Goal: Task Accomplishment & Management: Use online tool/utility

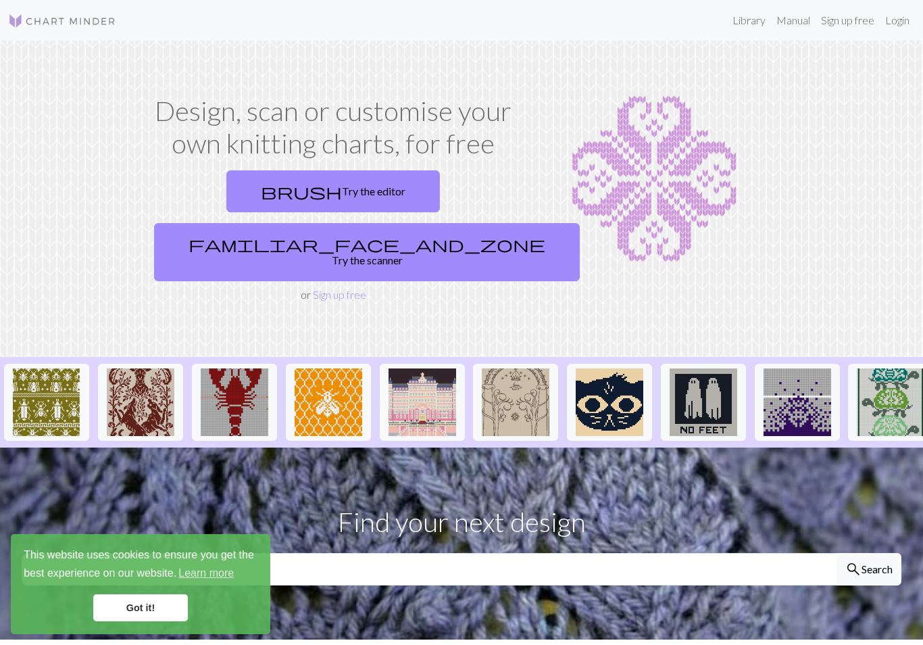
click at [907, 20] on link "Login" at bounding box center [897, 20] width 35 height 27
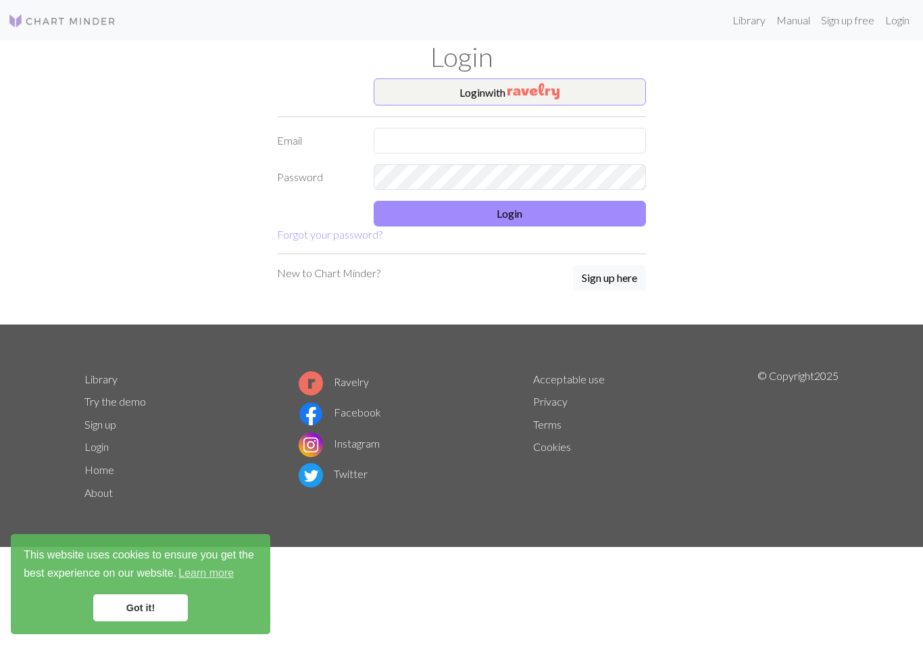
click at [612, 99] on button "Login with" at bounding box center [510, 91] width 273 height 27
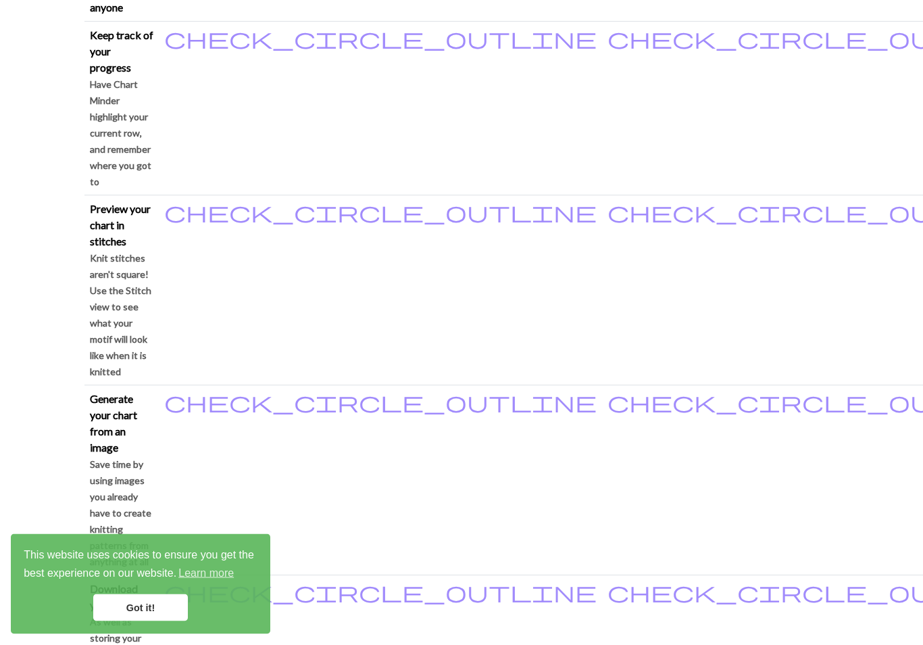
click at [107, 621] on link "Got it!" at bounding box center [140, 607] width 95 height 27
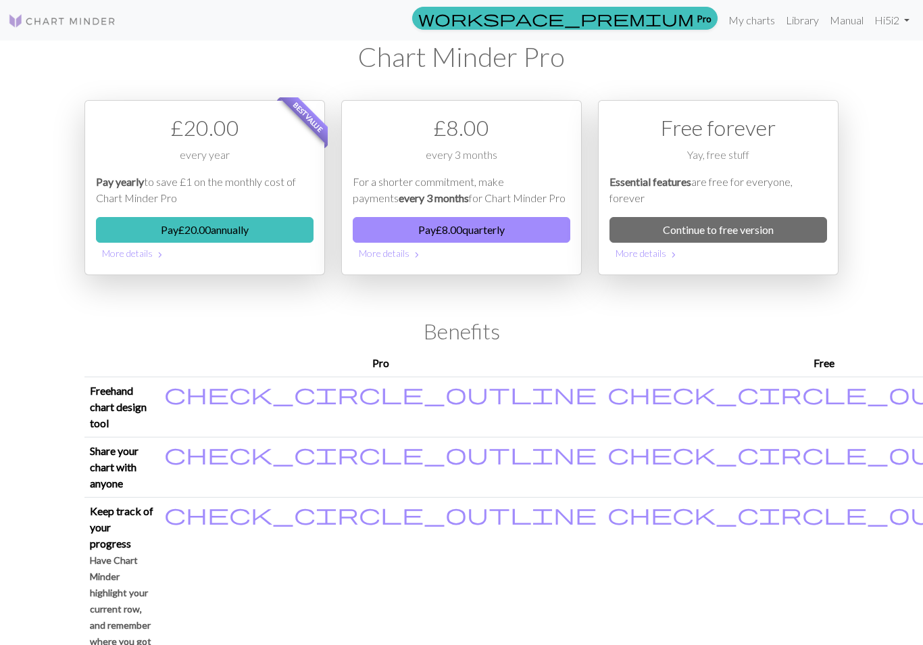
click at [740, 18] on link "My charts" at bounding box center [751, 20] width 57 height 27
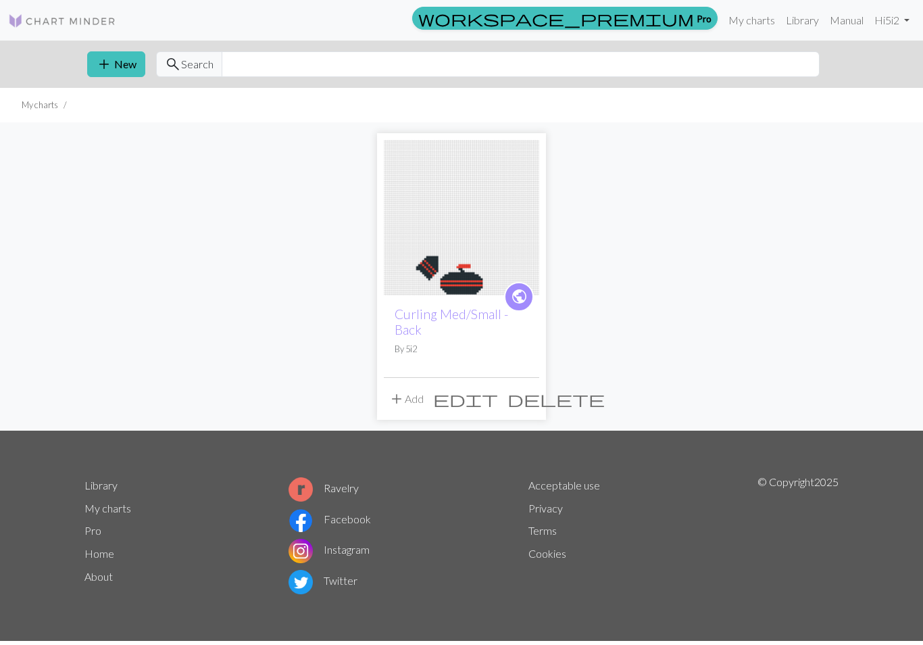
click at [464, 263] on img at bounding box center [461, 217] width 155 height 155
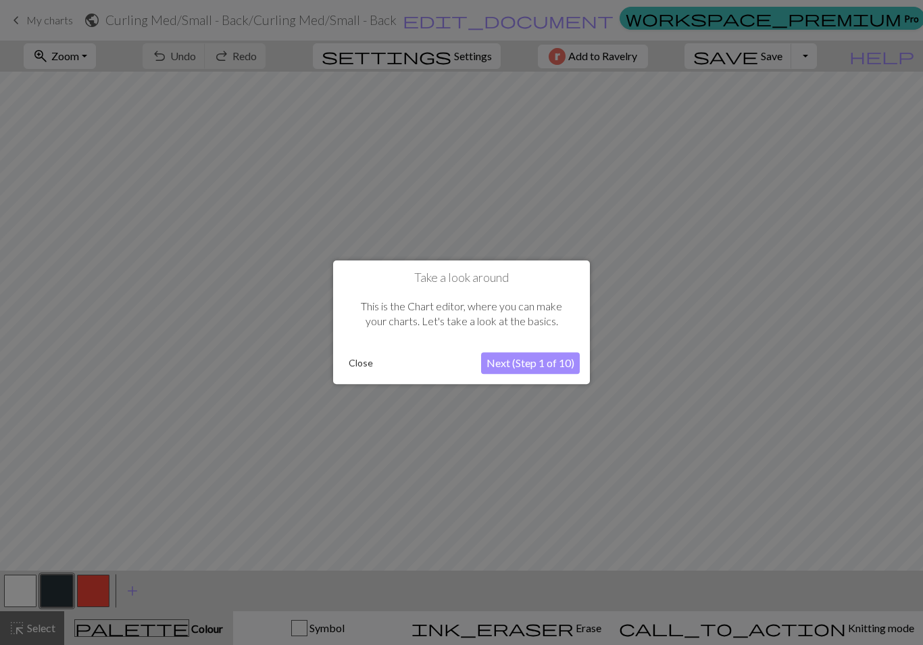
click at [366, 370] on button "Close" at bounding box center [360, 363] width 35 height 20
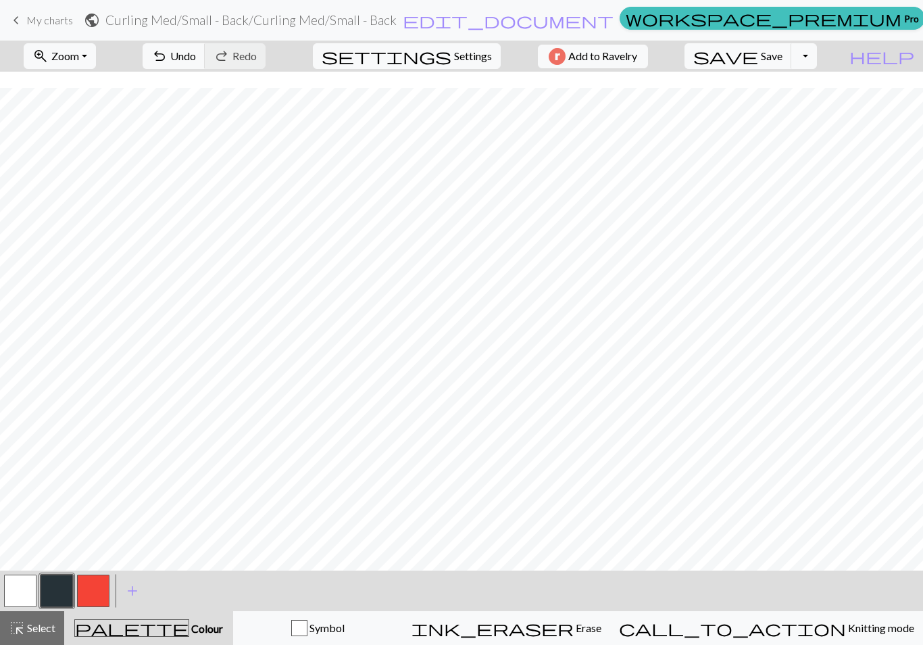
scroll to position [376, 0]
click at [93, 597] on button "button" at bounding box center [93, 590] width 32 height 32
click at [64, 585] on button "button" at bounding box center [57, 590] width 32 height 32
click at [26, 593] on button "button" at bounding box center [20, 590] width 32 height 32
click at [66, 597] on button "button" at bounding box center [57, 590] width 32 height 32
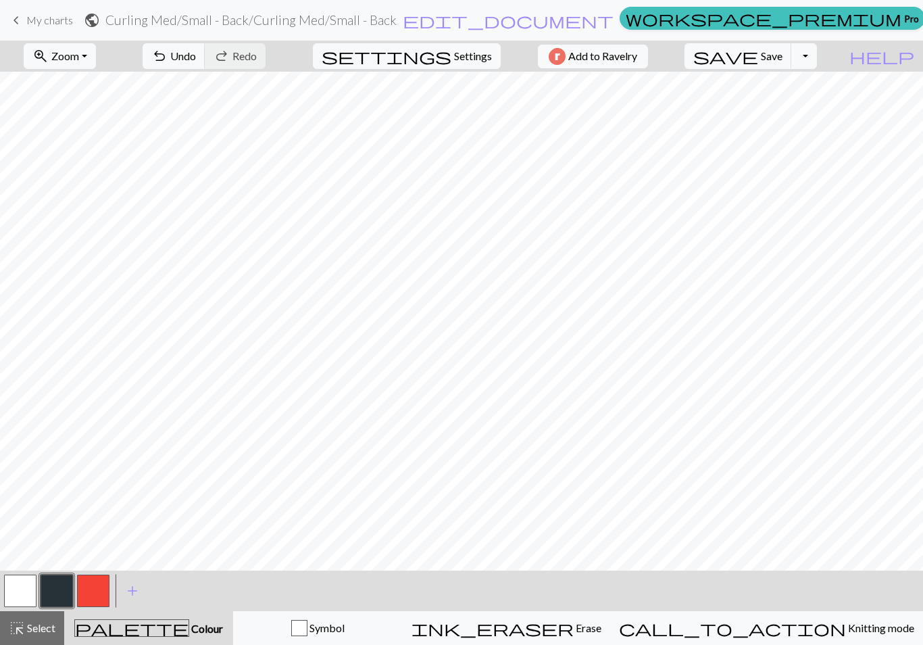
scroll to position [252, 0]
click at [531, 22] on span "edit_document" at bounding box center [508, 20] width 211 height 19
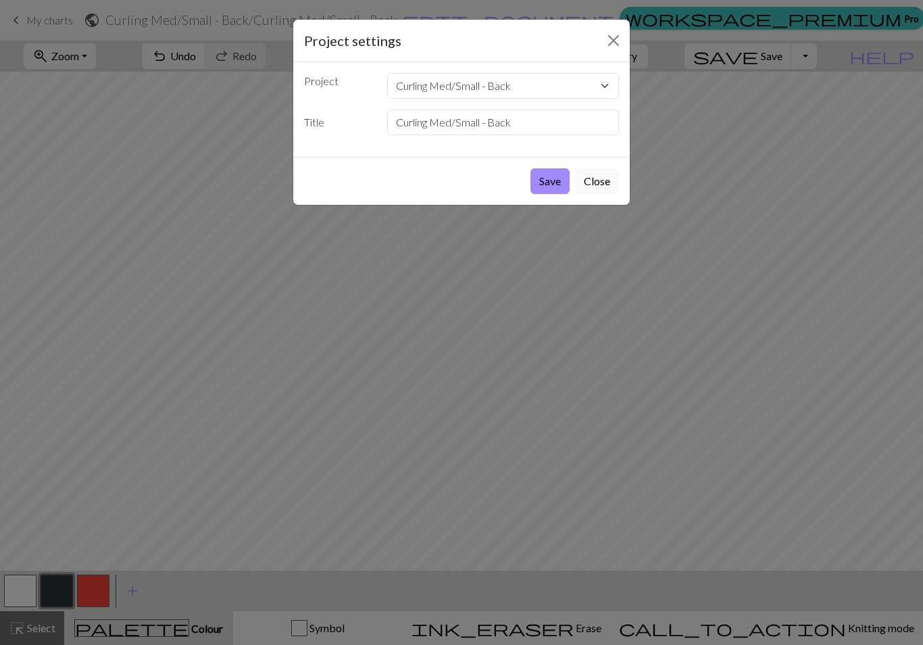
click at [461, 89] on select "Curling Med/Small - Back" at bounding box center [503, 86] width 232 height 26
click at [448, 122] on input "Curling Med/Small - Back" at bounding box center [503, 122] width 232 height 26
click at [454, 121] on input "Curling Med/Small - Back" at bounding box center [503, 122] width 232 height 26
click at [454, 120] on input "Curling Med/Small - Back" at bounding box center [503, 122] width 232 height 26
click at [473, 122] on input "Curling Med/Small - Back" at bounding box center [503, 122] width 232 height 26
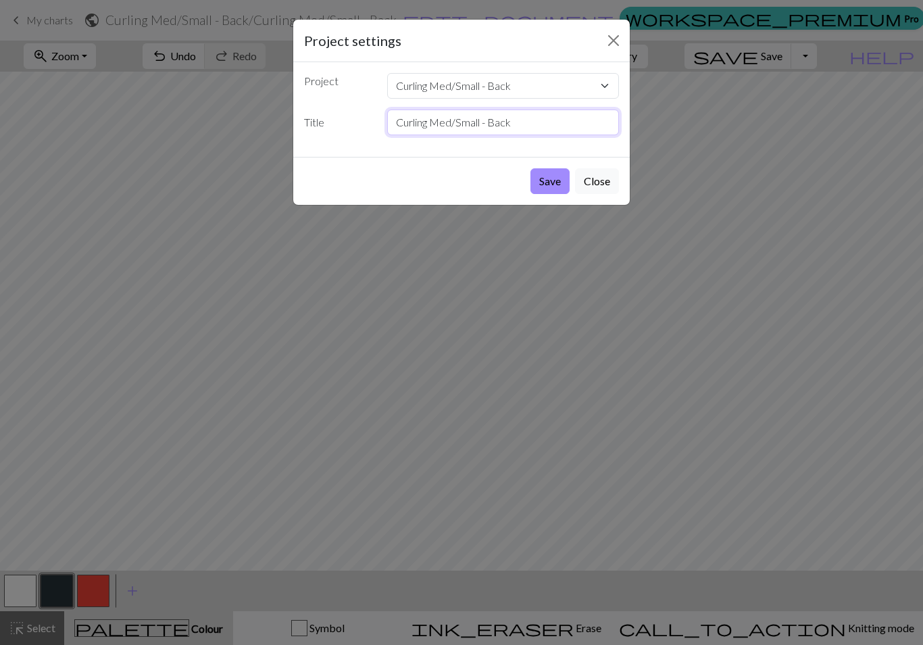
click at [473, 122] on input "Curling Med/Small - Back" at bounding box center [503, 122] width 232 height 26
click at [471, 125] on input "Curling Med/Small - Back" at bounding box center [503, 122] width 232 height 26
click at [470, 124] on input "Curling Med/Small - Back" at bounding box center [503, 122] width 232 height 26
click at [547, 126] on input "Curling Med/Small - Back" at bounding box center [503, 122] width 232 height 26
click at [618, 93] on select "Curling Med/Small - Back" at bounding box center [503, 86] width 232 height 26
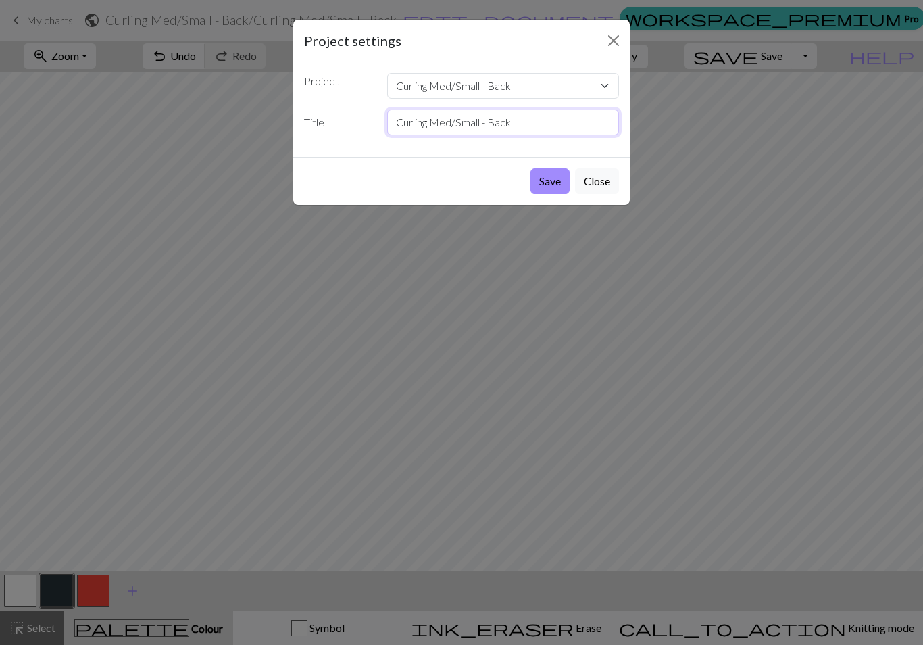
click at [462, 127] on input "Curling Med/Small - Back" at bounding box center [503, 122] width 232 height 26
click at [483, 120] on input "Curling Med/Small - Back" at bounding box center [503, 122] width 232 height 26
type input "Curling Med - Back"
click at [480, 89] on select "Curling Med/Small - Back" at bounding box center [503, 86] width 232 height 26
click at [545, 184] on button "Save" at bounding box center [549, 181] width 39 height 26
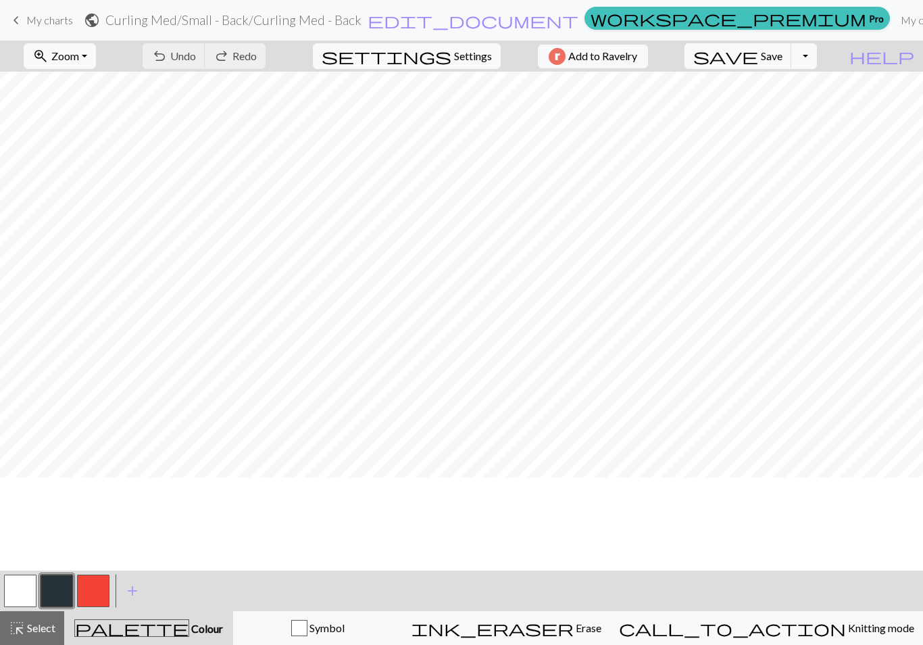
scroll to position [159, 0]
click at [32, 584] on button "button" at bounding box center [20, 590] width 32 height 32
click at [57, 590] on button "button" at bounding box center [57, 590] width 32 height 32
click at [28, 582] on button "button" at bounding box center [20, 590] width 32 height 32
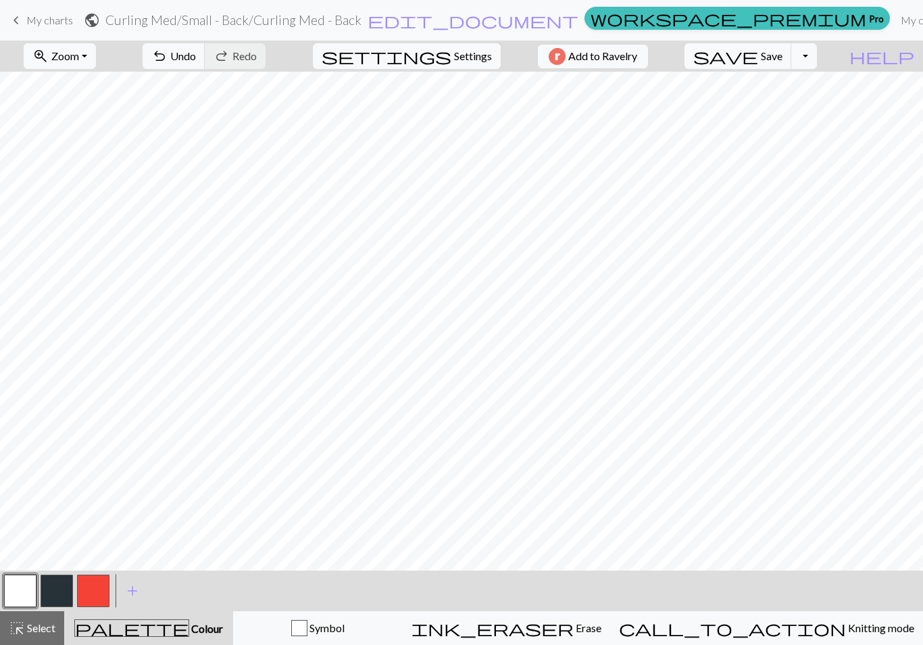
click at [72, 589] on button "button" at bounding box center [57, 590] width 32 height 32
click at [55, 624] on span "Select" at bounding box center [40, 627] width 30 height 13
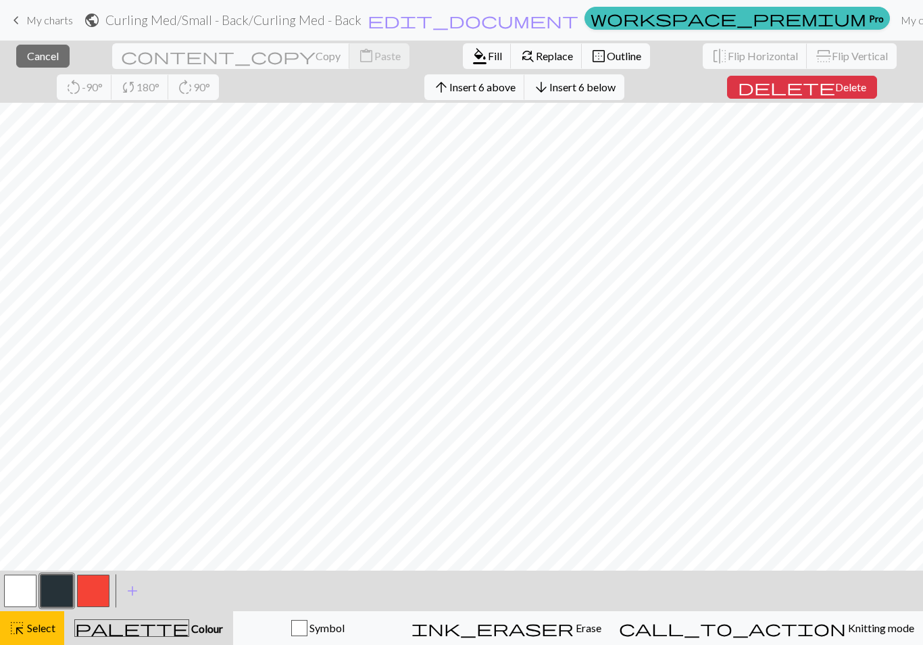
click at [51, 599] on button "button" at bounding box center [57, 590] width 32 height 32
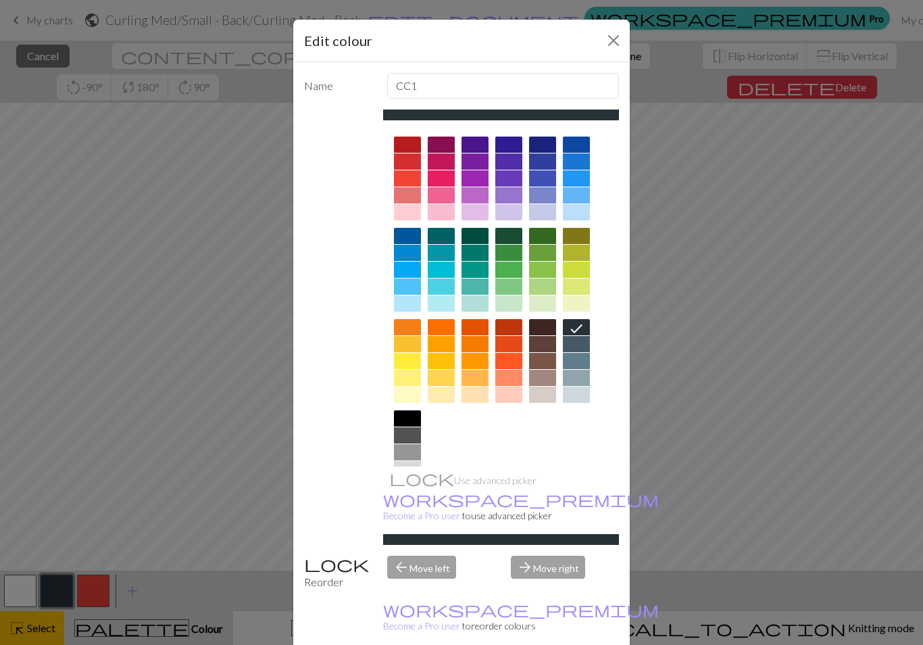
click at [608, 45] on button "Close" at bounding box center [614, 41] width 22 height 22
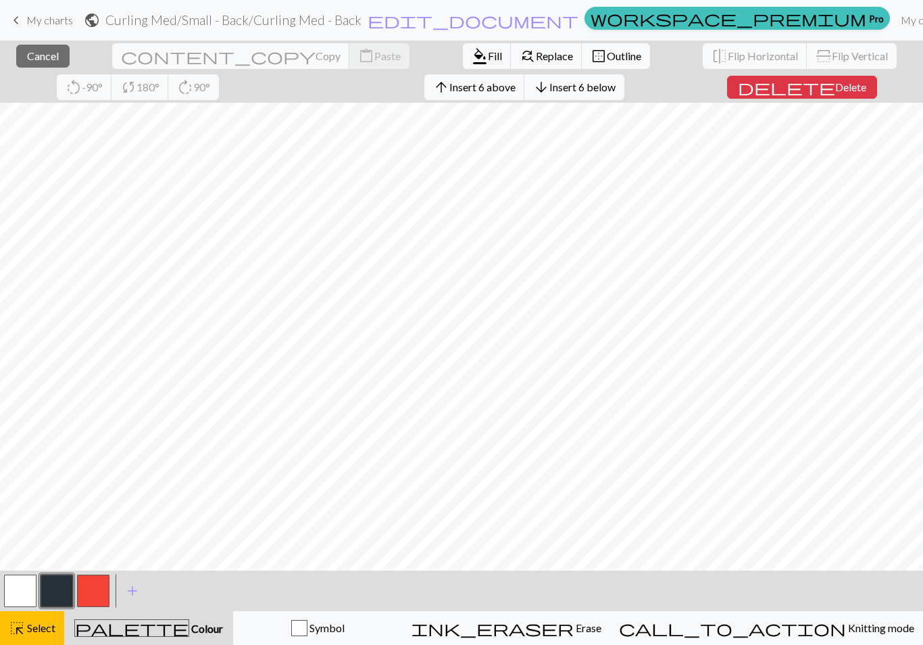
click at [224, 634] on div "palette Colour Colour" at bounding box center [148, 628] width 153 height 18
click at [190, 628] on span "Colour" at bounding box center [206, 628] width 34 height 13
click at [189, 628] on span "Colour" at bounding box center [206, 628] width 34 height 13
click at [488, 57] on span "Fill" at bounding box center [495, 55] width 14 height 13
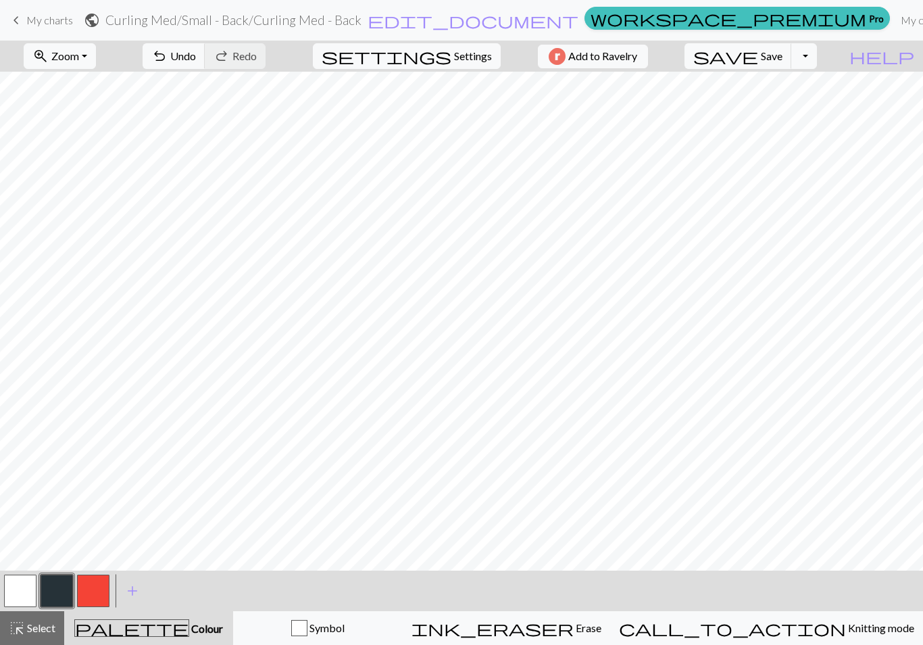
click at [46, 633] on span "Select" at bounding box center [40, 627] width 30 height 13
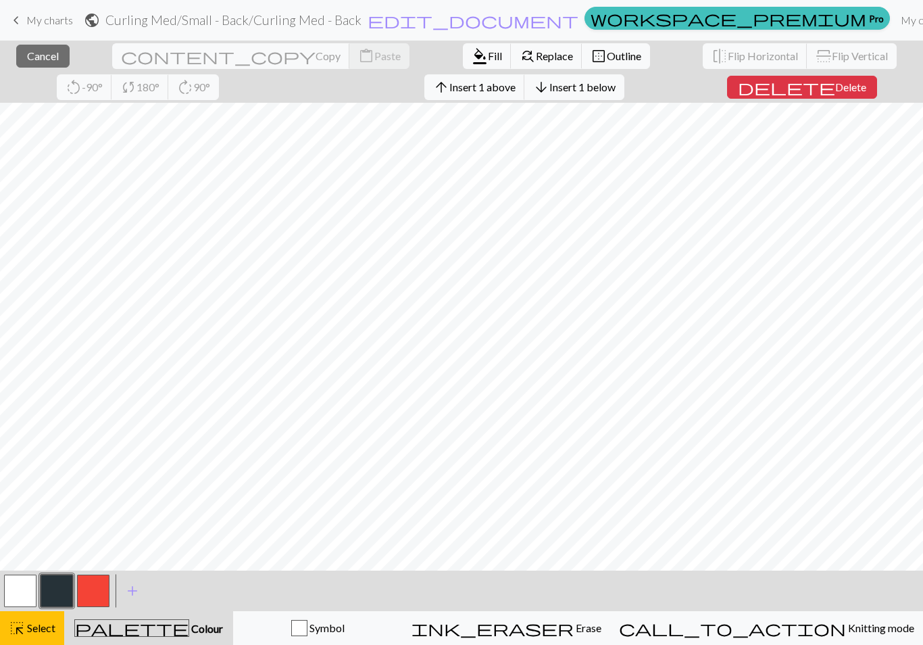
click at [89, 589] on button "button" at bounding box center [93, 590] width 32 height 32
click at [463, 64] on button "format_color_fill Fill" at bounding box center [487, 56] width 49 height 26
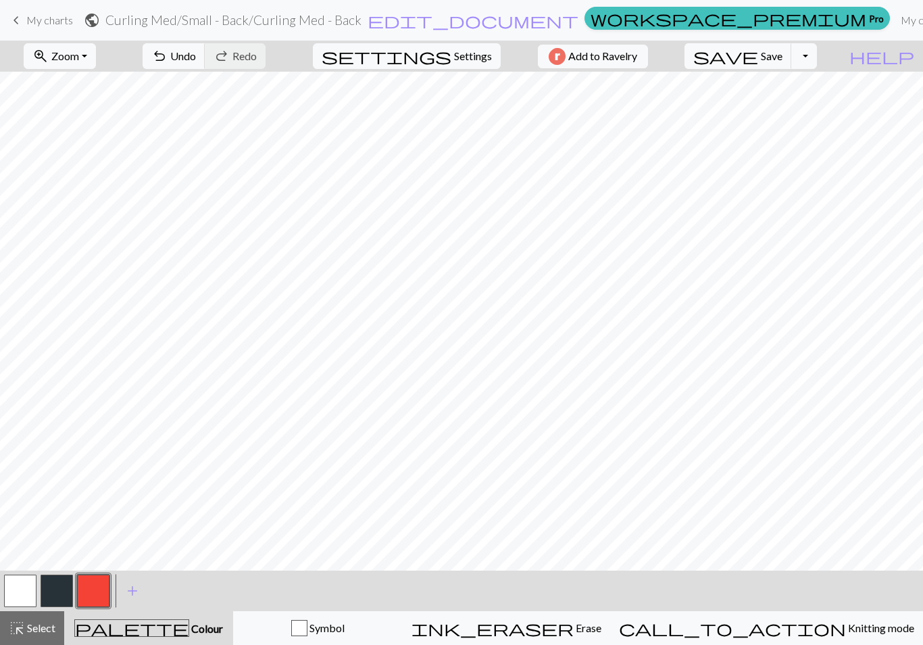
click at [36, 626] on span "Select" at bounding box center [40, 627] width 30 height 13
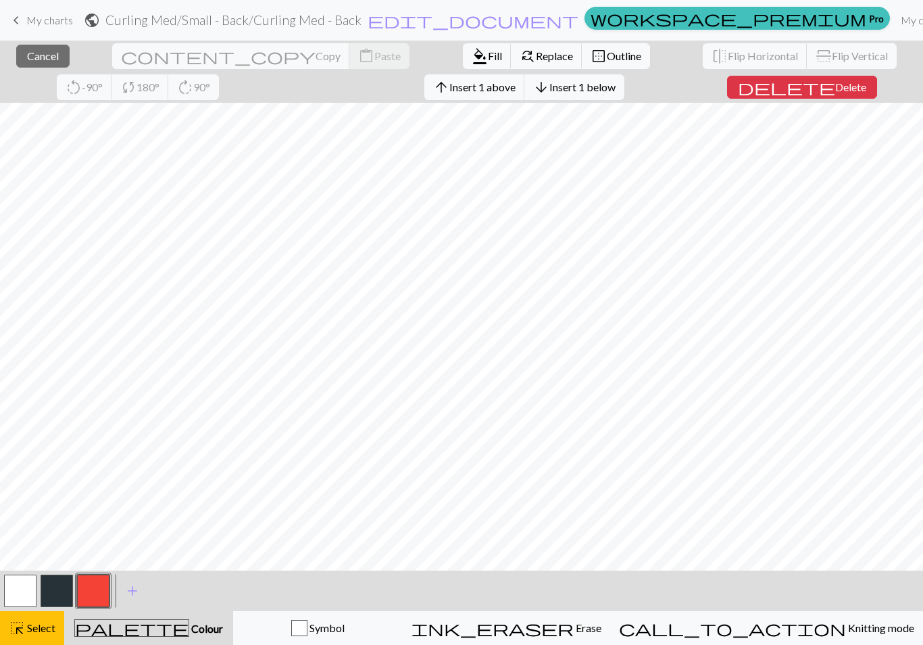
click at [61, 590] on button "button" at bounding box center [57, 590] width 32 height 32
click at [488, 59] on span "Fill" at bounding box center [495, 55] width 14 height 13
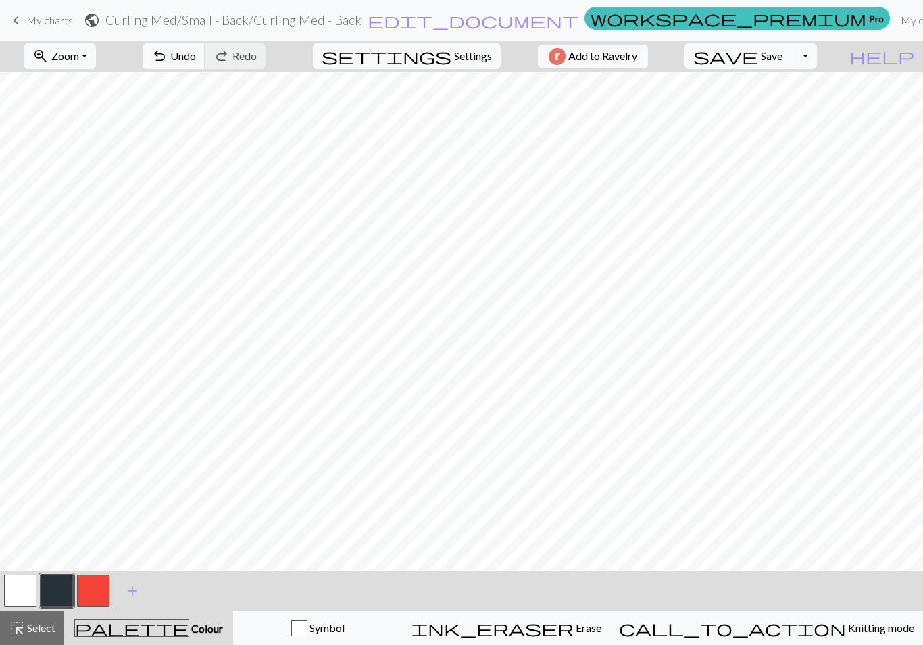
click at [49, 624] on span "Select" at bounding box center [40, 627] width 30 height 13
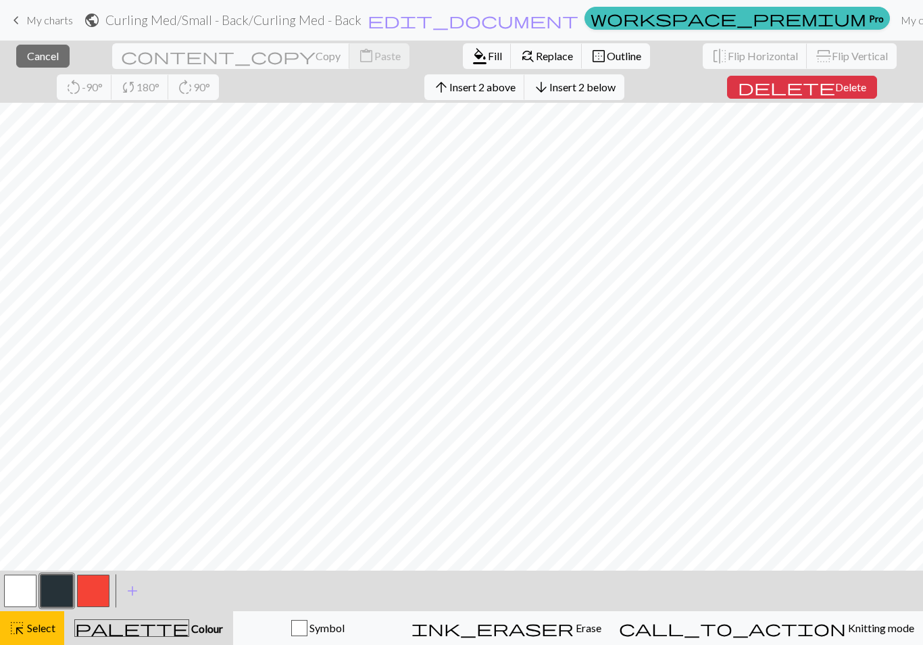
click at [96, 593] on button "button" at bounding box center [93, 590] width 32 height 32
click at [463, 63] on button "format_color_fill Fill" at bounding box center [487, 56] width 49 height 26
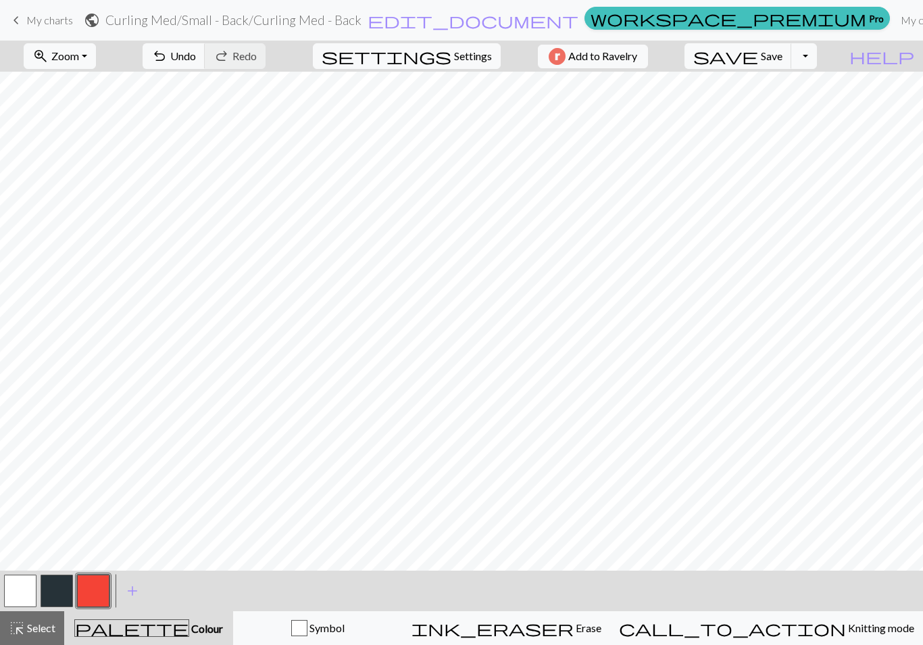
click at [37, 636] on button "highlight_alt Select Select" at bounding box center [32, 628] width 64 height 34
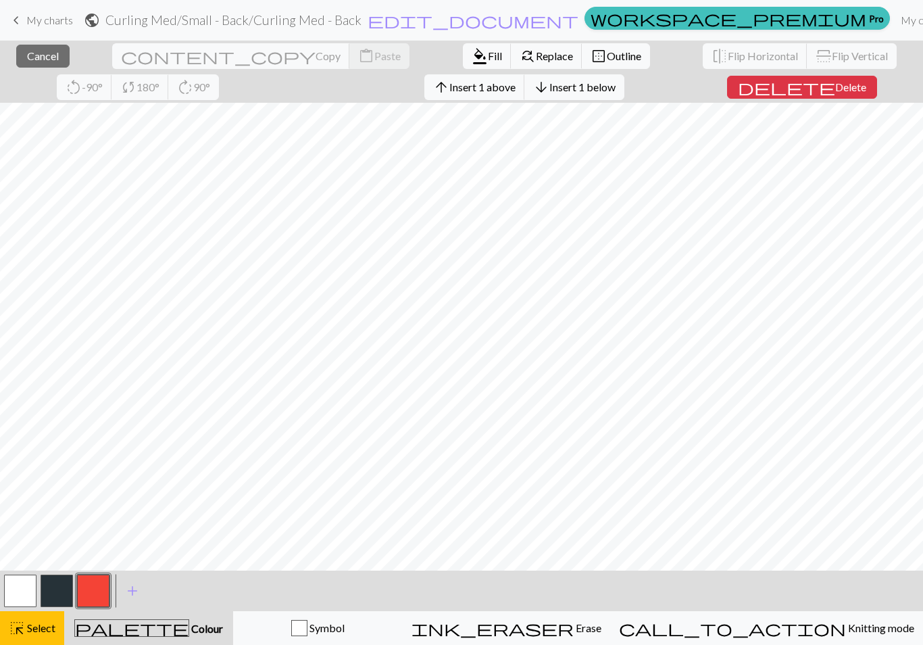
click at [488, 60] on span "Fill" at bounding box center [495, 55] width 14 height 13
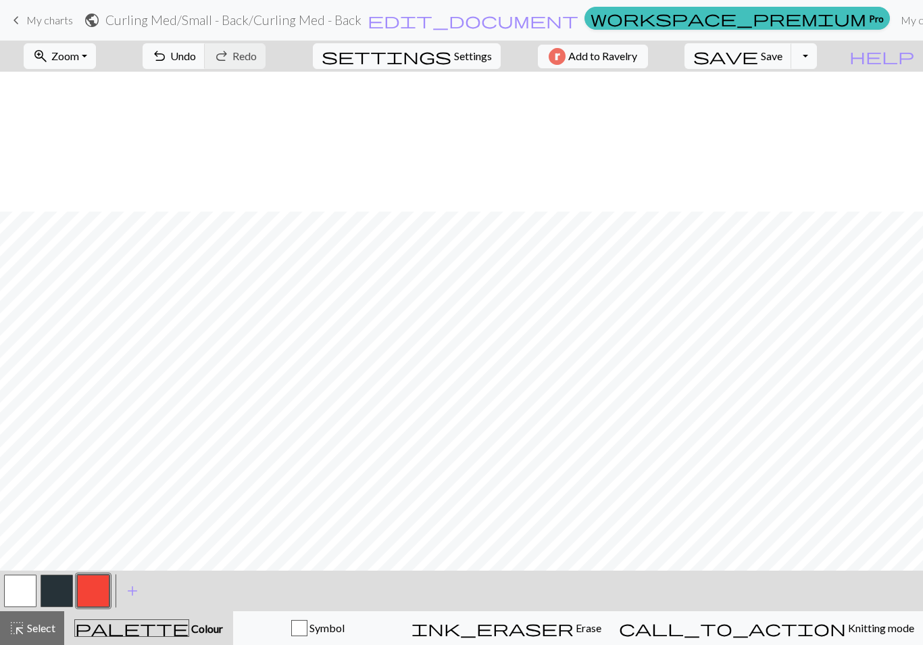
scroll to position [224, 0]
click at [23, 585] on button "button" at bounding box center [20, 590] width 32 height 32
click at [53, 623] on span "Select" at bounding box center [40, 627] width 30 height 13
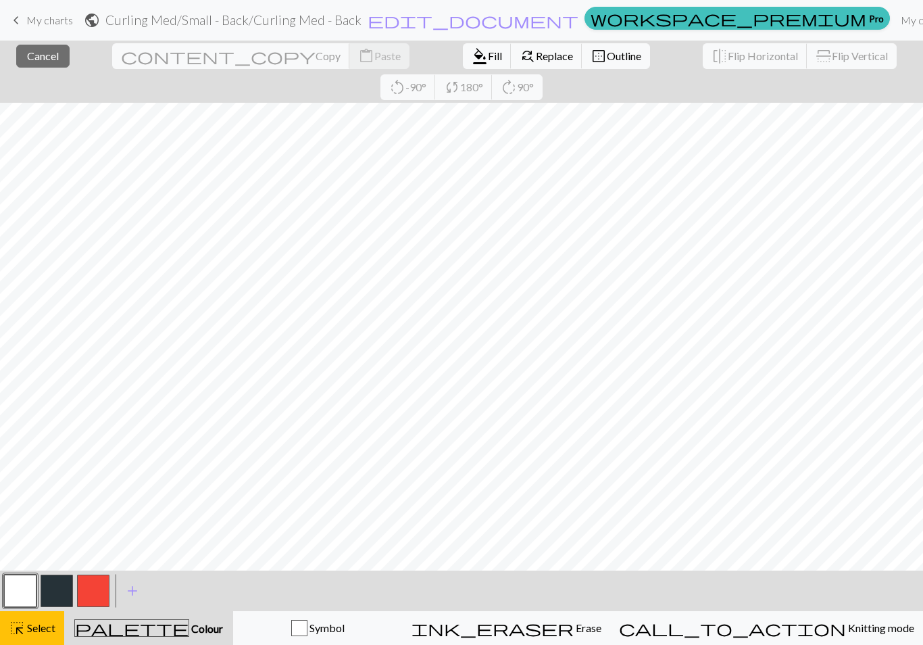
click at [139, 65] on button "content_copy Copy" at bounding box center [231, 56] width 238 height 26
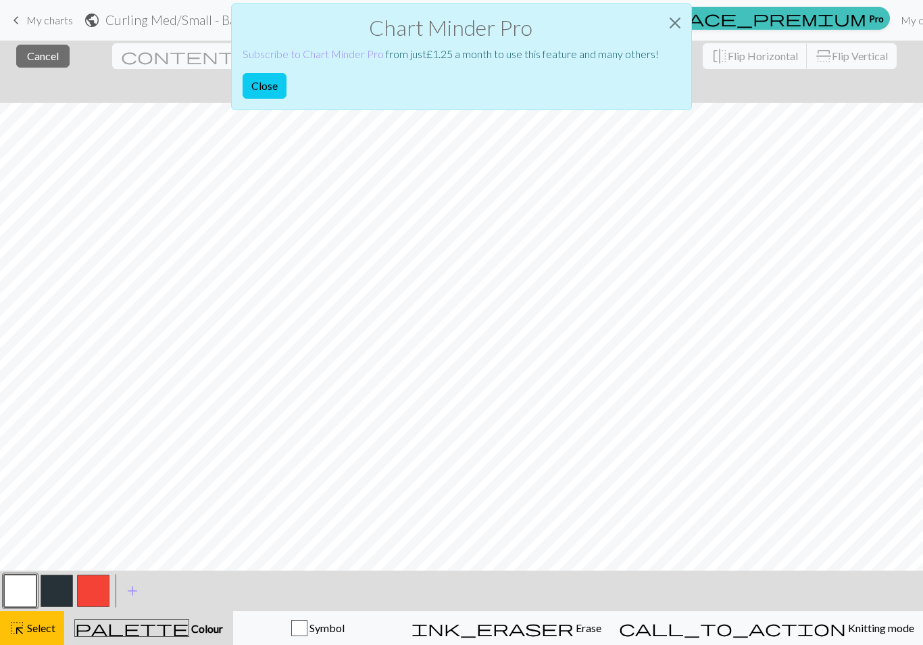
click at [678, 24] on button "Close" at bounding box center [675, 23] width 32 height 38
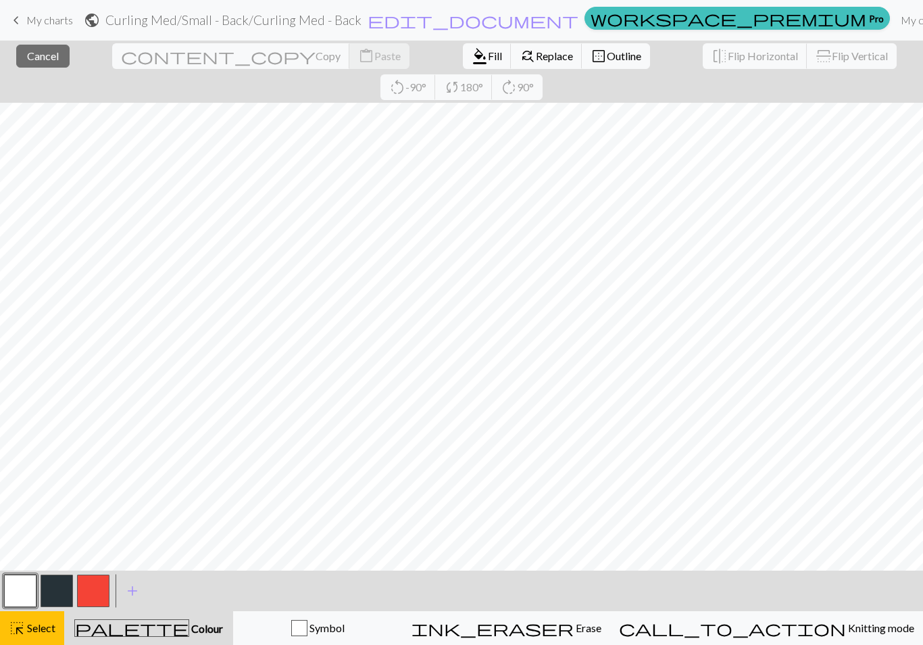
click at [37, 632] on span "Select" at bounding box center [40, 627] width 30 height 13
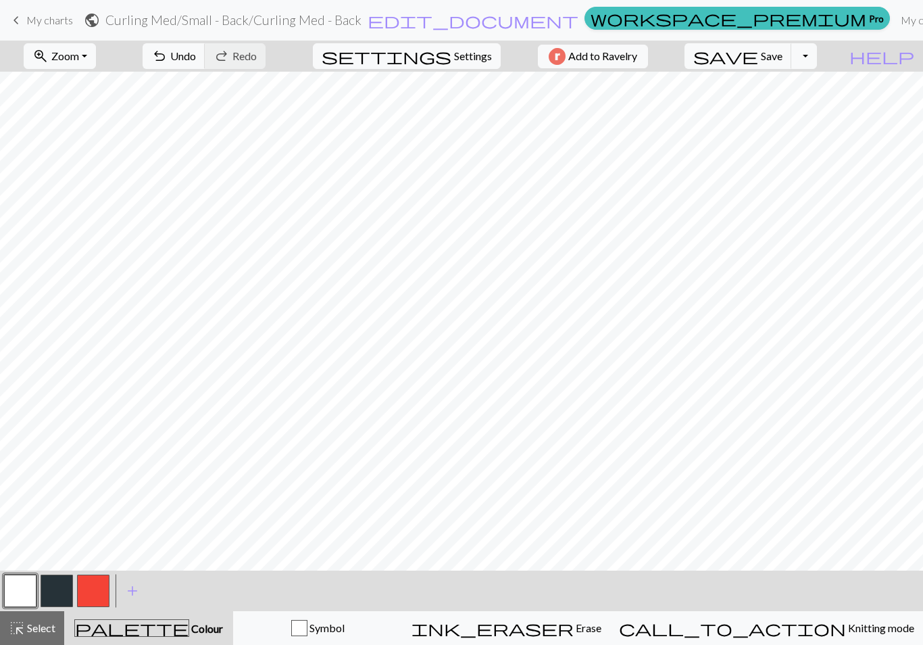
click at [463, 57] on span "Settings" at bounding box center [473, 56] width 38 height 16
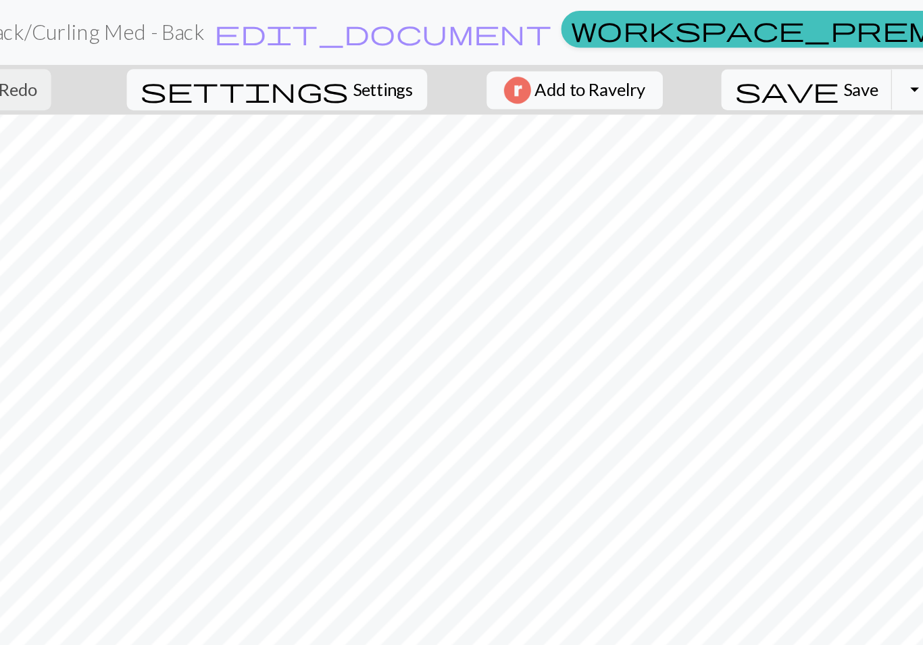
select select "bulky"
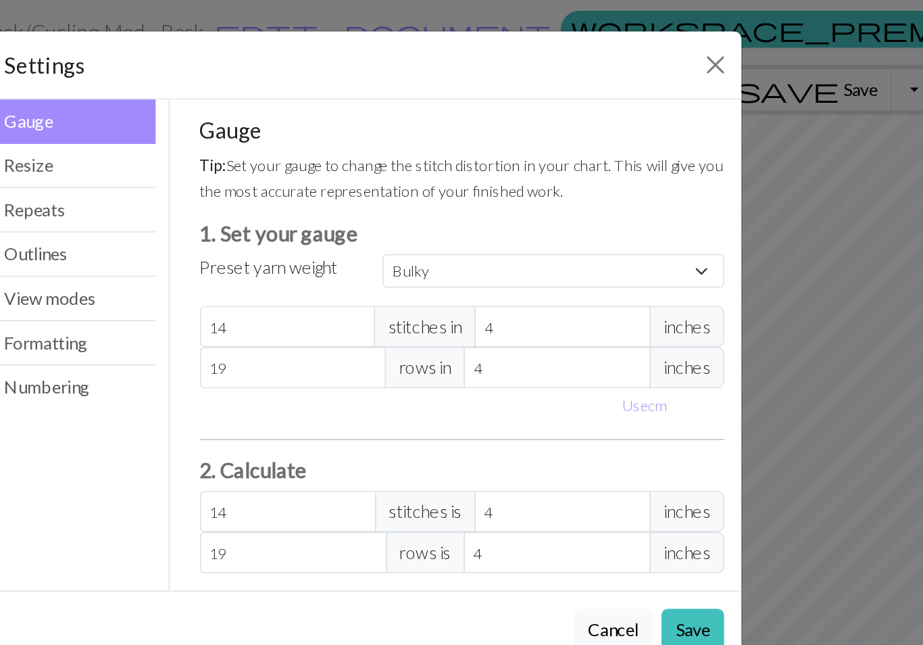
click at [226, 159] on button "Outlines" at bounding box center [278, 159] width 105 height 28
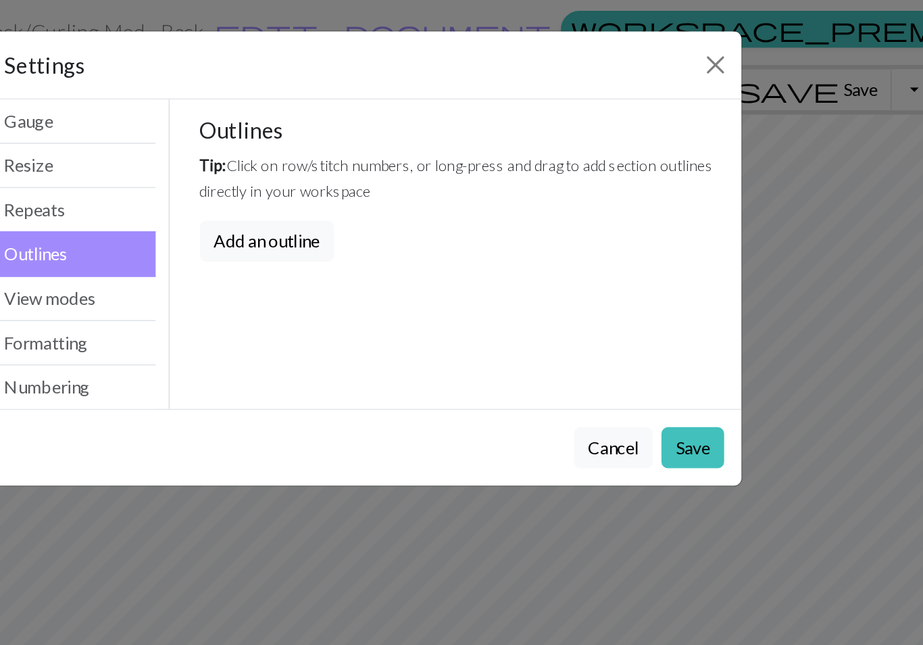
click at [359, 157] on button "Add an outline" at bounding box center [401, 151] width 84 height 26
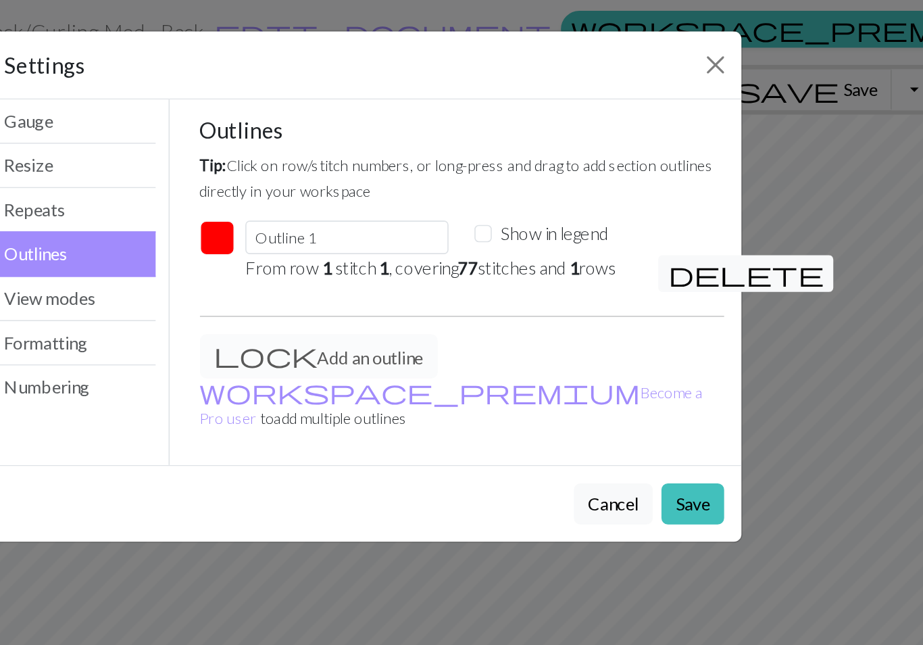
click at [359, 154] on button "button" at bounding box center [370, 149] width 22 height 22
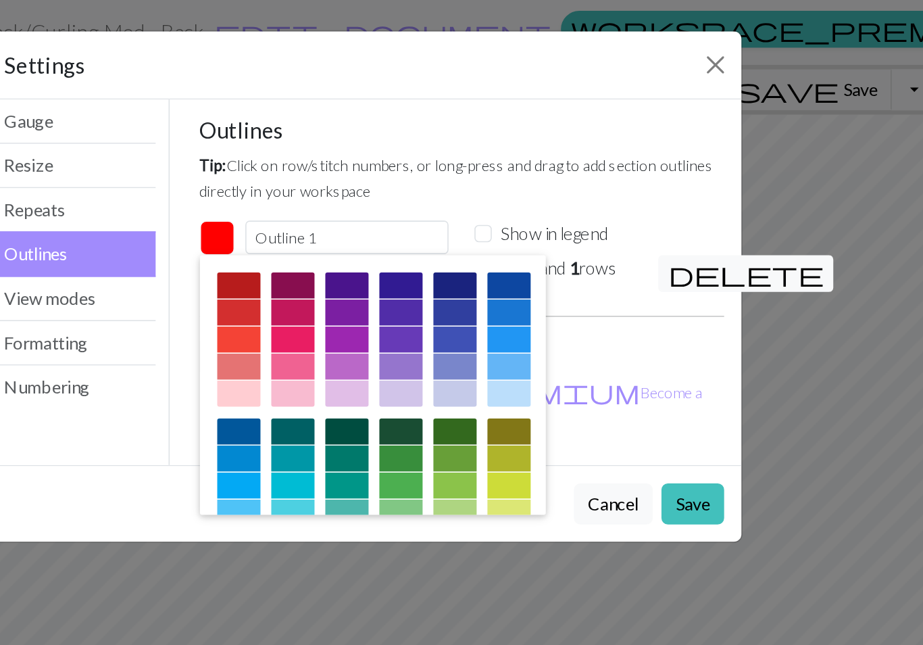
click at [505, 303] on div at bounding box center [518, 303] width 27 height 16
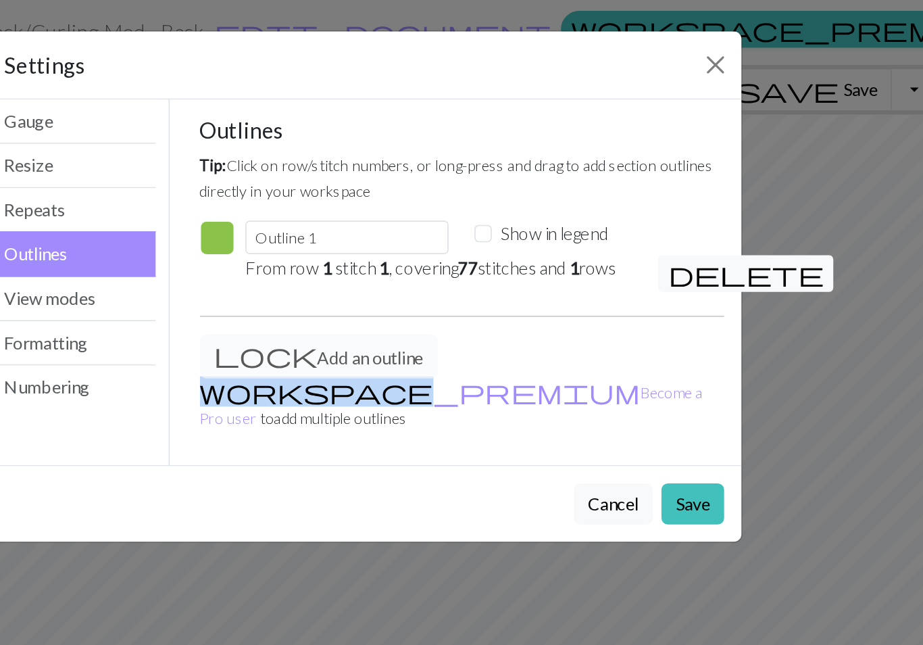
click at [403, 205] on div "Outlines Tip: Click on row/stitch numbers, or long-press and drag to add sectio…" at bounding box center [523, 176] width 328 height 207
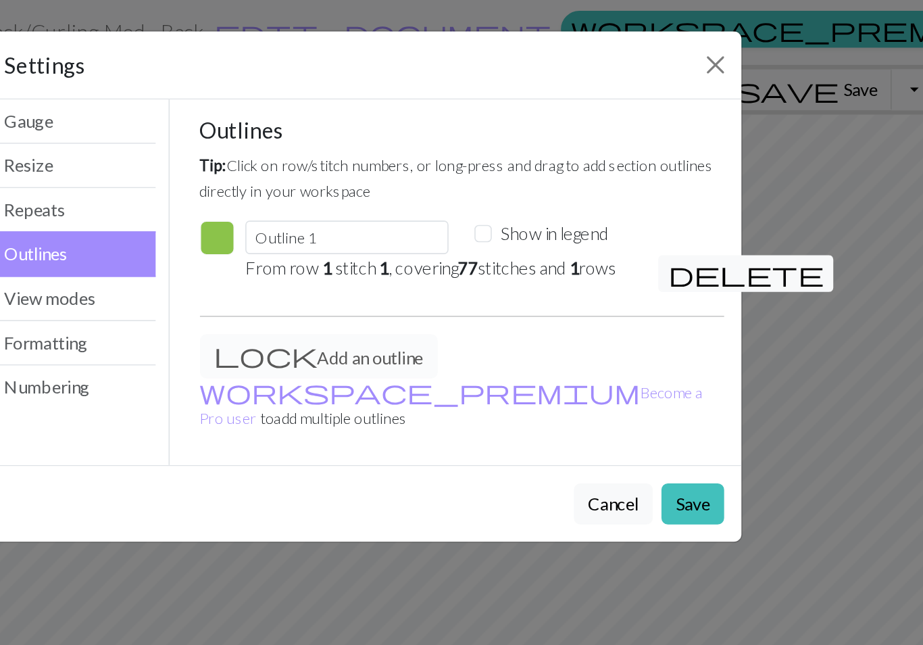
click at [647, 302] on button "Save" at bounding box center [666, 315] width 39 height 26
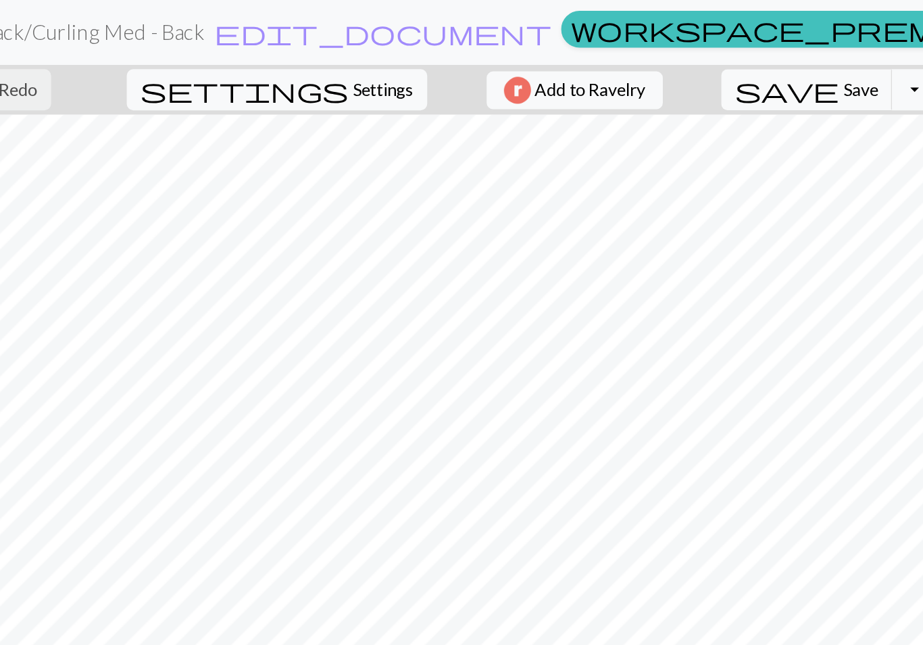
scroll to position [0, 0]
click at [693, 64] on span "save" at bounding box center [725, 56] width 65 height 19
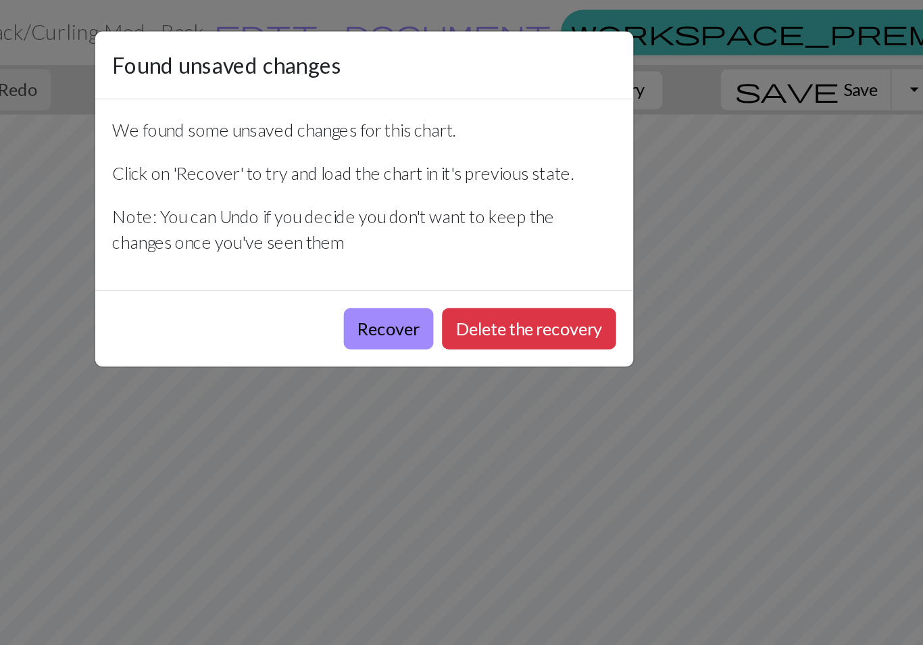
click at [449, 213] on button "Recover" at bounding box center [477, 206] width 56 height 26
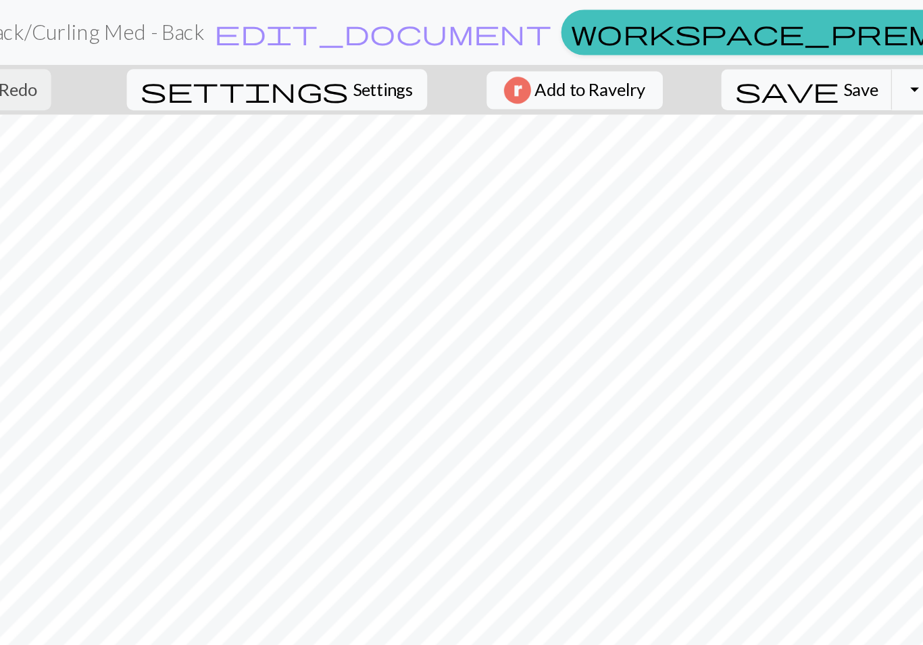
scroll to position [0, 103]
click at [693, 63] on span "save" at bounding box center [725, 56] width 65 height 19
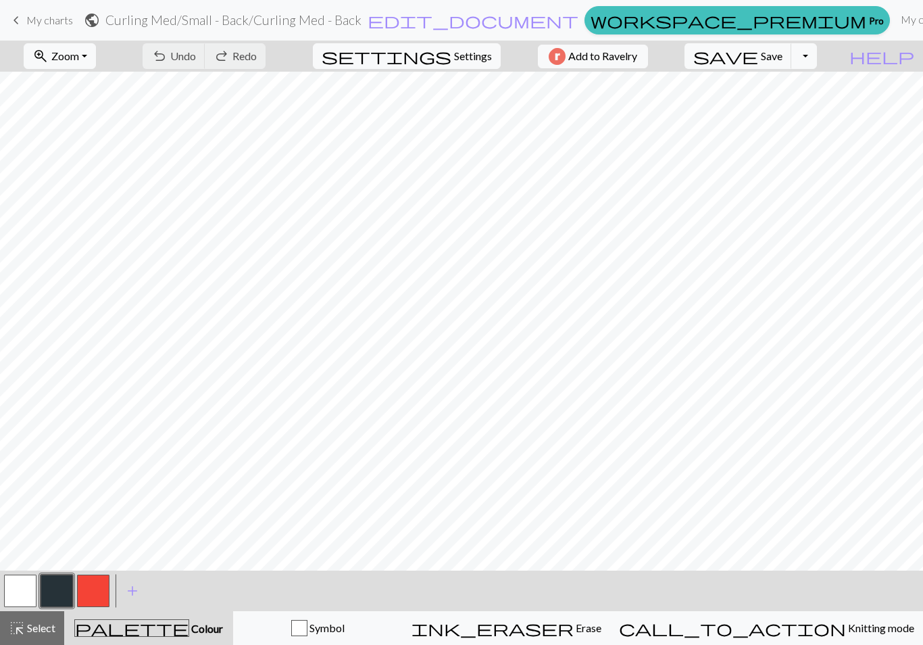
click at [28, 584] on button "button" at bounding box center [20, 590] width 32 height 32
click at [70, 55] on button "zoom_in Zoom Zoom" at bounding box center [60, 56] width 72 height 26
click at [55, 113] on button "Fit width" at bounding box center [77, 108] width 107 height 22
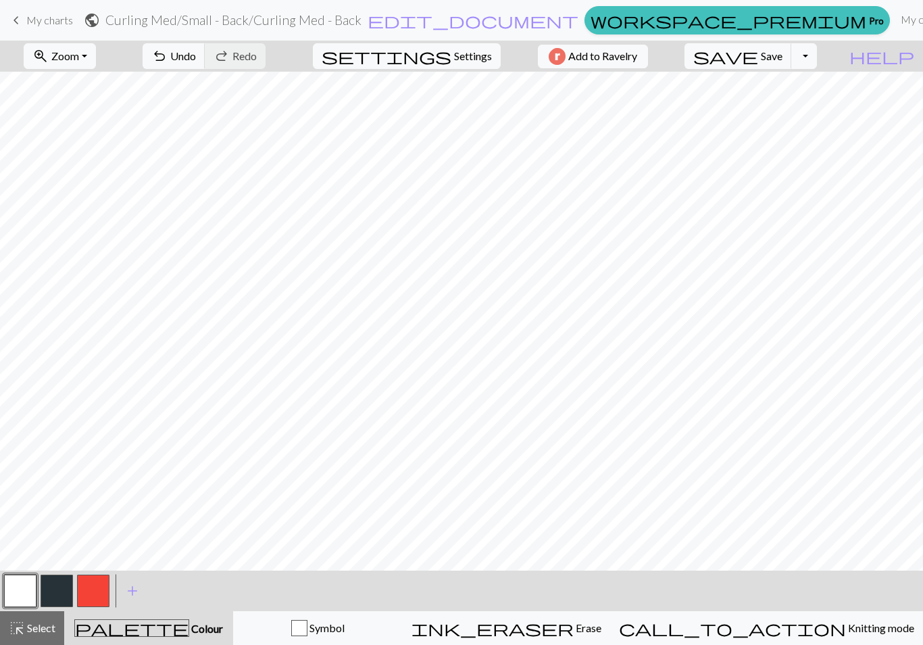
click at [45, 622] on span "Select" at bounding box center [40, 627] width 30 height 13
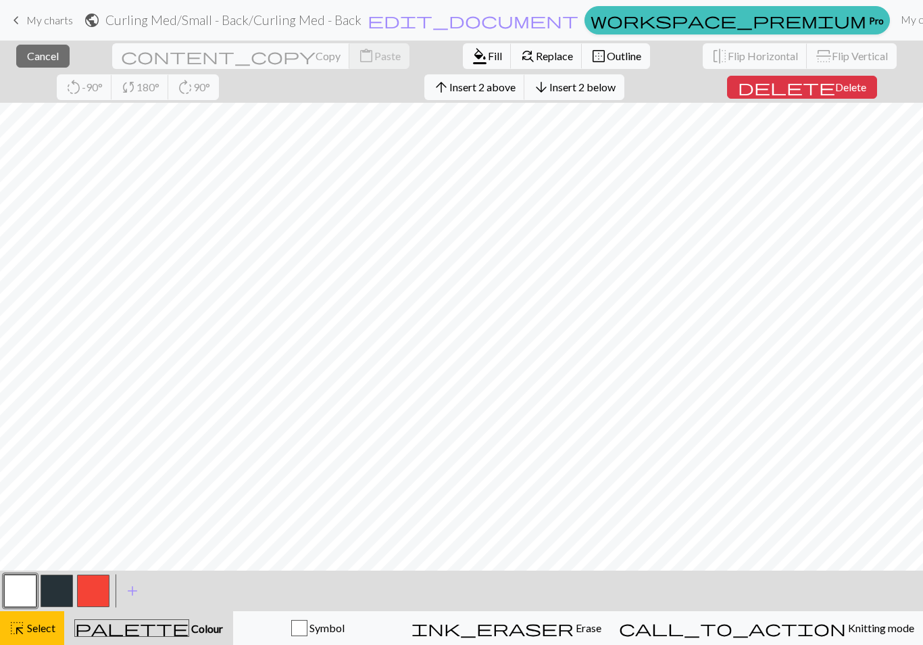
click at [71, 589] on button "button" at bounding box center [57, 590] width 32 height 32
click at [488, 61] on span "Fill" at bounding box center [495, 55] width 14 height 13
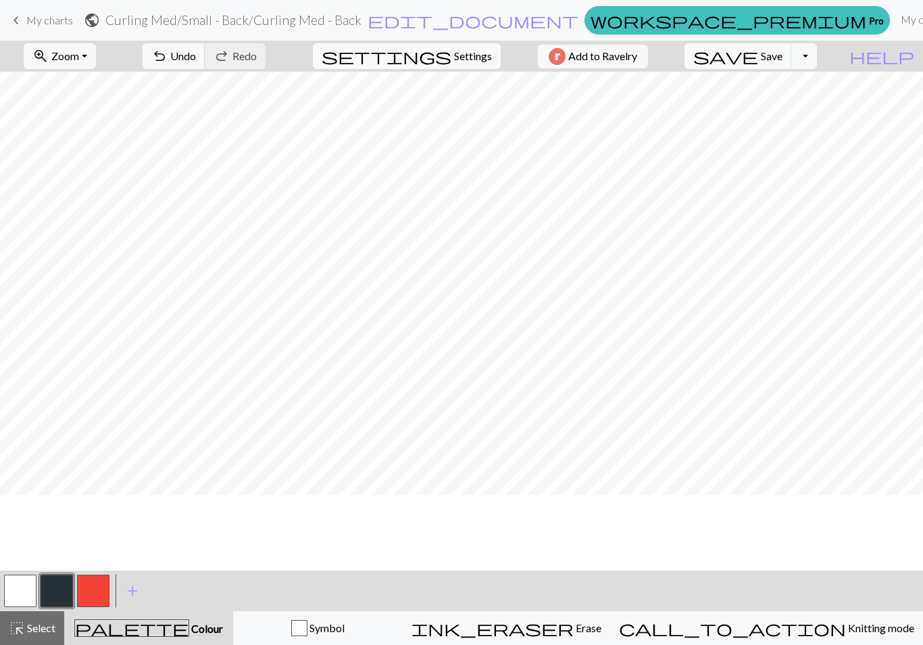
scroll to position [93, 0]
click at [138, 596] on span "add" at bounding box center [132, 590] width 16 height 19
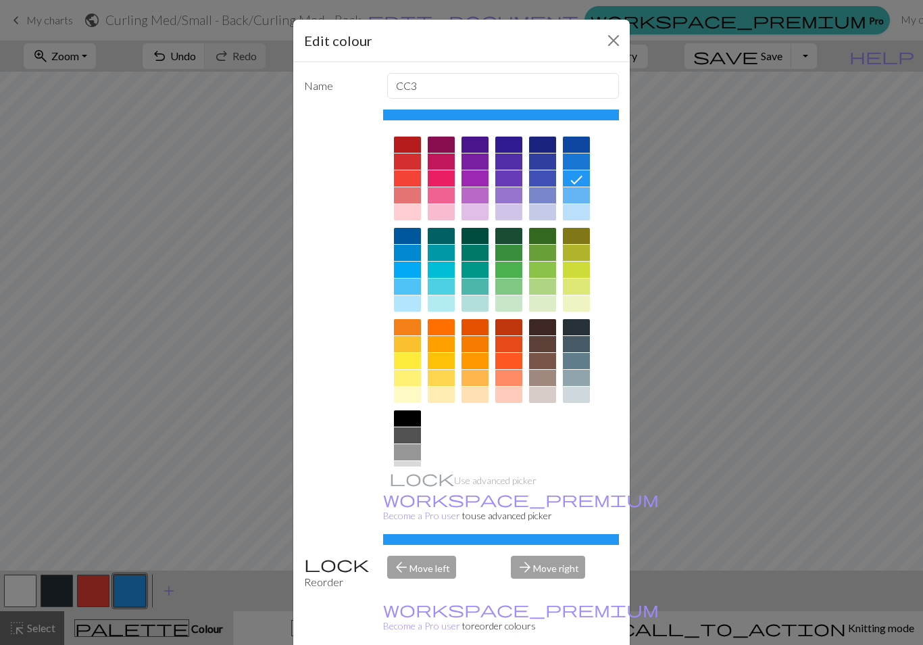
click at [406, 424] on div at bounding box center [407, 418] width 27 height 16
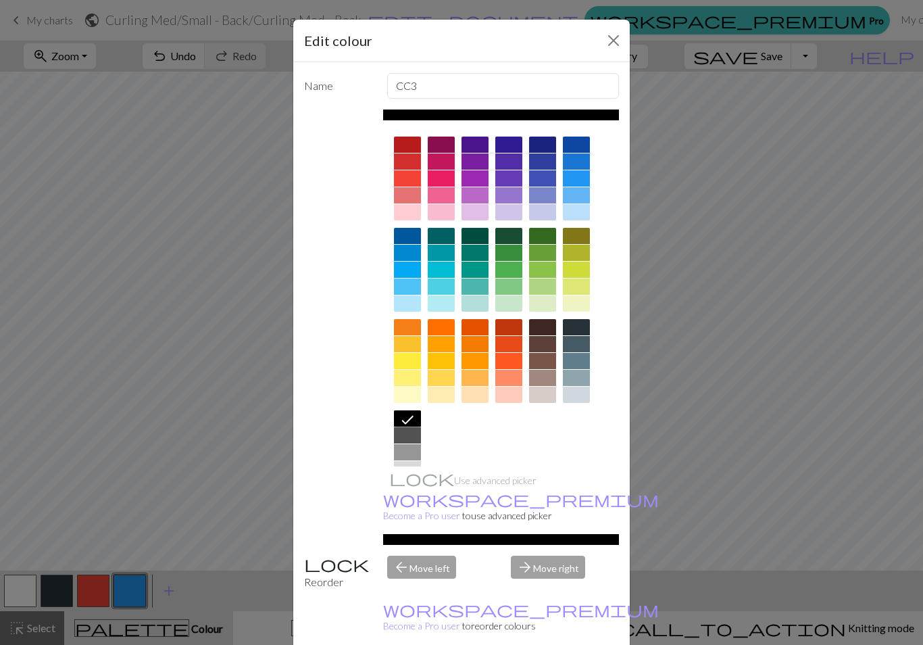
click at [622, 36] on button "Close" at bounding box center [614, 41] width 22 height 22
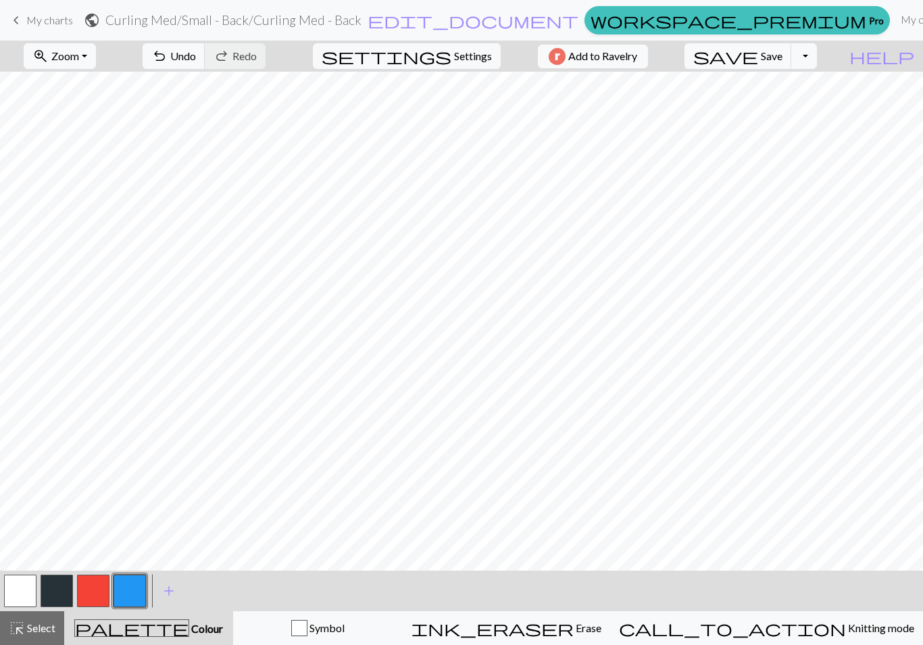
click at [61, 596] on button "button" at bounding box center [57, 590] width 32 height 32
click at [61, 584] on button "button" at bounding box center [57, 590] width 32 height 32
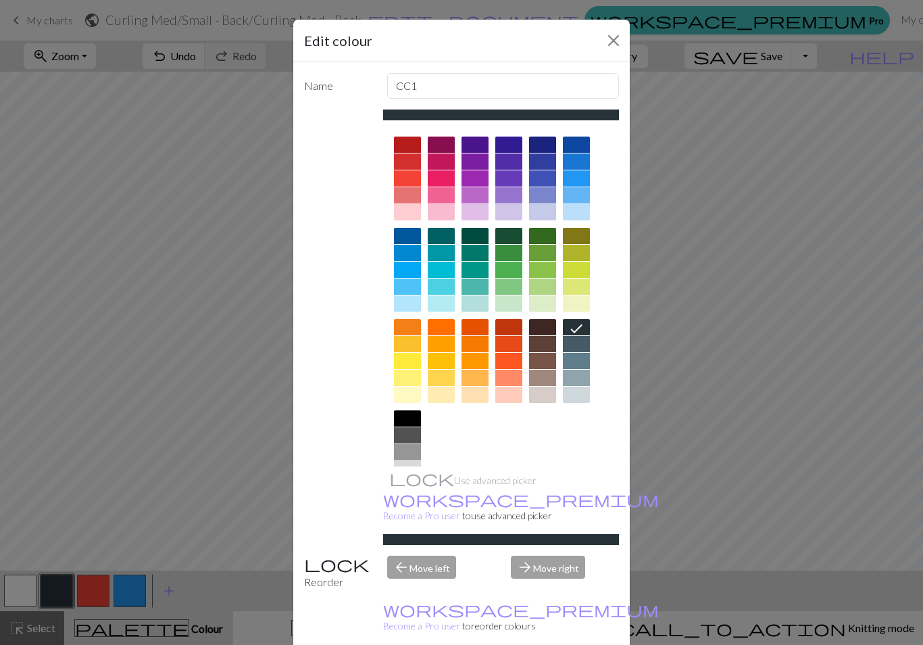
click at [585, 348] on div at bounding box center [576, 344] width 27 height 16
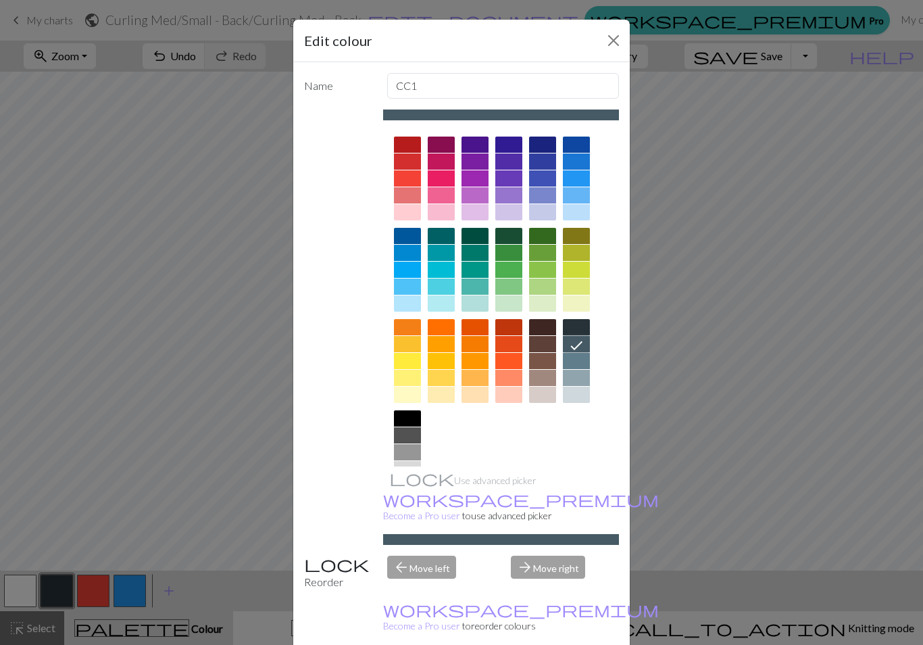
click at [609, 36] on button "Close" at bounding box center [614, 41] width 22 height 22
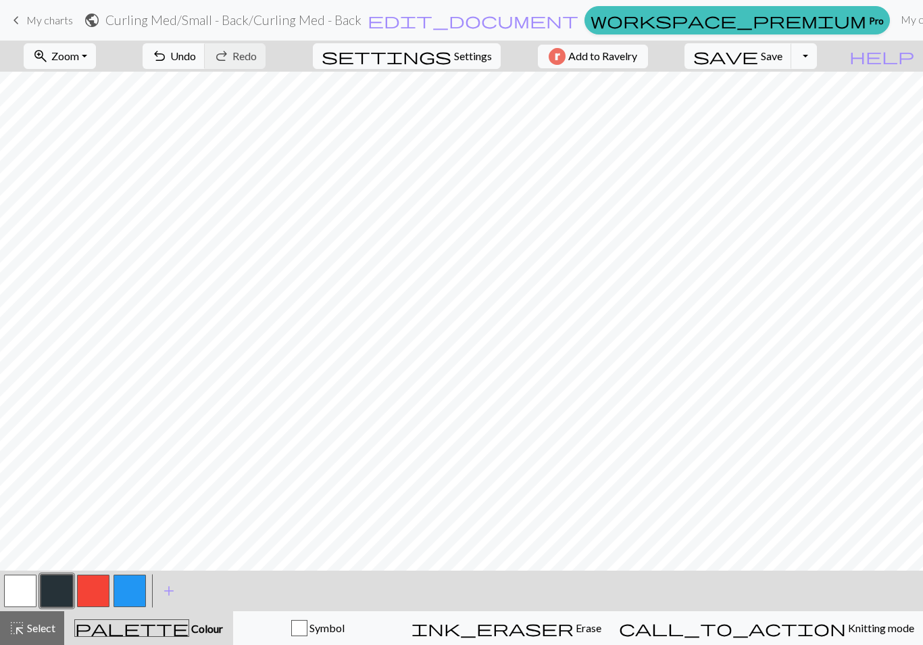
click at [69, 586] on button "button" at bounding box center [57, 590] width 32 height 32
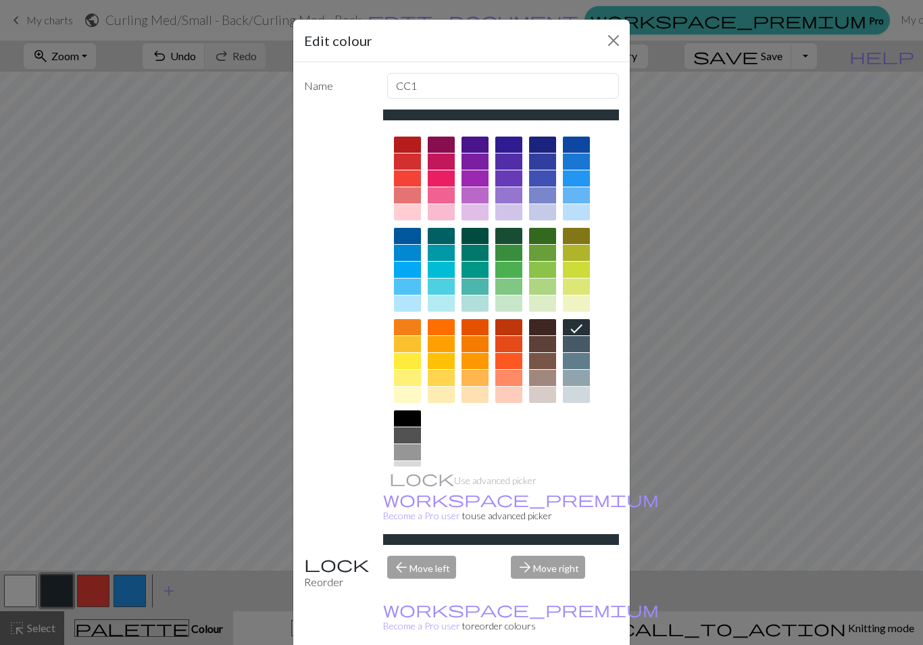
click at [573, 348] on div at bounding box center [576, 344] width 27 height 16
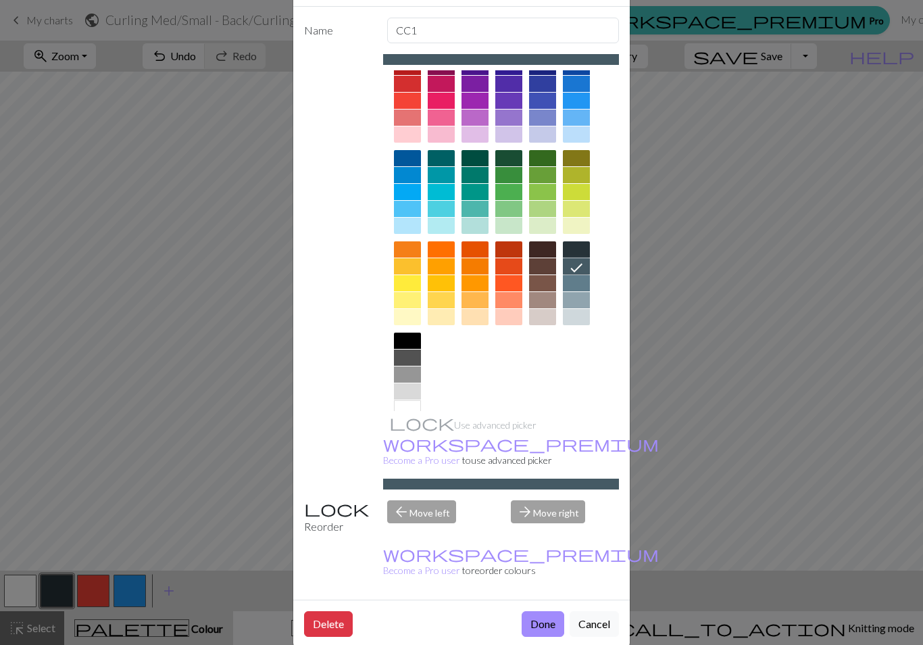
scroll to position [55, 0]
click at [548, 611] on button "Done" at bounding box center [543, 624] width 43 height 26
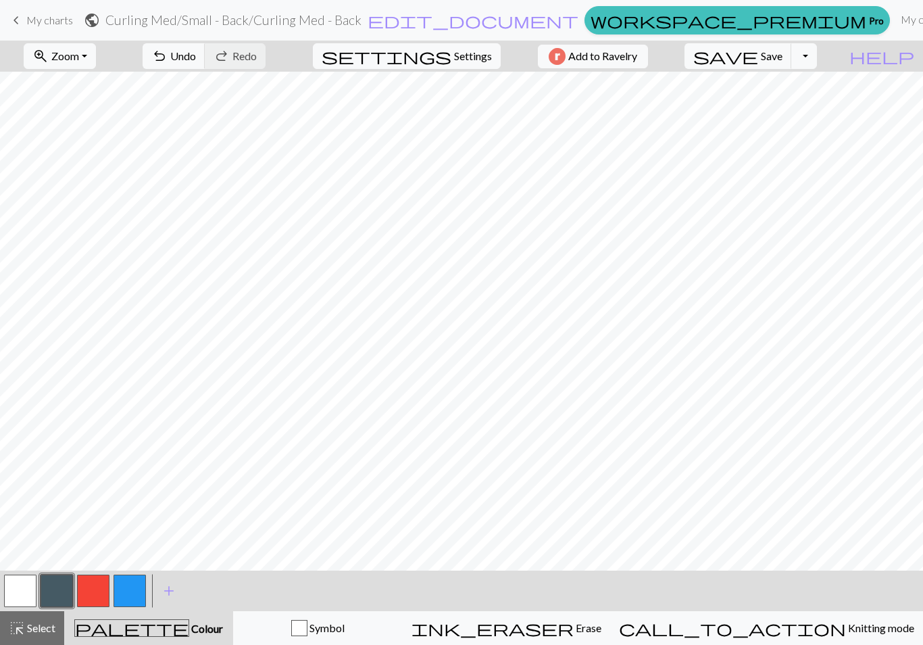
click at [134, 592] on button "button" at bounding box center [130, 590] width 32 height 32
click at [129, 598] on button "button" at bounding box center [130, 590] width 32 height 32
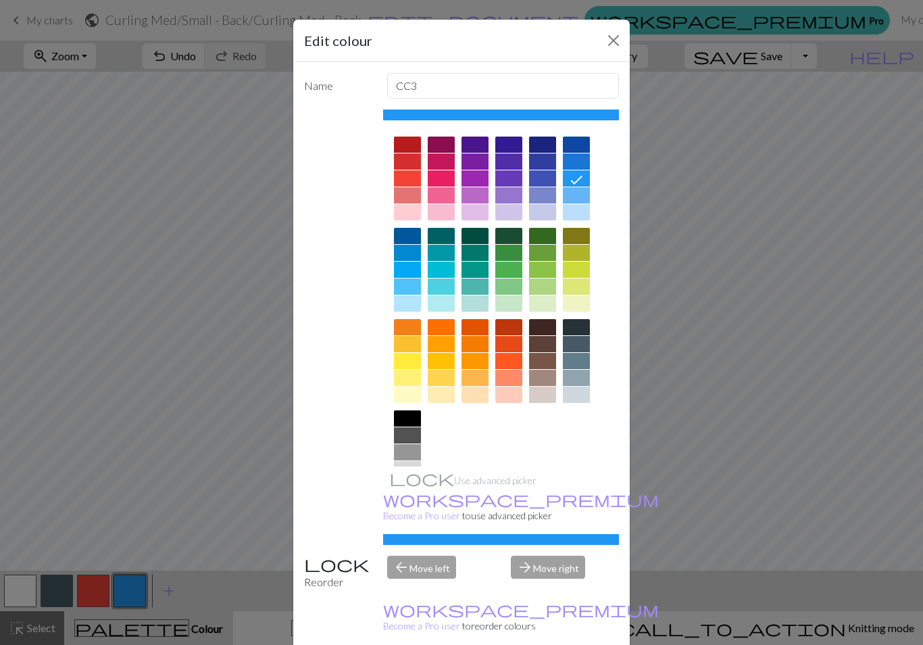
click at [406, 415] on div at bounding box center [407, 418] width 27 height 16
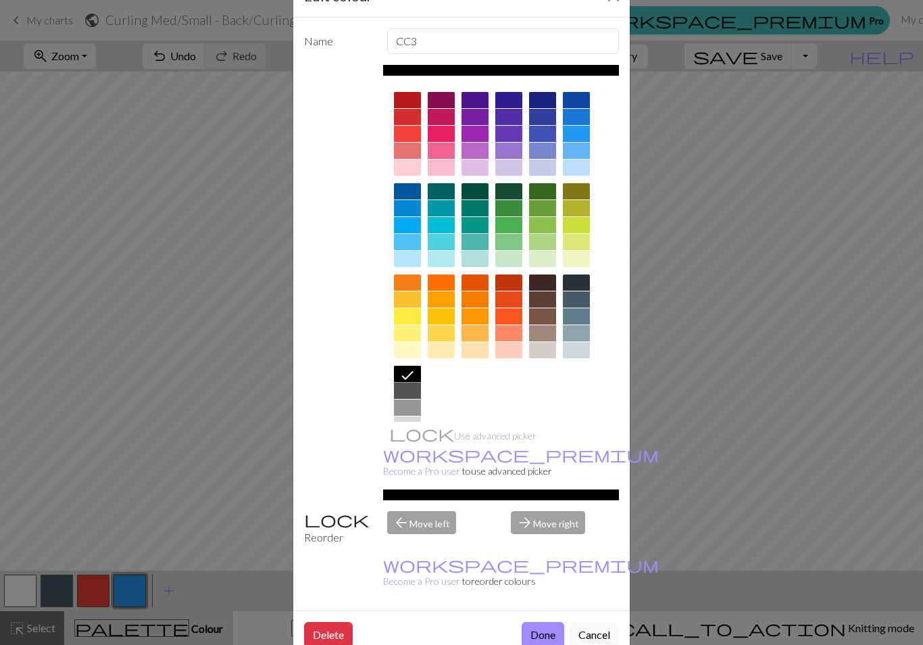
scroll to position [48, 0]
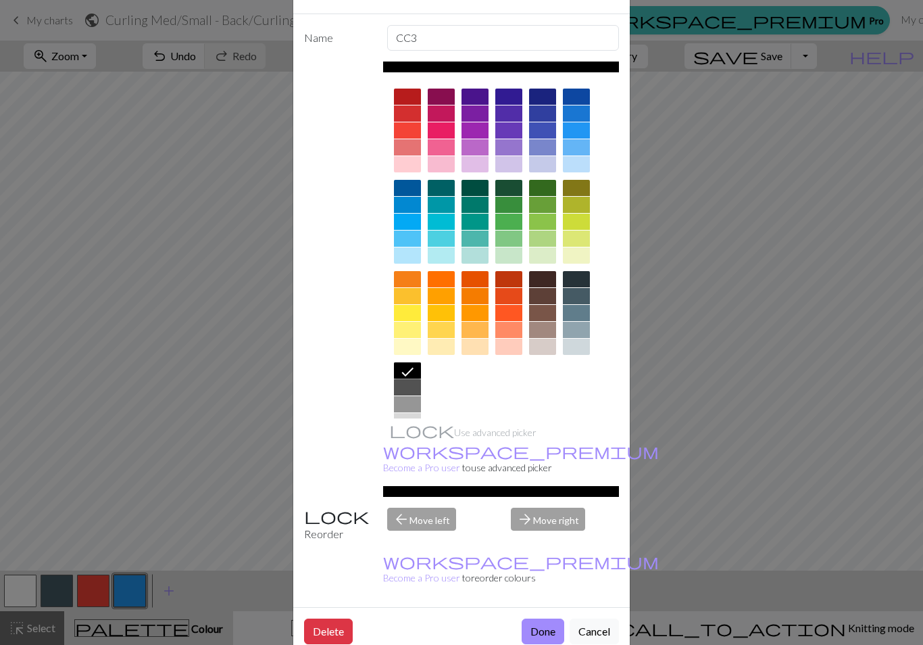
click at [542, 618] on button "Done" at bounding box center [543, 631] width 43 height 26
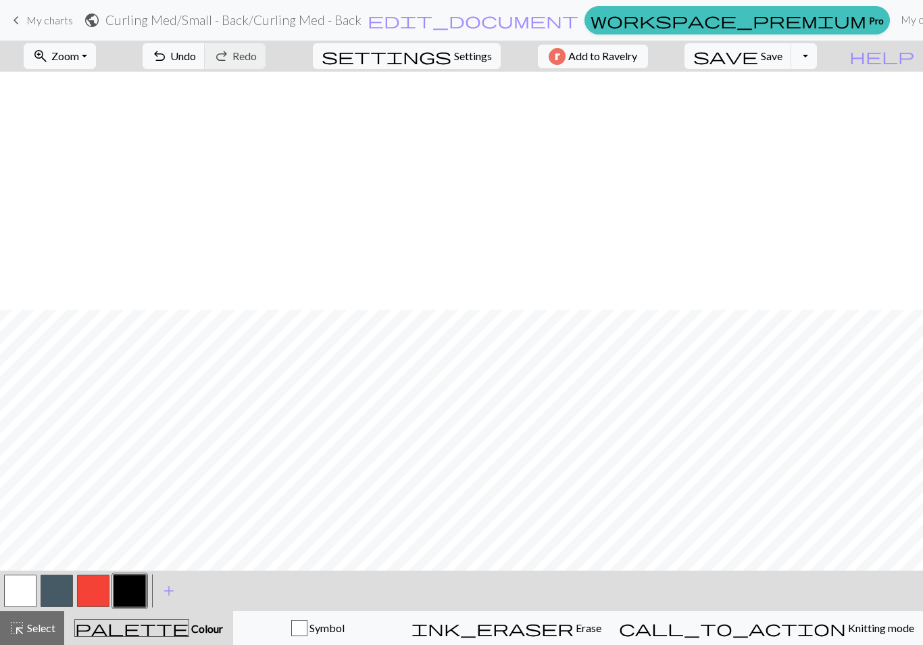
scroll to position [381, 0]
click at [196, 54] on span "Undo" at bounding box center [183, 55] width 26 height 13
click at [20, 591] on button "button" at bounding box center [20, 590] width 32 height 32
click at [124, 588] on button "button" at bounding box center [130, 590] width 32 height 32
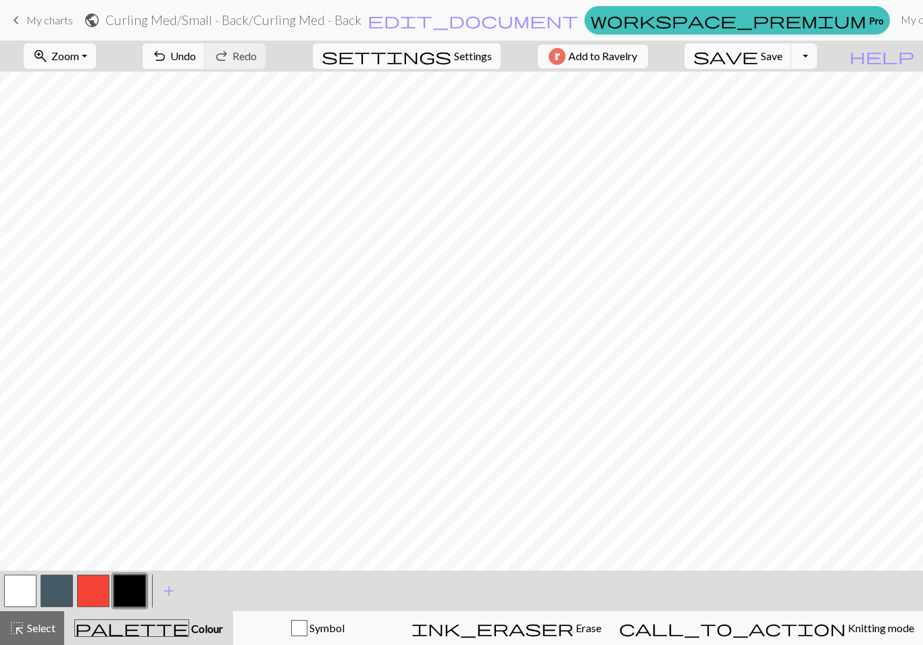
click at [56, 584] on button "button" at bounding box center [57, 590] width 32 height 32
click at [28, 597] on button "button" at bounding box center [20, 590] width 32 height 32
click at [57, 602] on button "button" at bounding box center [57, 590] width 32 height 32
click at [41, 620] on div "highlight_alt Select Select" at bounding box center [32, 628] width 47 height 16
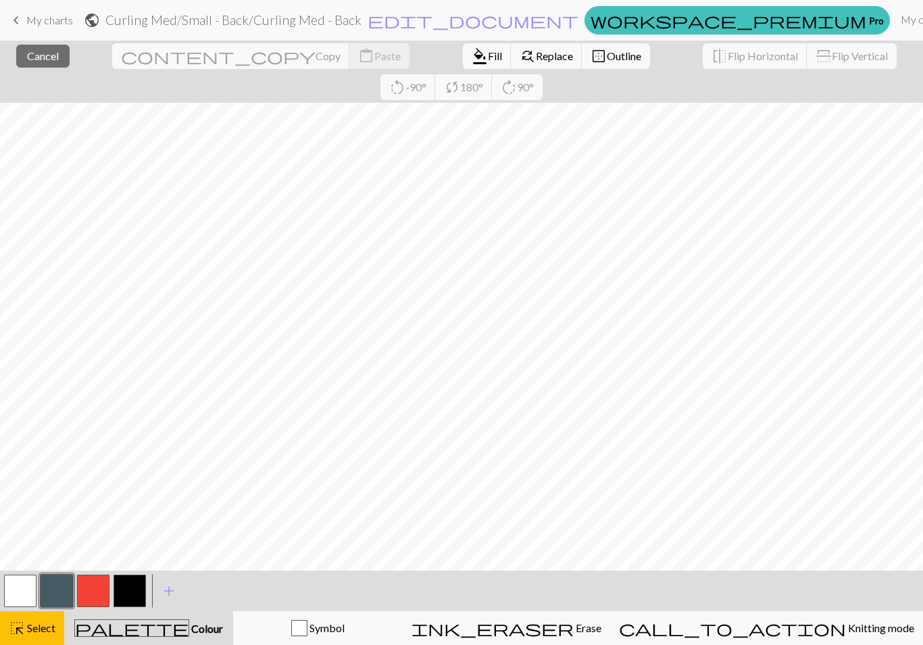
click at [463, 48] on button "format_color_fill Fill" at bounding box center [487, 56] width 49 height 26
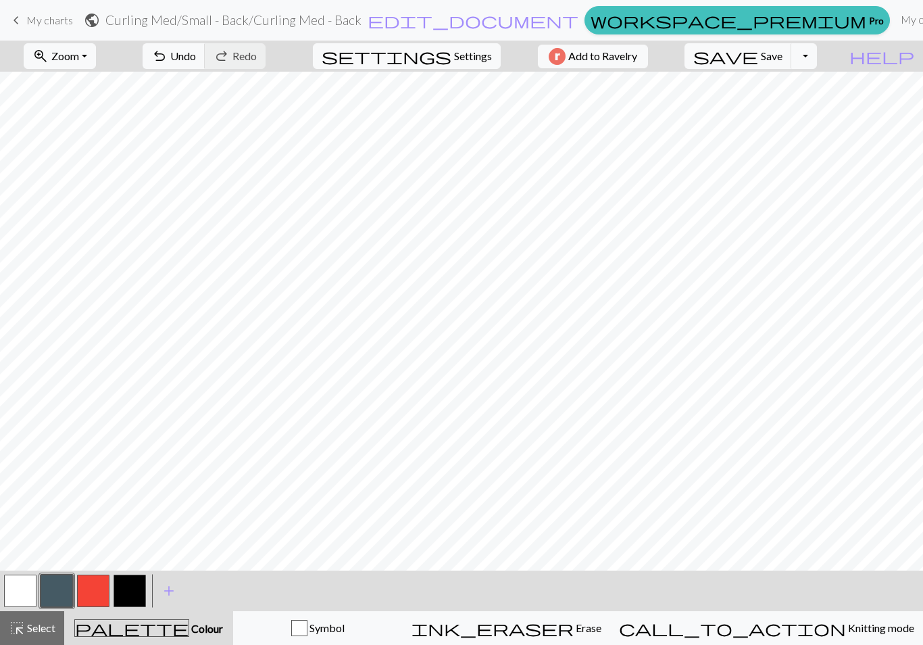
click at [39, 619] on button "highlight_alt Select Select" at bounding box center [32, 628] width 64 height 34
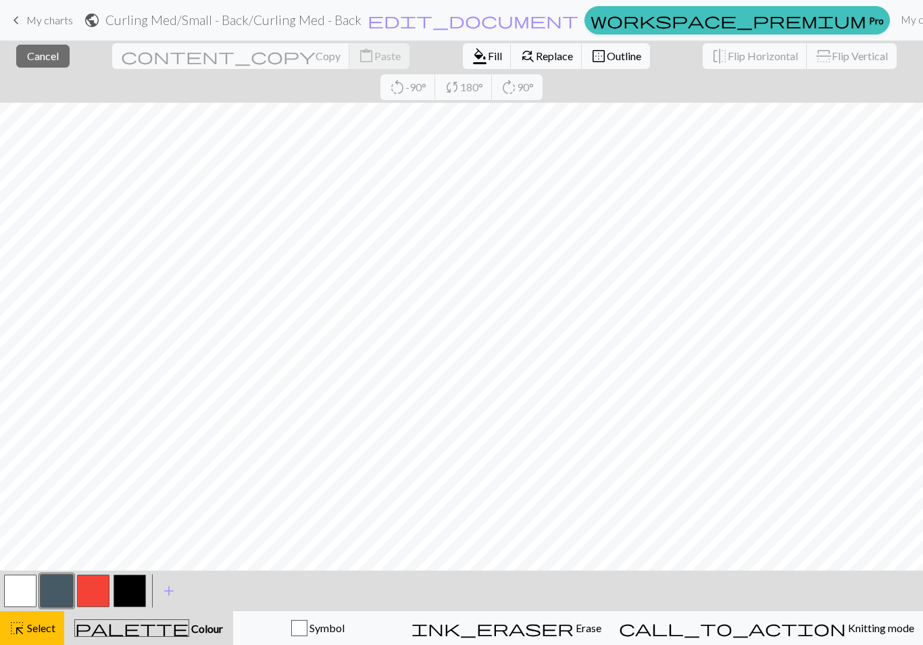
click at [130, 599] on button "button" at bounding box center [130, 590] width 32 height 32
click at [488, 57] on span "Fill" at bounding box center [495, 55] width 14 height 13
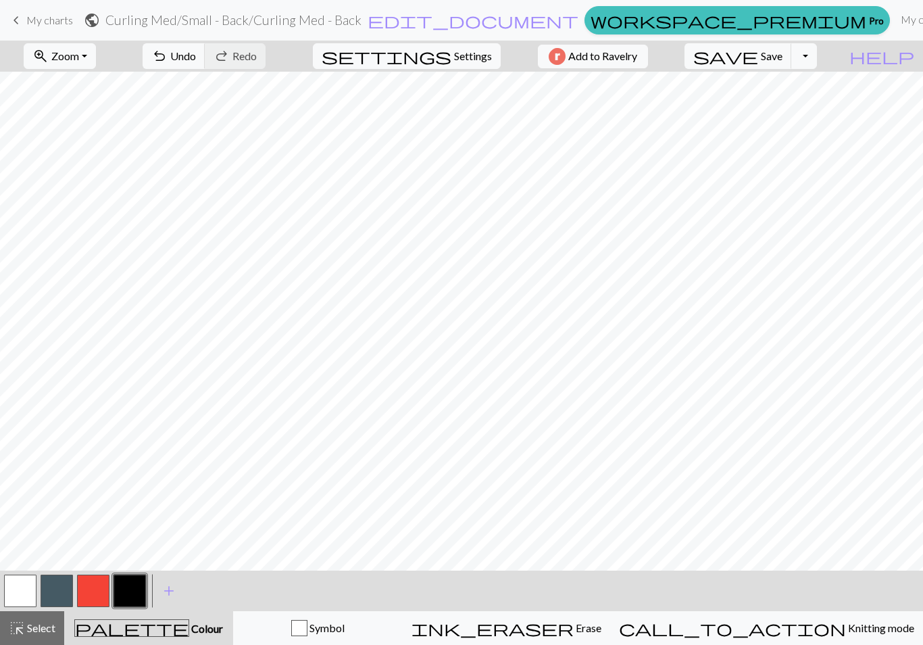
click at [38, 622] on span "Select" at bounding box center [40, 627] width 30 height 13
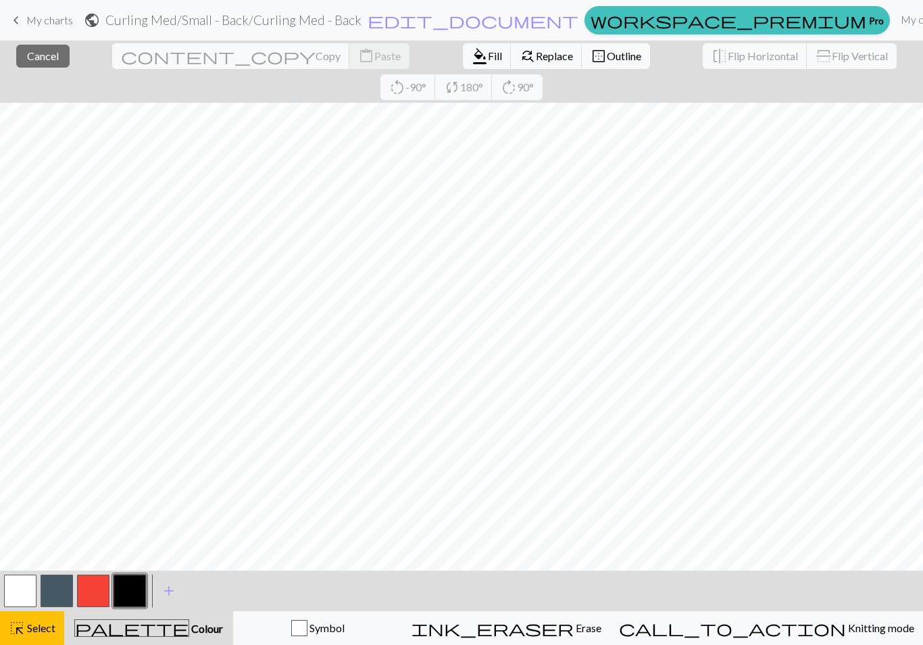
click at [488, 52] on span "Fill" at bounding box center [495, 55] width 14 height 13
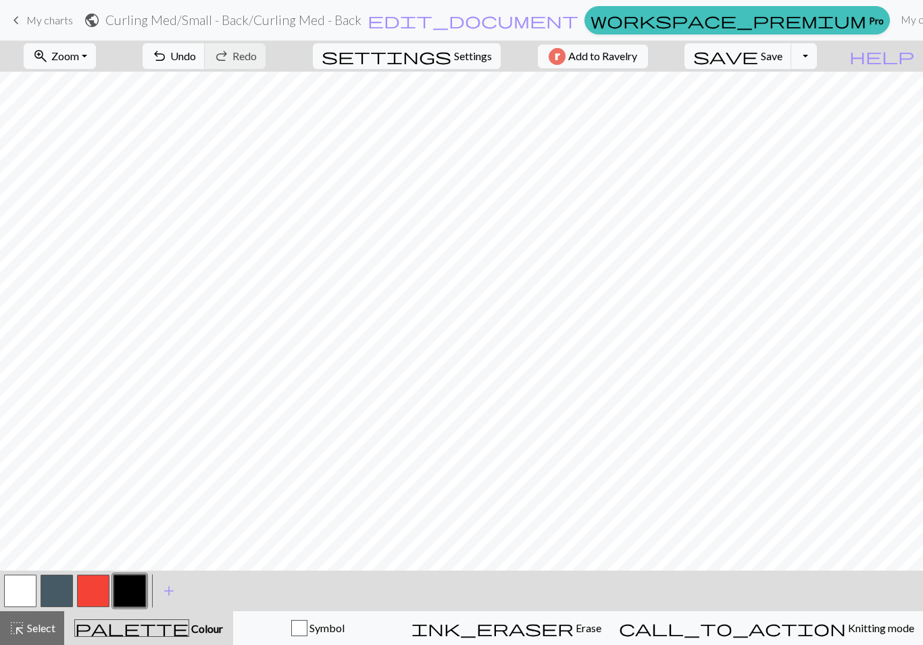
click at [30, 622] on span "Select" at bounding box center [40, 627] width 30 height 13
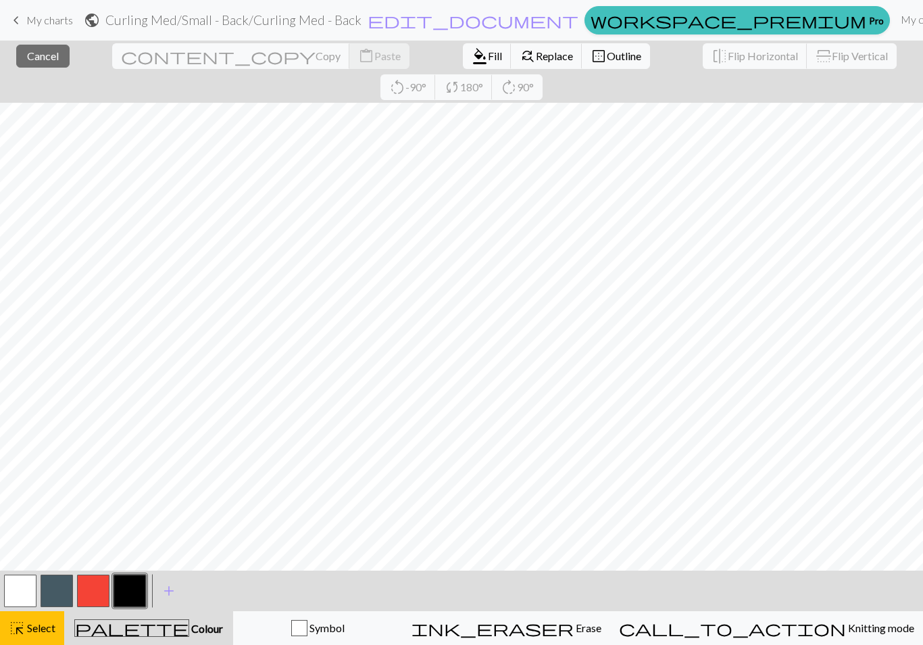
click at [488, 59] on span "Fill" at bounding box center [495, 55] width 14 height 13
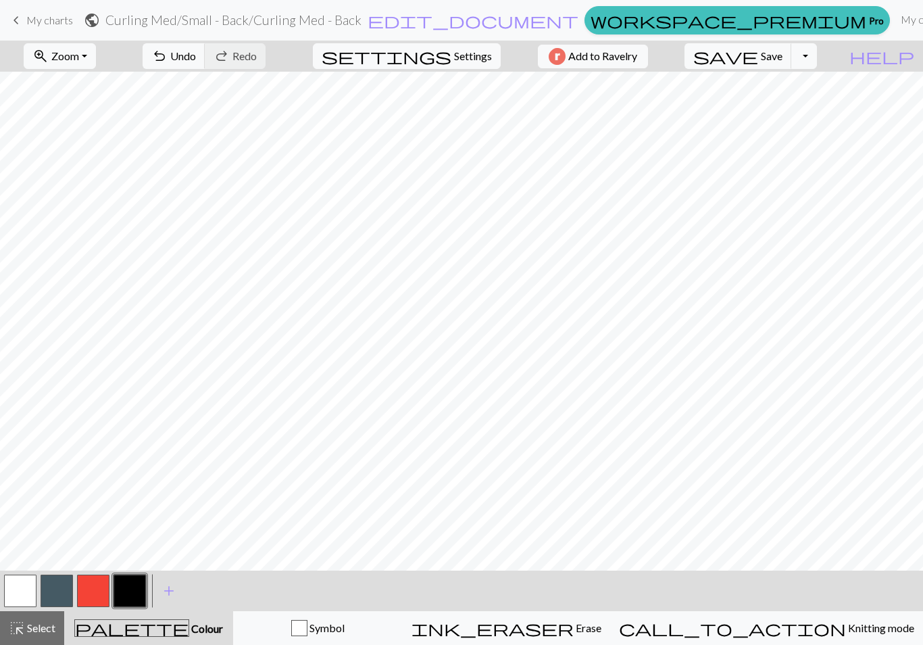
click at [45, 622] on span "Select" at bounding box center [40, 627] width 30 height 13
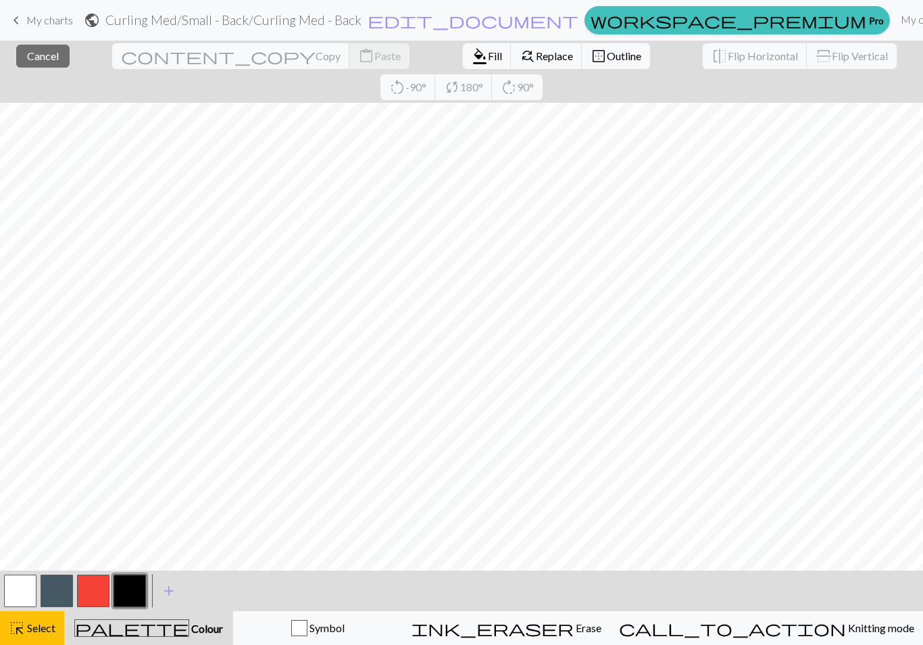
click at [472, 61] on span "format_color_fill" at bounding box center [480, 56] width 16 height 19
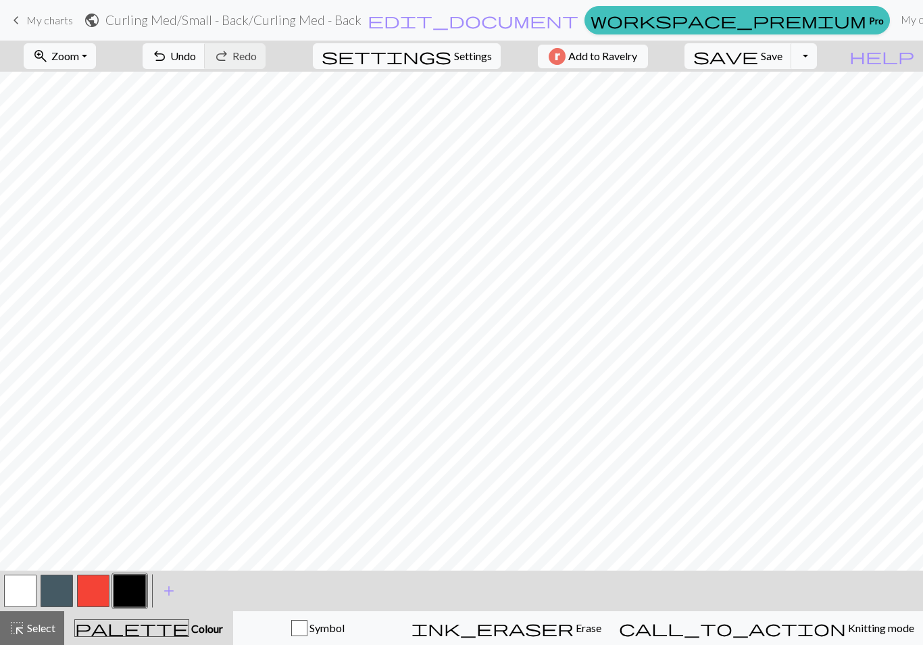
click at [41, 622] on span "Select" at bounding box center [40, 627] width 30 height 13
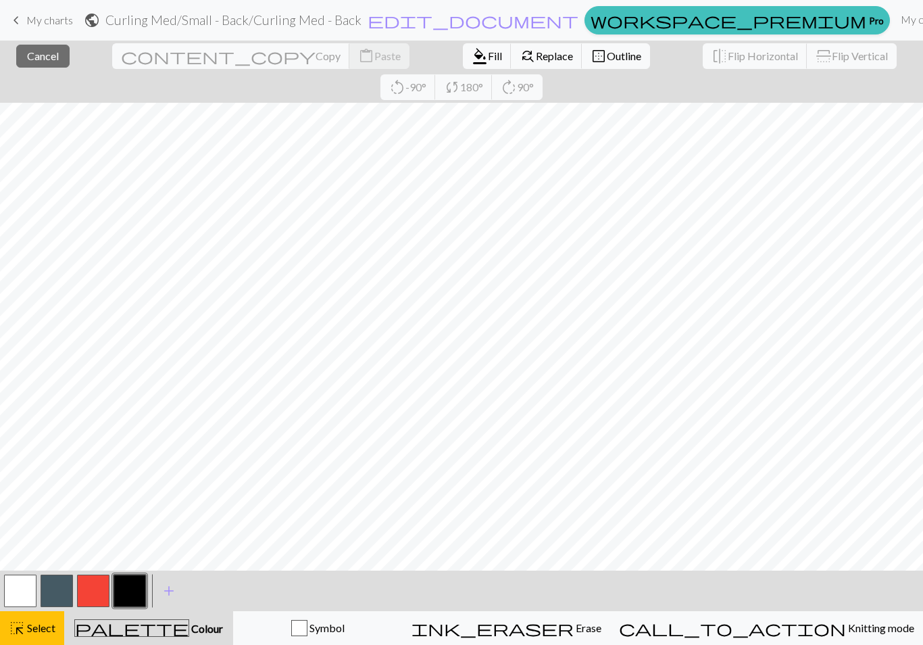
click at [488, 61] on span "Fill" at bounding box center [495, 55] width 14 height 13
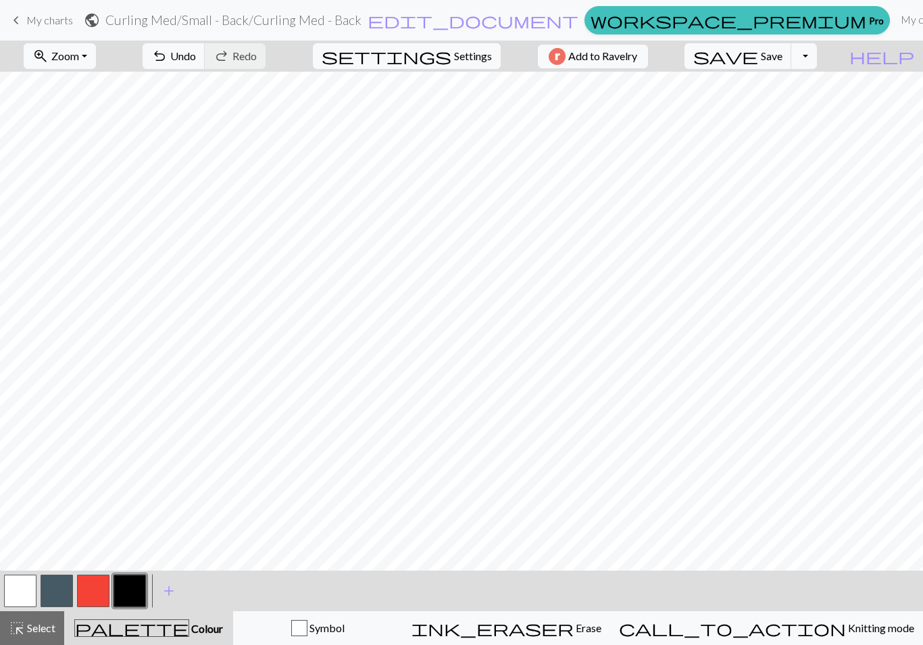
click at [41, 622] on span "Select" at bounding box center [40, 627] width 30 height 13
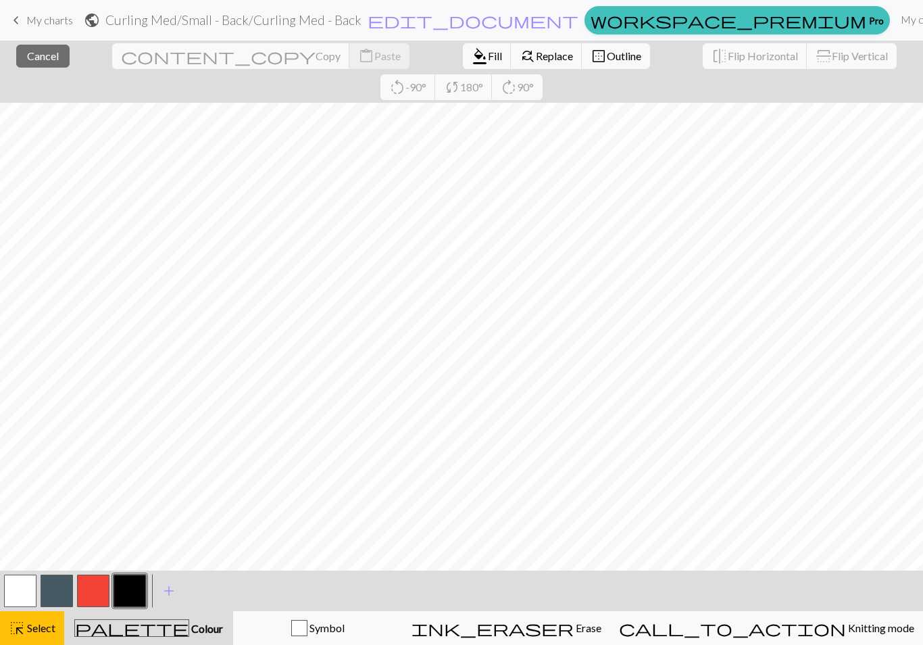
click at [488, 55] on span "Fill" at bounding box center [495, 55] width 14 height 13
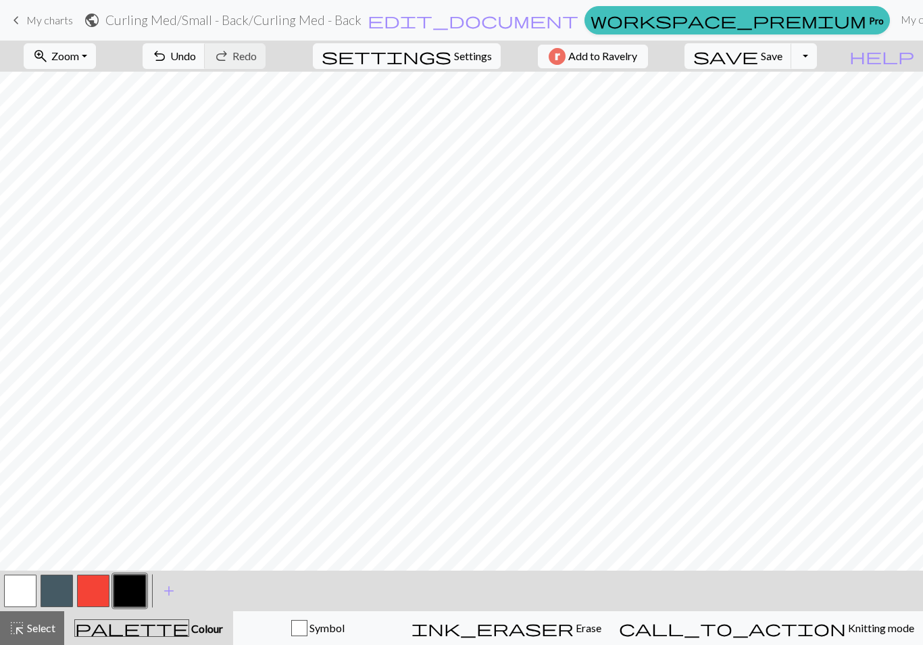
click at [43, 622] on span "Select" at bounding box center [40, 627] width 30 height 13
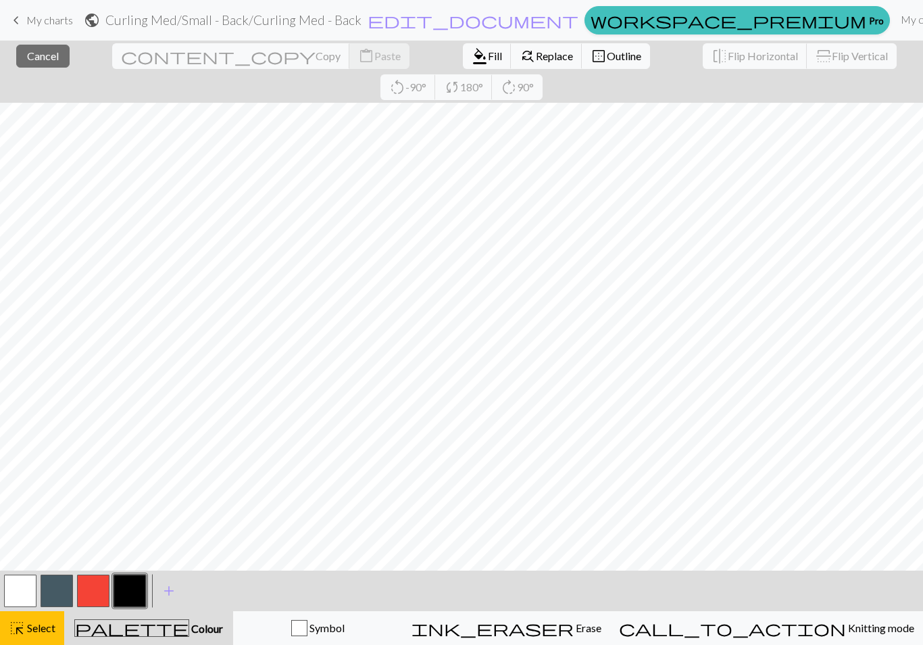
click at [463, 63] on button "format_color_fill Fill" at bounding box center [487, 56] width 49 height 26
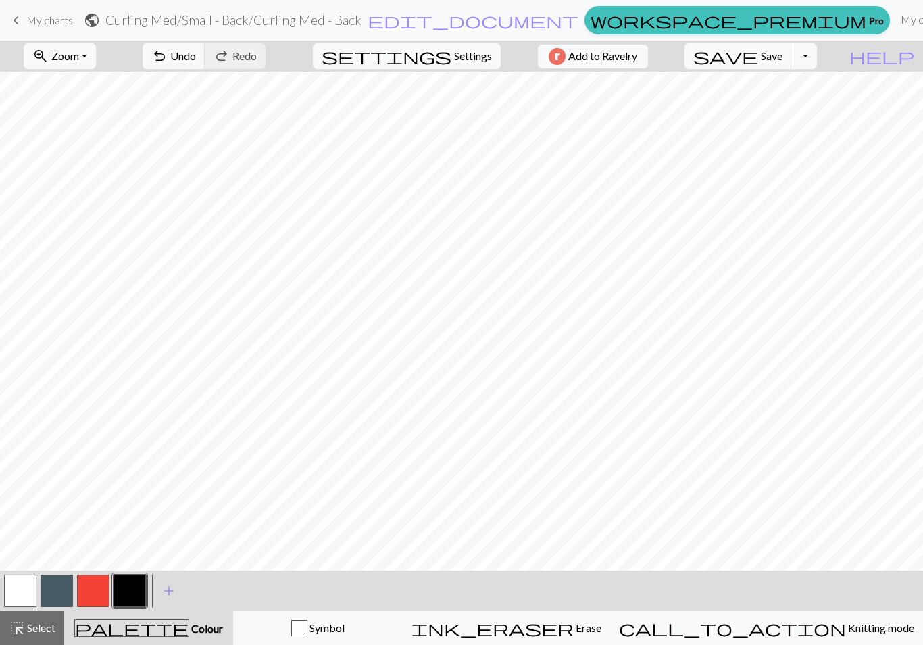
click at [43, 622] on span "Select" at bounding box center [40, 627] width 30 height 13
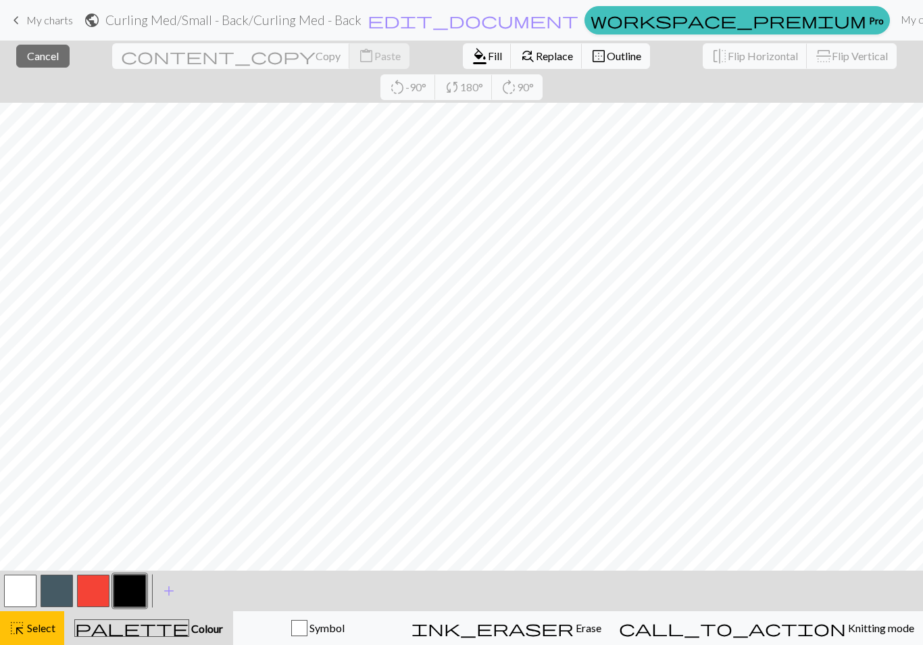
click at [463, 49] on button "format_color_fill Fill" at bounding box center [487, 56] width 49 height 26
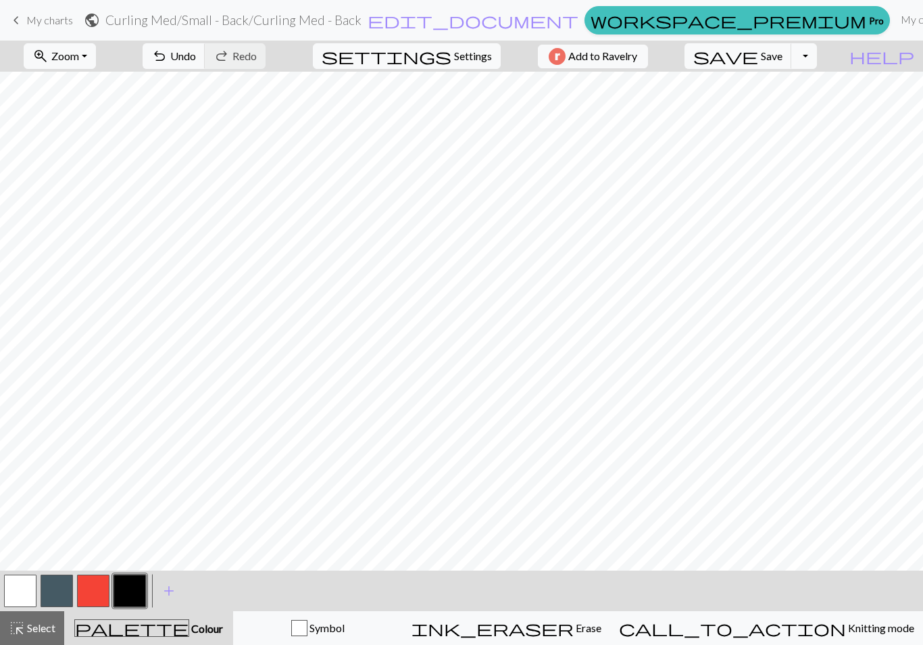
scroll to position [61, 0]
click at [785, 59] on button "save Save Save" at bounding box center [737, 56] width 107 height 26
click at [20, 592] on button "button" at bounding box center [20, 590] width 32 height 32
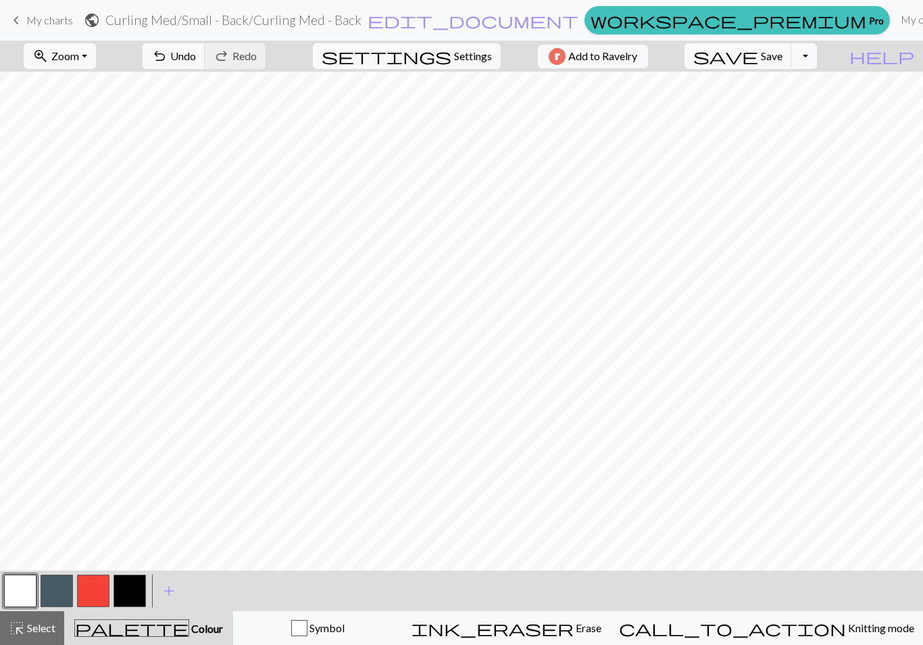
click at [782, 59] on span "Save" at bounding box center [772, 55] width 22 height 13
click at [817, 59] on button "Toggle Dropdown" at bounding box center [804, 56] width 26 height 26
click at [799, 110] on button "save_alt Download" at bounding box center [704, 108] width 223 height 22
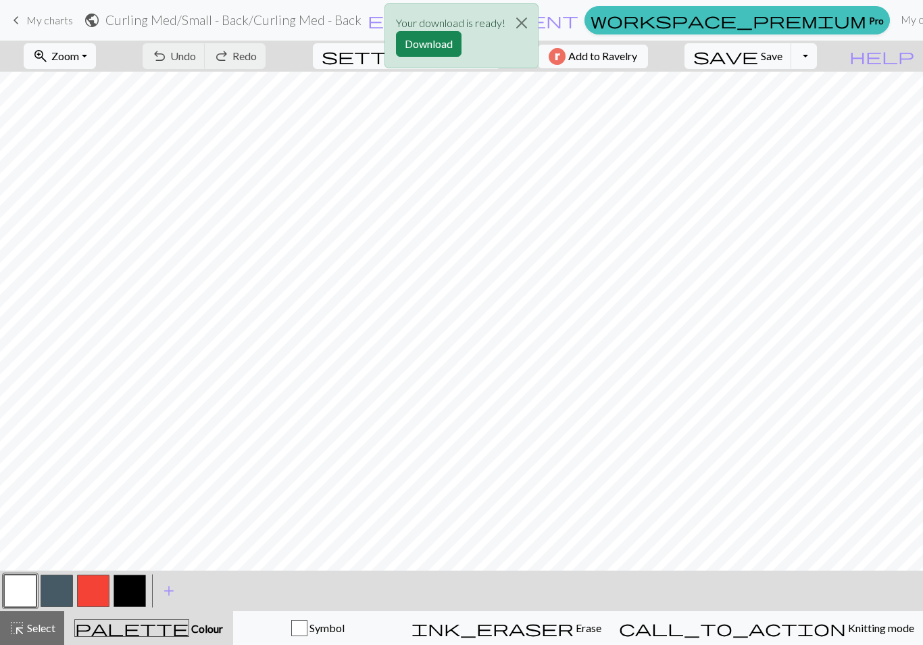
click at [436, 45] on button "Download" at bounding box center [429, 44] width 66 height 26
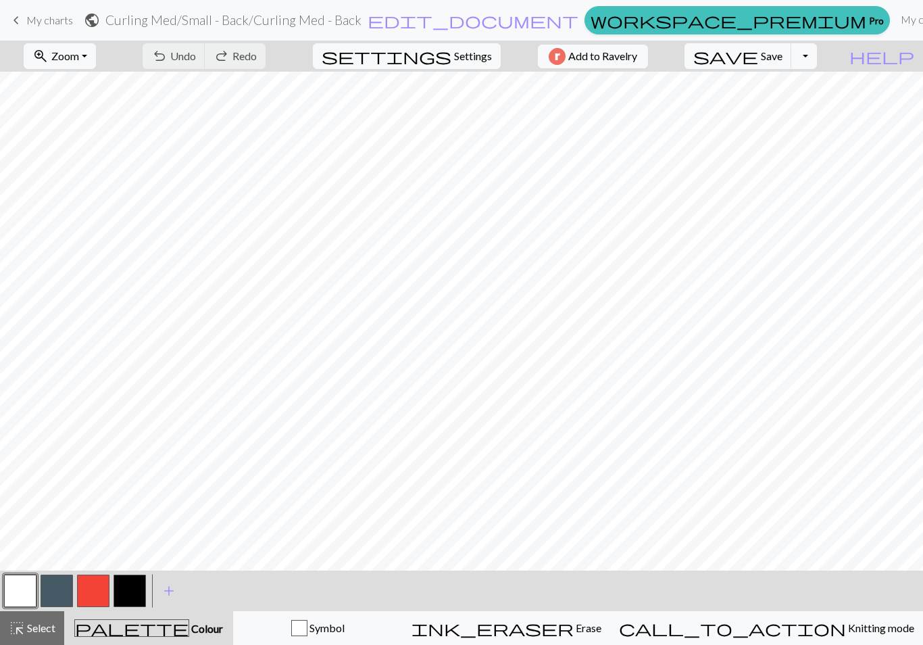
click at [472, 68] on button "settings Settings" at bounding box center [407, 56] width 188 height 26
select select "bulky"
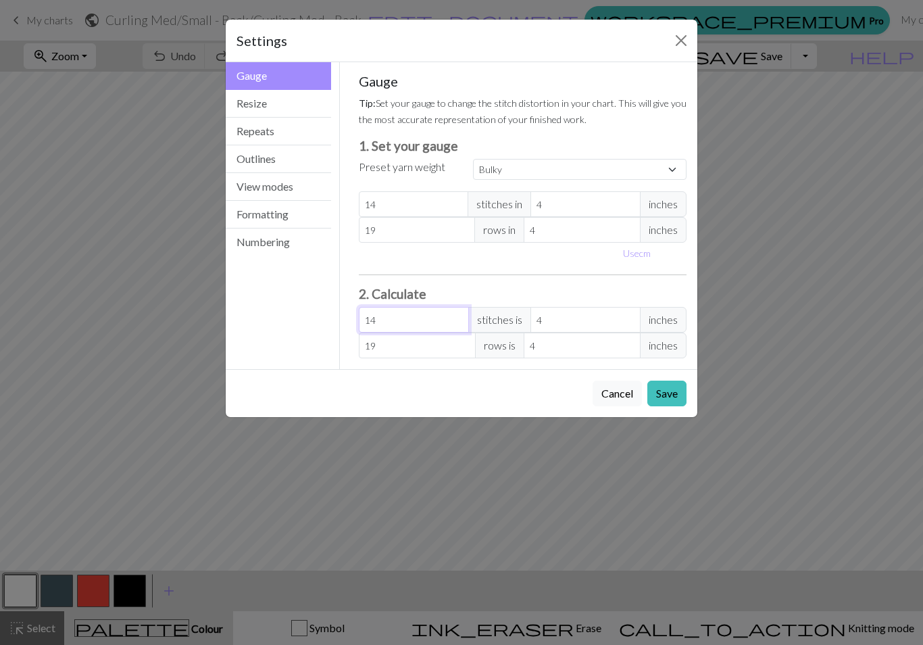
click at [426, 318] on input "14" at bounding box center [414, 320] width 110 height 26
type input "1"
type input "0.29"
type input "16"
type input "4.57"
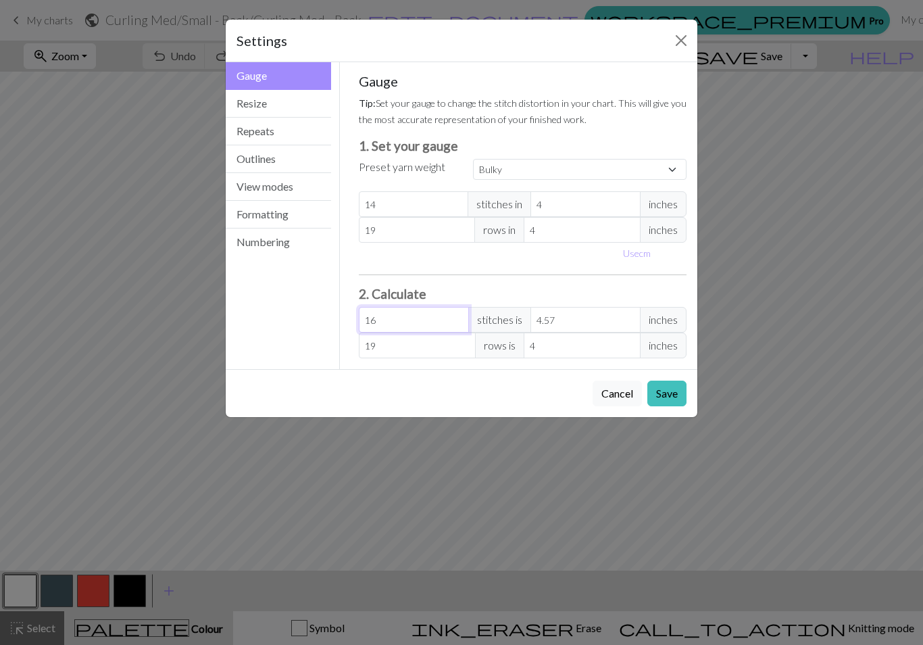
type input "1"
type input "0.29"
type input "0"
type input "1"
type input "0.29"
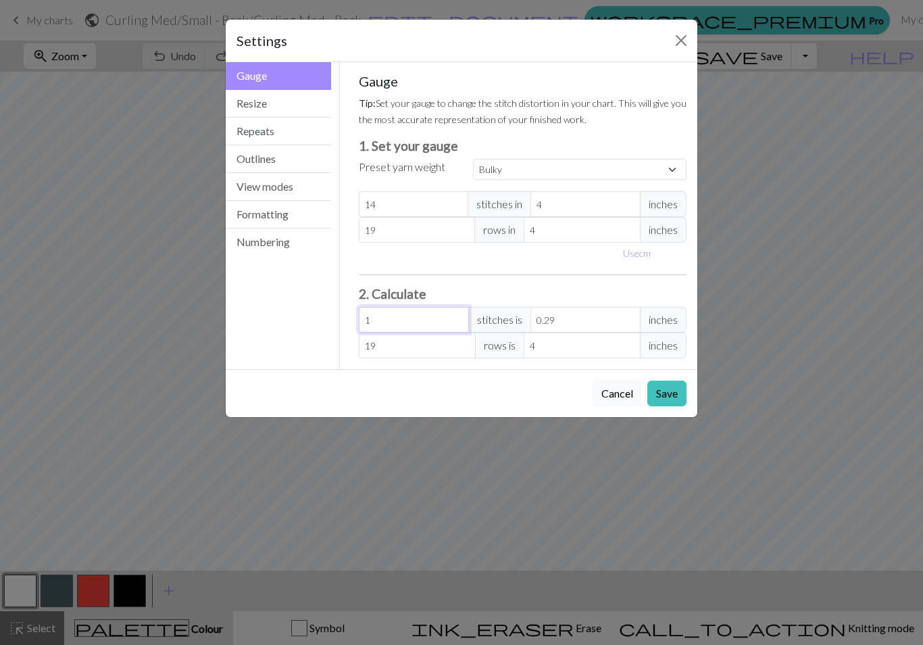
type input "14"
type input "4"
click at [662, 316] on span "inches" at bounding box center [663, 320] width 47 height 26
click at [583, 320] on input "4" at bounding box center [585, 320] width 110 height 26
click at [307, 104] on button "Resize" at bounding box center [278, 104] width 105 height 28
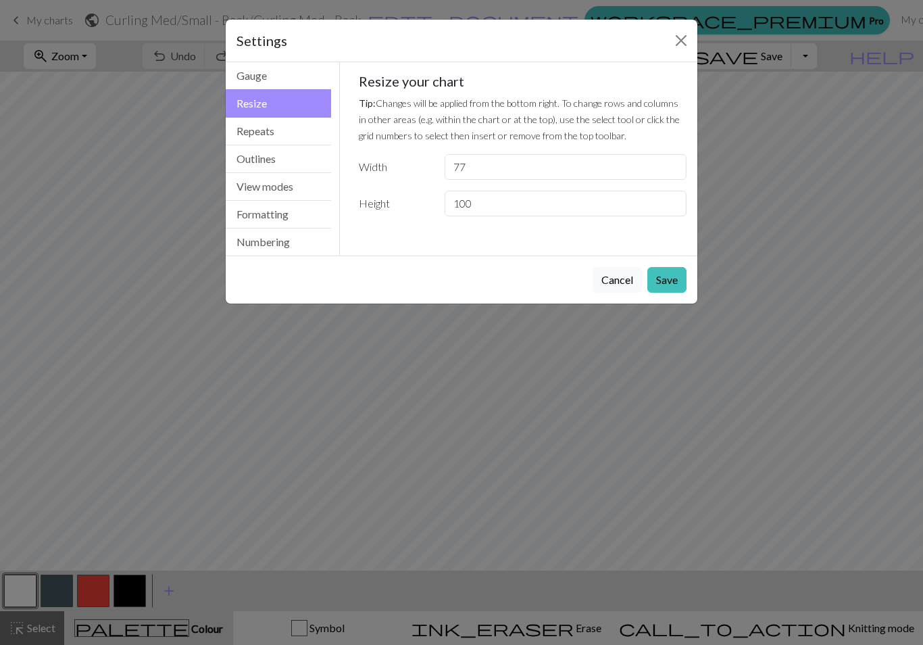
click at [291, 128] on button "Repeats" at bounding box center [278, 132] width 105 height 28
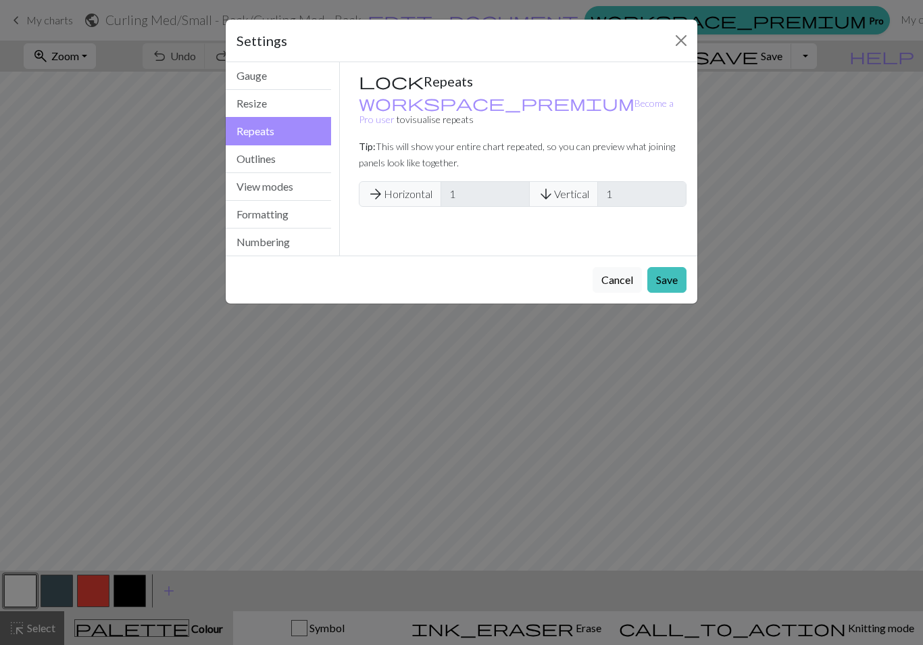
click at [305, 162] on button "Outlines" at bounding box center [278, 159] width 105 height 28
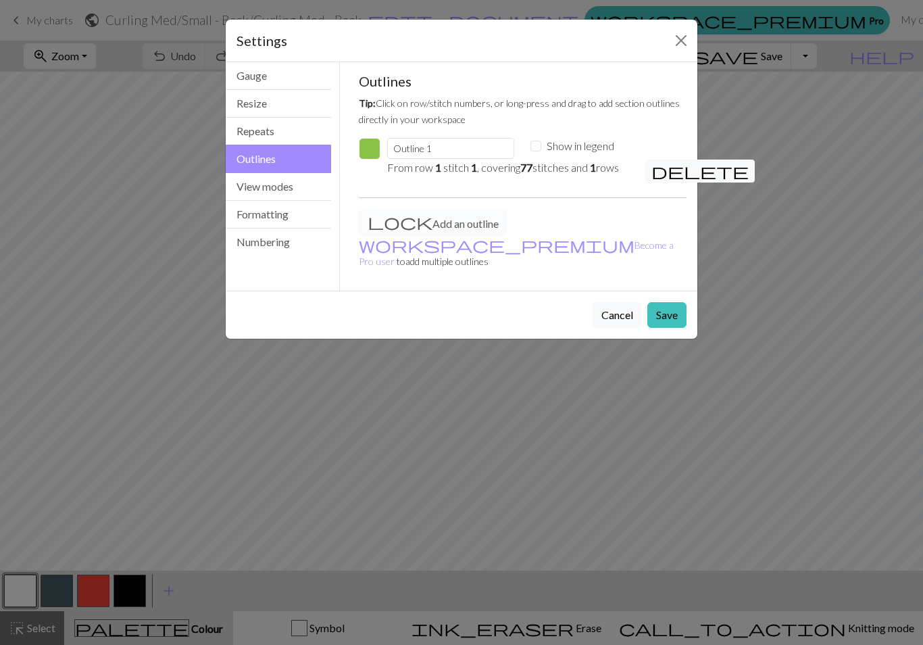
click at [282, 192] on button "View modes" at bounding box center [278, 187] width 105 height 28
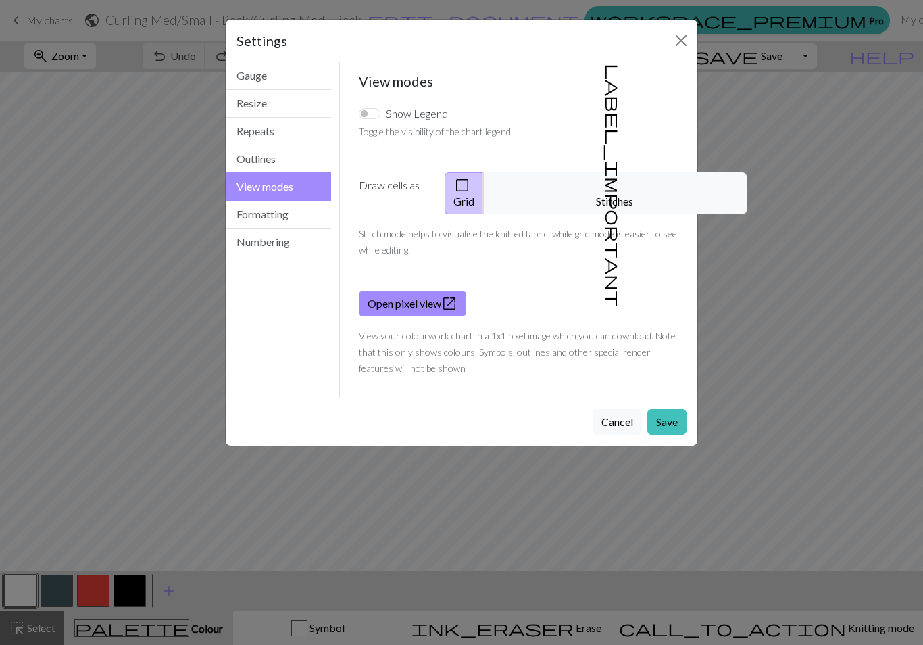
click at [290, 221] on button "Formatting" at bounding box center [278, 215] width 105 height 28
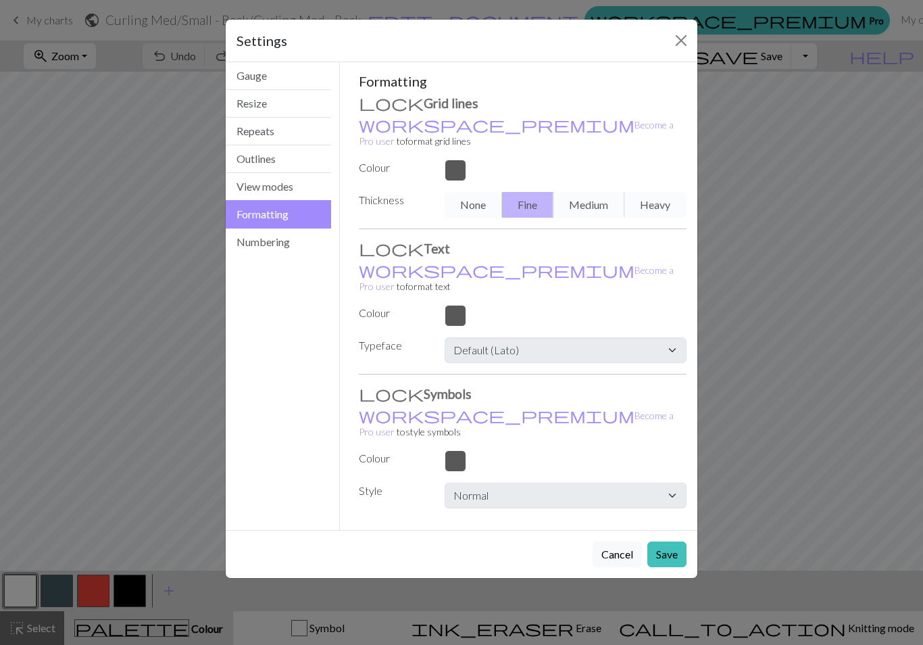
click at [291, 247] on button "Numbering" at bounding box center [278, 241] width 105 height 27
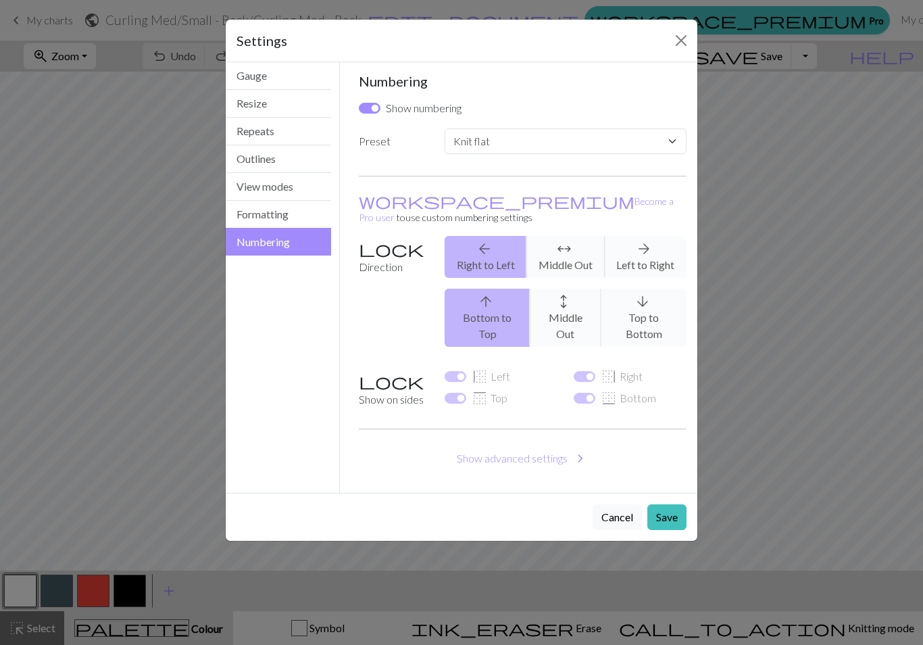
click at [311, 76] on button "Gauge" at bounding box center [278, 76] width 105 height 28
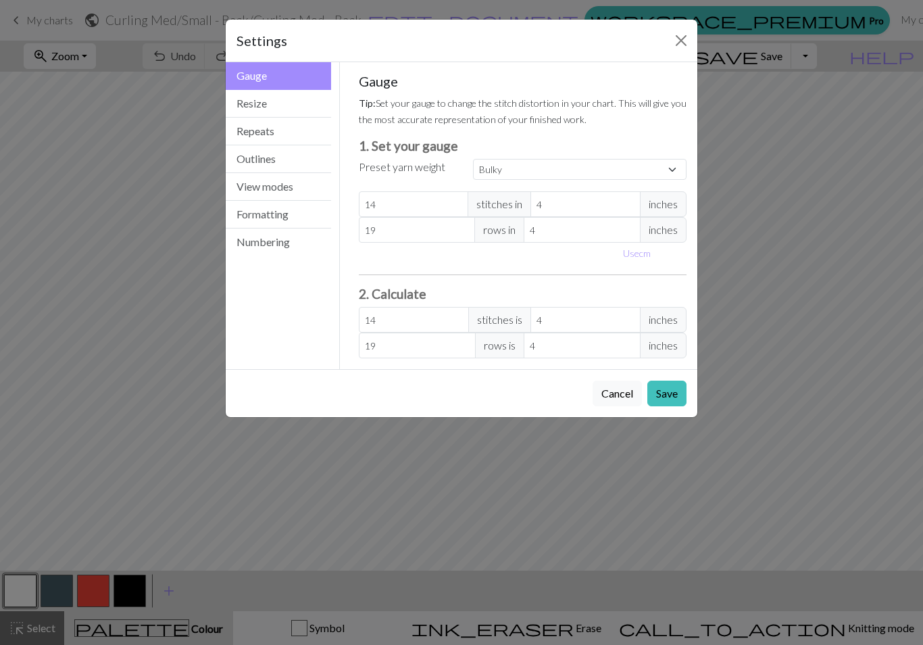
click at [688, 40] on button "Close" at bounding box center [681, 41] width 22 height 22
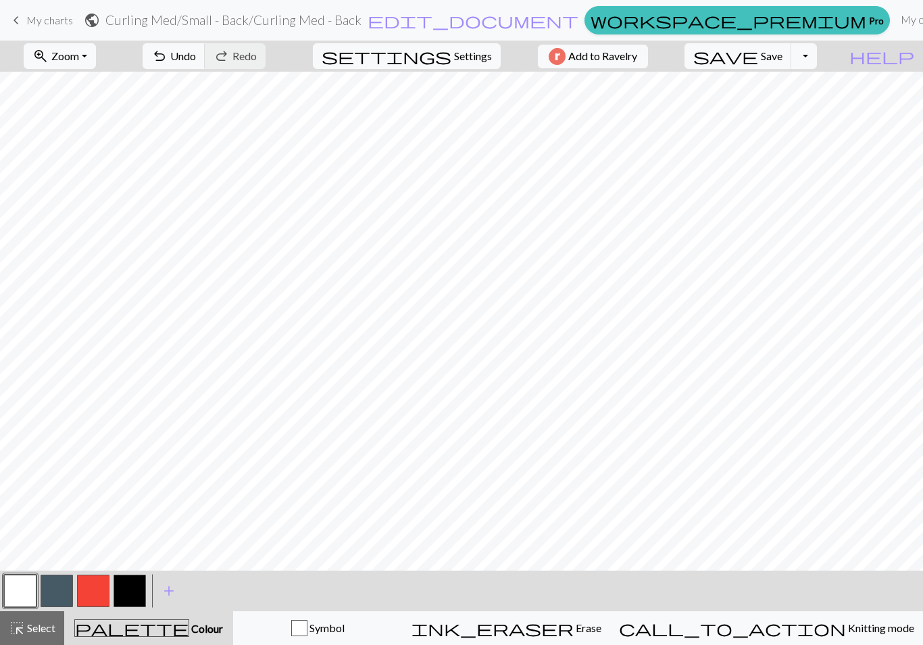
scroll to position [109, 0]
click at [432, 65] on span "settings" at bounding box center [387, 56] width 130 height 19
select select "bulky"
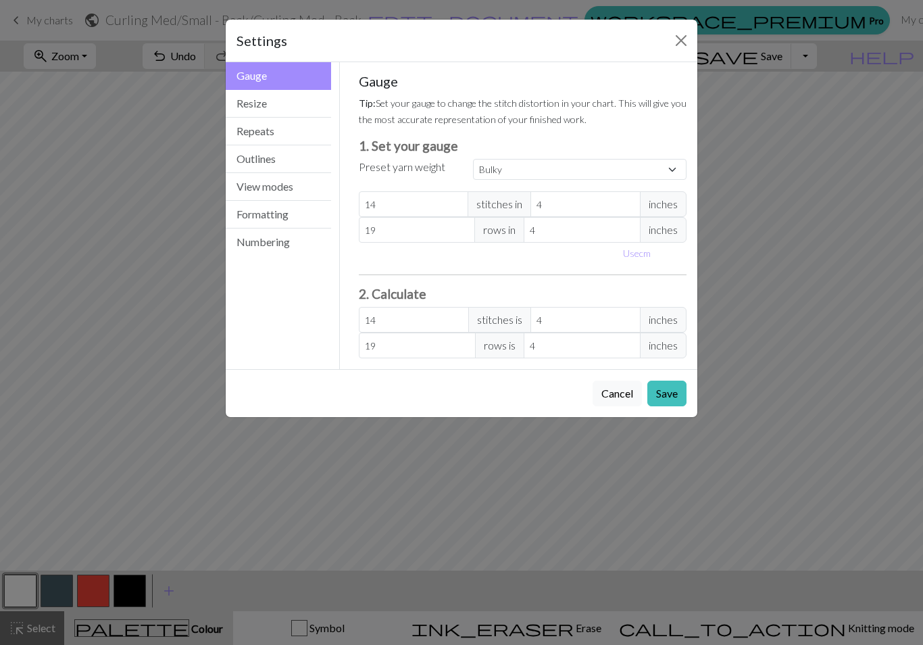
click at [698, 37] on div "Settings Gauge Gauge Resize Repeats Outlines View modes Formatting Numbering Ga…" at bounding box center [461, 322] width 923 height 645
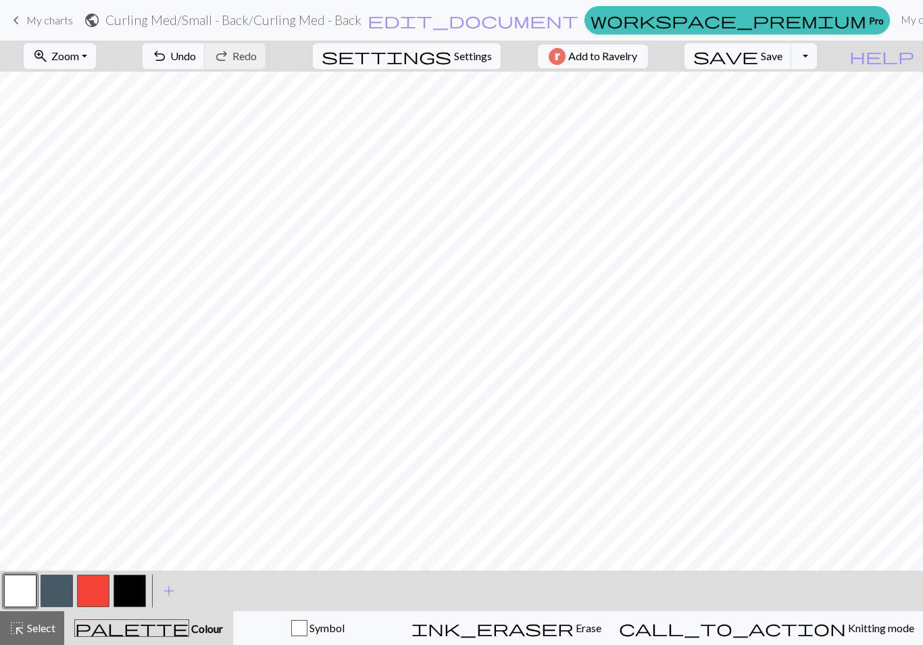
click at [36, 18] on span "My charts" at bounding box center [49, 20] width 47 height 13
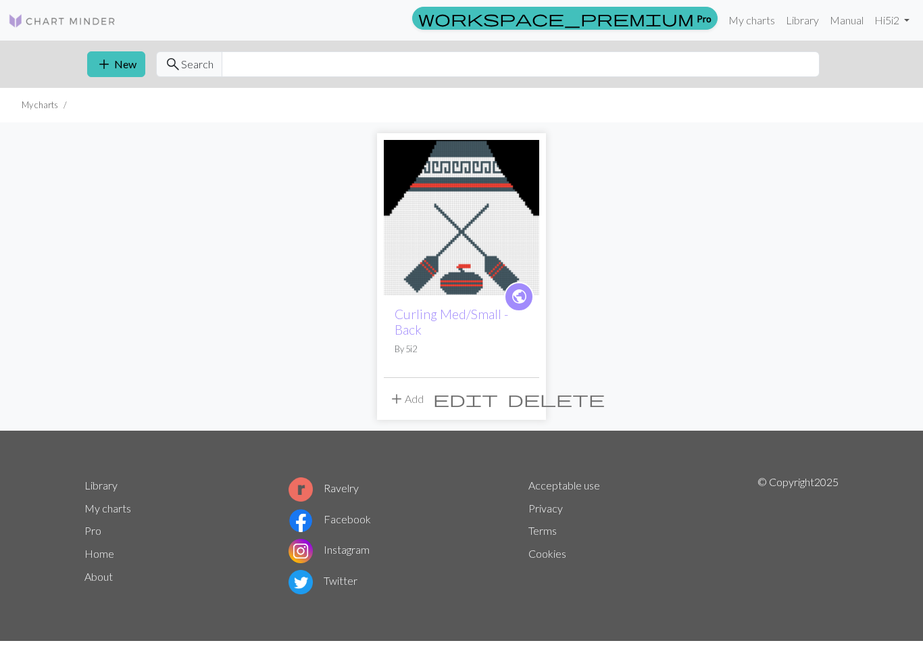
click at [403, 403] on span "add" at bounding box center [396, 398] width 16 height 19
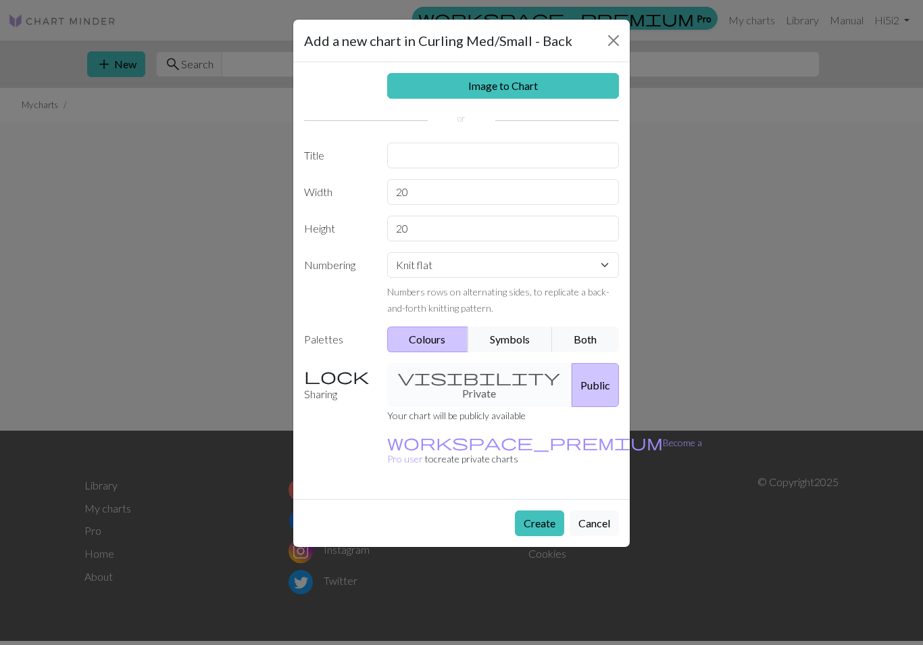
click at [551, 49] on h5 "Add a new chart in Curling Med/Small - Back" at bounding box center [438, 40] width 268 height 20
click at [610, 44] on button "Close" at bounding box center [614, 41] width 22 height 22
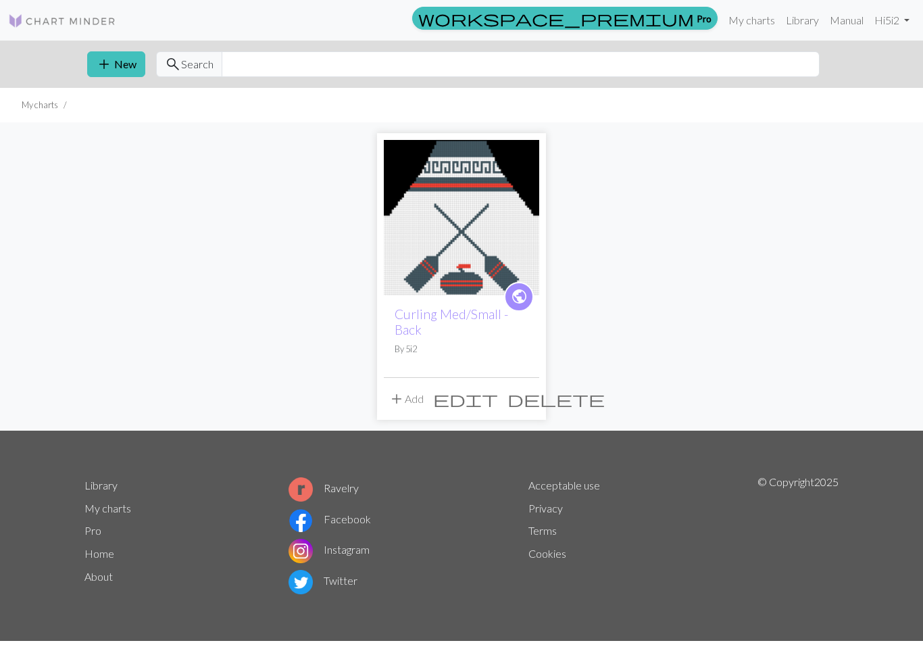
click at [498, 399] on span "edit" at bounding box center [465, 398] width 65 height 19
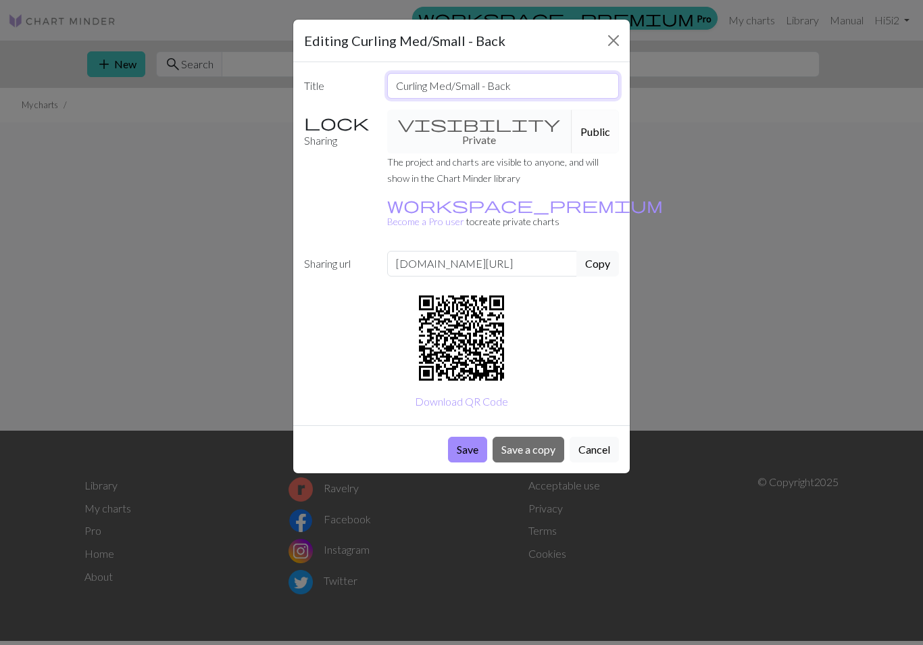
click at [534, 84] on input "Curling Med/Small - Back" at bounding box center [503, 86] width 232 height 26
type input "Curling"
click at [468, 436] on button "Save" at bounding box center [467, 449] width 39 height 26
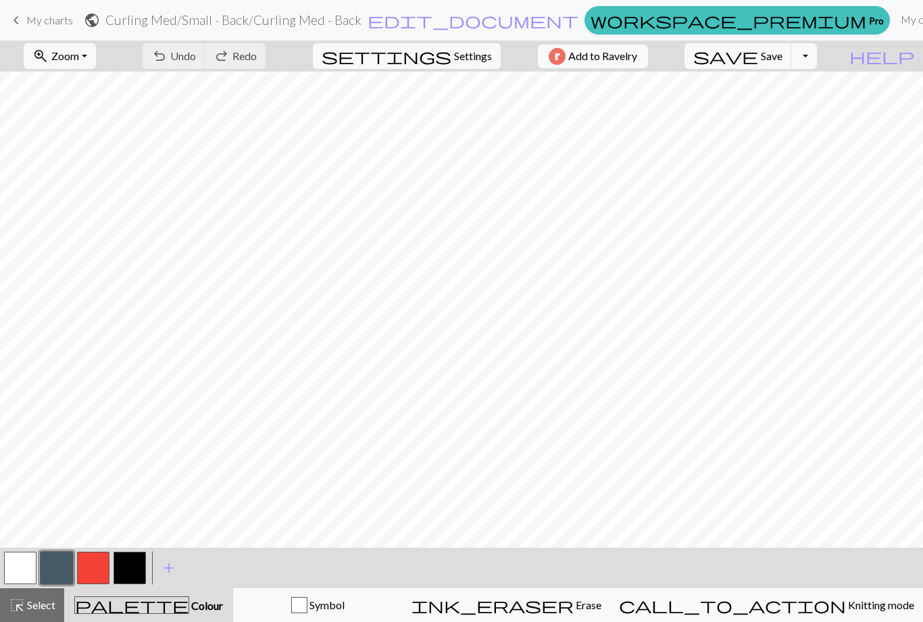
click at [846, 599] on span "Knitting mode" at bounding box center [880, 605] width 68 height 13
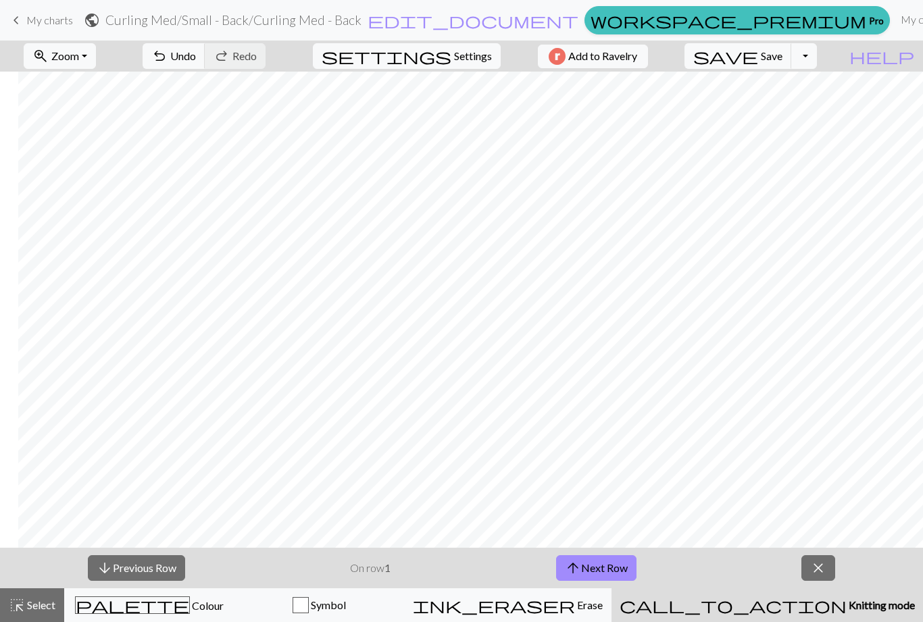
scroll to position [0, 88]
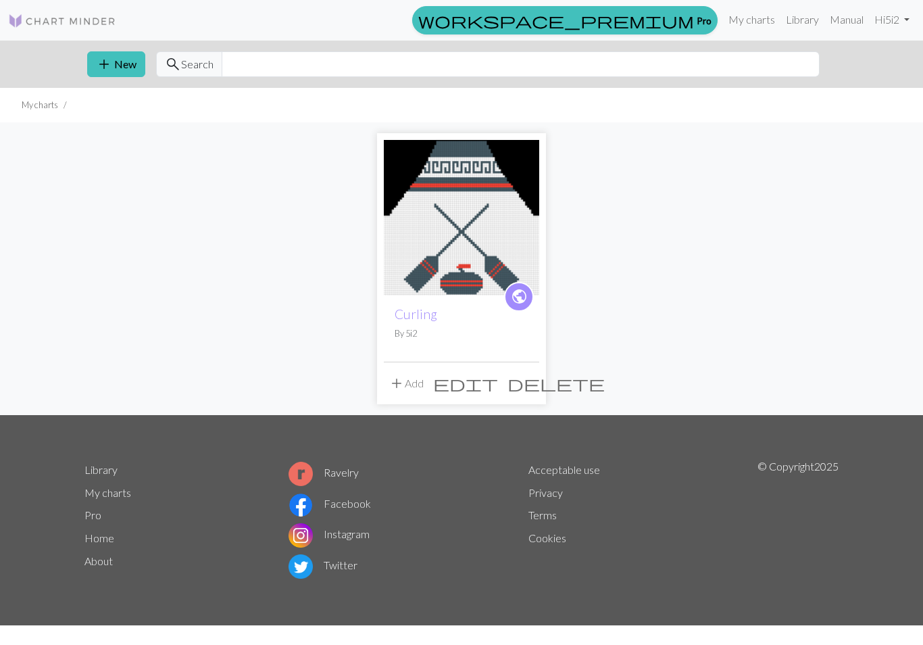
click at [413, 391] on button "add Add" at bounding box center [406, 383] width 45 height 26
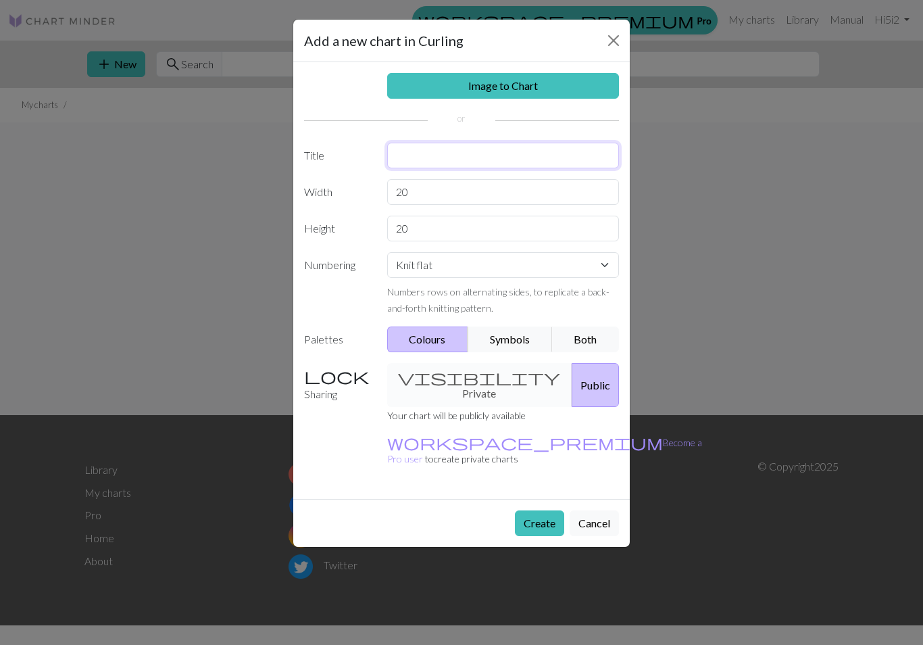
click at [522, 154] on input "text" at bounding box center [503, 156] width 232 height 26
type input "XL Back"
click at [452, 188] on input "20" at bounding box center [503, 192] width 232 height 26
type input "2"
type input "86"
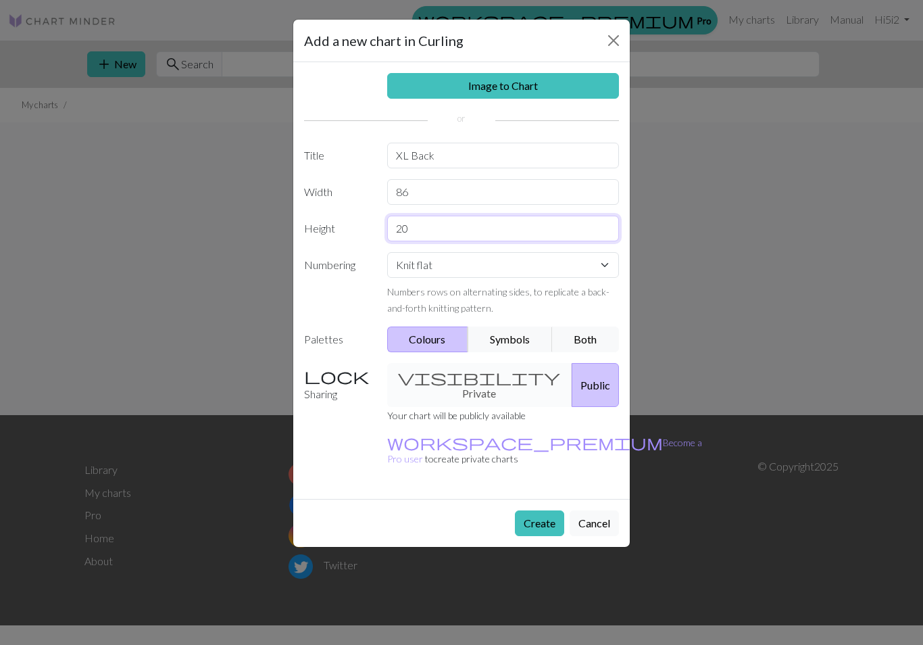
click at [428, 240] on input "20" at bounding box center [503, 229] width 232 height 26
type input "200"
click at [550, 510] on button "Create" at bounding box center [539, 523] width 49 height 26
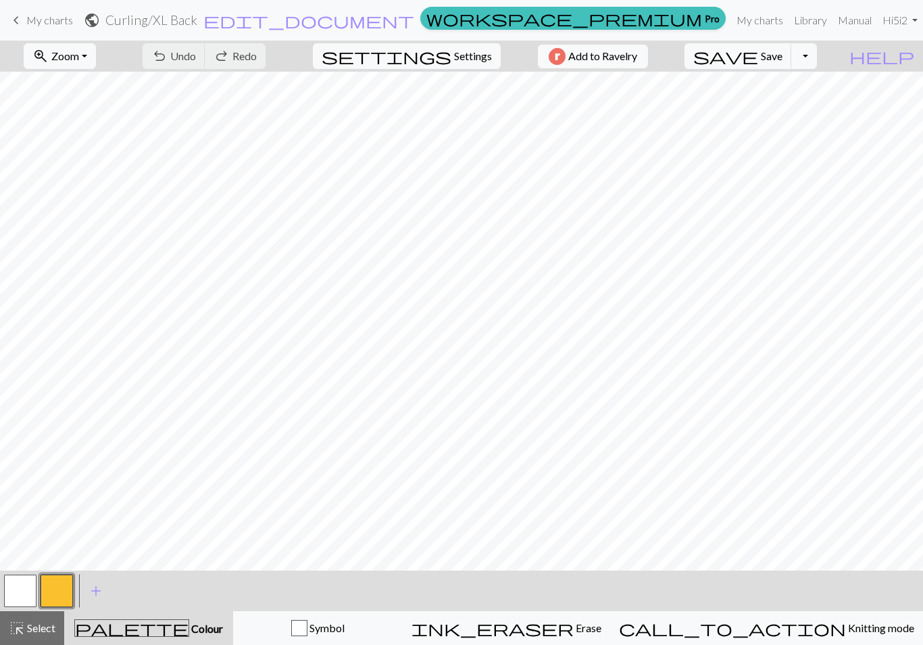
click at [63, 595] on button "button" at bounding box center [57, 590] width 32 height 32
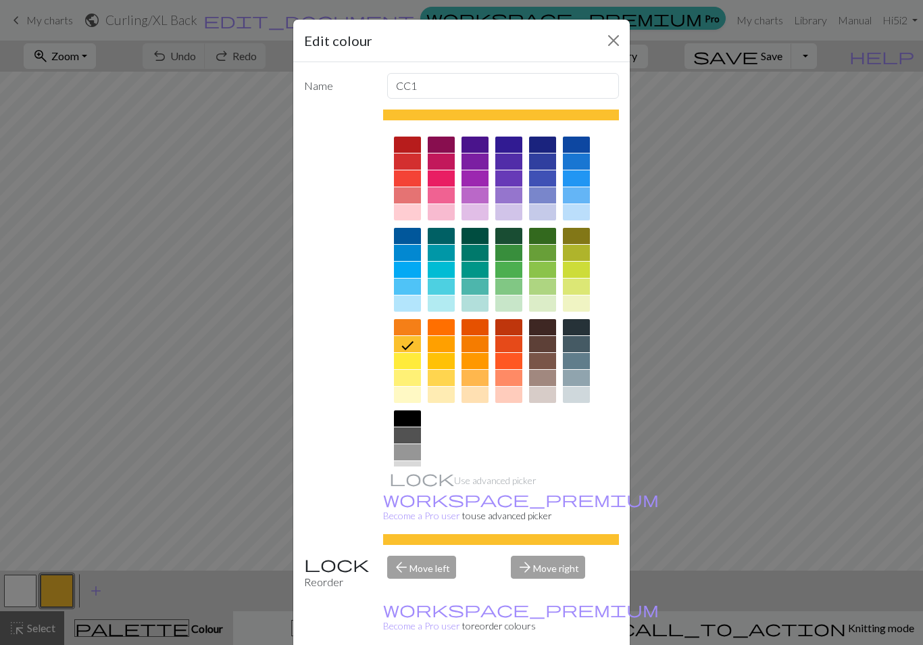
click at [576, 347] on div at bounding box center [576, 344] width 27 height 16
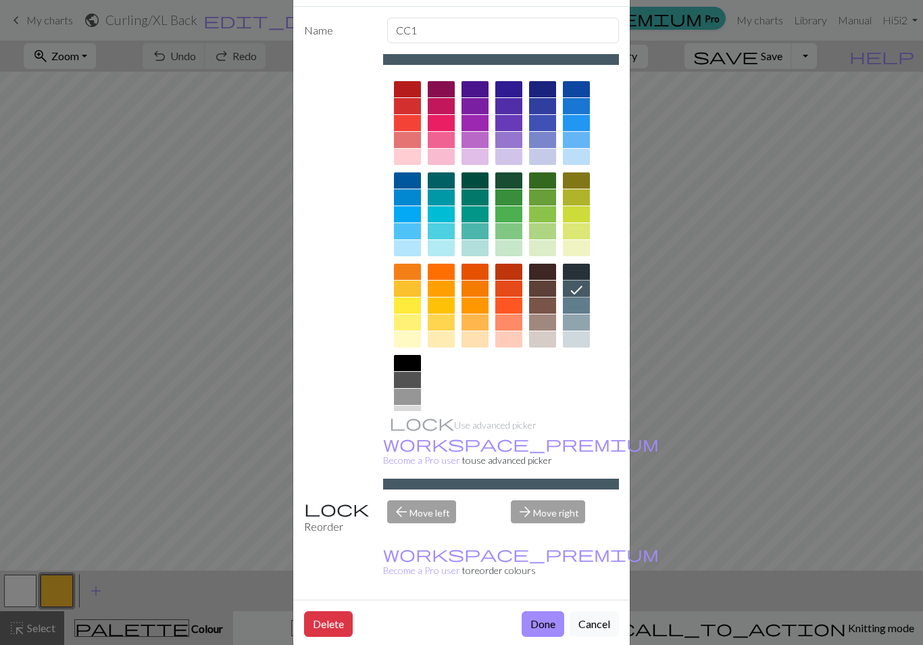
scroll to position [55, 0]
click at [550, 611] on button "Done" at bounding box center [543, 624] width 43 height 26
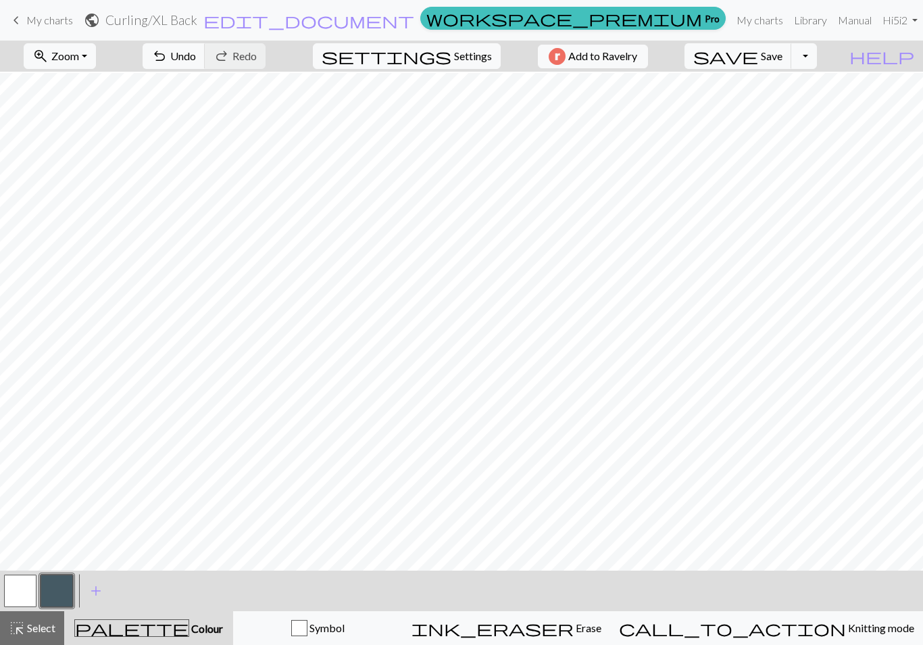
scroll to position [1, 0]
click at [96, 56] on button "zoom_in Zoom Zoom" at bounding box center [60, 56] width 72 height 26
click at [89, 111] on button "Fit width" at bounding box center [77, 108] width 107 height 22
click at [25, 590] on button "button" at bounding box center [20, 590] width 32 height 32
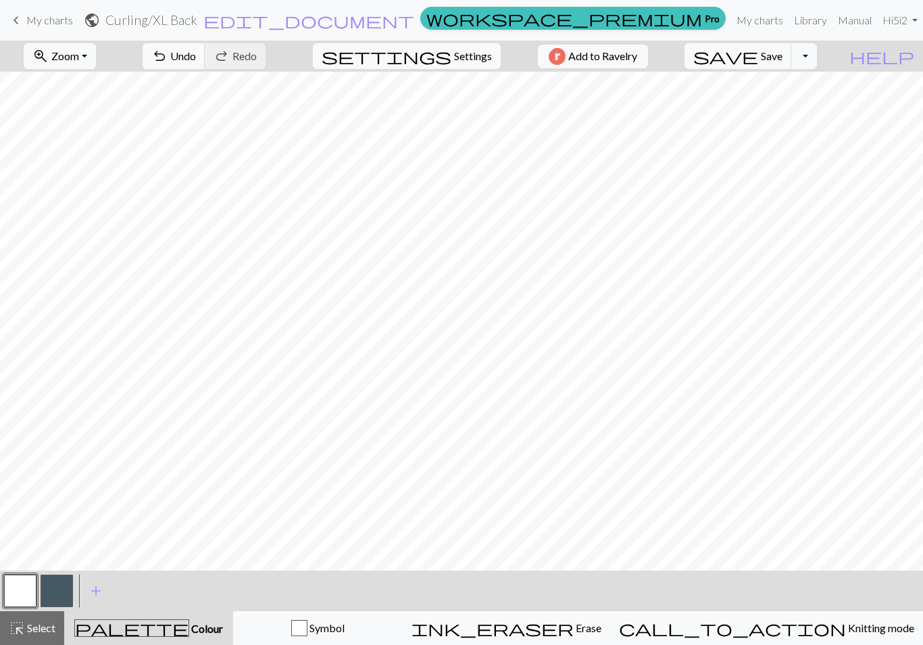
click at [59, 599] on button "button" at bounding box center [57, 590] width 32 height 32
click at [22, 593] on button "button" at bounding box center [20, 590] width 32 height 32
click at [53, 582] on button "button" at bounding box center [57, 590] width 32 height 32
click at [30, 587] on button "button" at bounding box center [20, 590] width 32 height 32
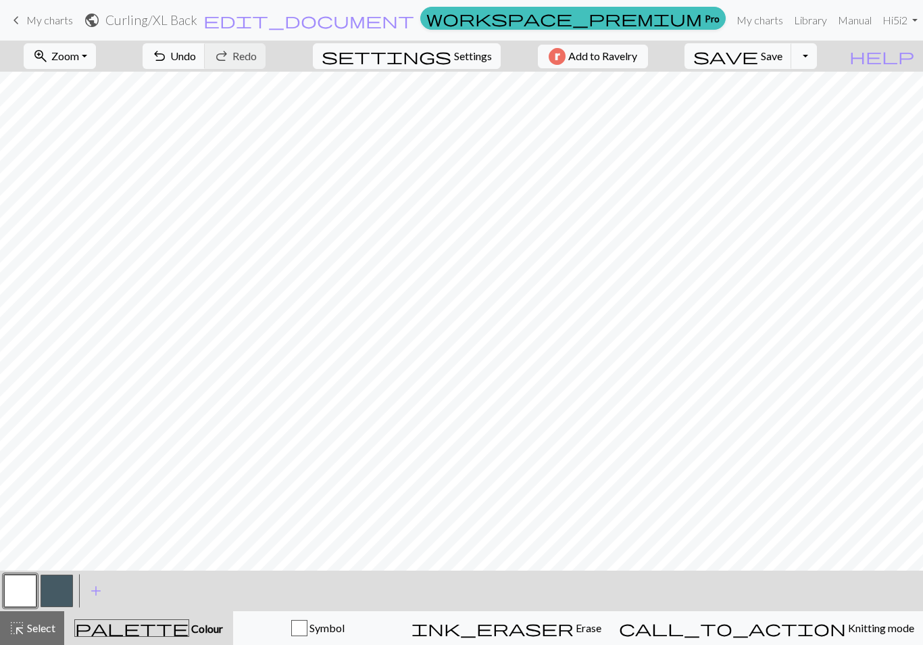
click at [57, 595] on button "button" at bounding box center [57, 590] width 32 height 32
click at [470, 60] on span "Settings" at bounding box center [473, 56] width 38 height 16
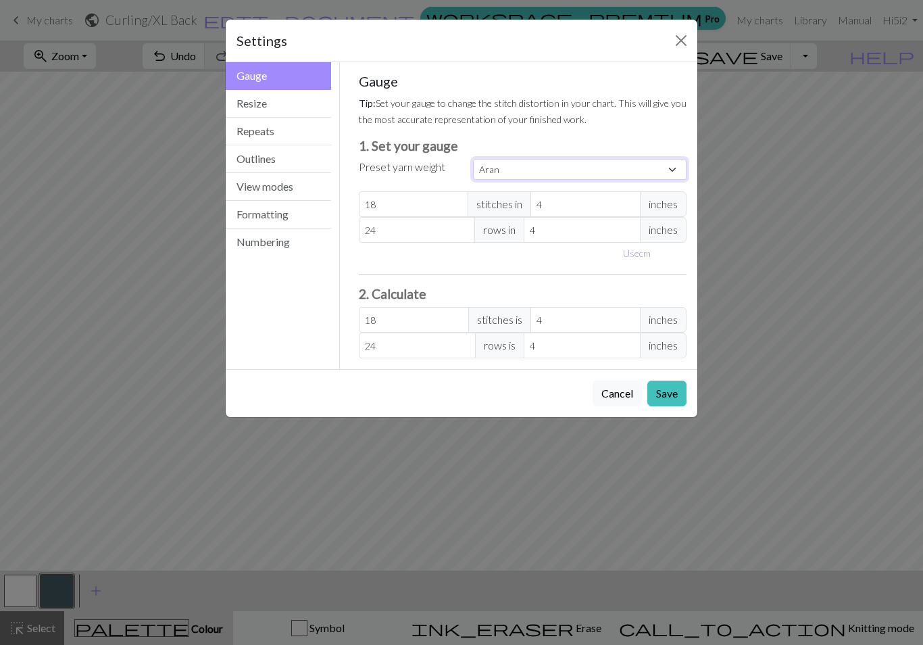
click at [510, 172] on select "Custom Square Lace Light Fingering Fingering Sport Double knit Worsted Aran Bul…" at bounding box center [579, 169] width 213 height 21
select select "bulky"
type input "14"
type input "19"
type input "14"
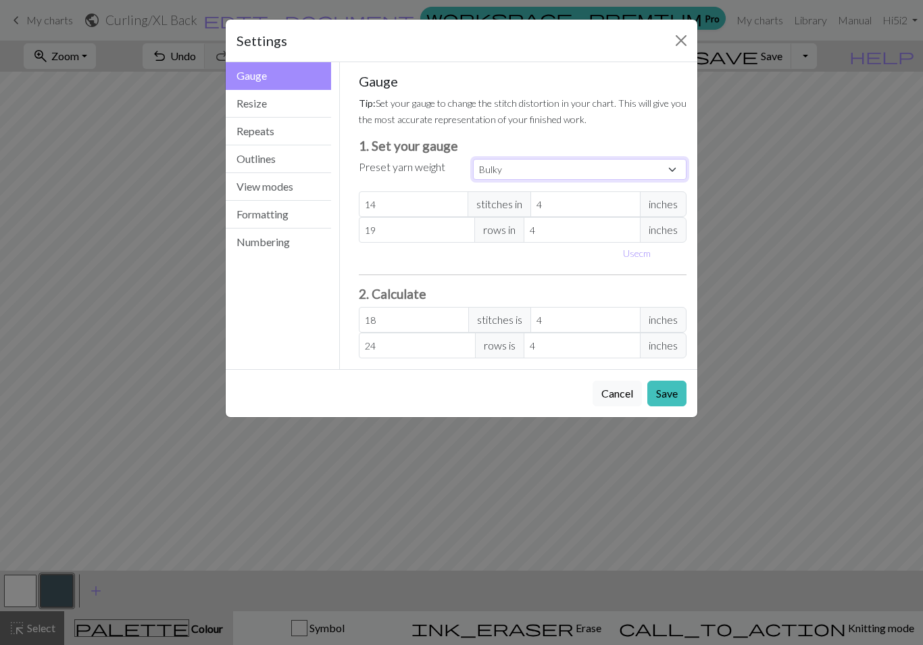
type input "19"
click at [296, 103] on button "Resize" at bounding box center [278, 104] width 105 height 28
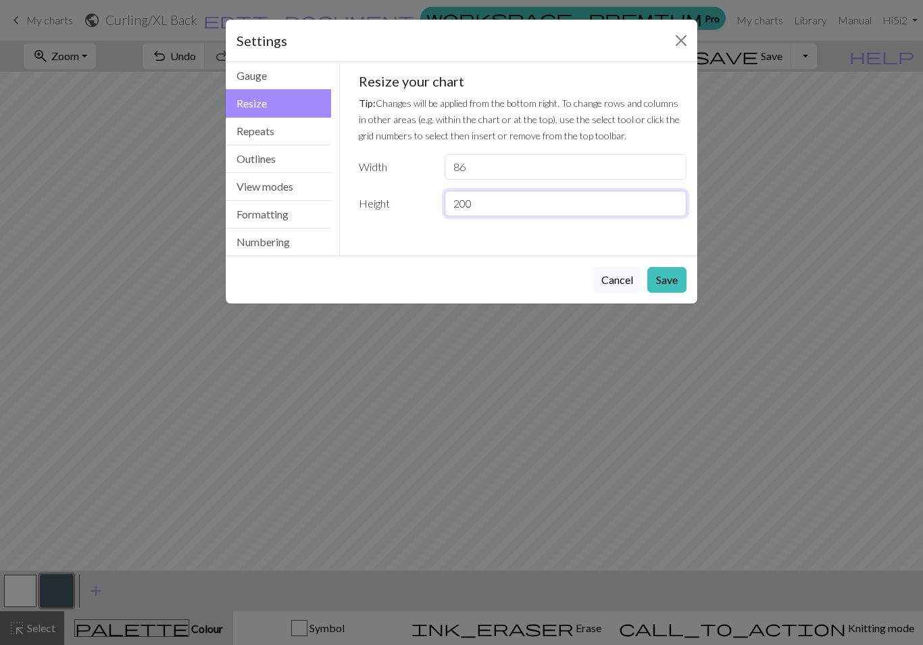
click at [505, 207] on input "200" at bounding box center [566, 204] width 242 height 26
click at [611, 281] on button "Cancel" at bounding box center [617, 280] width 49 height 26
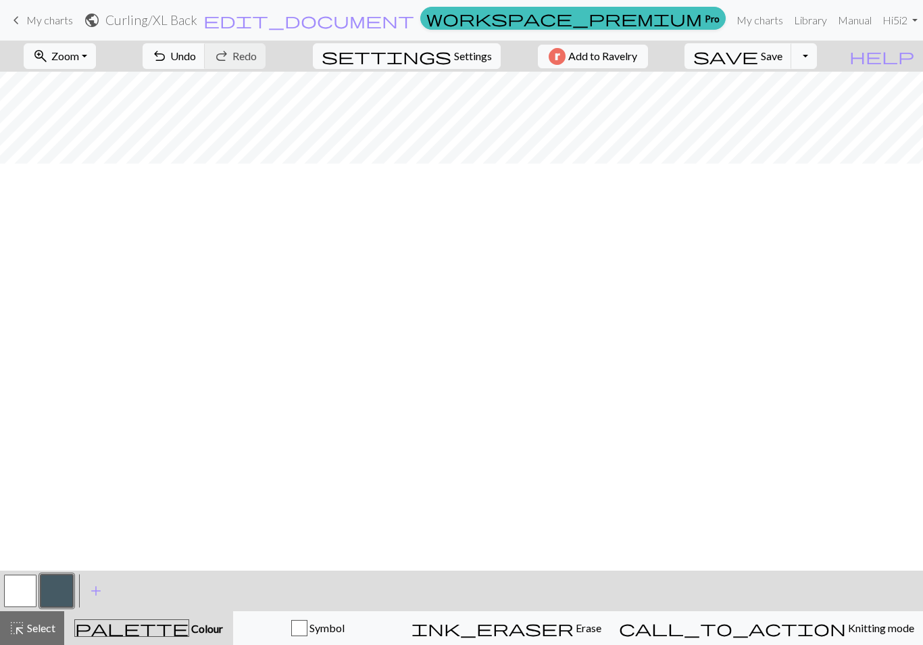
scroll to position [493, 0]
click at [48, 632] on span "Select" at bounding box center [40, 627] width 30 height 13
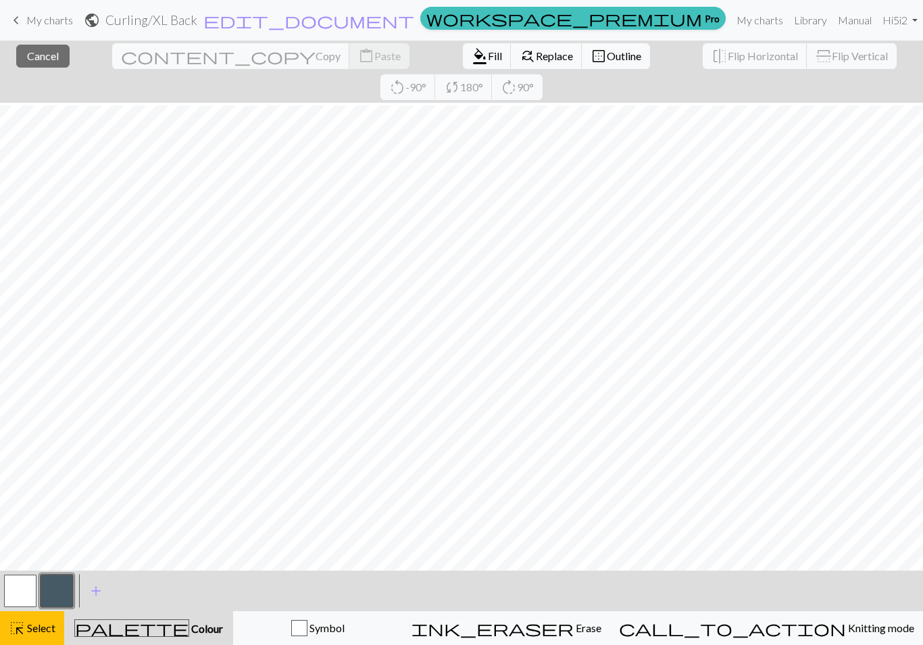
scroll to position [3, 0]
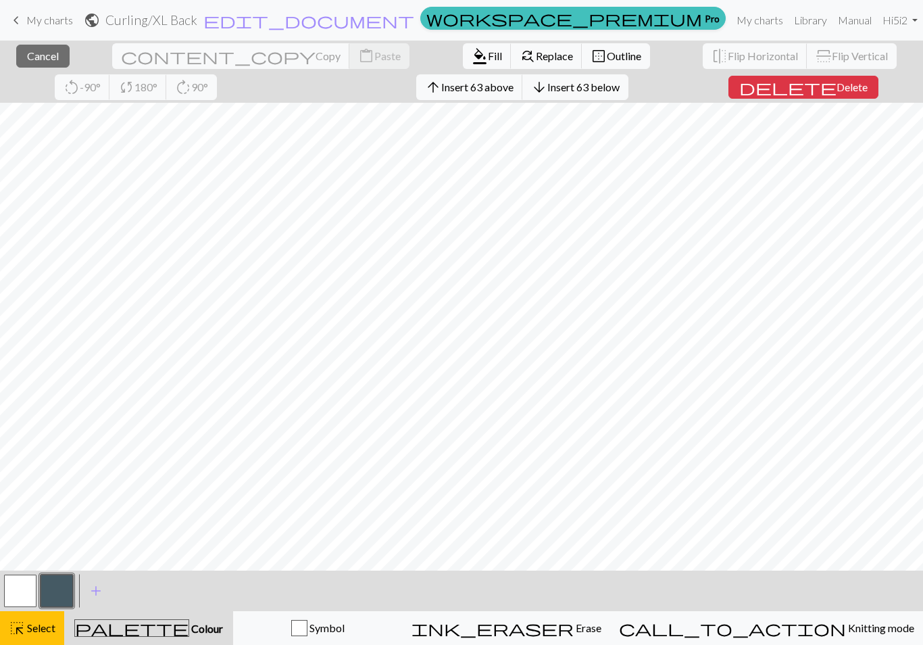
click at [728, 98] on button "delete Delete" at bounding box center [803, 87] width 150 height 23
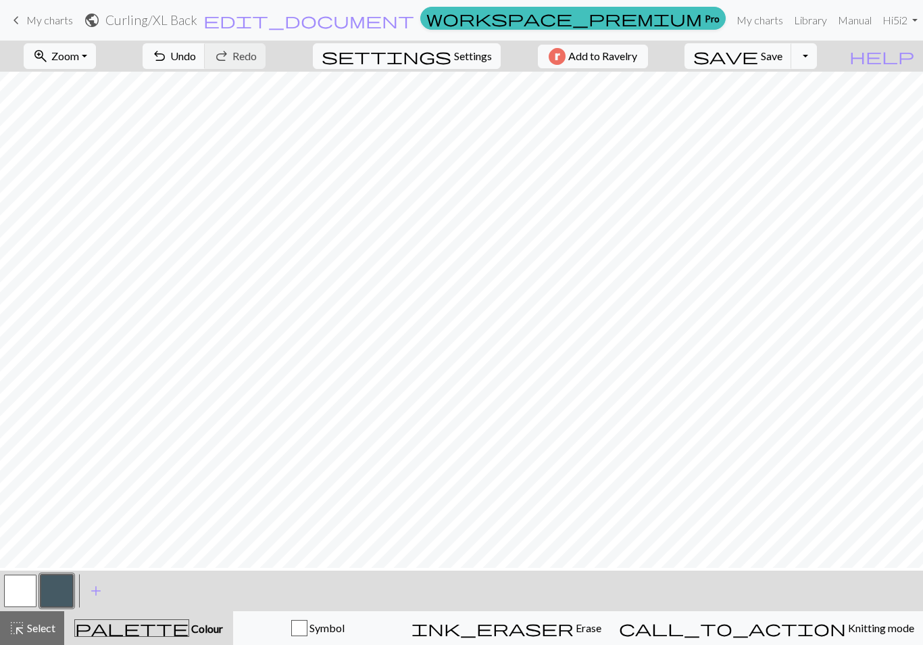
scroll to position [0, 0]
click at [40, 636] on button "highlight_alt Select Select" at bounding box center [32, 628] width 64 height 34
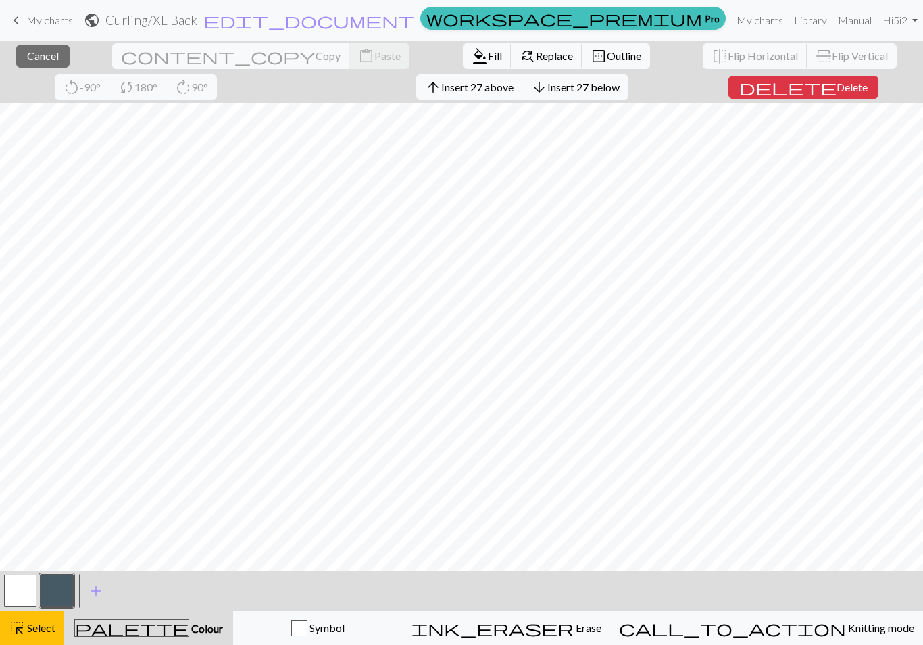
click at [836, 89] on span "Delete" at bounding box center [851, 86] width 31 height 13
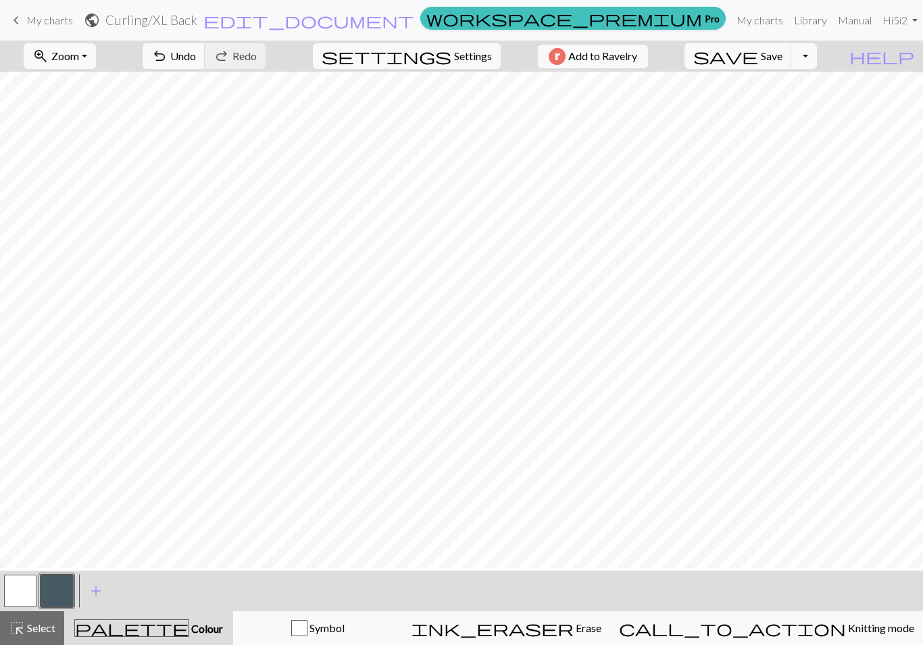
scroll to position [288, 0]
click at [30, 592] on button "button" at bounding box center [20, 590] width 32 height 32
click at [49, 589] on button "button" at bounding box center [57, 590] width 32 height 32
click at [96, 58] on button "zoom_in Zoom Zoom" at bounding box center [60, 56] width 72 height 26
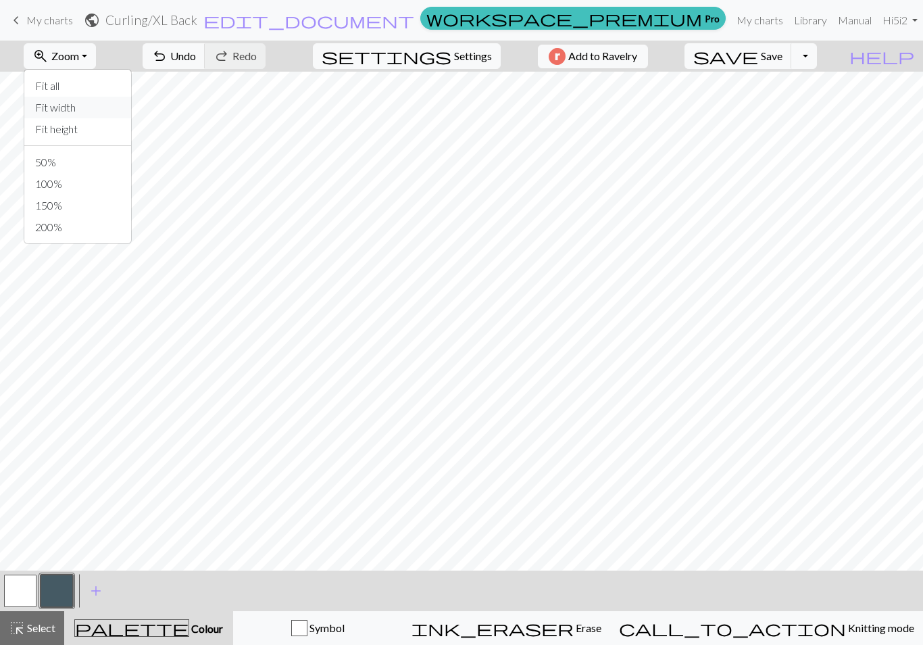
click at [86, 109] on button "Fit width" at bounding box center [77, 108] width 107 height 22
click at [461, 55] on span "Settings" at bounding box center [473, 56] width 38 height 16
select select "aran"
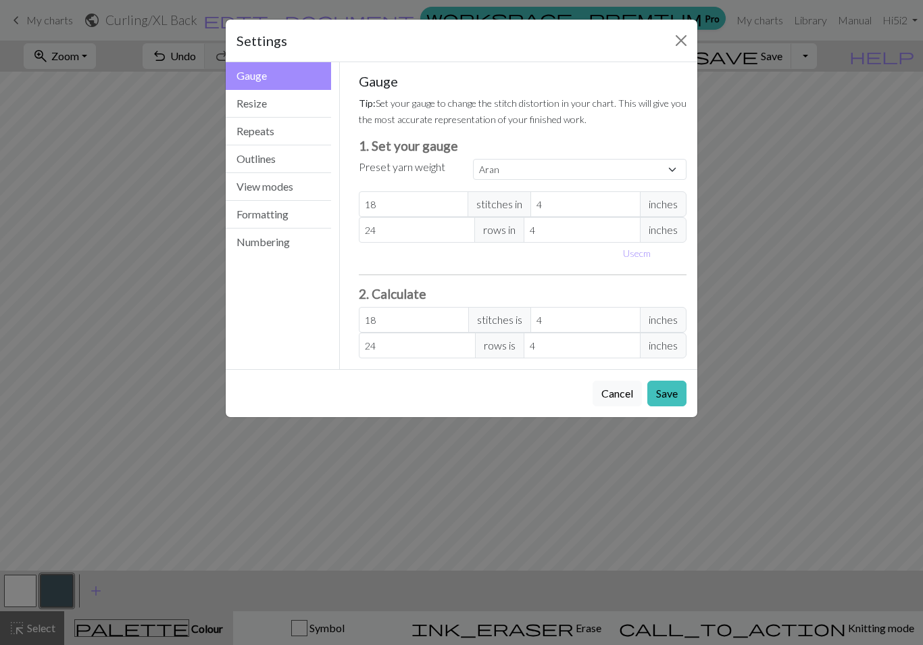
click at [295, 107] on button "Resize" at bounding box center [278, 104] width 105 height 28
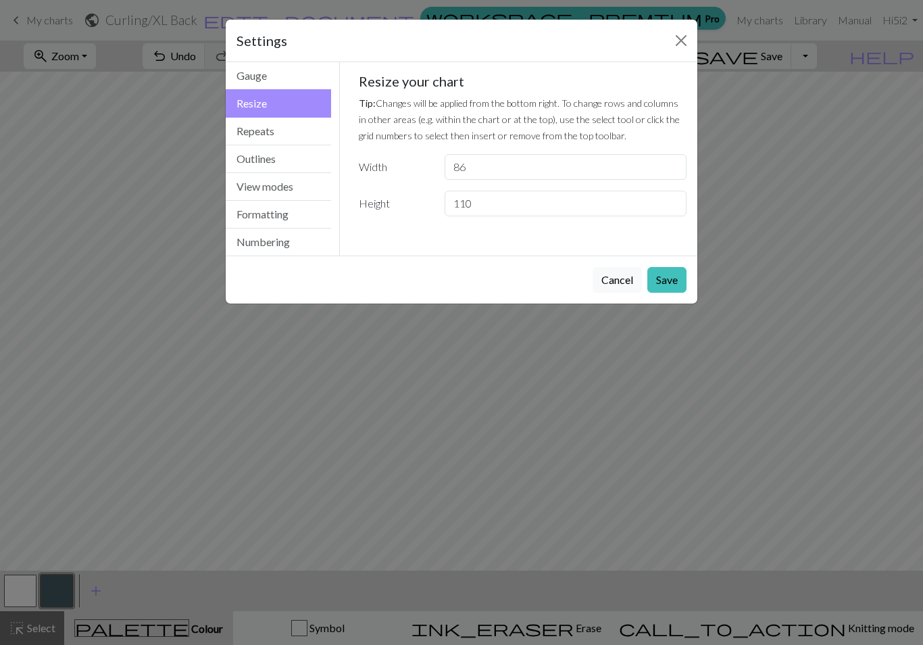
click at [689, 39] on button "Close" at bounding box center [681, 41] width 22 height 22
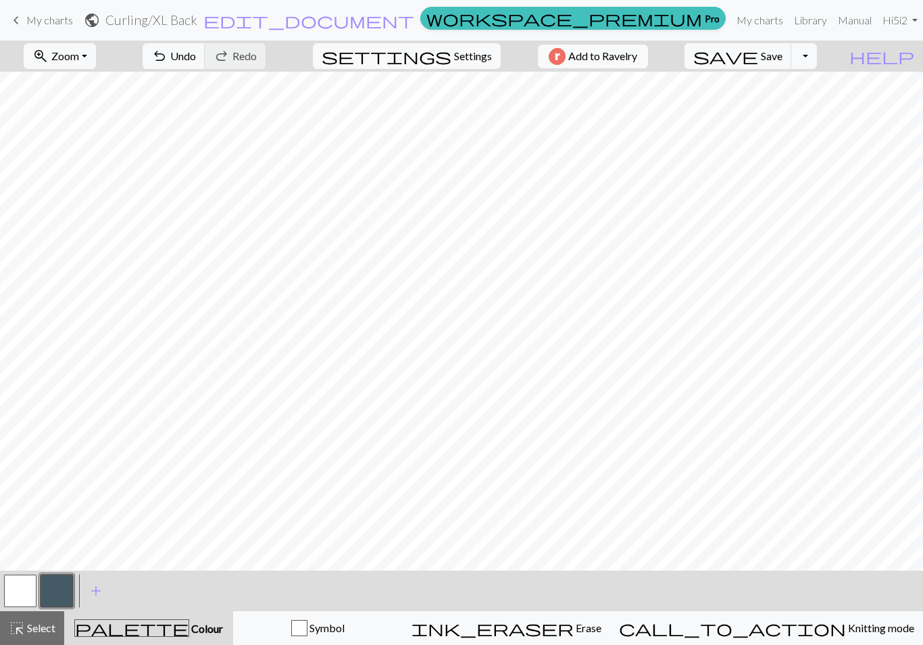
click at [470, 62] on span "Settings" at bounding box center [473, 56] width 38 height 16
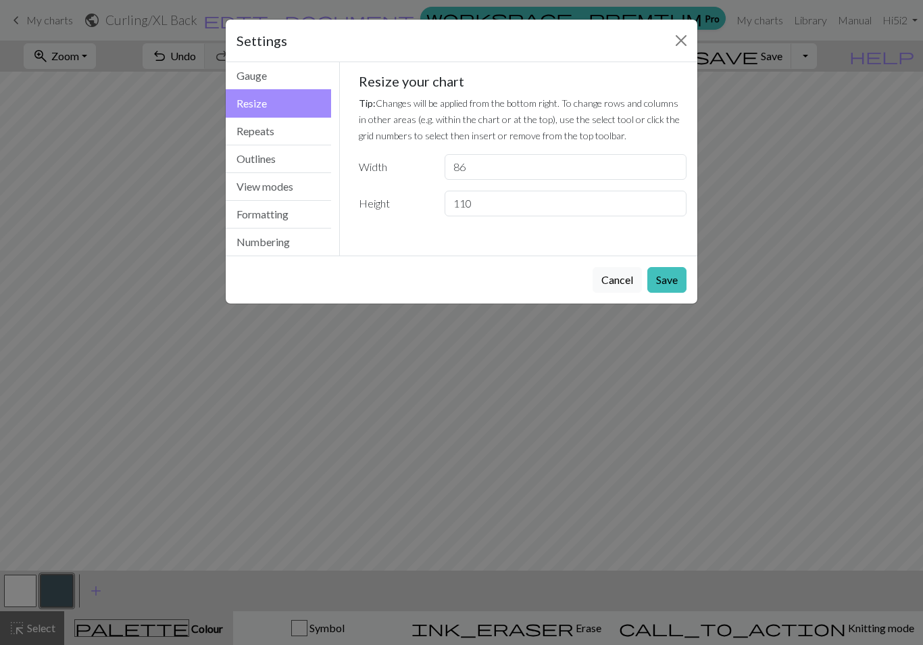
click at [681, 37] on button "Close" at bounding box center [681, 41] width 22 height 22
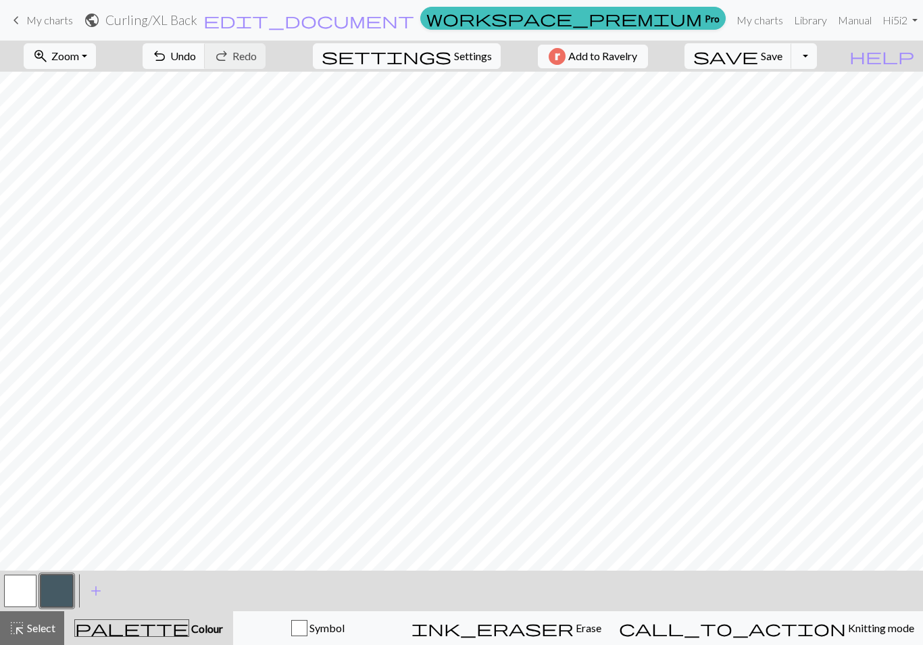
click at [42, 633] on span "Select" at bounding box center [40, 627] width 30 height 13
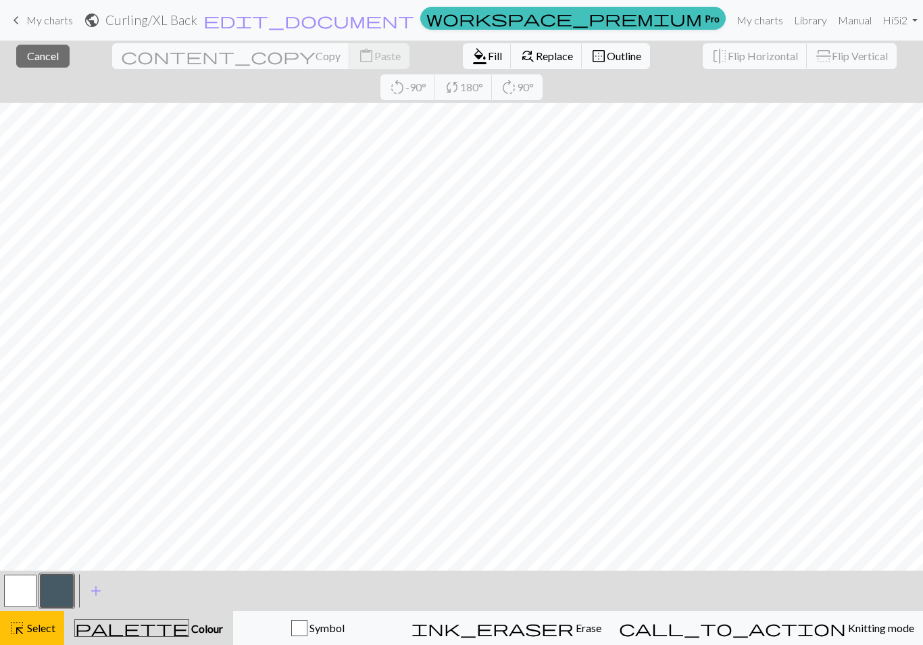
click at [41, 632] on span "Select" at bounding box center [40, 627] width 30 height 13
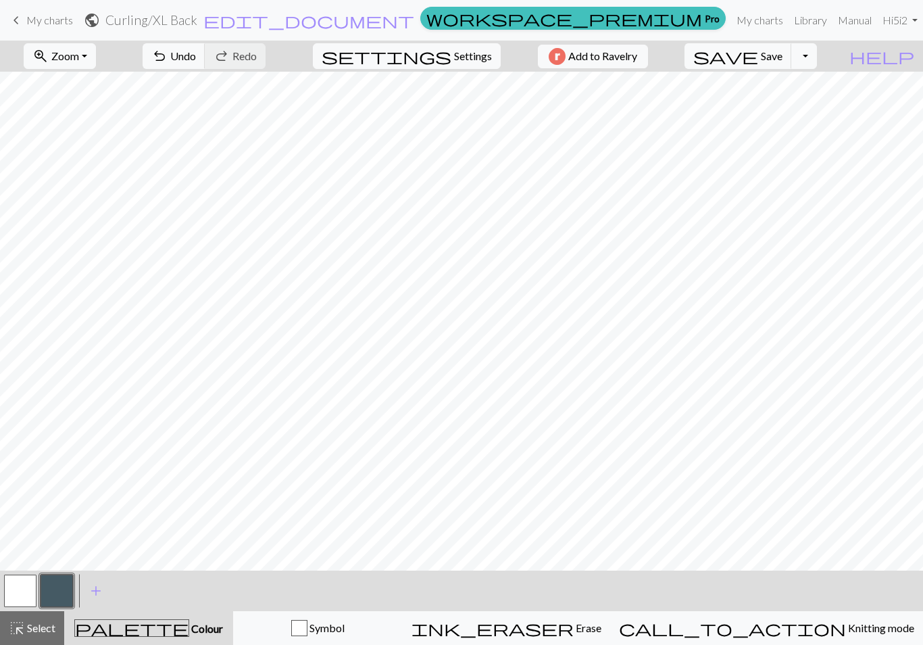
click at [470, 66] on button "settings Settings" at bounding box center [407, 56] width 188 height 26
select select "aran"
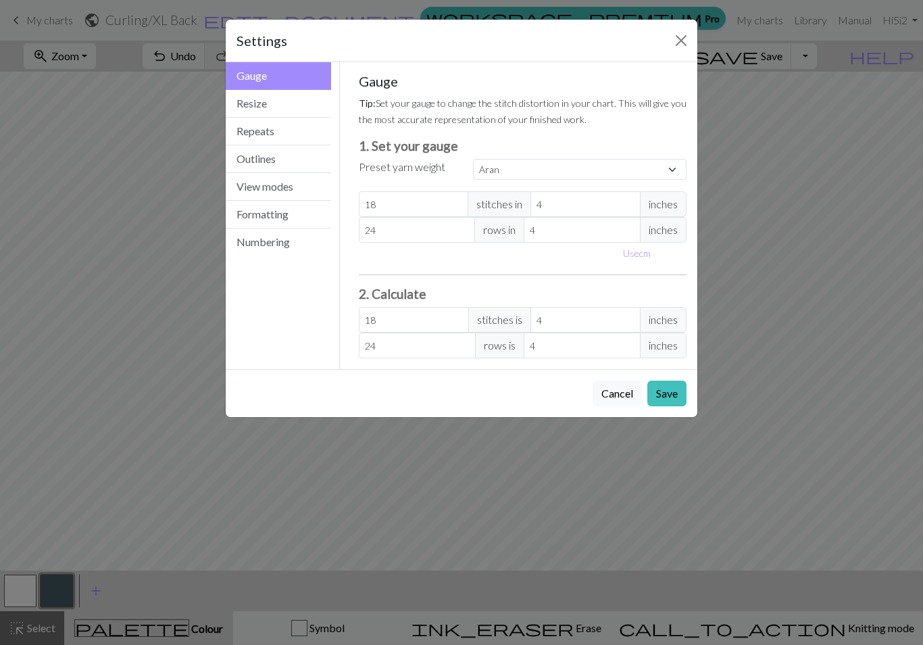
click at [293, 103] on button "Resize" at bounding box center [278, 104] width 105 height 28
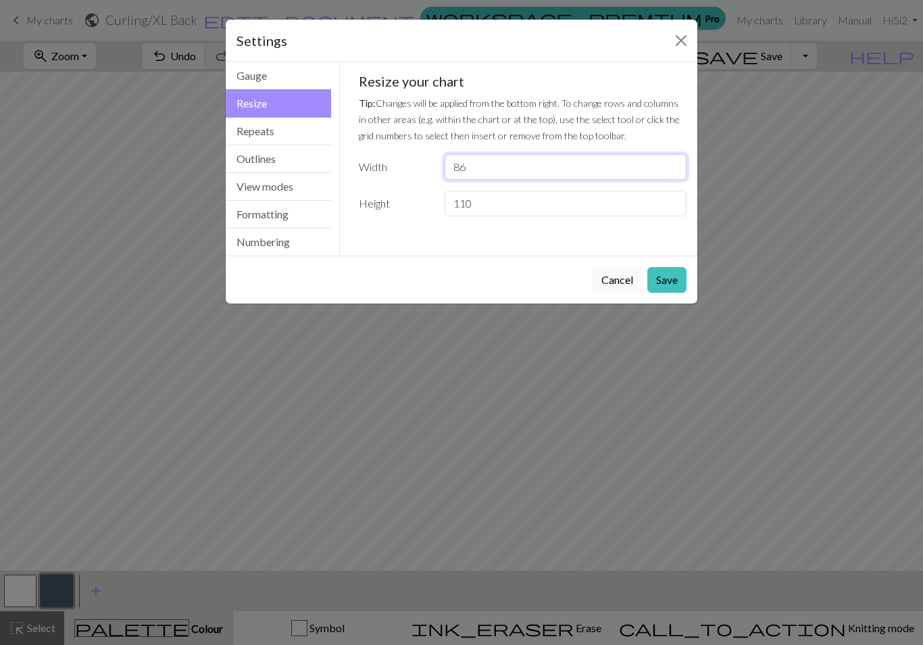
click at [496, 172] on input "86" at bounding box center [566, 167] width 242 height 26
type input "87"
click at [661, 284] on button "Save" at bounding box center [666, 280] width 39 height 26
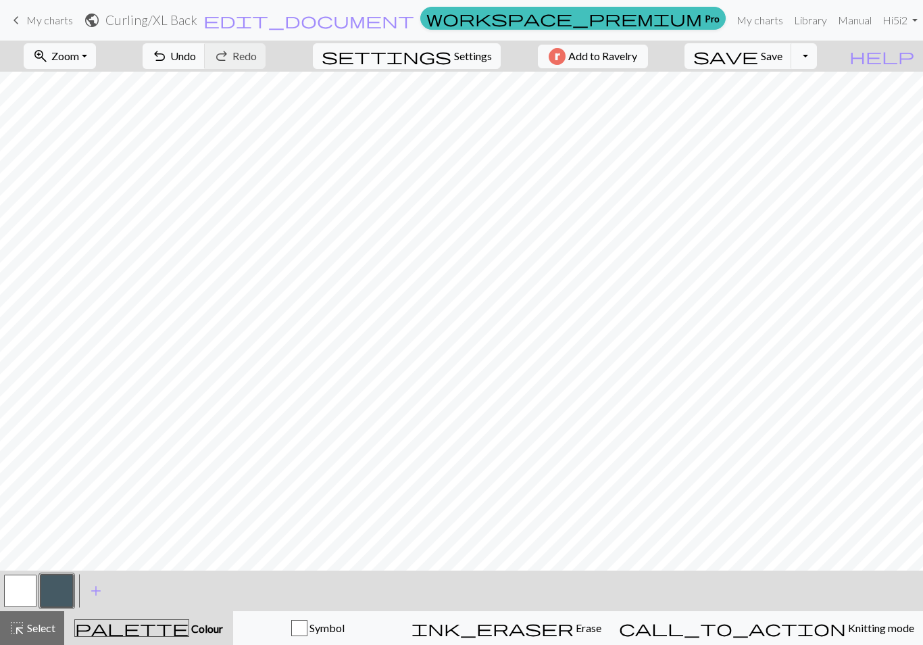
click at [79, 61] on span "Zoom" at bounding box center [65, 55] width 28 height 13
click at [91, 111] on button "Fit width" at bounding box center [77, 108] width 107 height 22
click at [22, 588] on button "button" at bounding box center [20, 590] width 32 height 32
click at [58, 599] on button "button" at bounding box center [57, 590] width 32 height 32
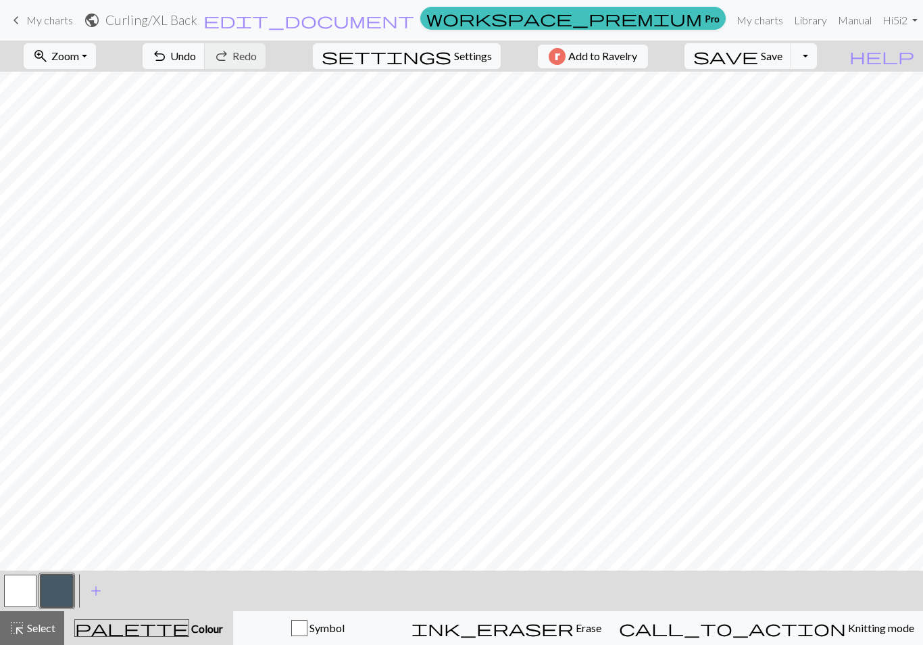
click at [37, 629] on span "Select" at bounding box center [40, 627] width 30 height 13
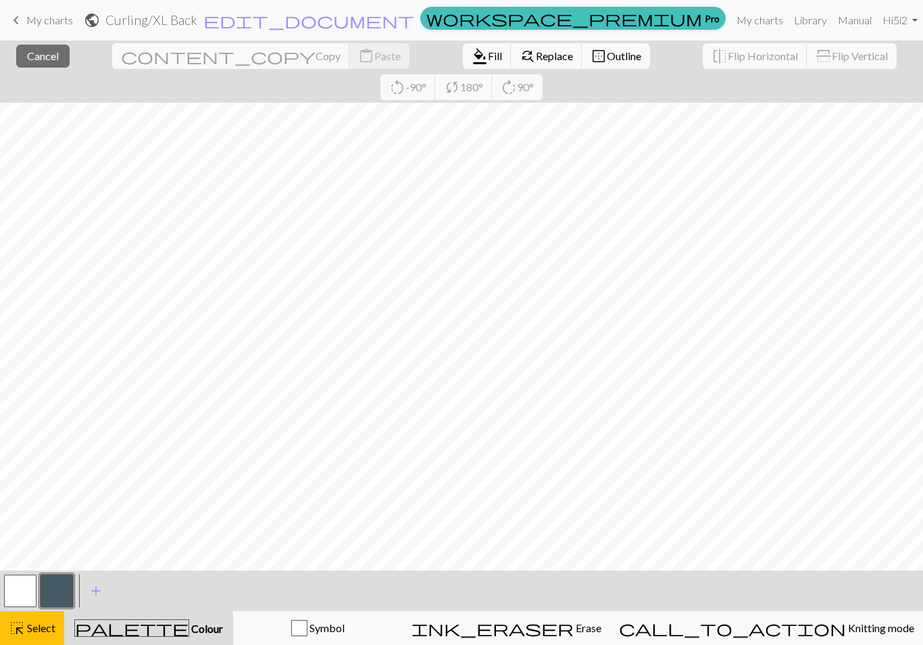
click at [463, 66] on button "format_color_fill Fill" at bounding box center [487, 56] width 49 height 26
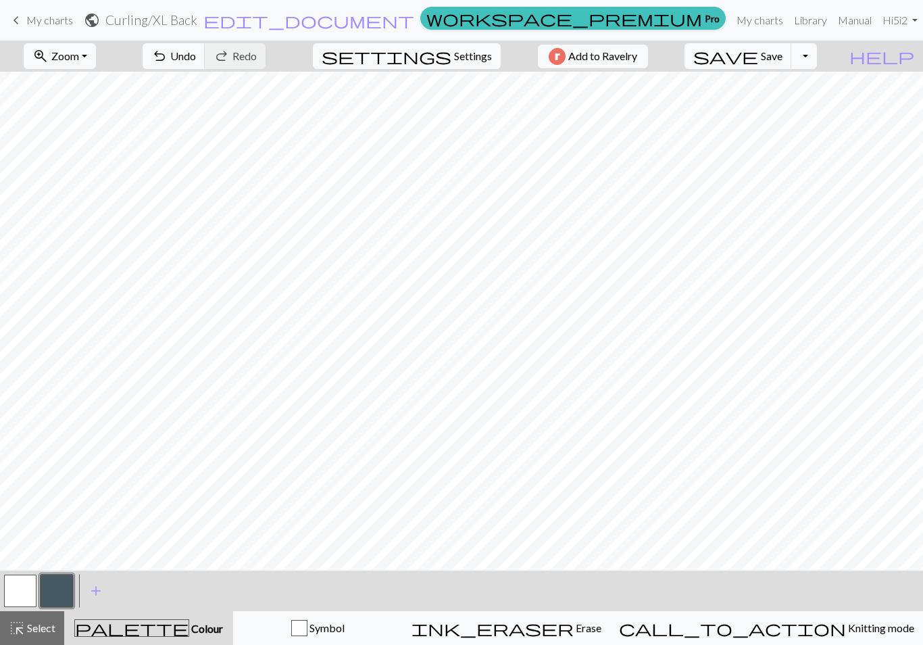
click at [49, 634] on span "Select" at bounding box center [40, 627] width 30 height 13
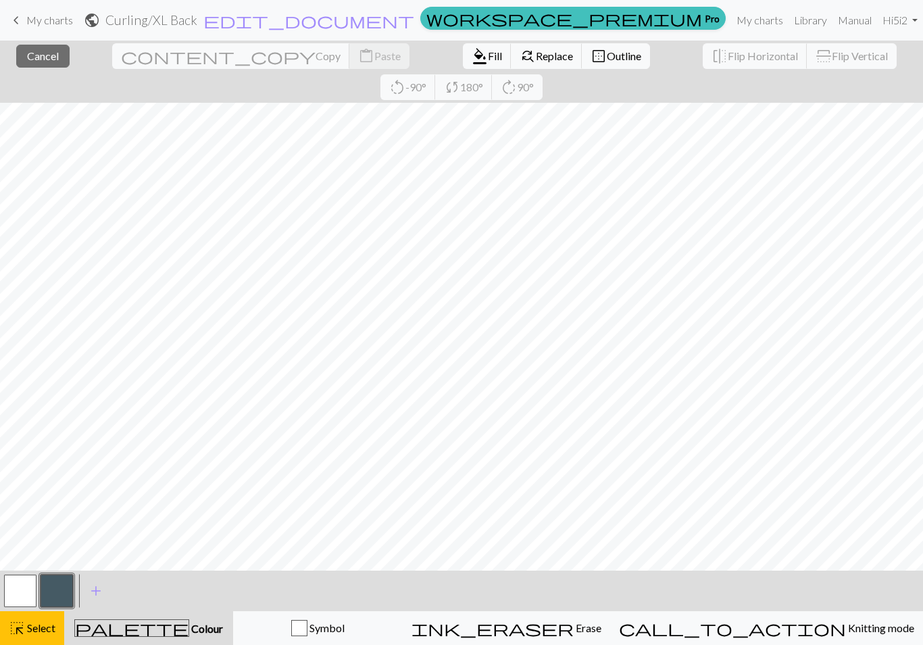
click at [472, 57] on span "format_color_fill" at bounding box center [480, 56] width 16 height 19
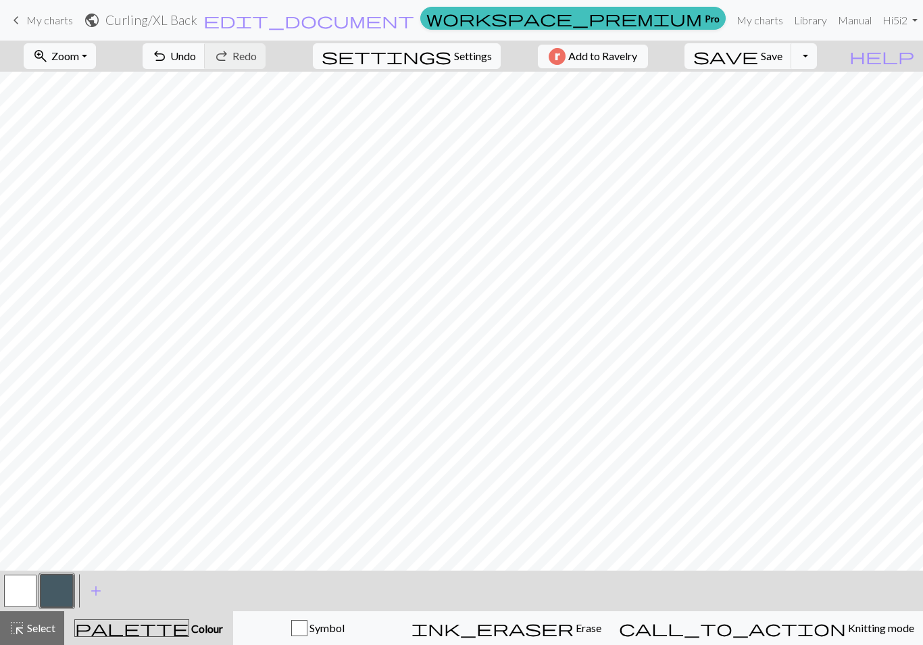
click at [101, 588] on span "add" at bounding box center [96, 590] width 16 height 19
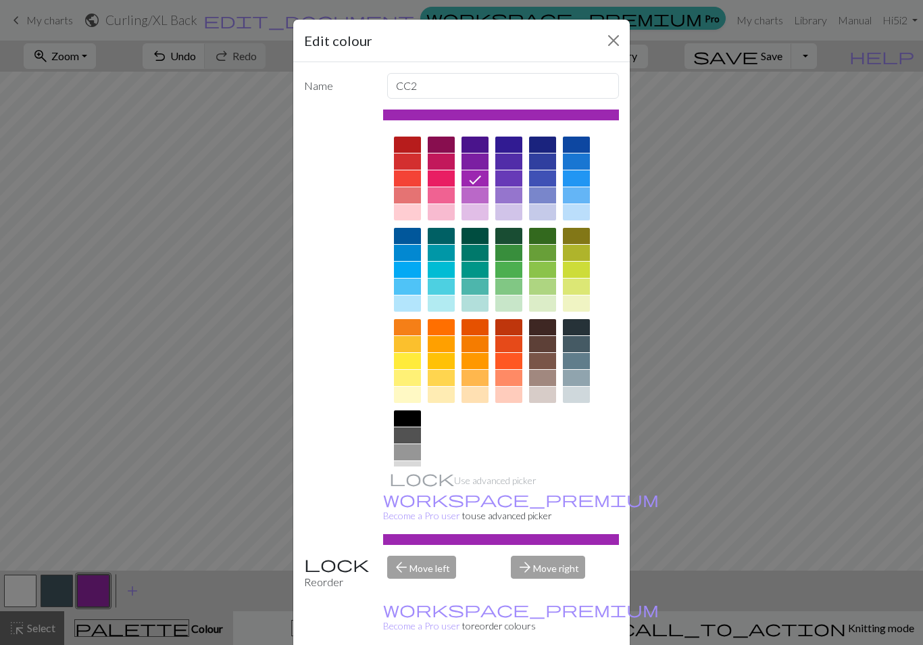
click at [510, 358] on div at bounding box center [508, 361] width 27 height 16
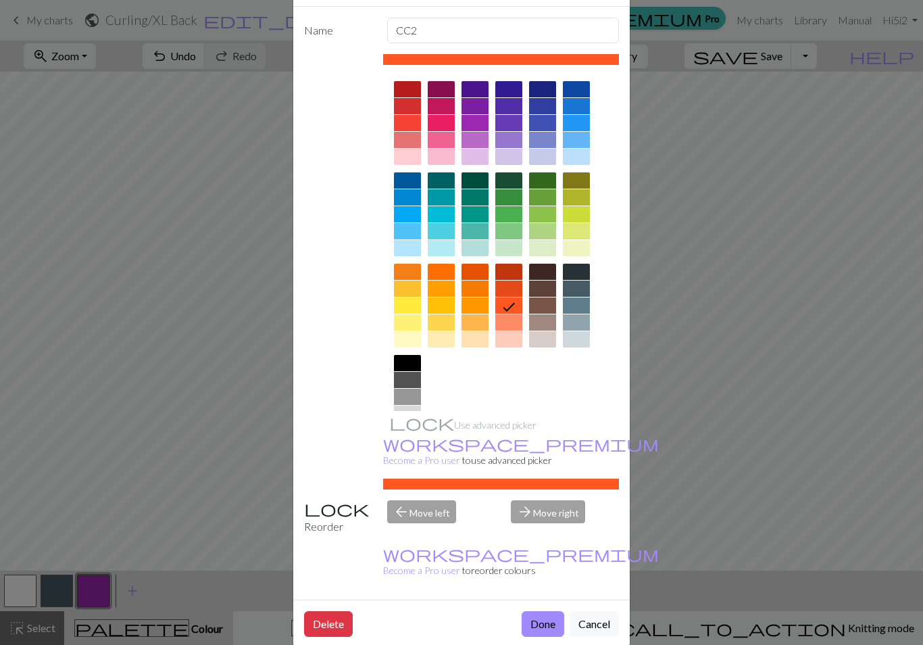
scroll to position [55, 0]
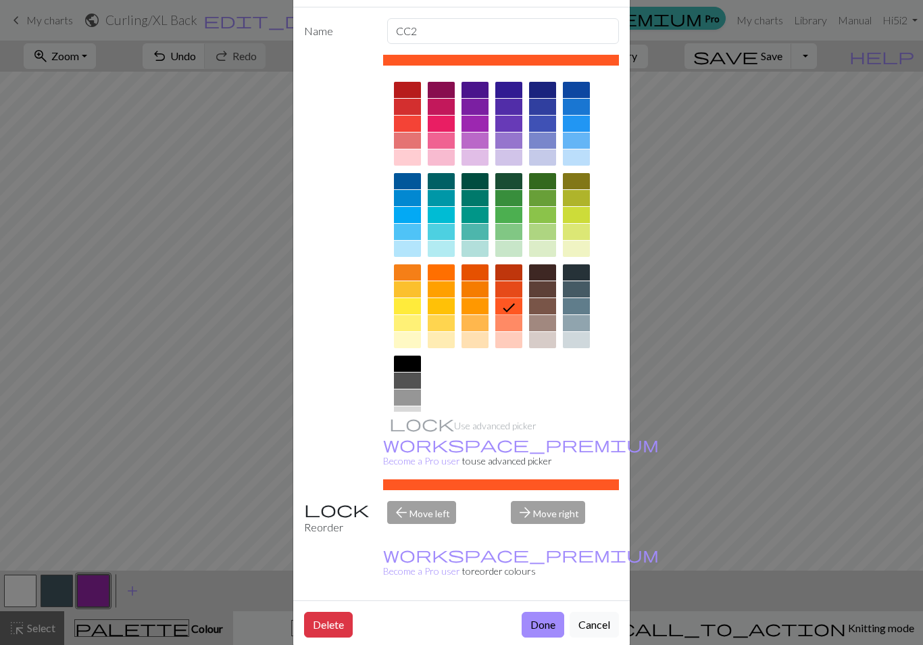
click at [549, 611] on button "Done" at bounding box center [543, 624] width 43 height 26
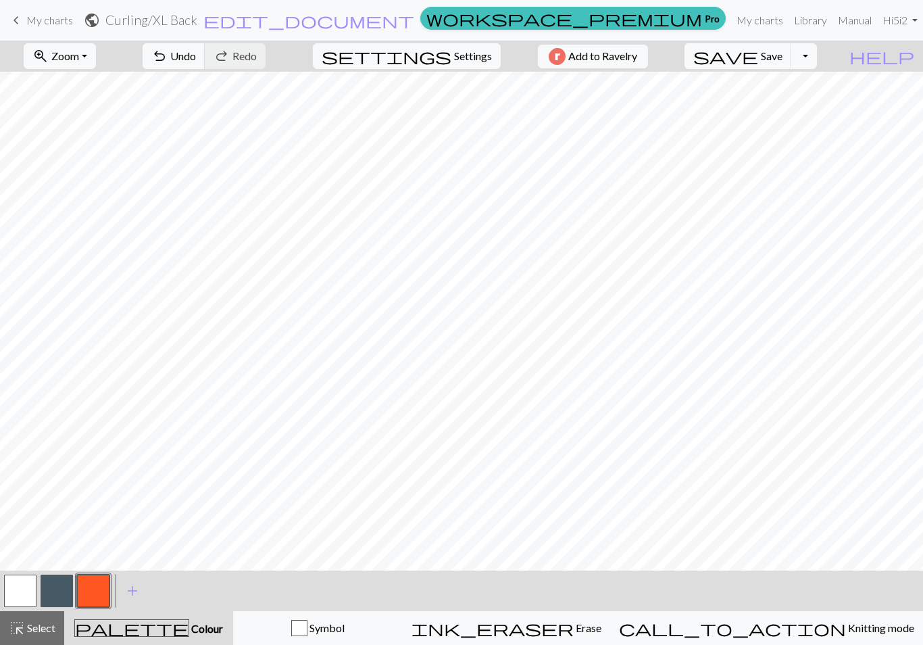
click at [57, 628] on button "highlight_alt Select Select" at bounding box center [32, 628] width 64 height 34
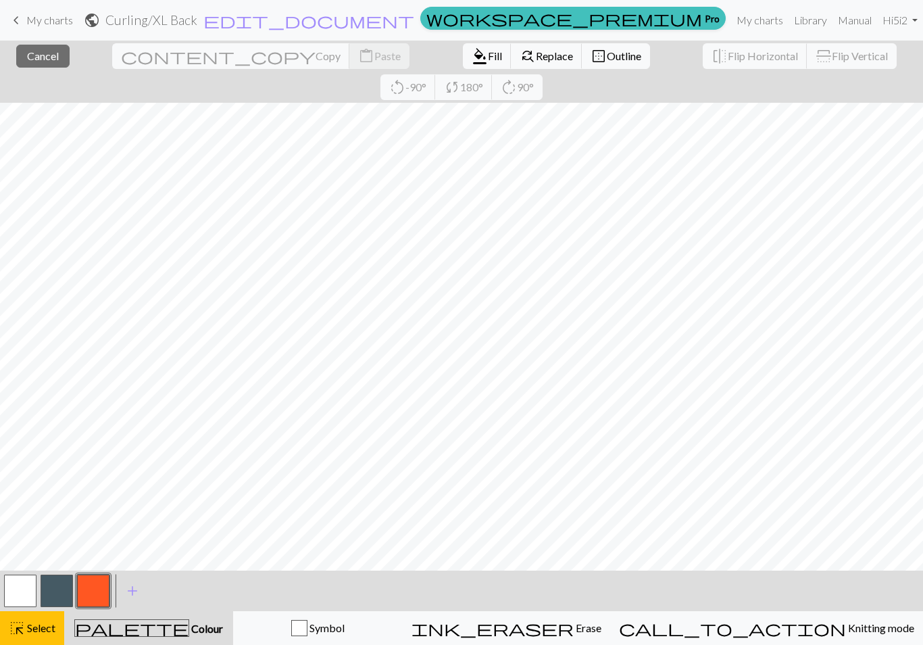
click at [472, 57] on span "format_color_fill" at bounding box center [480, 56] width 16 height 19
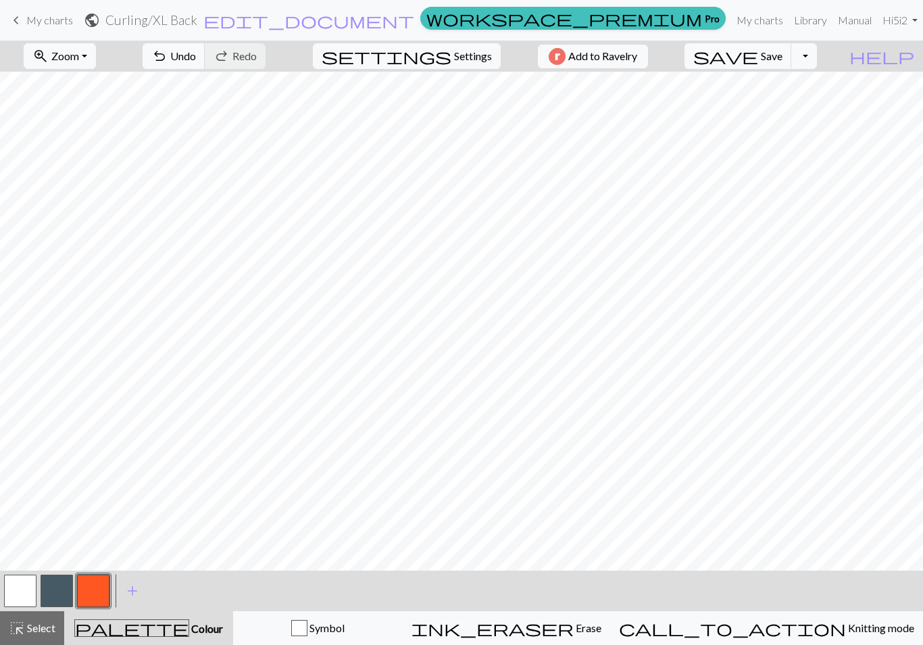
click at [45, 632] on span "Select" at bounding box center [40, 627] width 30 height 13
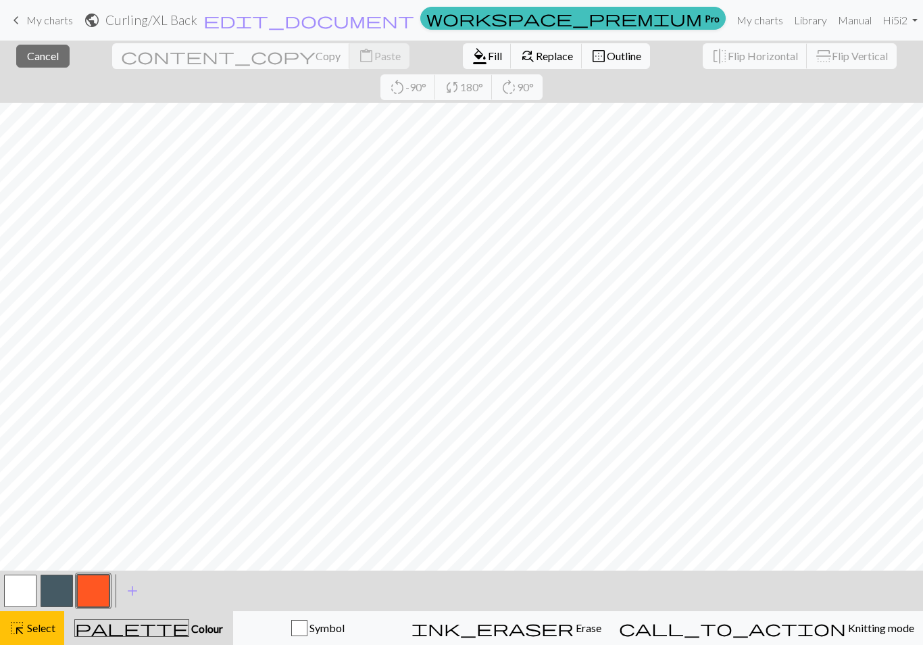
click at [463, 65] on button "format_color_fill Fill" at bounding box center [487, 56] width 49 height 26
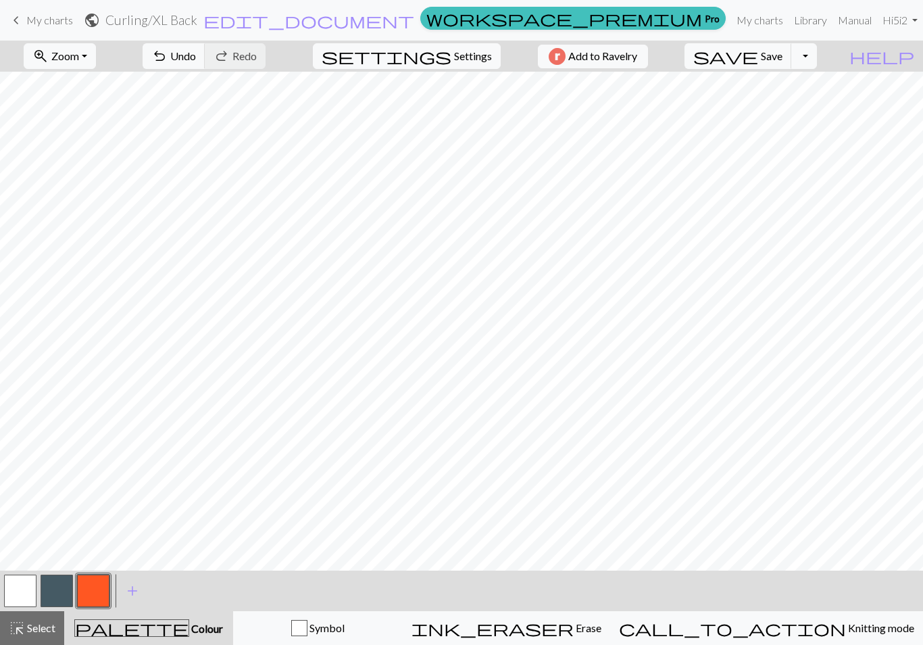
click at [59, 586] on button "button" at bounding box center [57, 590] width 32 height 32
click at [47, 620] on div "highlight_alt Select Select" at bounding box center [32, 628] width 47 height 16
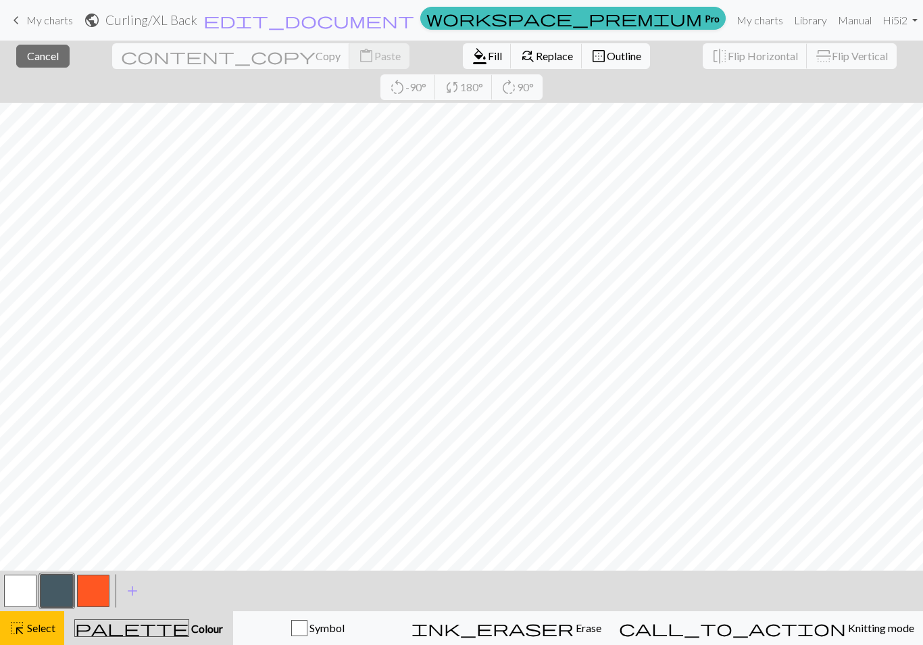
click at [488, 55] on span "Fill" at bounding box center [495, 55] width 14 height 13
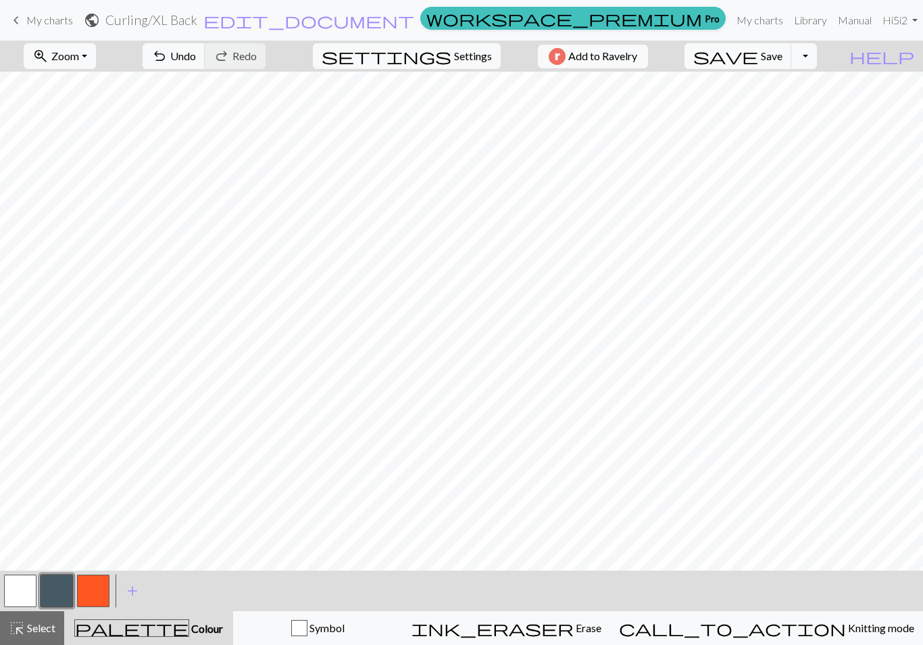
click at [94, 595] on button "button" at bounding box center [93, 590] width 32 height 32
click at [59, 595] on button "button" at bounding box center [57, 590] width 32 height 32
click at [101, 594] on button "button" at bounding box center [93, 590] width 32 height 32
click at [64, 593] on button "button" at bounding box center [57, 590] width 32 height 32
click at [14, 600] on button "button" at bounding box center [20, 590] width 32 height 32
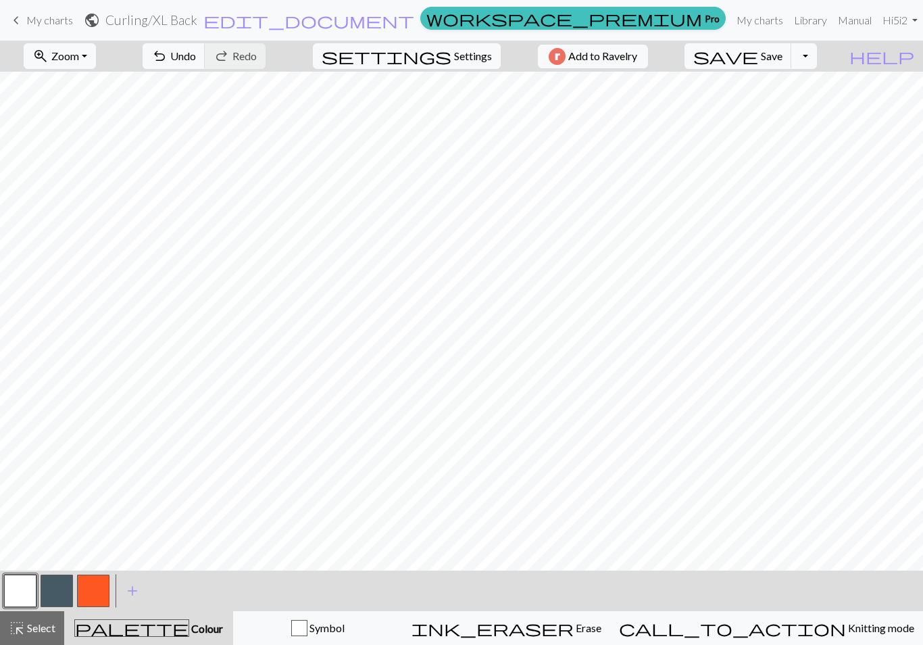
click at [60, 586] on button "button" at bounding box center [57, 590] width 32 height 32
click at [12, 603] on button "button" at bounding box center [20, 590] width 32 height 32
click at [54, 583] on button "button" at bounding box center [57, 590] width 32 height 32
click at [94, 593] on button "button" at bounding box center [93, 590] width 32 height 32
click at [60, 593] on button "button" at bounding box center [57, 590] width 32 height 32
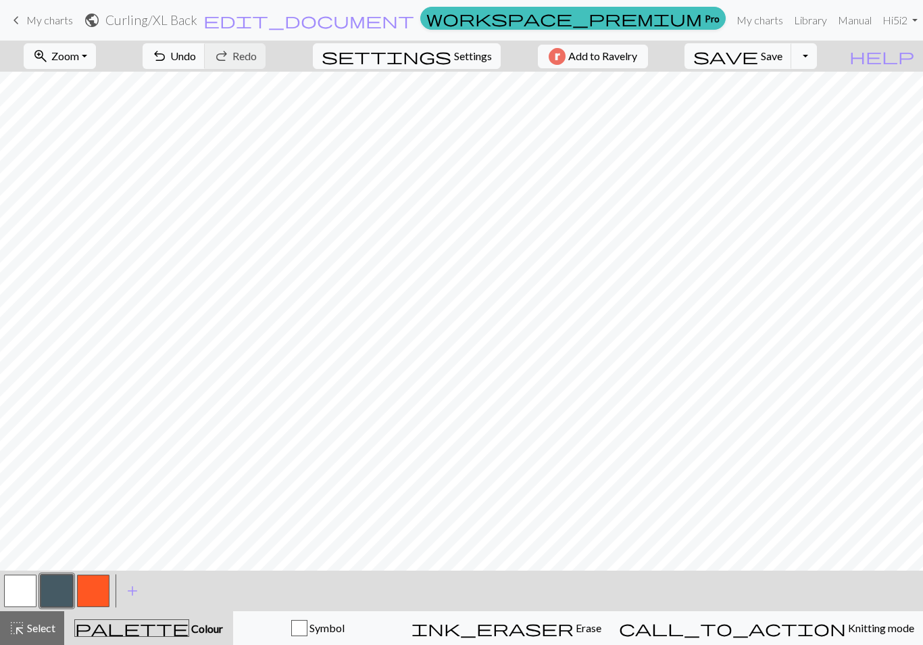
click at [44, 633] on span "Select" at bounding box center [40, 627] width 30 height 13
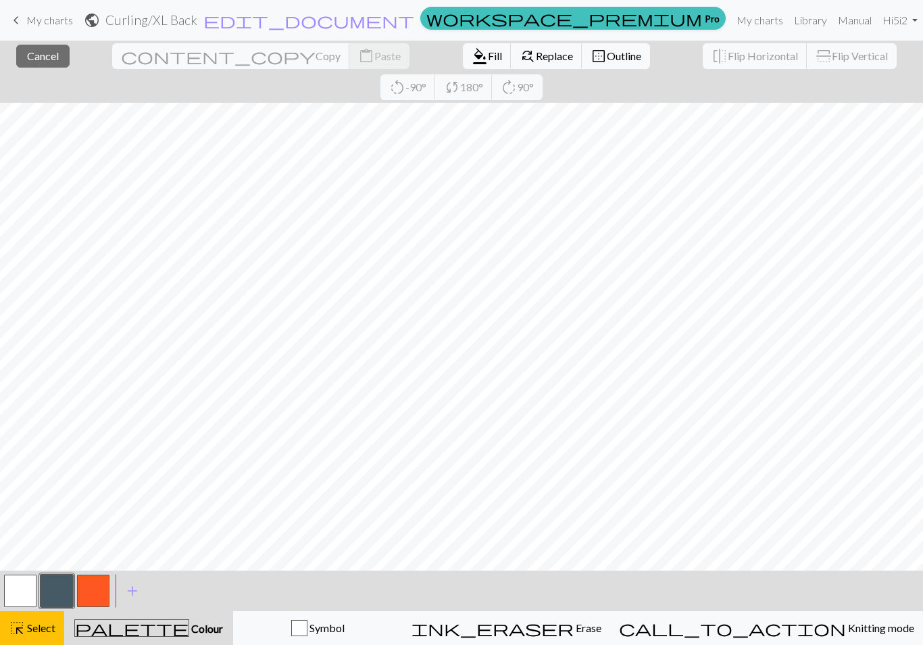
click at [488, 53] on span "Fill" at bounding box center [495, 55] width 14 height 13
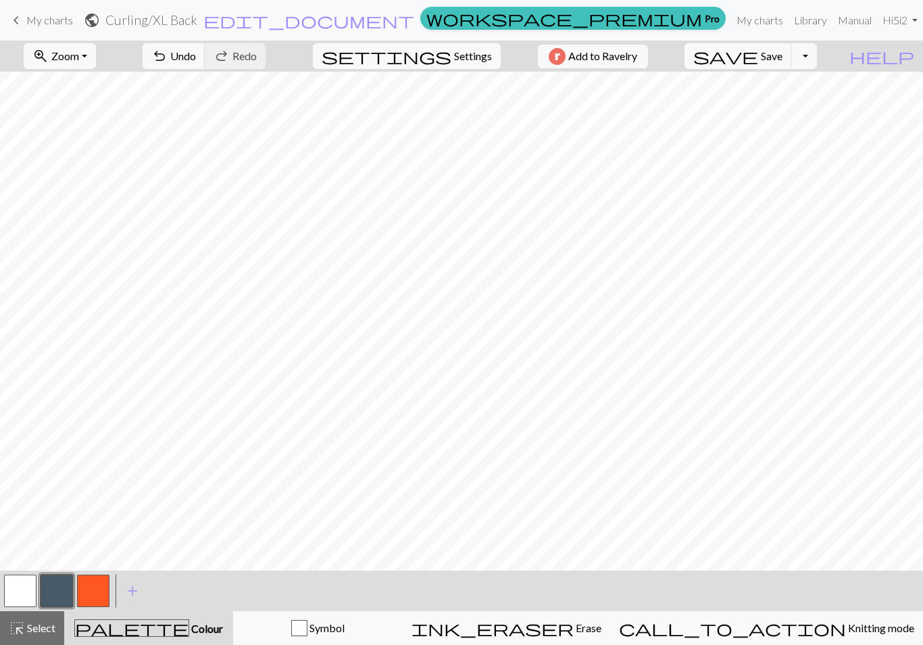
click at [39, 625] on span "Select" at bounding box center [40, 627] width 30 height 13
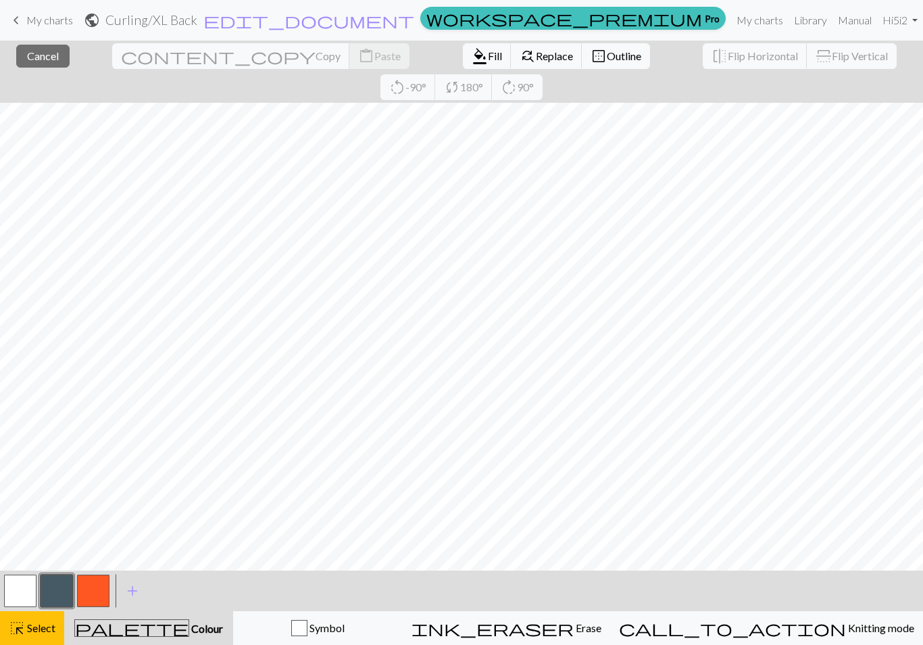
click at [463, 66] on button "format_color_fill Fill" at bounding box center [487, 56] width 49 height 26
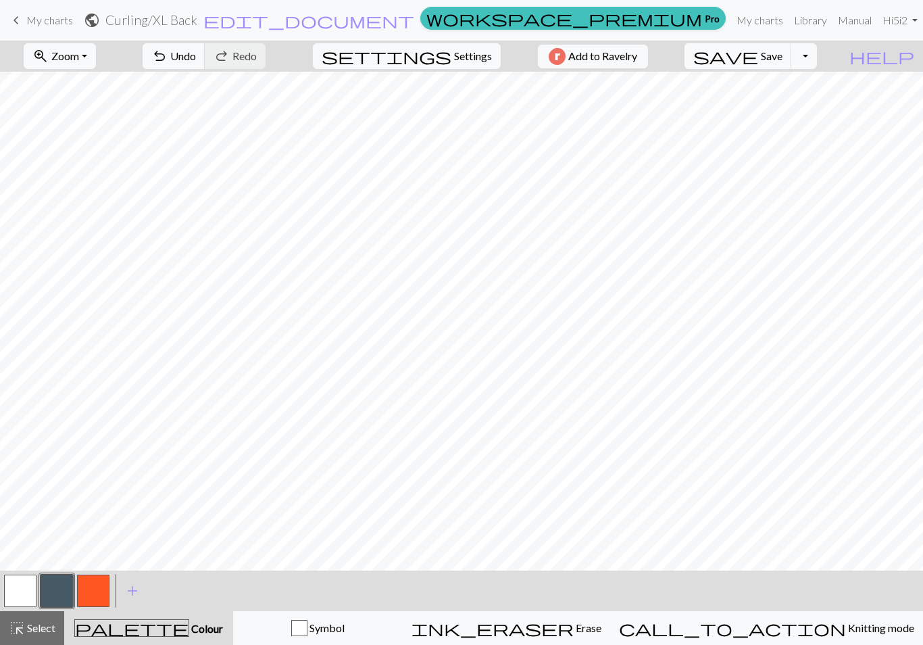
click at [27, 593] on button "button" at bounding box center [20, 590] width 32 height 32
click at [102, 586] on button "button" at bounding box center [93, 590] width 32 height 32
click at [70, 585] on button "button" at bounding box center [57, 590] width 32 height 32
click at [27, 592] on button "button" at bounding box center [20, 590] width 32 height 32
click at [92, 595] on button "button" at bounding box center [93, 590] width 32 height 32
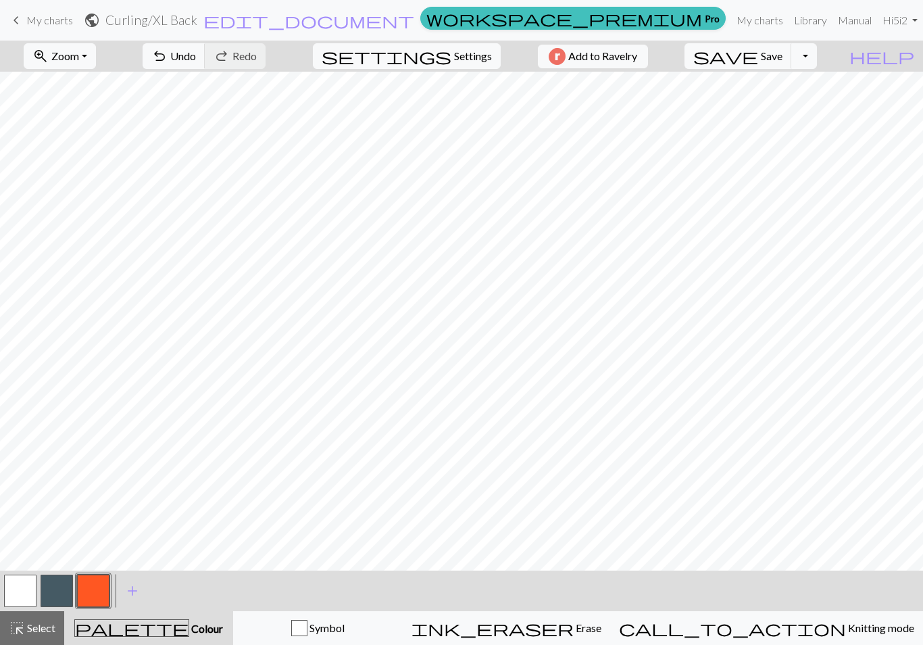
click at [27, 595] on button "button" at bounding box center [20, 590] width 32 height 32
click at [59, 596] on button "button" at bounding box center [57, 590] width 32 height 32
click at [27, 590] on button "button" at bounding box center [20, 590] width 32 height 32
click at [52, 592] on button "button" at bounding box center [57, 590] width 32 height 32
click at [97, 590] on button "button" at bounding box center [93, 590] width 32 height 32
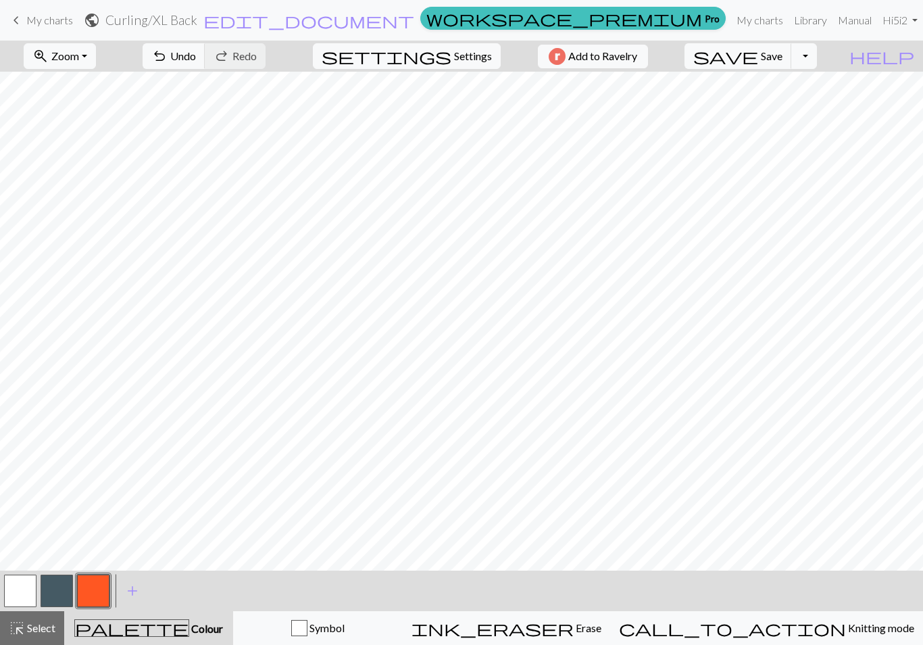
click at [58, 599] on button "button" at bounding box center [57, 590] width 32 height 32
click at [99, 588] on button "button" at bounding box center [93, 590] width 32 height 32
click at [28, 603] on button "button" at bounding box center [20, 590] width 32 height 32
click at [101, 592] on button "button" at bounding box center [93, 590] width 32 height 32
click at [68, 588] on button "button" at bounding box center [57, 590] width 32 height 32
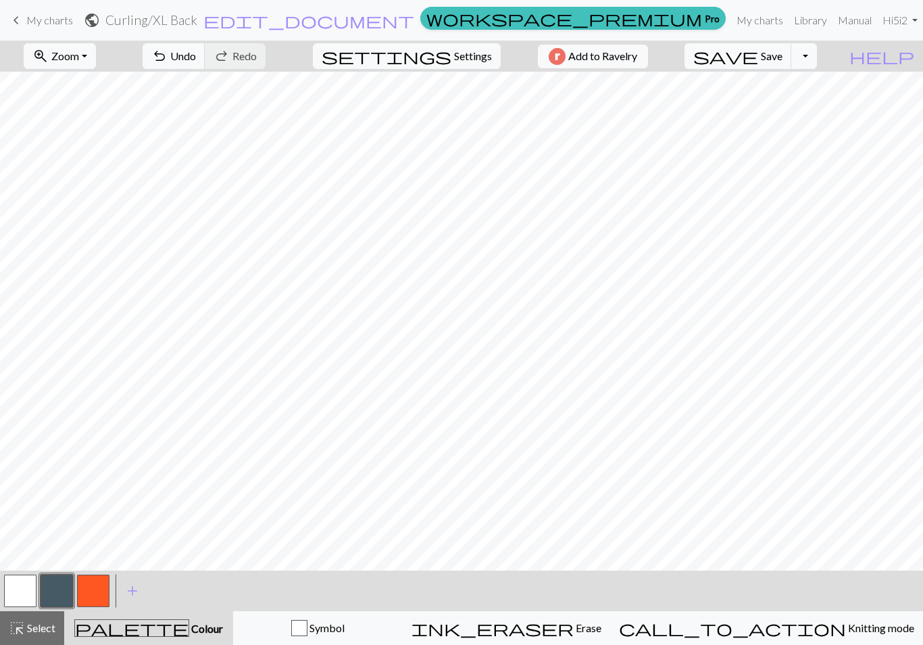
click at [24, 597] on button "button" at bounding box center [20, 590] width 32 height 32
click at [59, 590] on button "button" at bounding box center [57, 590] width 32 height 32
click at [48, 629] on span "Select" at bounding box center [40, 627] width 30 height 13
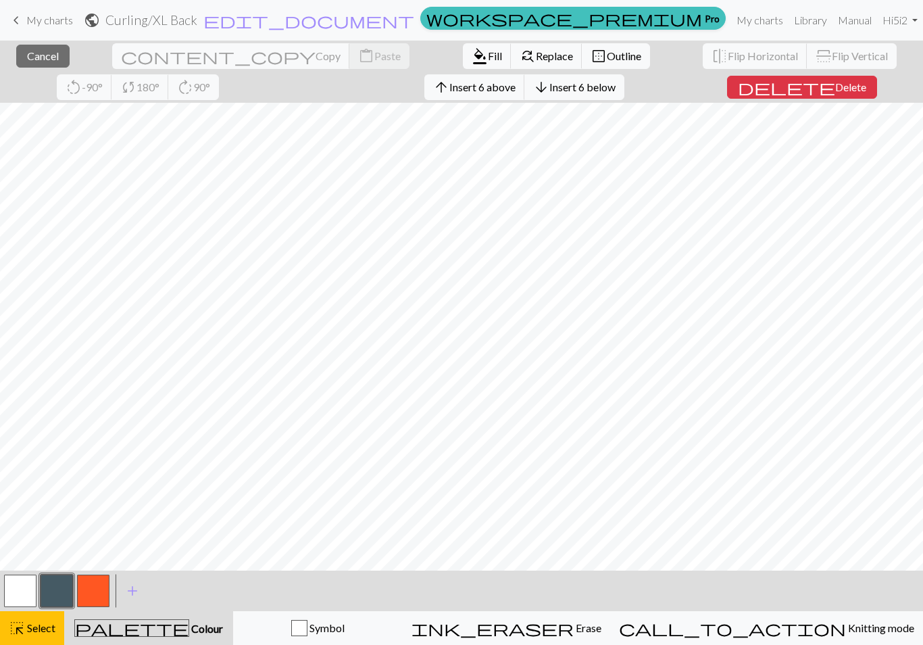
click at [463, 66] on button "format_color_fill Fill" at bounding box center [487, 56] width 49 height 26
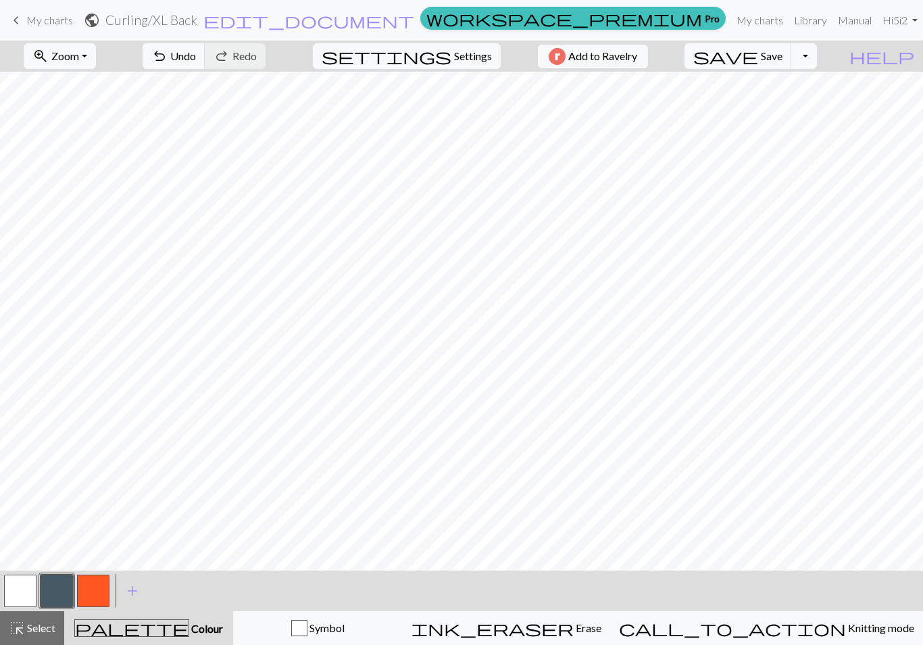
click at [39, 622] on span "Select" at bounding box center [40, 627] width 30 height 13
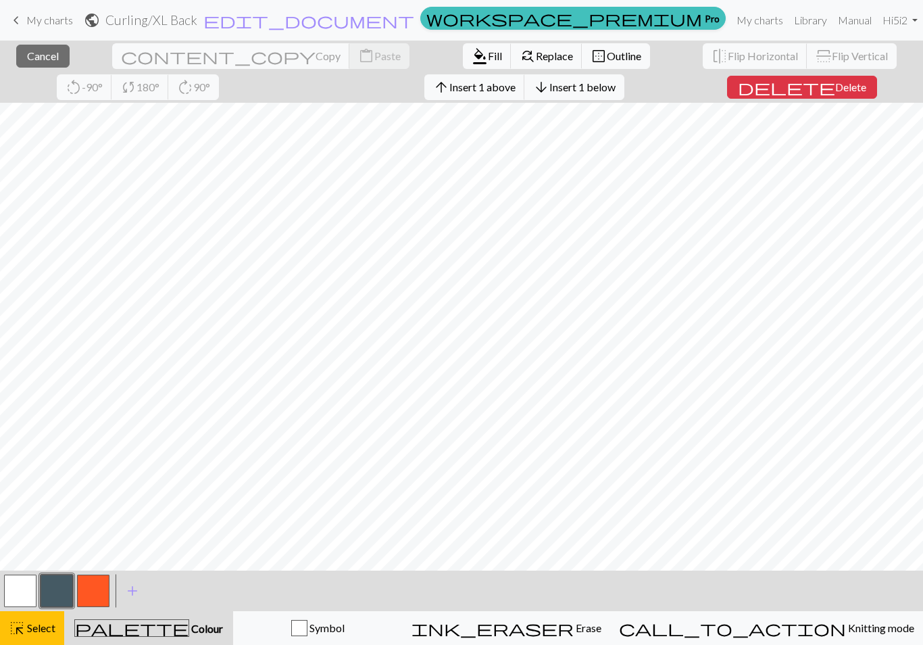
click at [472, 59] on span "format_color_fill" at bounding box center [480, 56] width 16 height 19
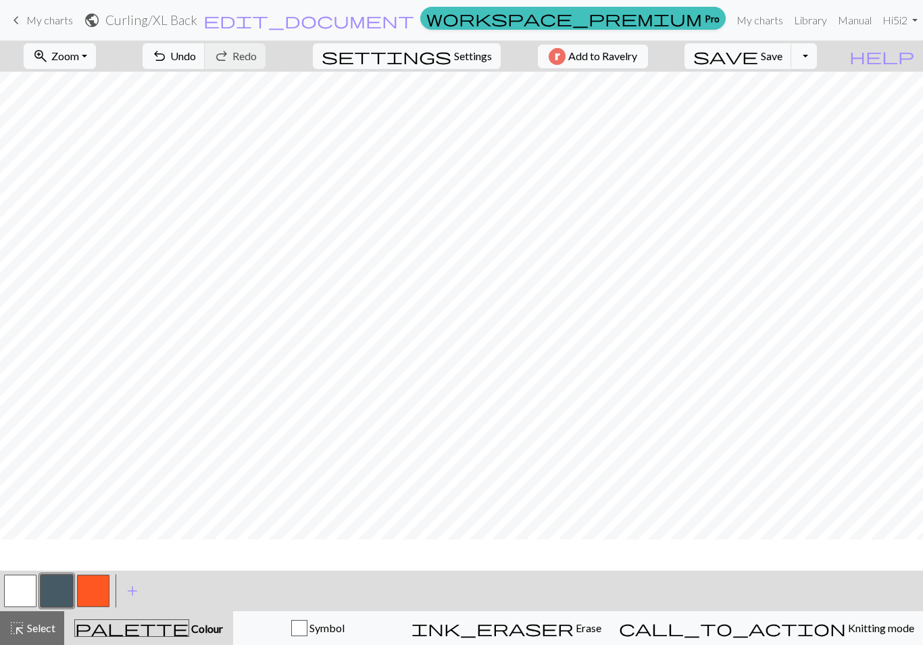
click at [39, 630] on span "Select" at bounding box center [40, 627] width 30 height 13
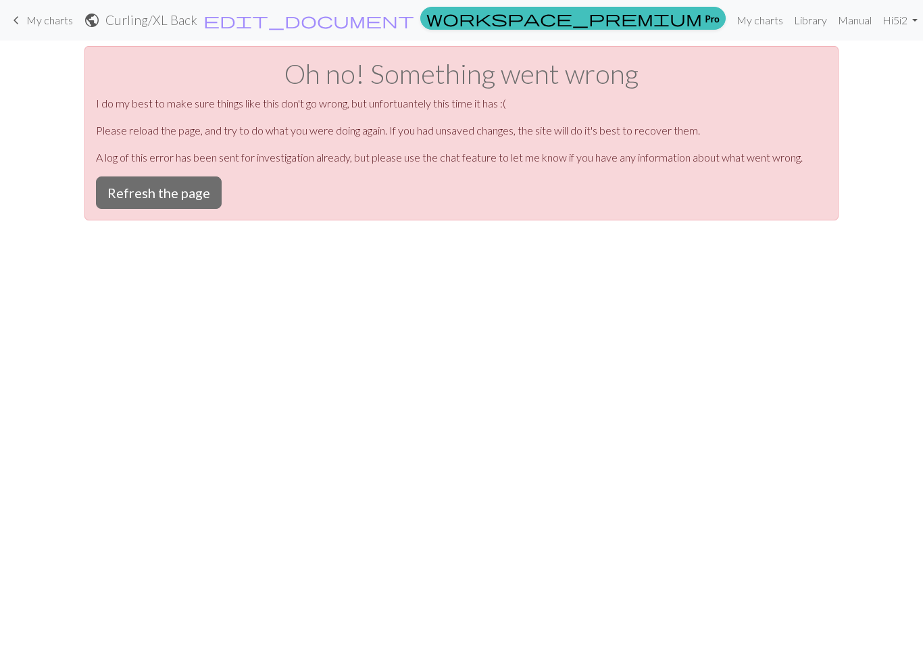
click at [195, 197] on button "Refresh the page" at bounding box center [159, 192] width 126 height 32
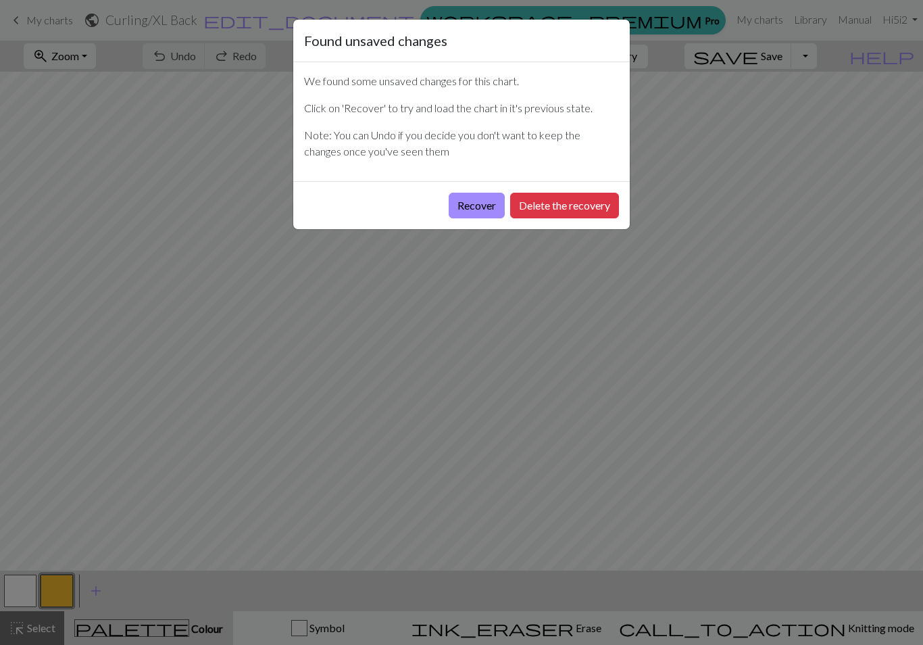
click at [482, 213] on button "Recover" at bounding box center [477, 206] width 56 height 26
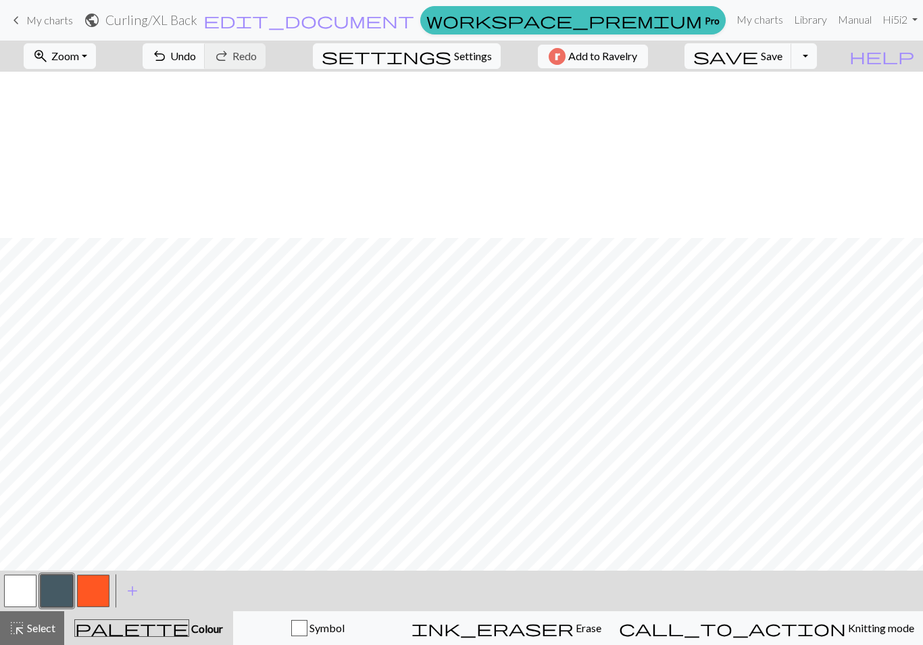
scroll to position [166, 0]
click at [96, 65] on button "zoom_in Zoom Zoom" at bounding box center [60, 56] width 72 height 26
click at [101, 112] on button "Fit width" at bounding box center [77, 108] width 107 height 22
click at [782, 59] on span "Save" at bounding box center [772, 55] width 22 height 13
click at [42, 631] on span "Select" at bounding box center [40, 627] width 30 height 13
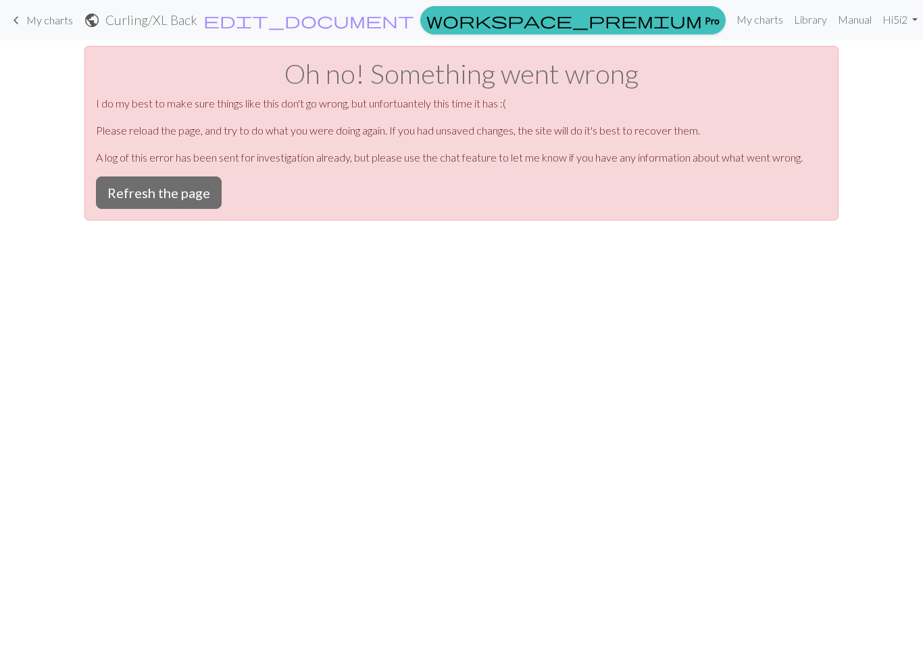
click at [193, 194] on button "Refresh the page" at bounding box center [159, 192] width 126 height 32
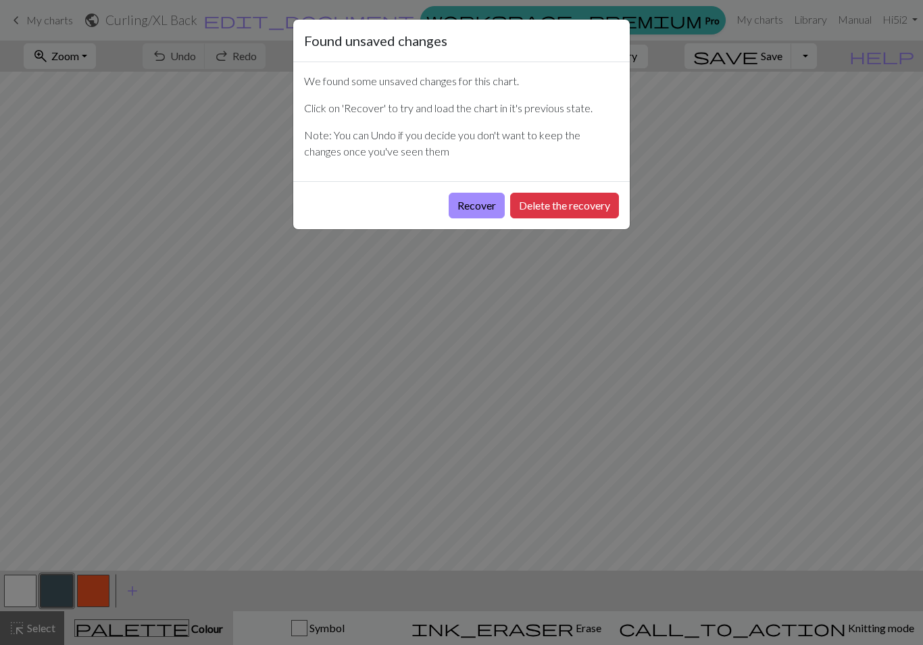
click at [478, 211] on button "Recover" at bounding box center [477, 206] width 56 height 26
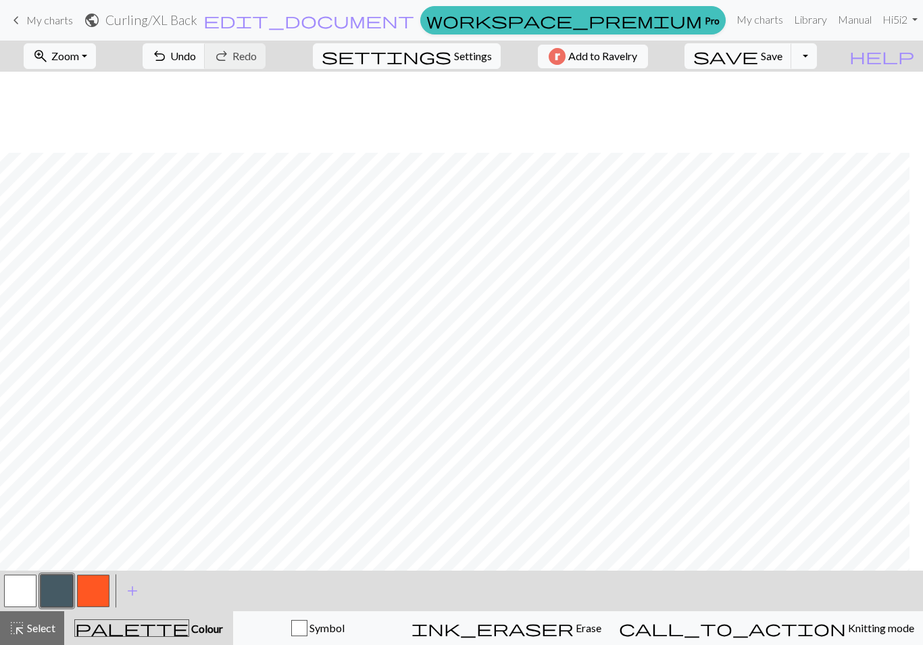
scroll to position [578, 149]
click at [96, 52] on button "zoom_in Zoom Zoom" at bounding box center [60, 56] width 72 height 26
click at [96, 59] on button "zoom_in Zoom Zoom" at bounding box center [60, 56] width 72 height 26
click at [97, 112] on button "Fit width" at bounding box center [77, 108] width 107 height 22
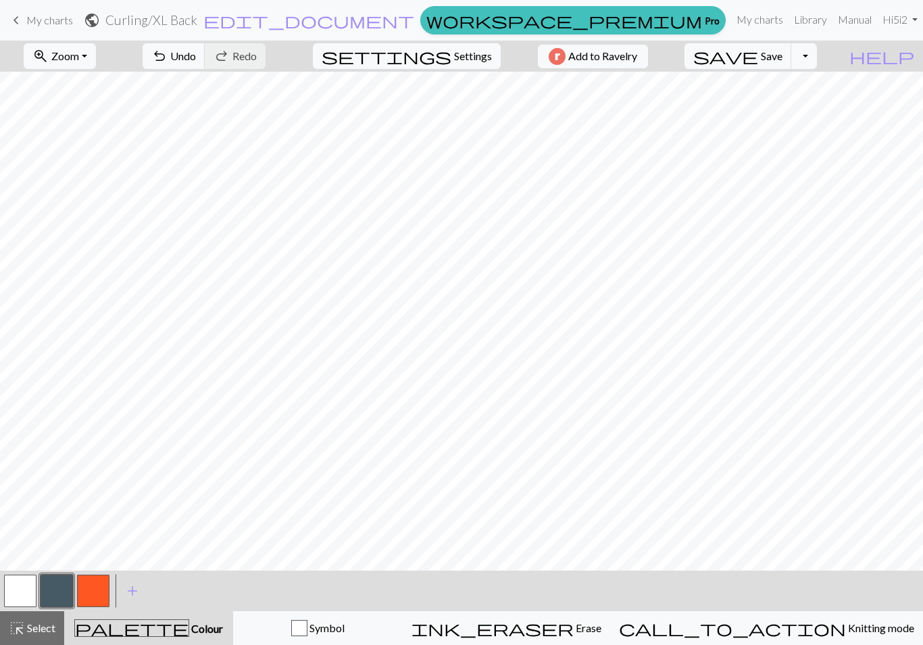
click at [43, 630] on span "Select" at bounding box center [40, 627] width 30 height 13
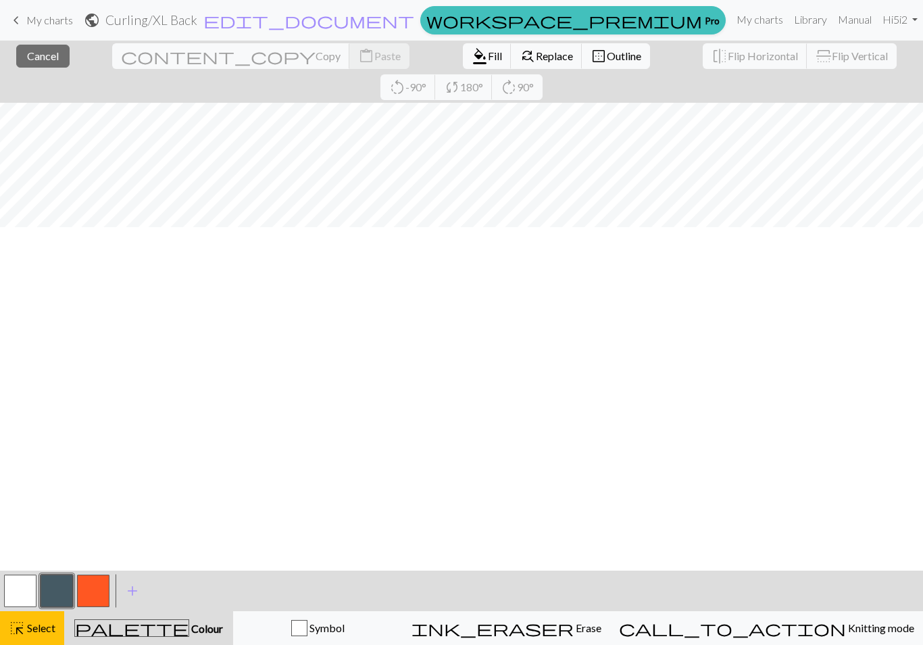
scroll to position [0, 0]
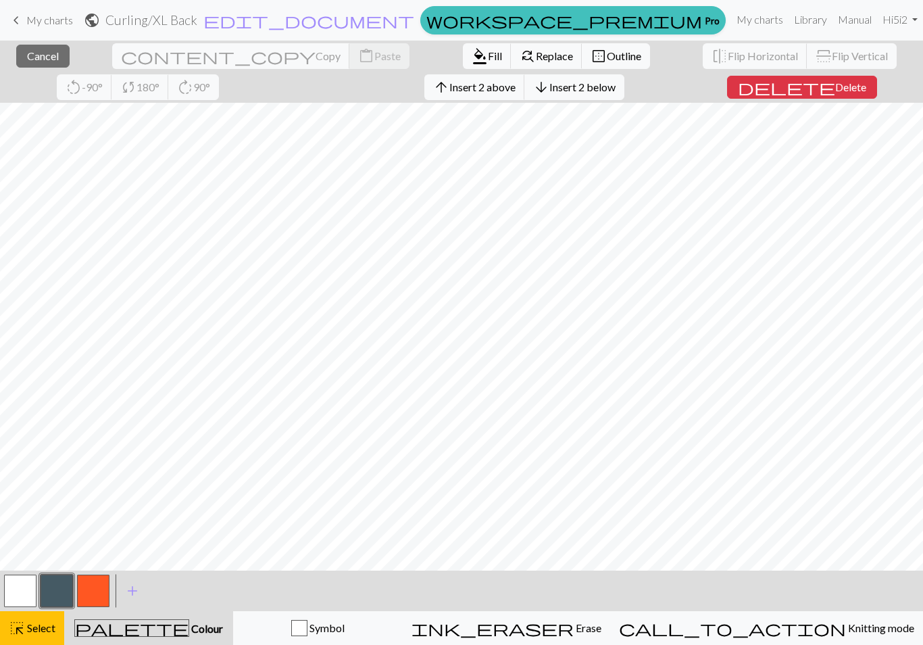
click at [94, 592] on button "button" at bounding box center [93, 590] width 32 height 32
click at [472, 55] on span "format_color_fill" at bounding box center [480, 56] width 16 height 19
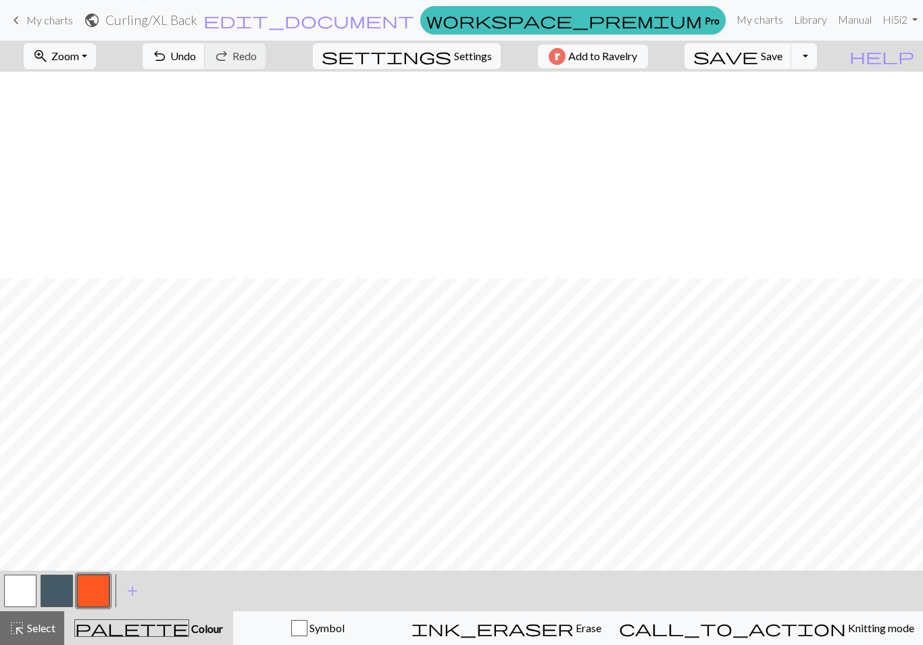
scroll to position [207, 0]
click at [29, 594] on button "button" at bounding box center [20, 590] width 32 height 32
click at [58, 603] on button "button" at bounding box center [57, 590] width 32 height 32
click at [134, 598] on span "add" at bounding box center [132, 590] width 16 height 19
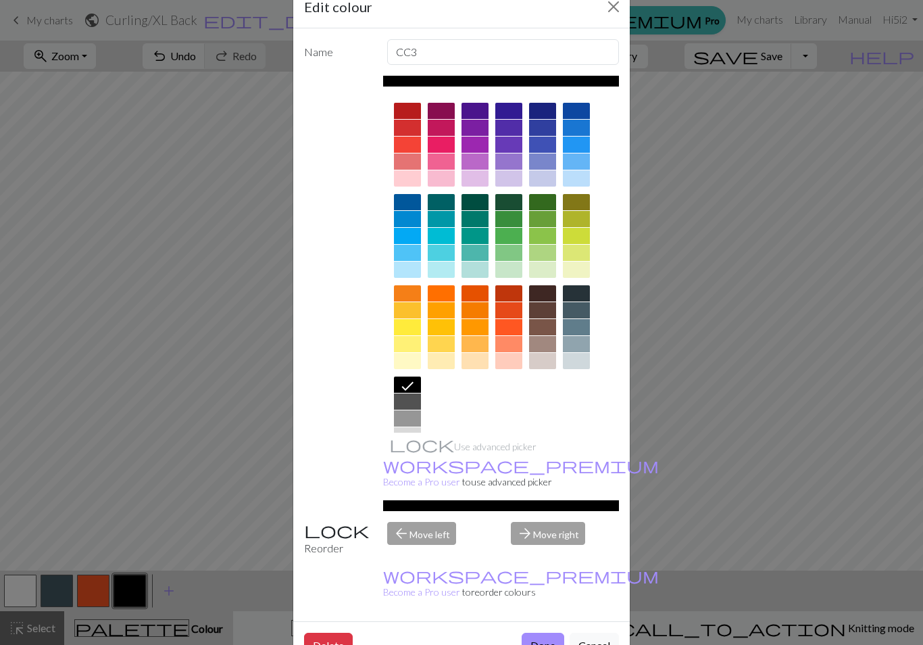
scroll to position [36, 0]
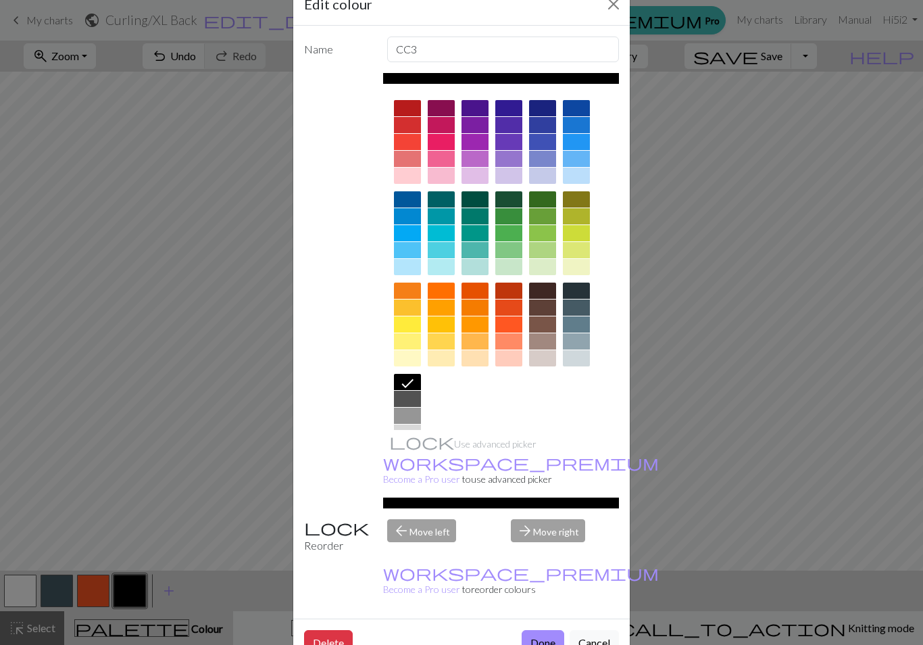
click at [548, 630] on button "Done" at bounding box center [543, 643] width 43 height 26
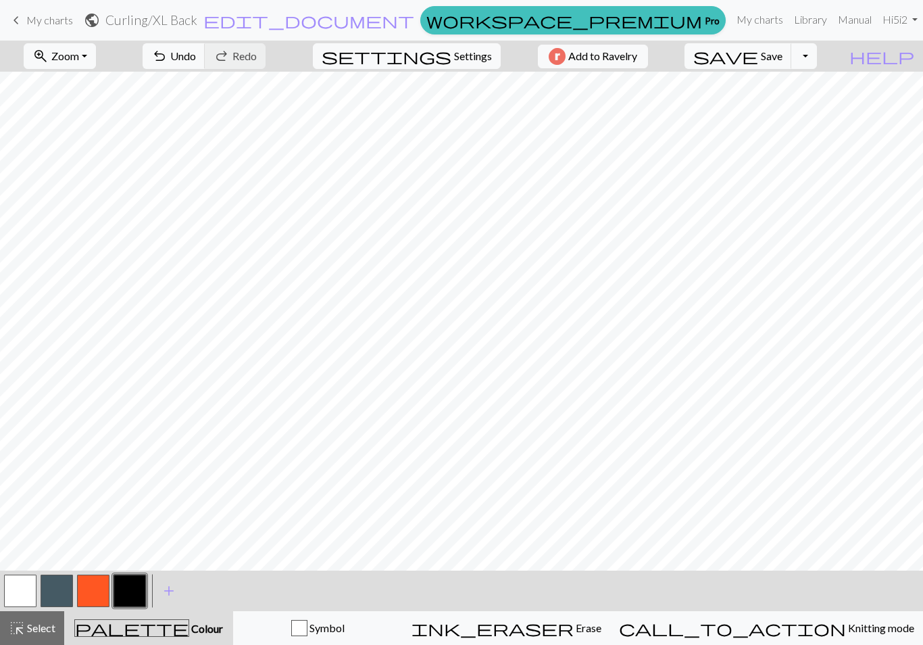
click at [69, 595] on button "button" at bounding box center [57, 590] width 32 height 32
click at [30, 586] on button "button" at bounding box center [20, 590] width 32 height 32
click at [59, 593] on button "button" at bounding box center [57, 590] width 32 height 32
click at [32, 596] on button "button" at bounding box center [20, 590] width 32 height 32
click at [62, 593] on button "button" at bounding box center [57, 590] width 32 height 32
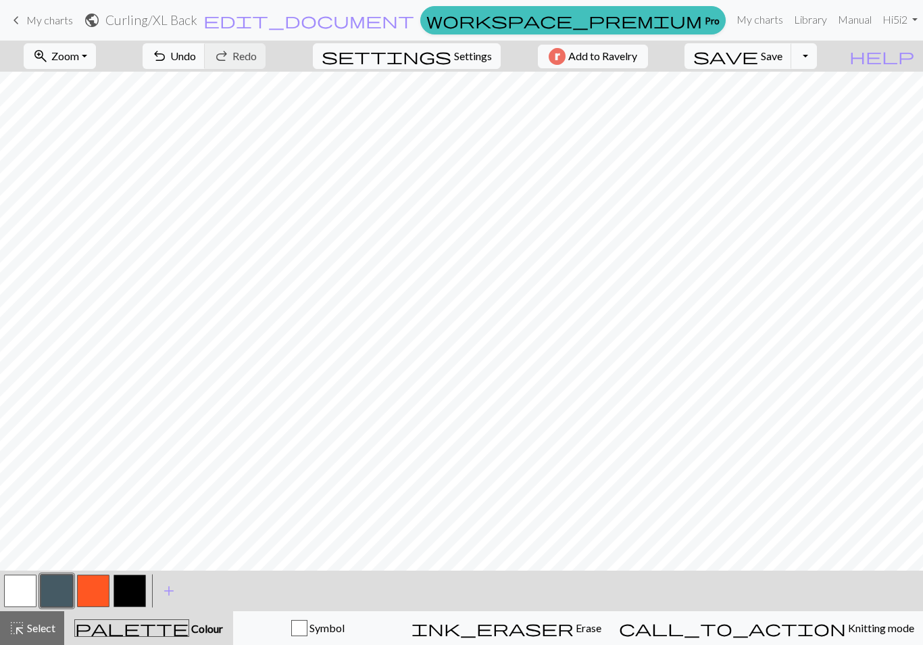
click at [128, 604] on button "button" at bounding box center [130, 590] width 32 height 32
click at [133, 608] on div at bounding box center [129, 590] width 36 height 36
click at [89, 597] on button "button" at bounding box center [93, 590] width 32 height 32
click at [139, 589] on button "button" at bounding box center [130, 590] width 32 height 32
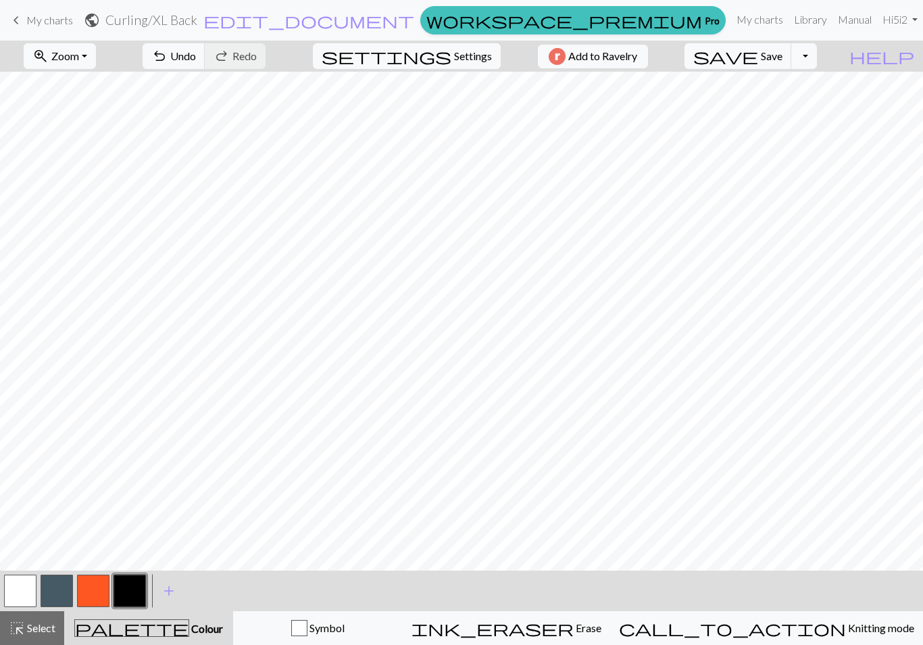
click at [92, 600] on button "button" at bounding box center [93, 590] width 32 height 32
click at [139, 589] on button "button" at bounding box center [130, 590] width 32 height 32
click at [30, 594] on button "button" at bounding box center [20, 590] width 32 height 32
click at [62, 597] on button "button" at bounding box center [57, 590] width 32 height 32
click at [128, 595] on button "button" at bounding box center [130, 590] width 32 height 32
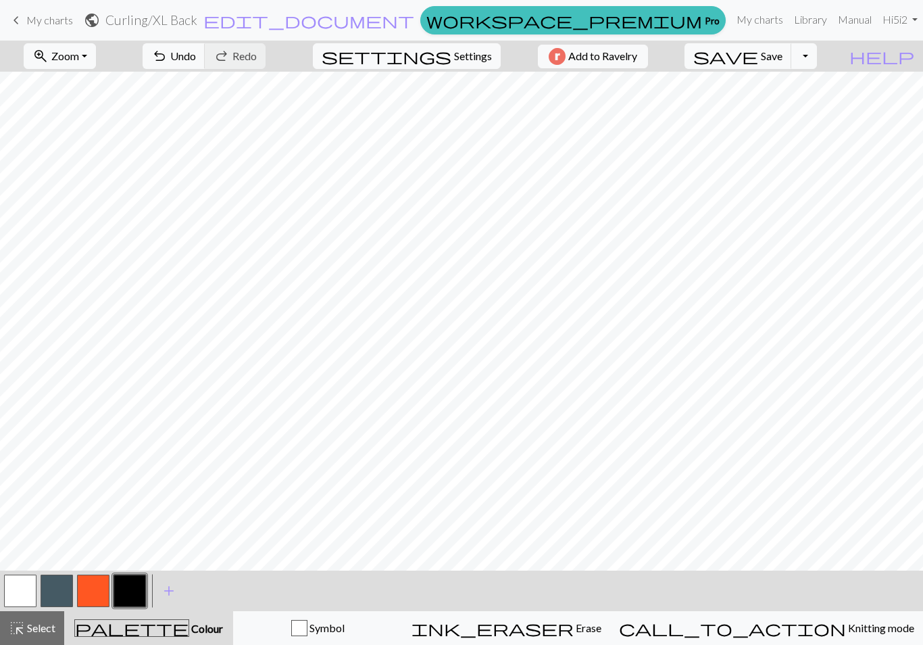
click at [30, 586] on button "button" at bounding box center [20, 590] width 32 height 32
click at [782, 57] on span "Save" at bounding box center [772, 55] width 22 height 13
click at [758, 51] on span "save" at bounding box center [725, 56] width 65 height 19
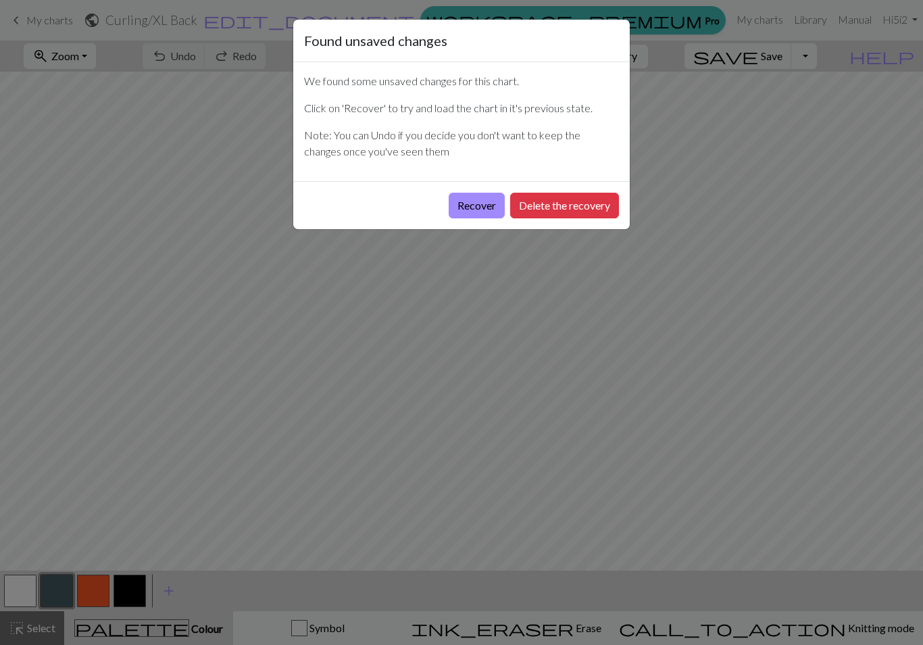
click at [490, 203] on button "Recover" at bounding box center [477, 206] width 56 height 26
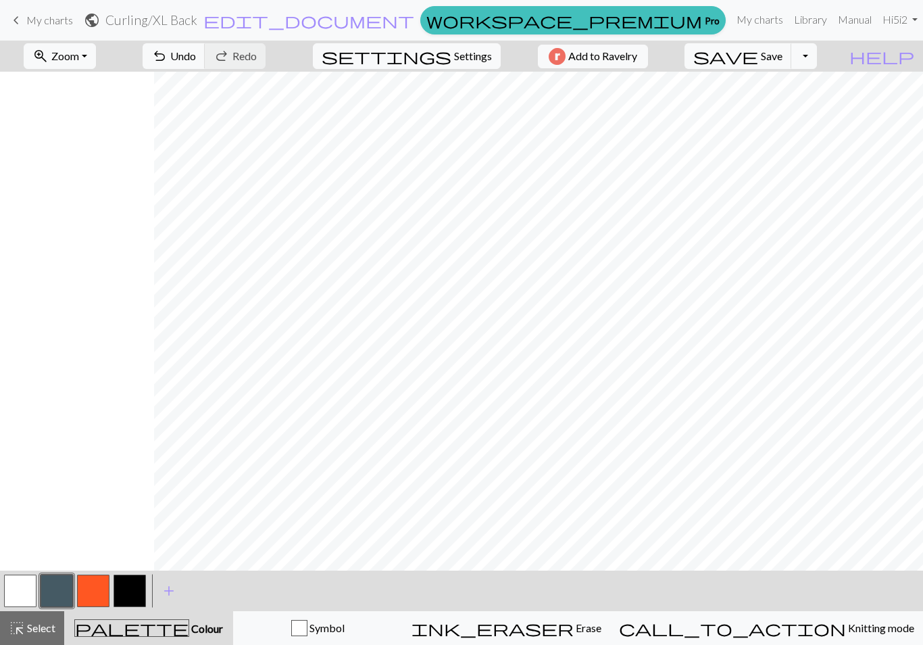
scroll to position [0, 154]
click at [96, 60] on button "zoom_in Zoom Zoom" at bounding box center [60, 56] width 72 height 26
click at [91, 109] on button "Fit width" at bounding box center [77, 108] width 107 height 22
click at [34, 584] on button "button" at bounding box center [20, 590] width 32 height 32
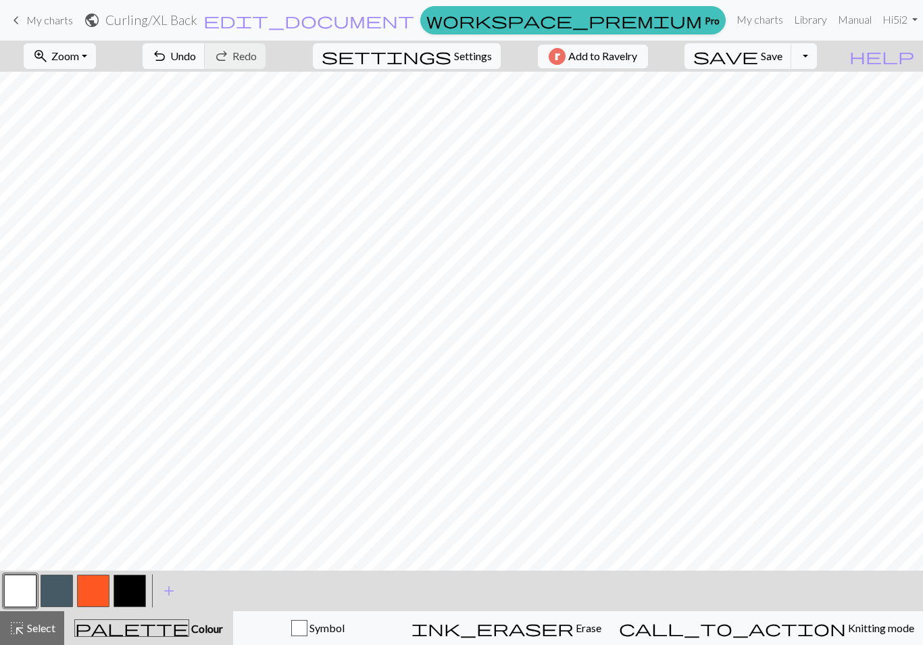
click at [138, 590] on button "button" at bounding box center [130, 590] width 32 height 32
click at [55, 602] on button "button" at bounding box center [57, 590] width 32 height 32
click at [134, 599] on button "button" at bounding box center [130, 590] width 32 height 32
click at [20, 582] on button "button" at bounding box center [20, 590] width 32 height 32
click at [136, 590] on button "button" at bounding box center [130, 590] width 32 height 32
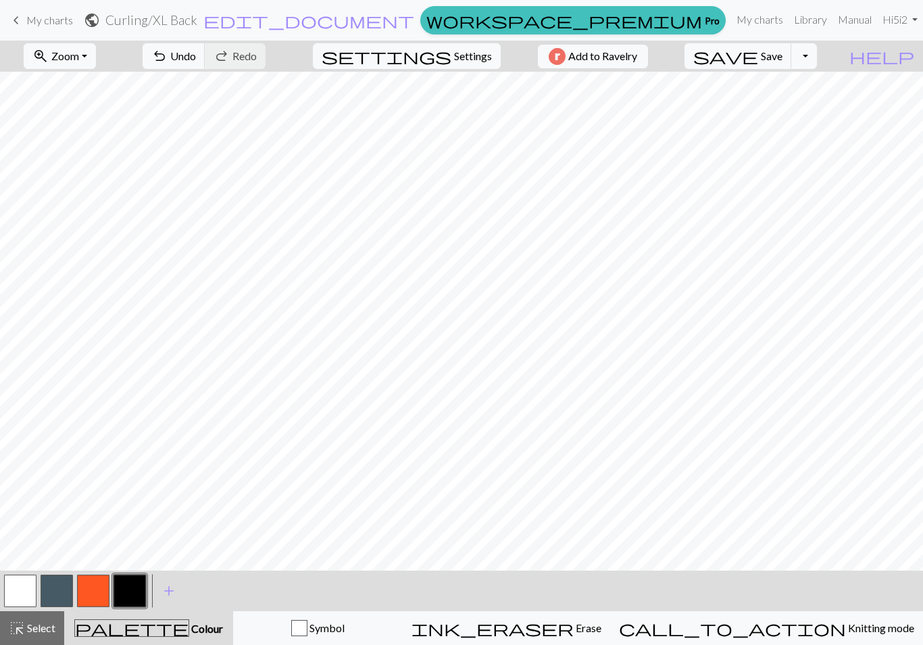
click at [53, 589] on button "button" at bounding box center [57, 590] width 32 height 32
click at [135, 586] on button "button" at bounding box center [130, 590] width 32 height 32
click at [27, 592] on button "button" at bounding box center [20, 590] width 32 height 32
click at [60, 590] on button "button" at bounding box center [57, 590] width 32 height 32
click at [48, 626] on span "Select" at bounding box center [40, 627] width 30 height 13
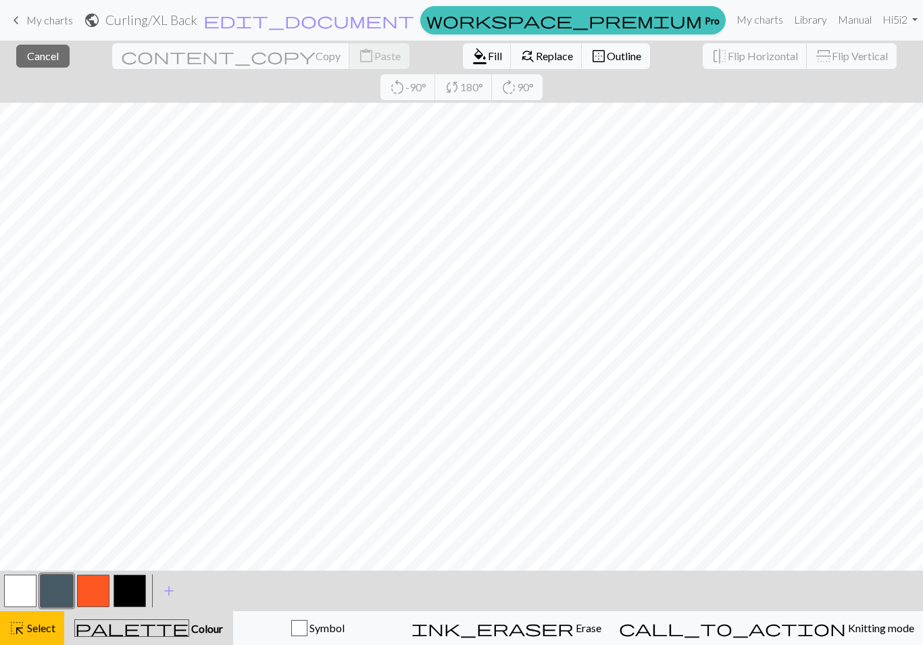
click at [488, 55] on span "Fill" at bounding box center [495, 55] width 14 height 13
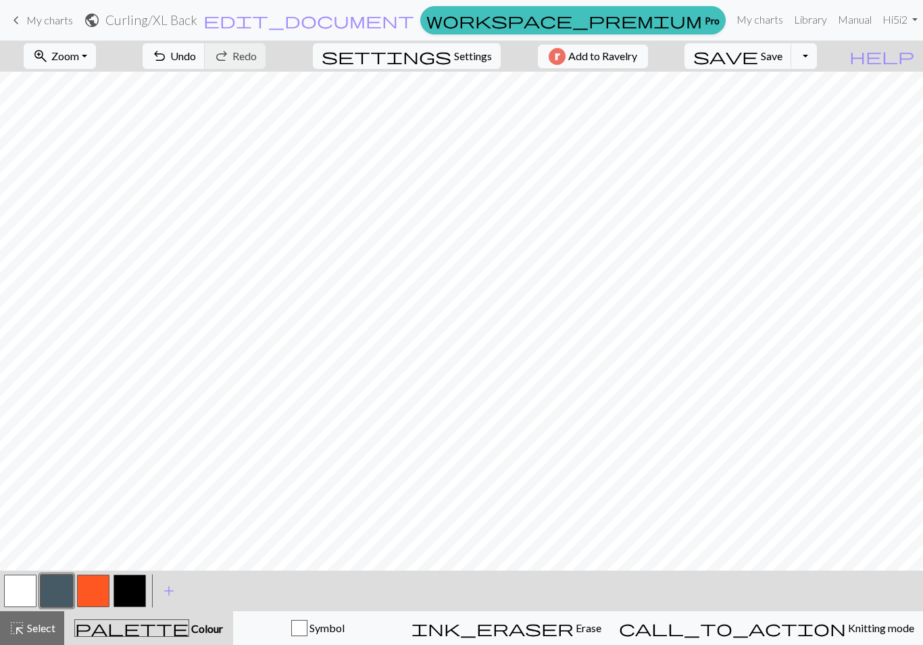
click at [35, 631] on span "Select" at bounding box center [40, 627] width 30 height 13
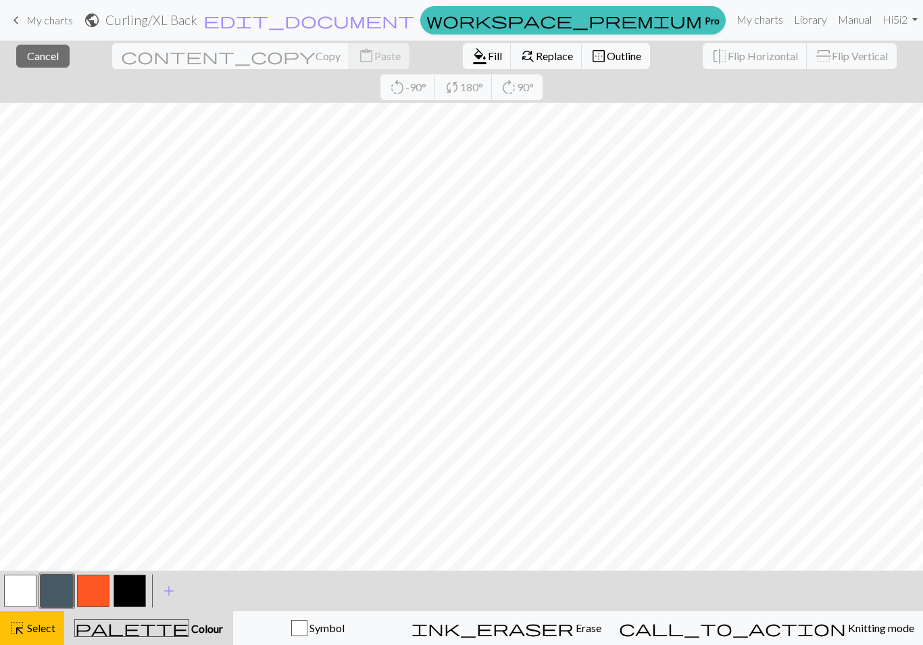
click at [488, 61] on span "Fill" at bounding box center [495, 55] width 14 height 13
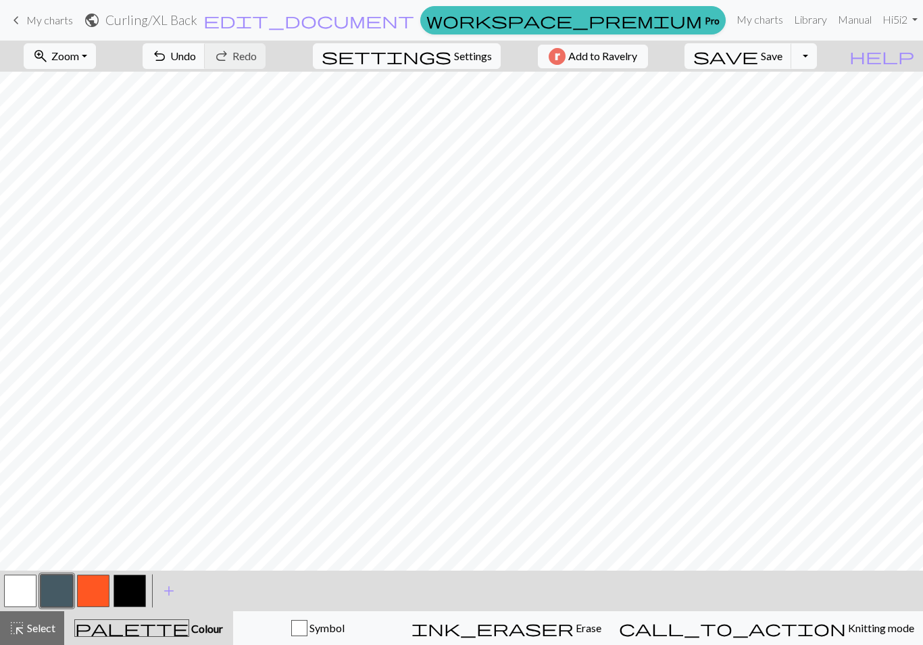
click at [51, 629] on span "Select" at bounding box center [40, 627] width 30 height 13
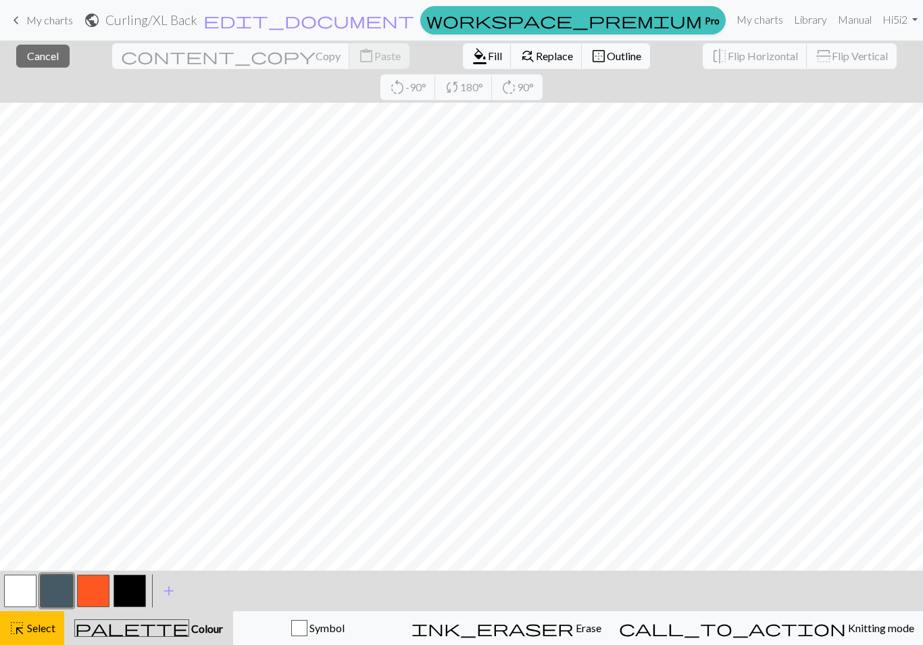
click at [488, 59] on span "Fill" at bounding box center [495, 55] width 14 height 13
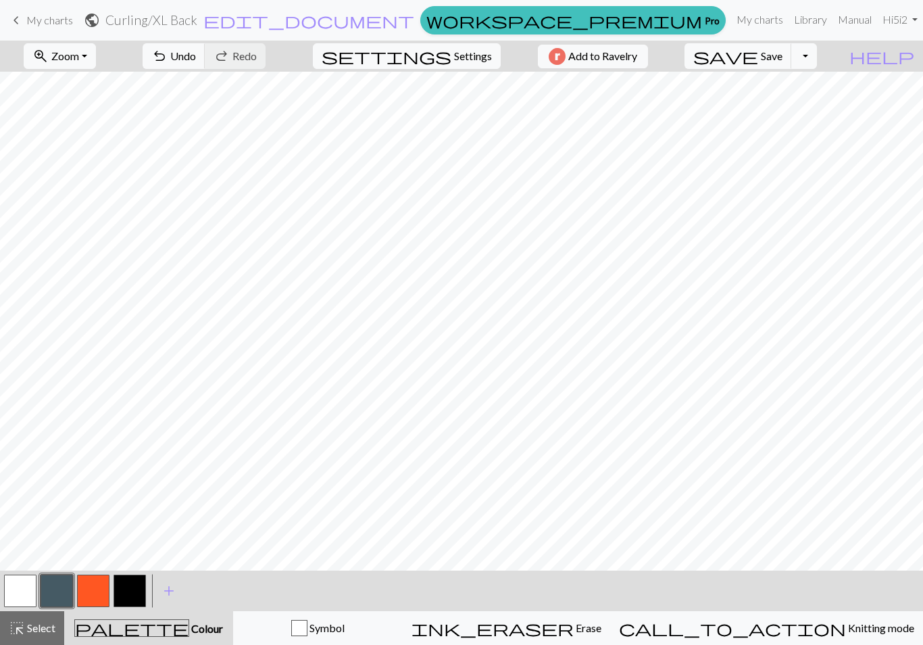
click at [56, 620] on button "highlight_alt Select Select" at bounding box center [32, 628] width 64 height 34
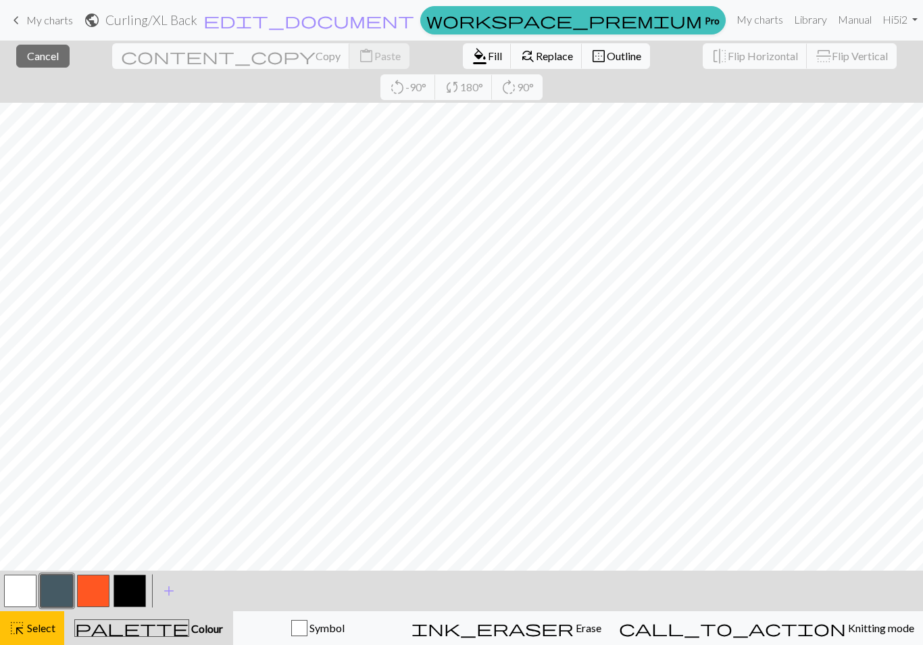
click at [488, 59] on span "Fill" at bounding box center [495, 55] width 14 height 13
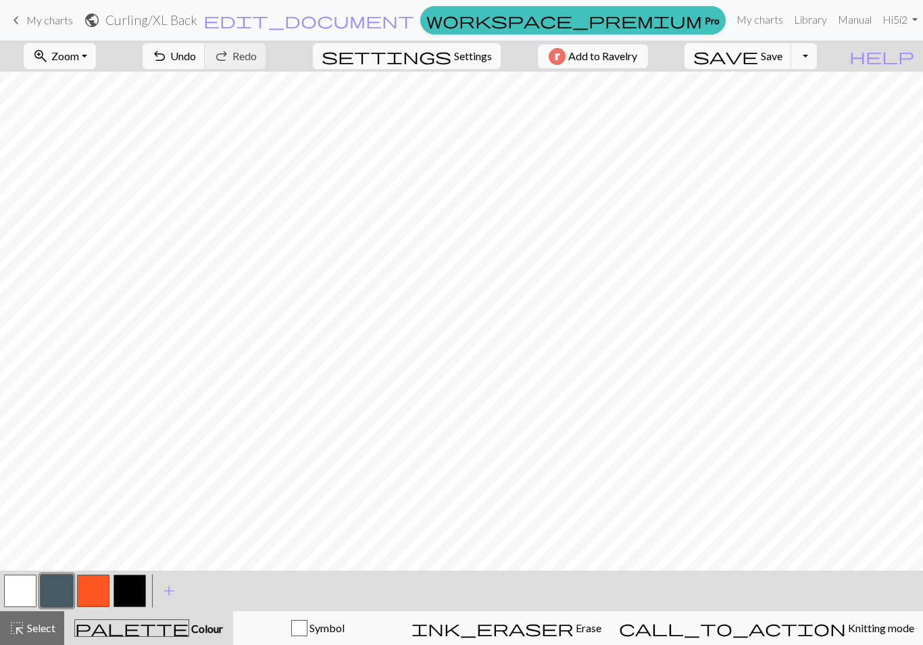
click at [124, 590] on button "button" at bounding box center [130, 590] width 32 height 32
click at [41, 628] on span "Select" at bounding box center [40, 627] width 30 height 13
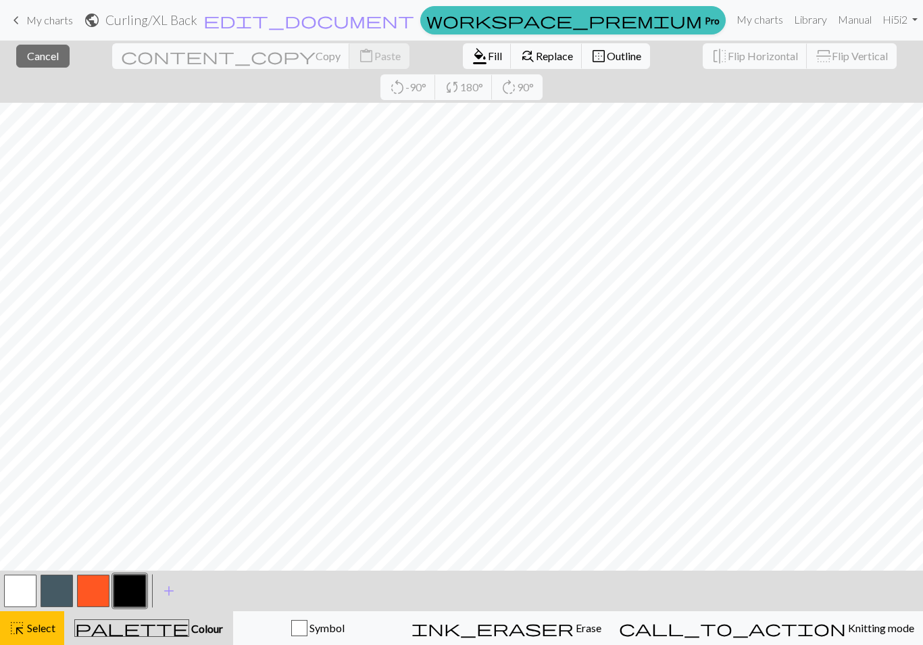
click at [463, 66] on button "format_color_fill Fill" at bounding box center [487, 56] width 49 height 26
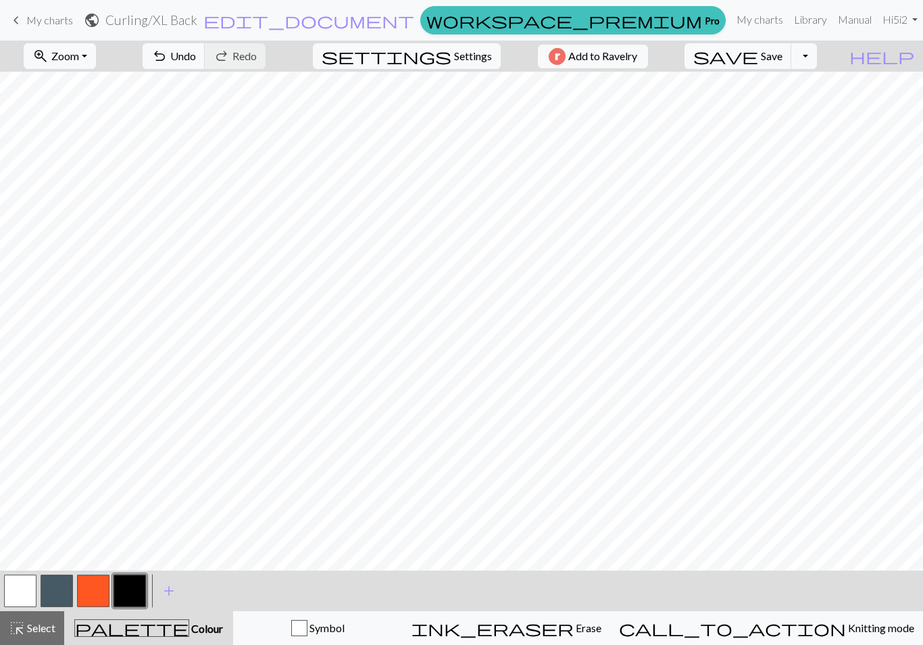
click at [44, 628] on span "Select" at bounding box center [40, 627] width 30 height 13
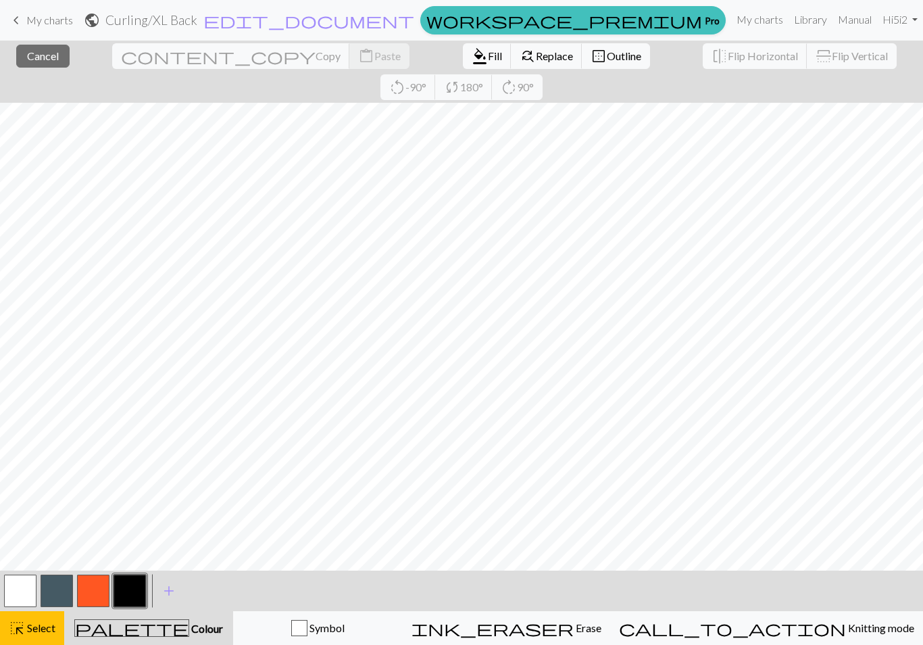
click at [472, 51] on span "format_color_fill" at bounding box center [480, 56] width 16 height 19
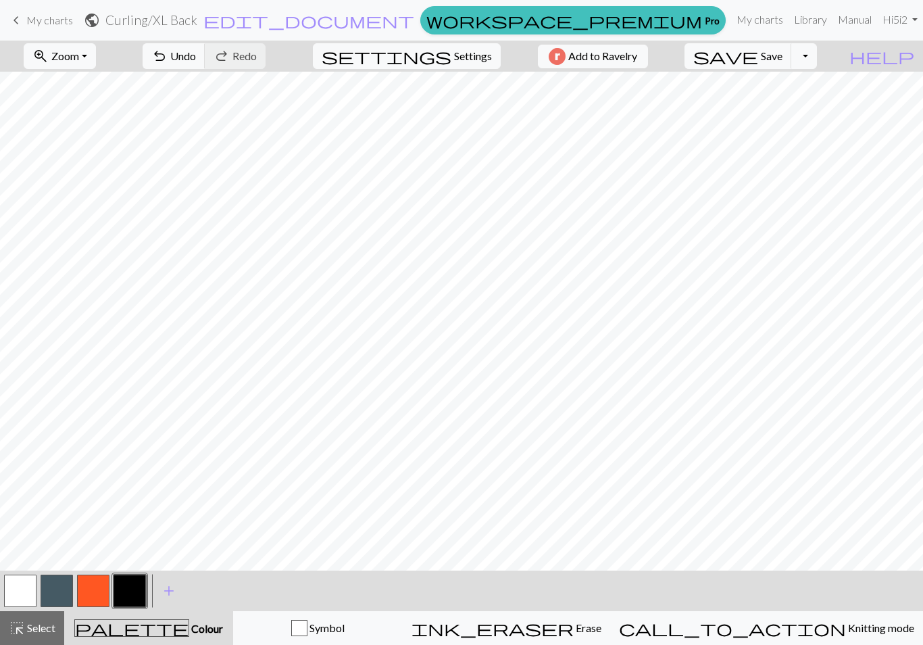
click at [45, 632] on span "Select" at bounding box center [40, 627] width 30 height 13
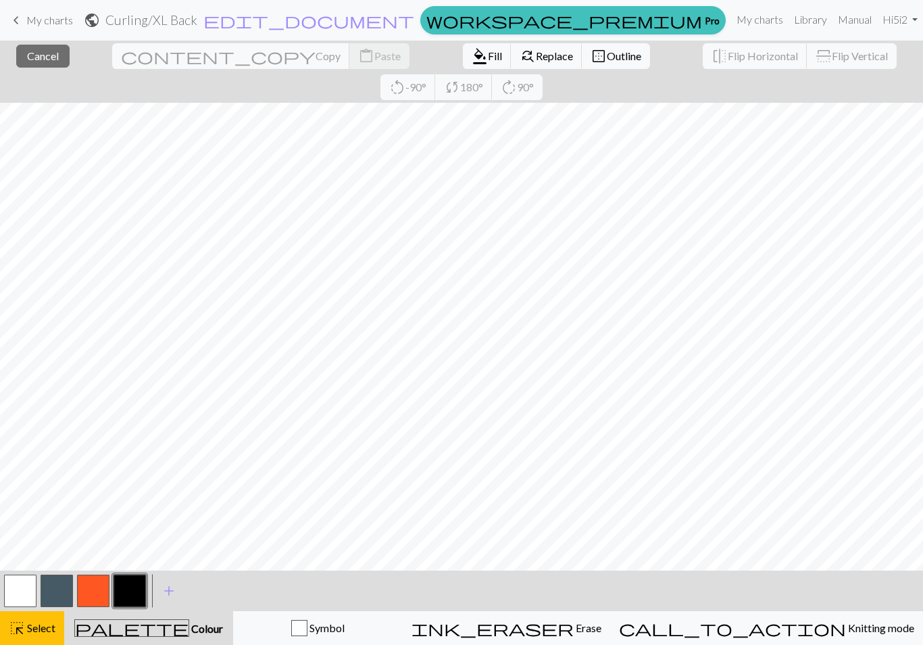
click at [488, 59] on span "Fill" at bounding box center [495, 55] width 14 height 13
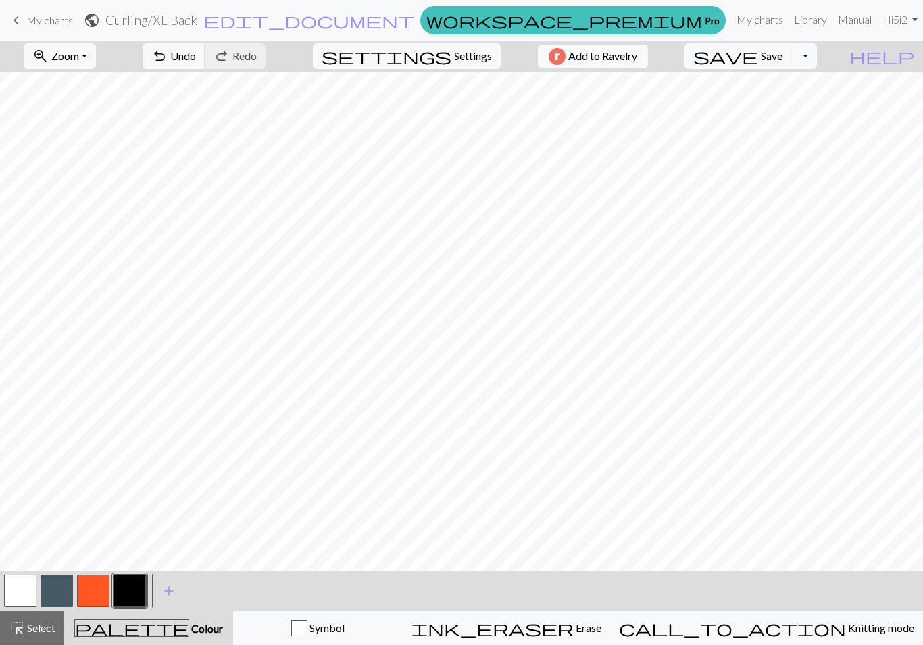
click at [48, 630] on span "Select" at bounding box center [40, 627] width 30 height 13
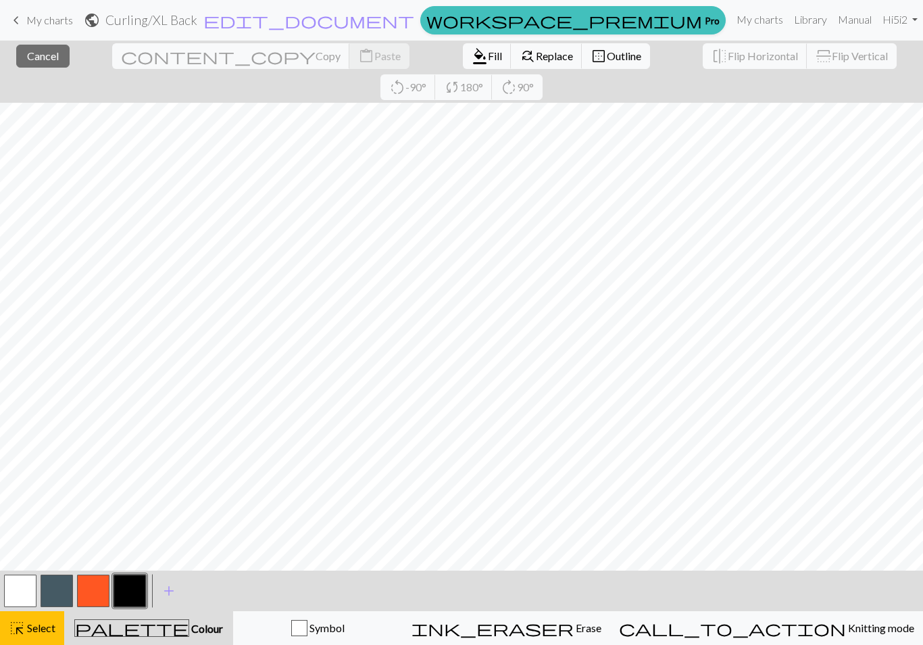
click at [488, 55] on span "Fill" at bounding box center [495, 55] width 14 height 13
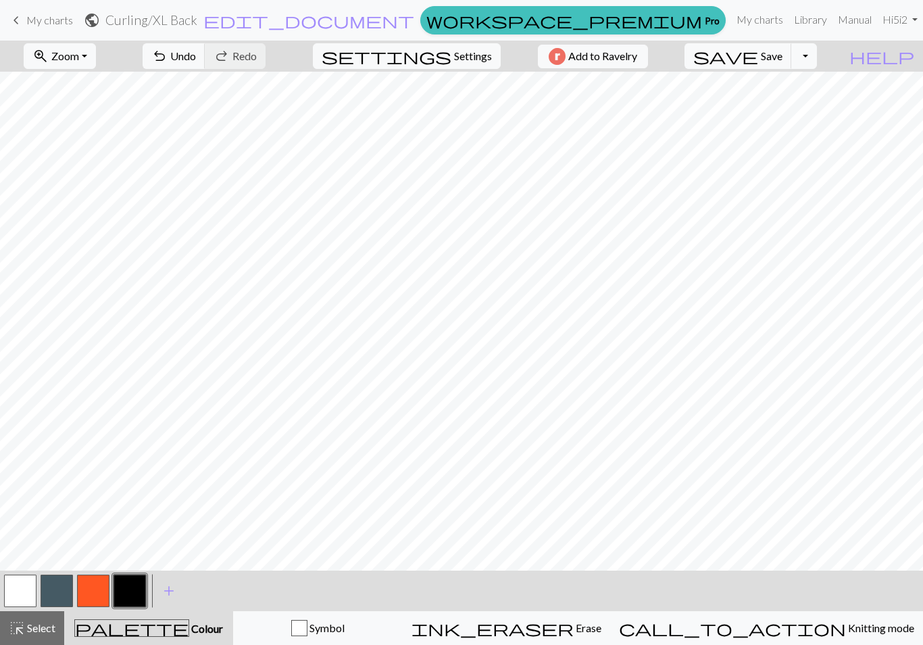
click at [46, 628] on span "Select" at bounding box center [40, 627] width 30 height 13
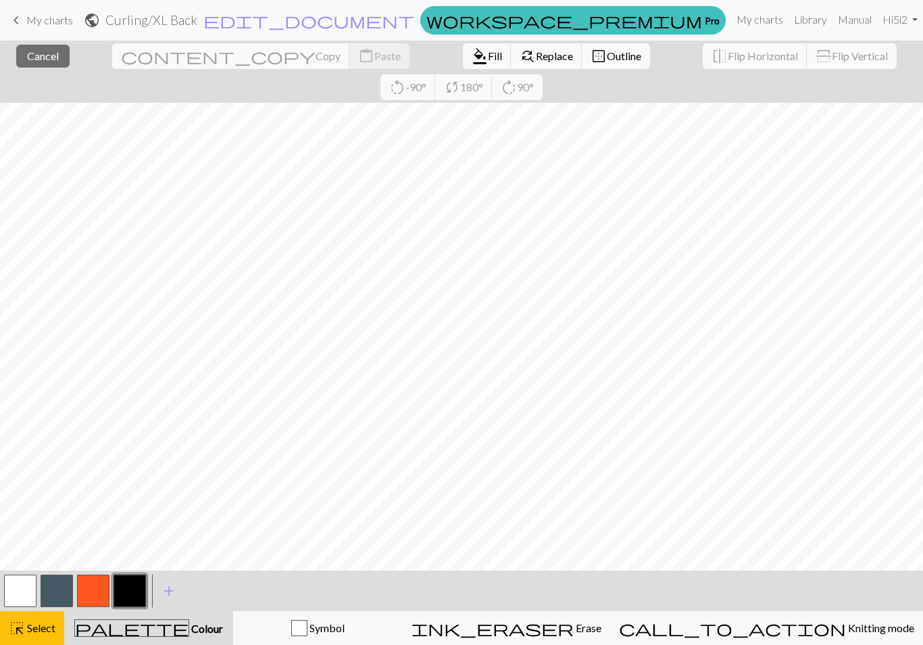
click at [463, 67] on button "format_color_fill Fill" at bounding box center [487, 56] width 49 height 26
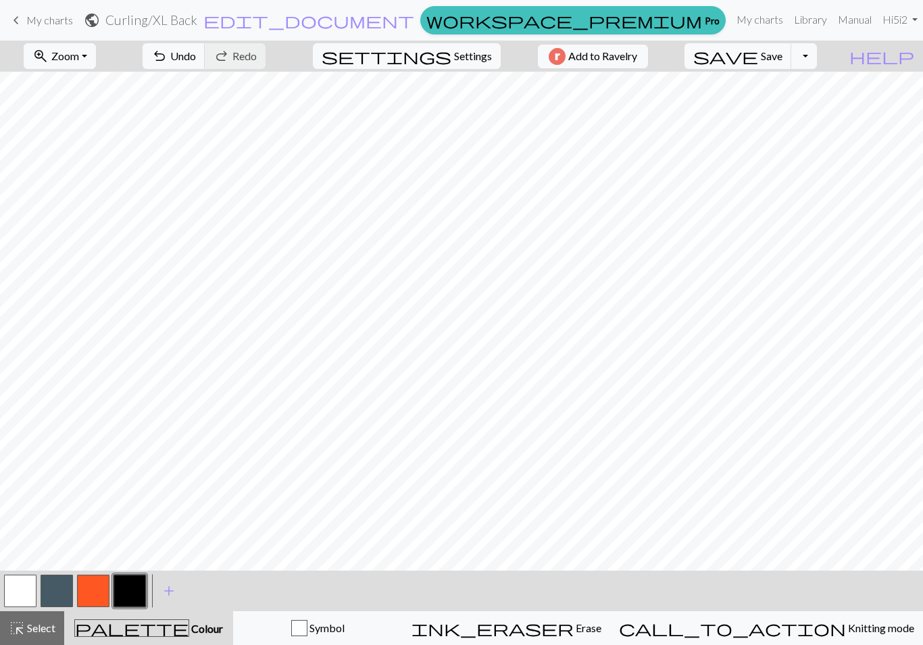
click at [49, 623] on span "Select" at bounding box center [40, 627] width 30 height 13
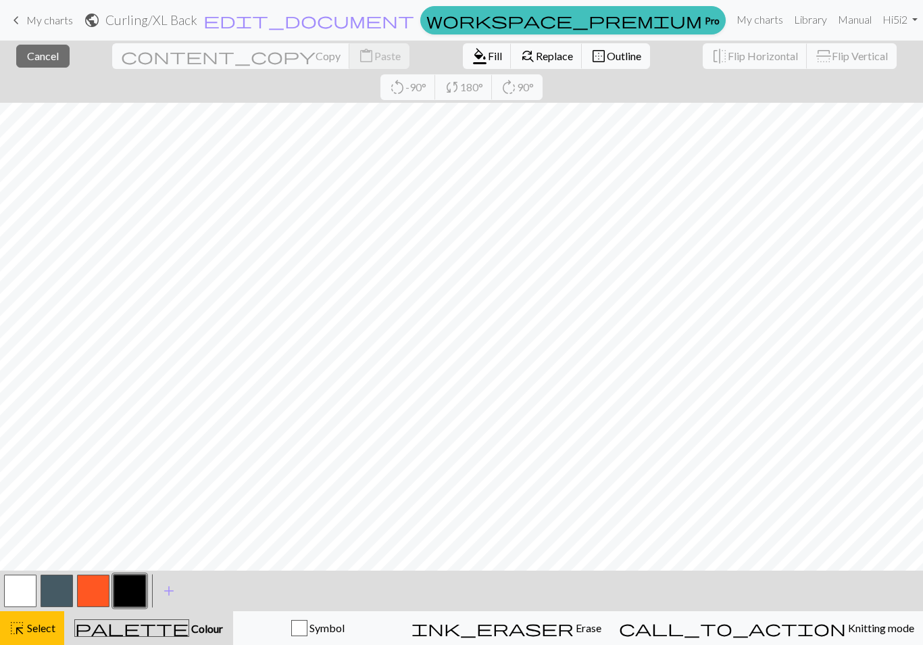
click at [488, 58] on span "Fill" at bounding box center [495, 55] width 14 height 13
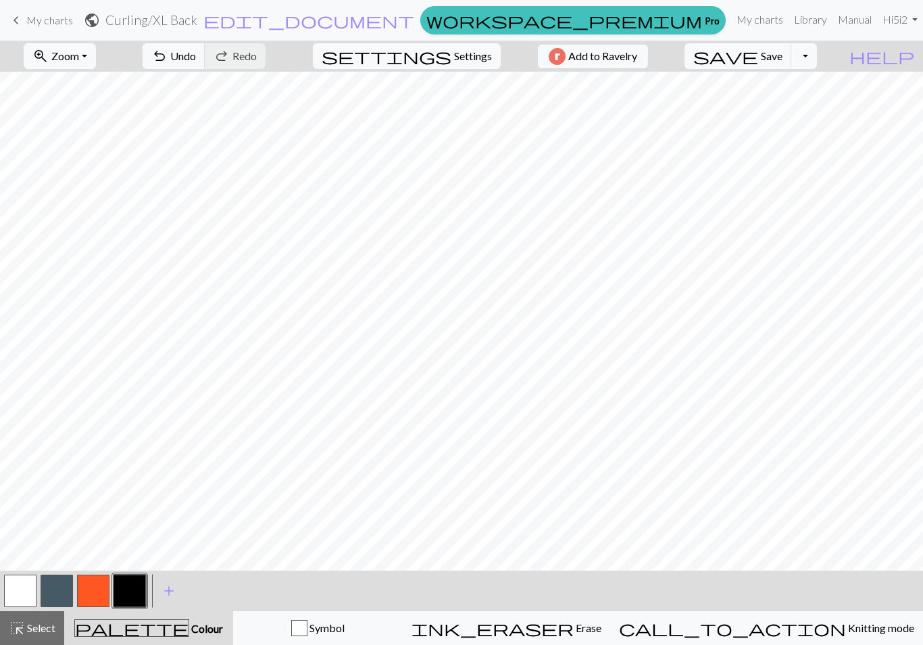
click at [45, 628] on span "Select" at bounding box center [40, 627] width 30 height 13
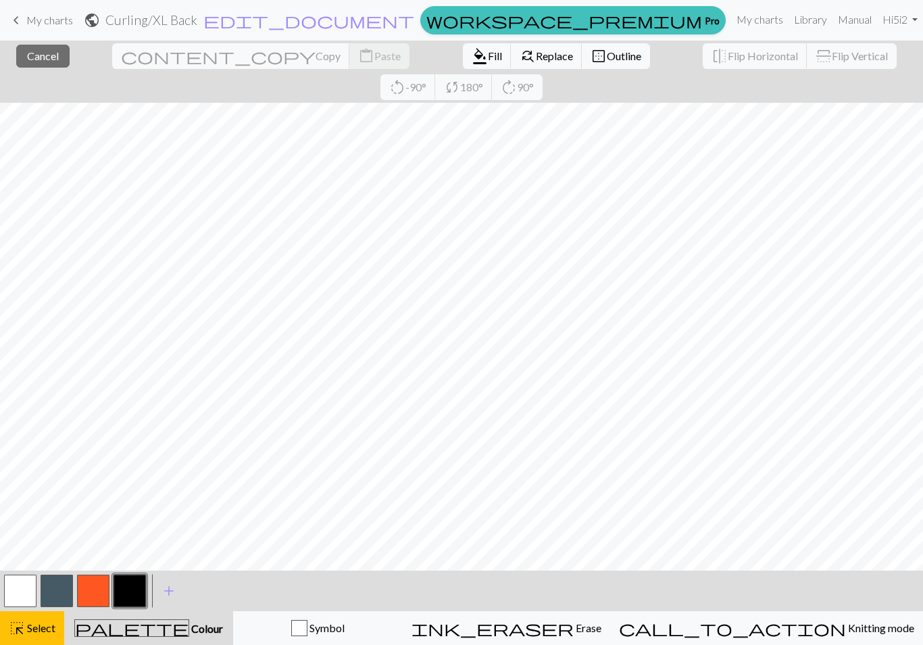
click at [463, 63] on button "format_color_fill Fill" at bounding box center [487, 56] width 49 height 26
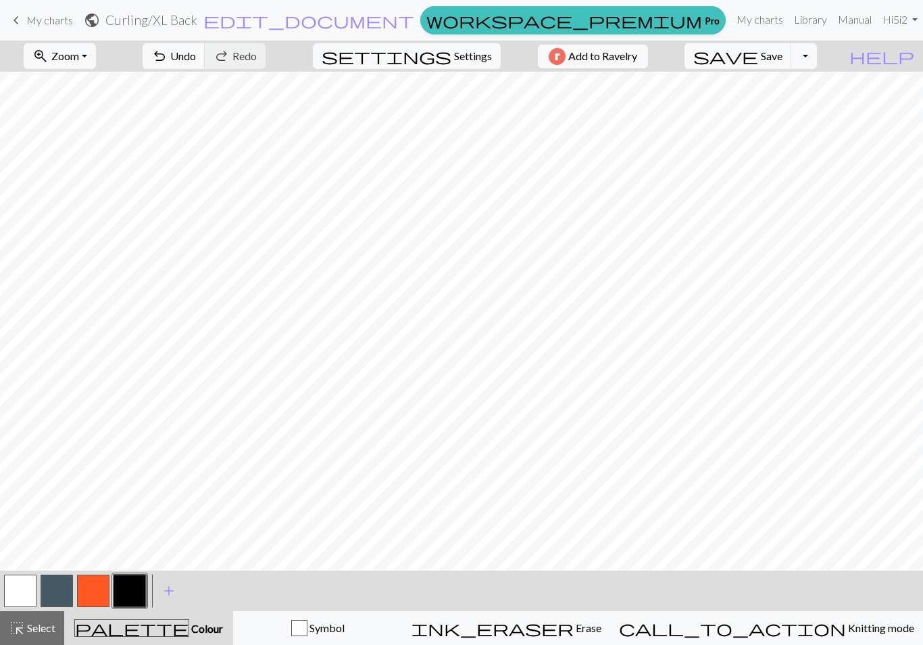
click at [49, 626] on span "Select" at bounding box center [40, 627] width 30 height 13
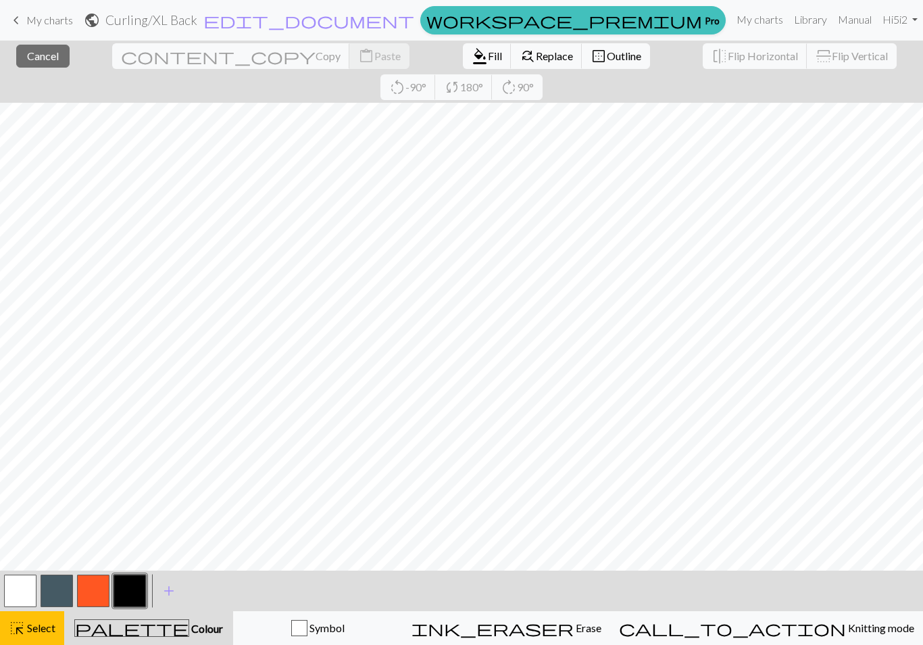
click at [463, 65] on button "format_color_fill Fill" at bounding box center [487, 56] width 49 height 26
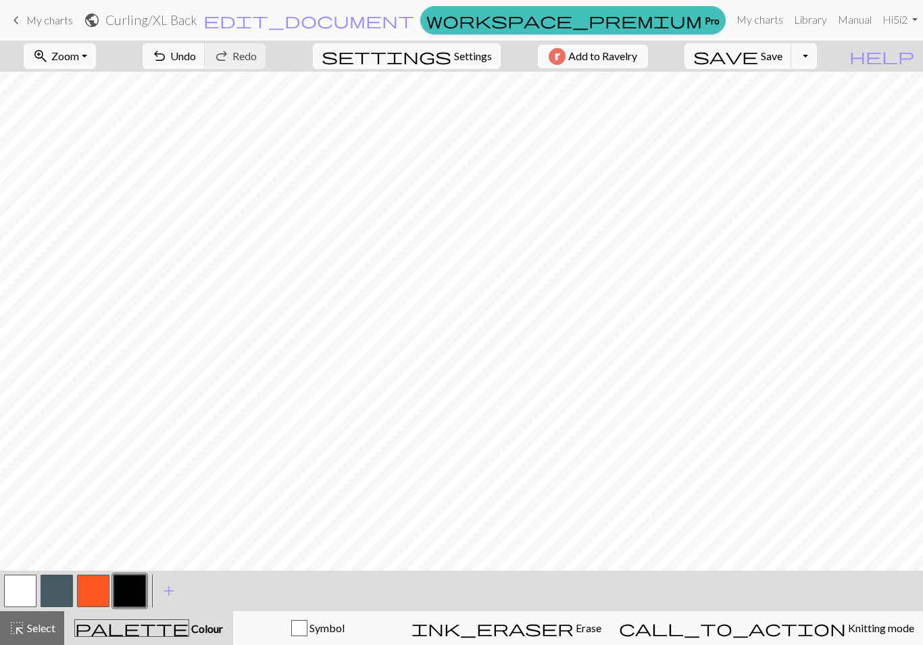
click at [49, 632] on span "Select" at bounding box center [40, 627] width 30 height 13
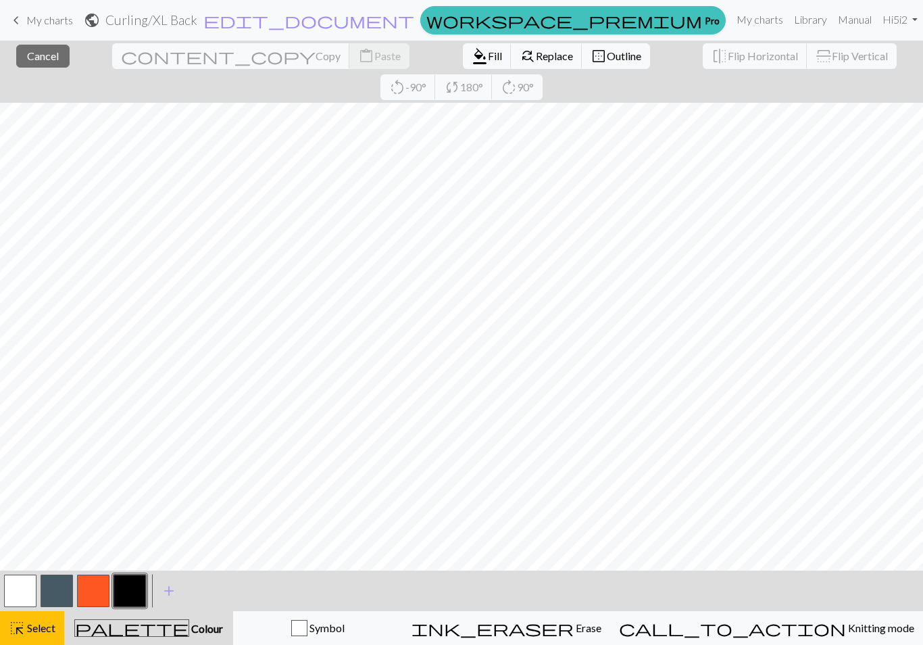
click at [472, 63] on span "format_color_fill" at bounding box center [480, 56] width 16 height 19
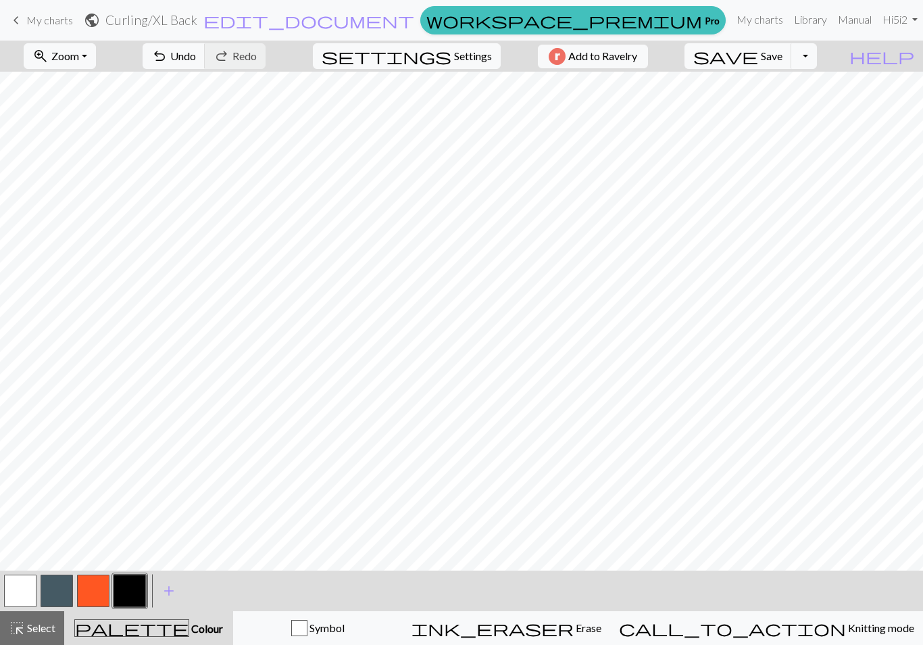
click at [48, 624] on span "Select" at bounding box center [40, 627] width 30 height 13
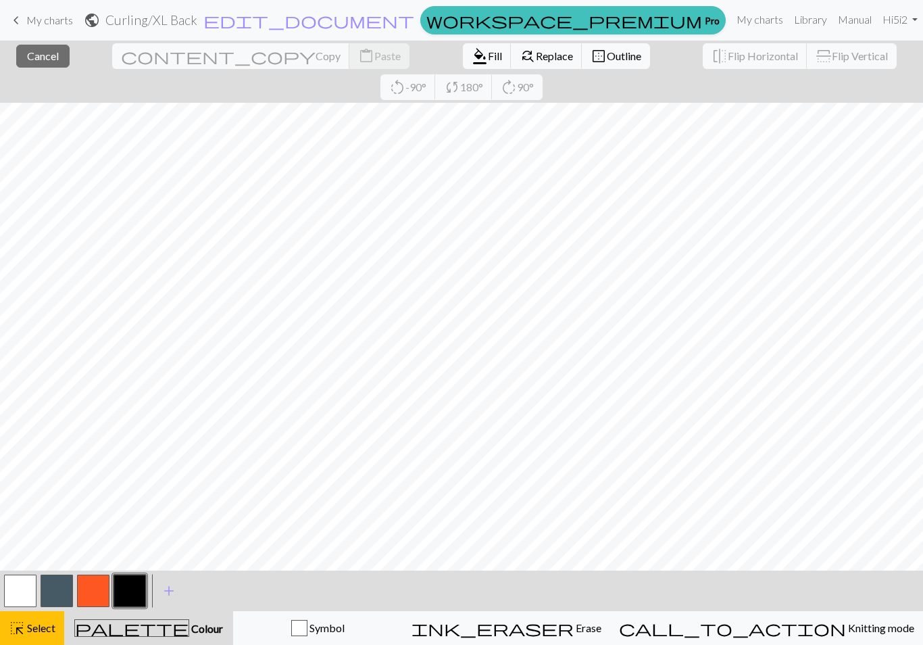
click at [488, 57] on span "Fill" at bounding box center [495, 55] width 14 height 13
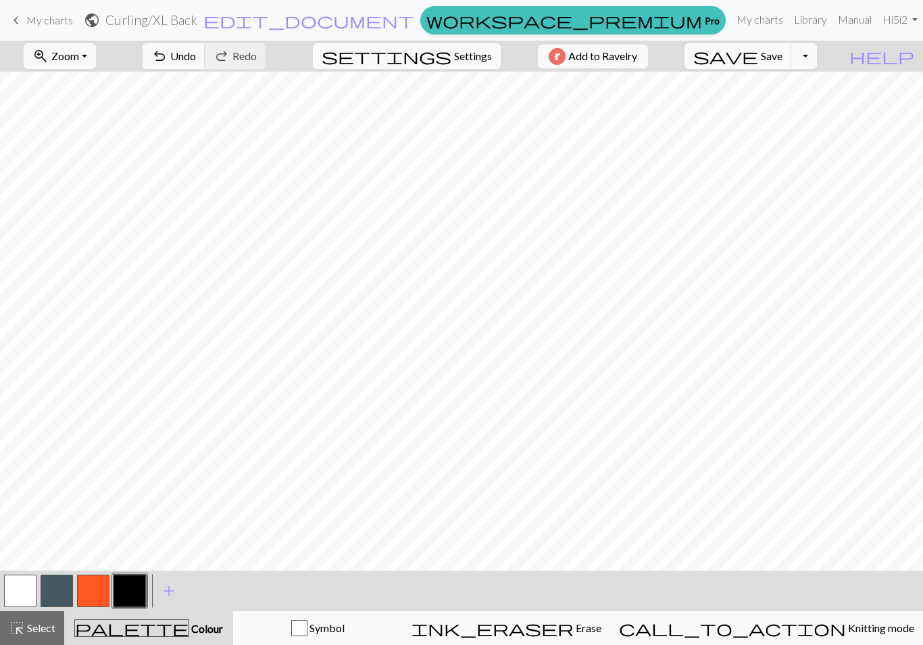
click at [52, 630] on span "Select" at bounding box center [40, 627] width 30 height 13
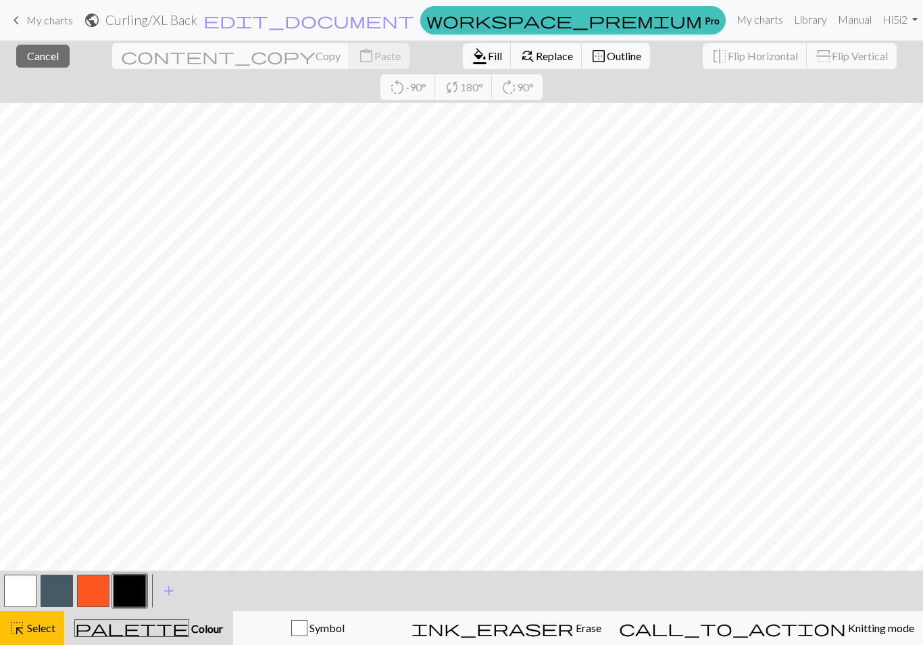
click at [472, 61] on span "format_color_fill" at bounding box center [480, 56] width 16 height 19
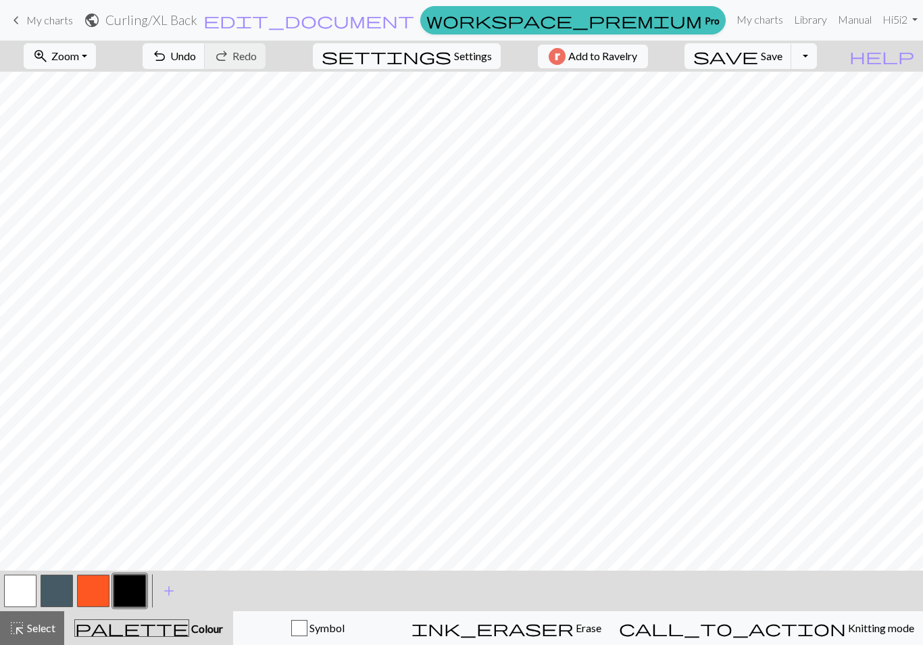
click at [46, 623] on span "Select" at bounding box center [40, 627] width 30 height 13
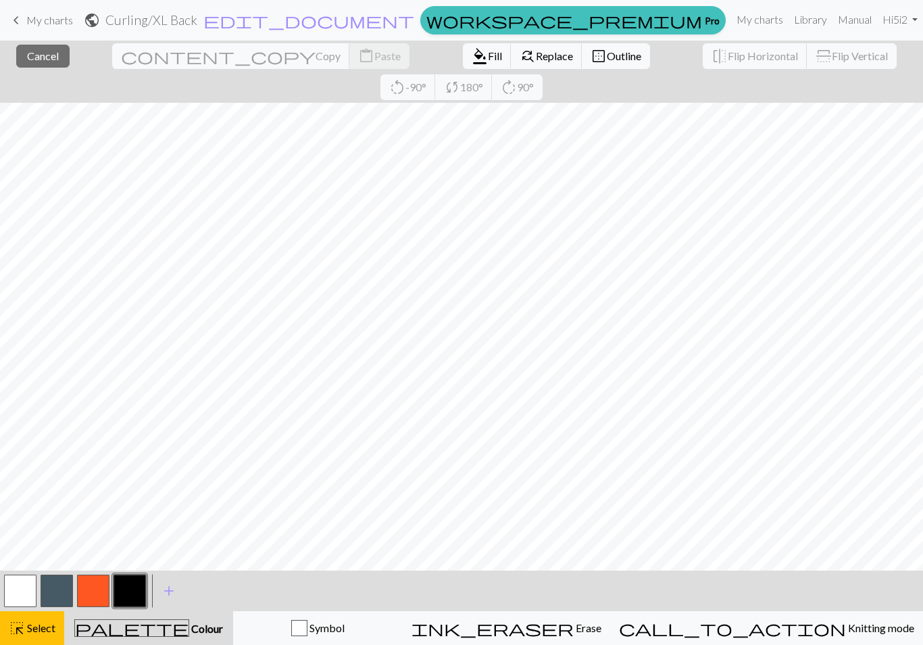
click at [488, 62] on span "Fill" at bounding box center [495, 55] width 14 height 13
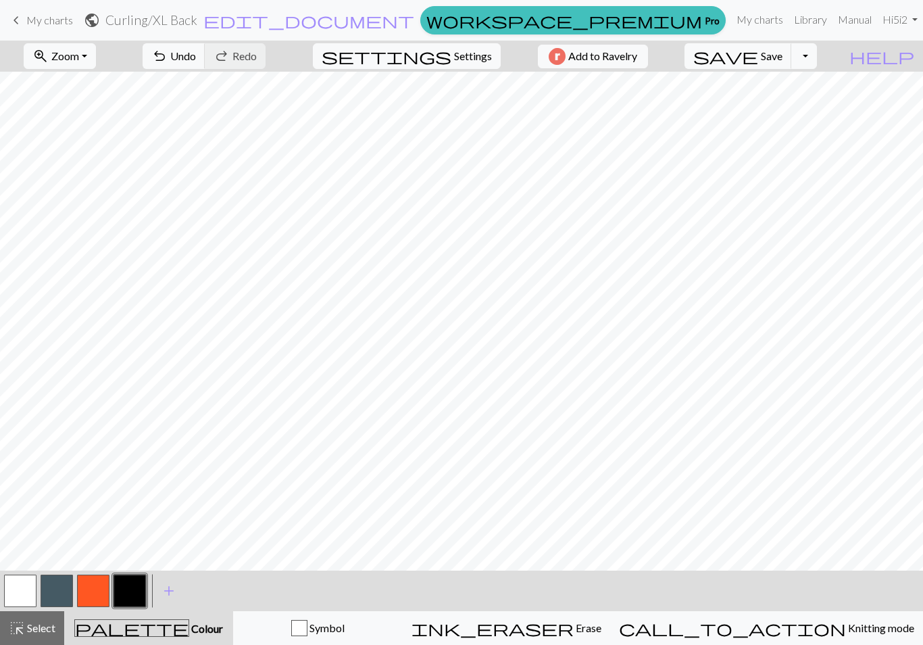
click at [49, 623] on span "Select" at bounding box center [40, 627] width 30 height 13
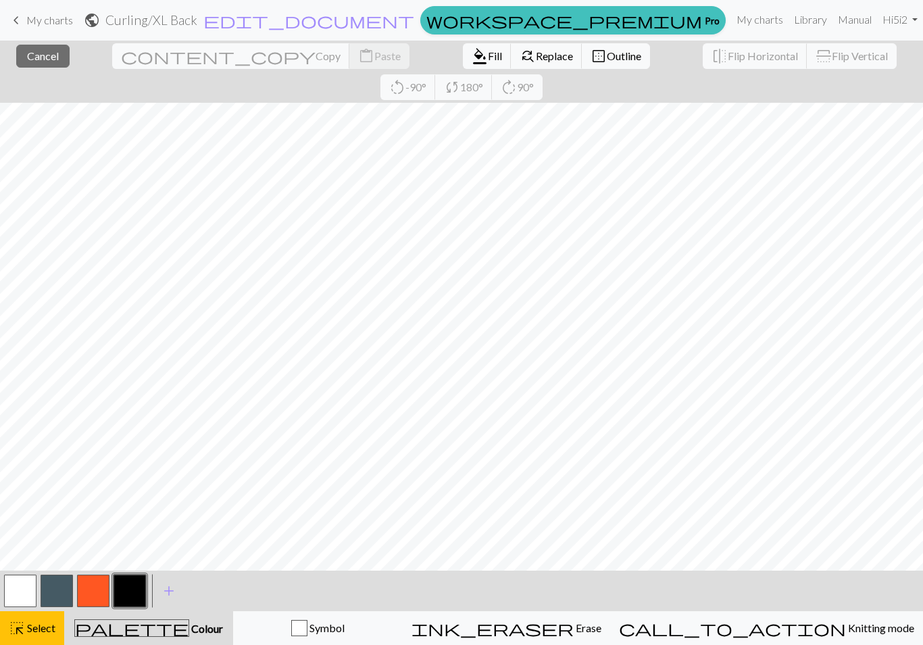
click at [463, 64] on button "format_color_fill Fill" at bounding box center [487, 56] width 49 height 26
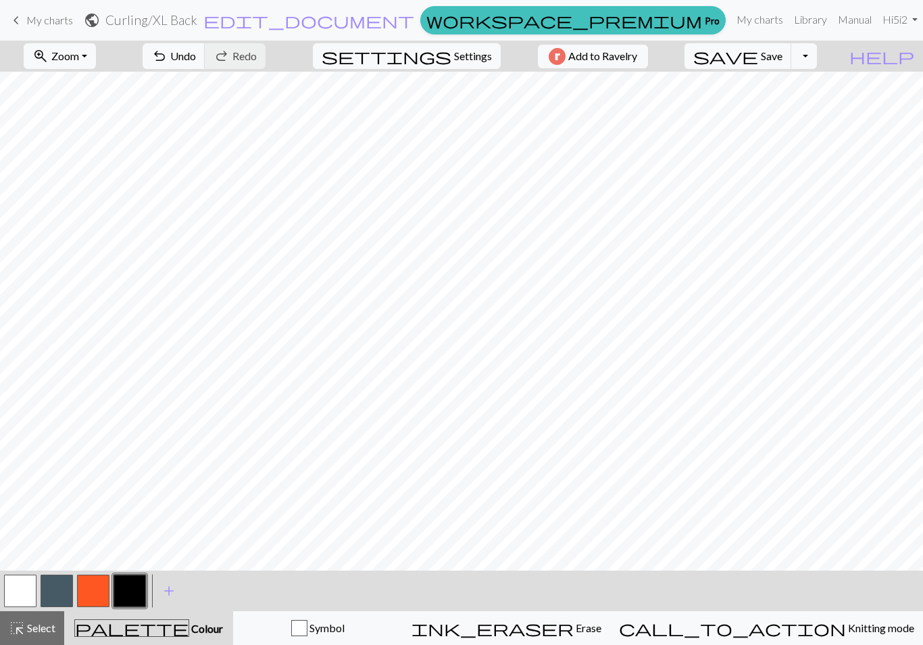
click at [51, 626] on span "Select" at bounding box center [40, 627] width 30 height 13
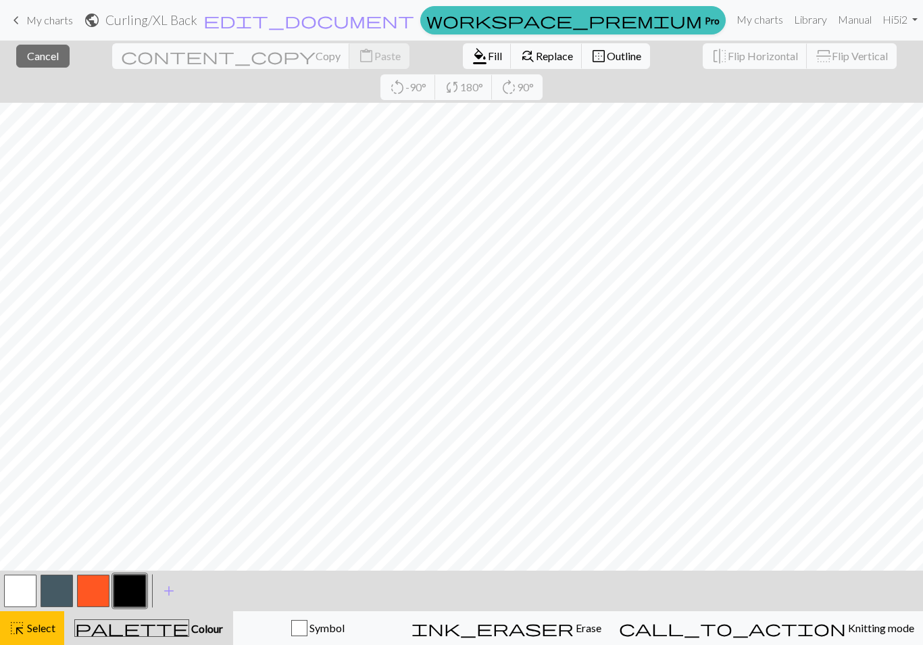
click at [488, 61] on span "Fill" at bounding box center [495, 55] width 14 height 13
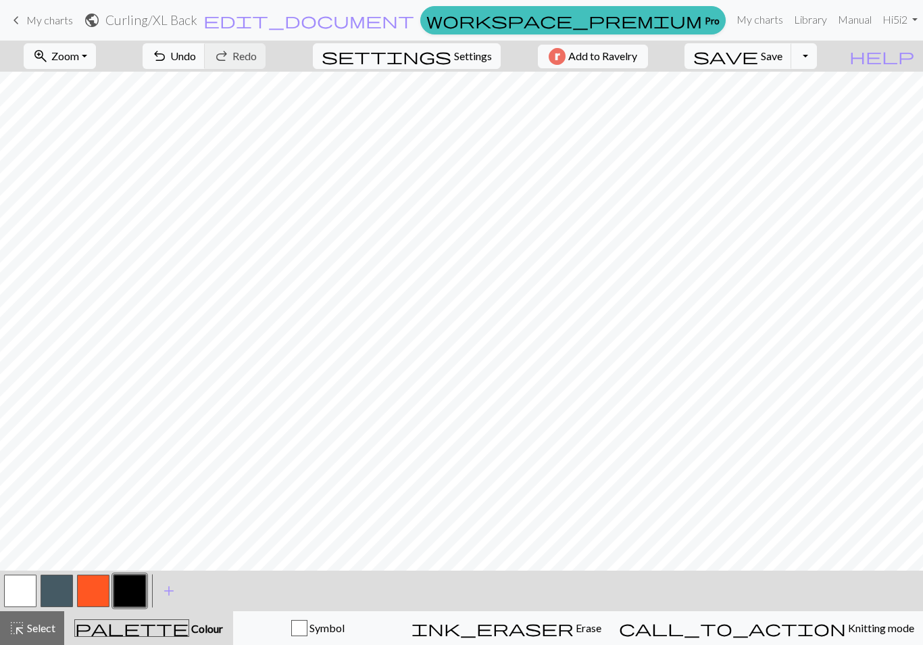
click at [44, 628] on span "Select" at bounding box center [40, 627] width 30 height 13
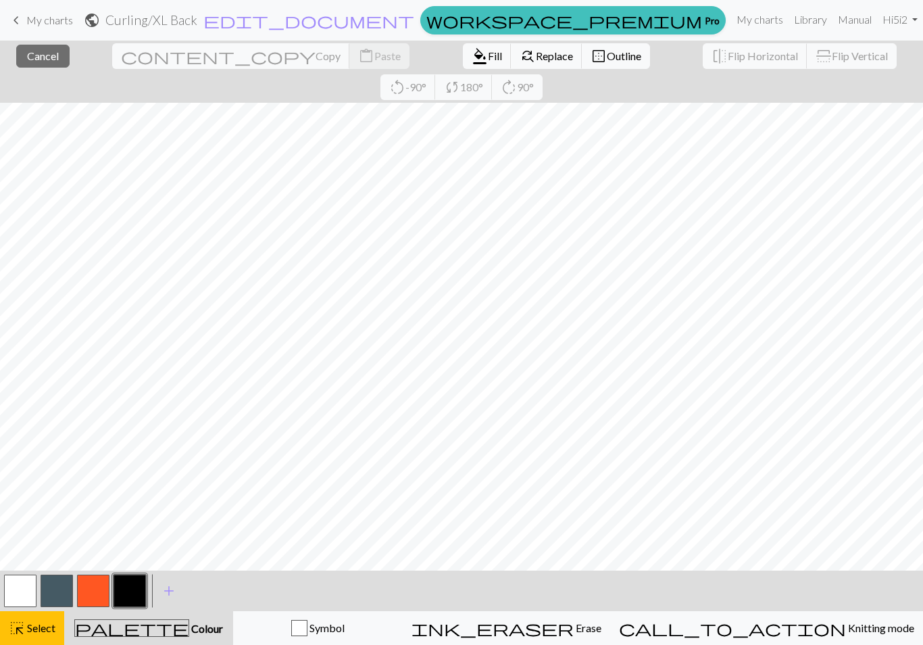
click at [488, 57] on span "Fill" at bounding box center [495, 55] width 14 height 13
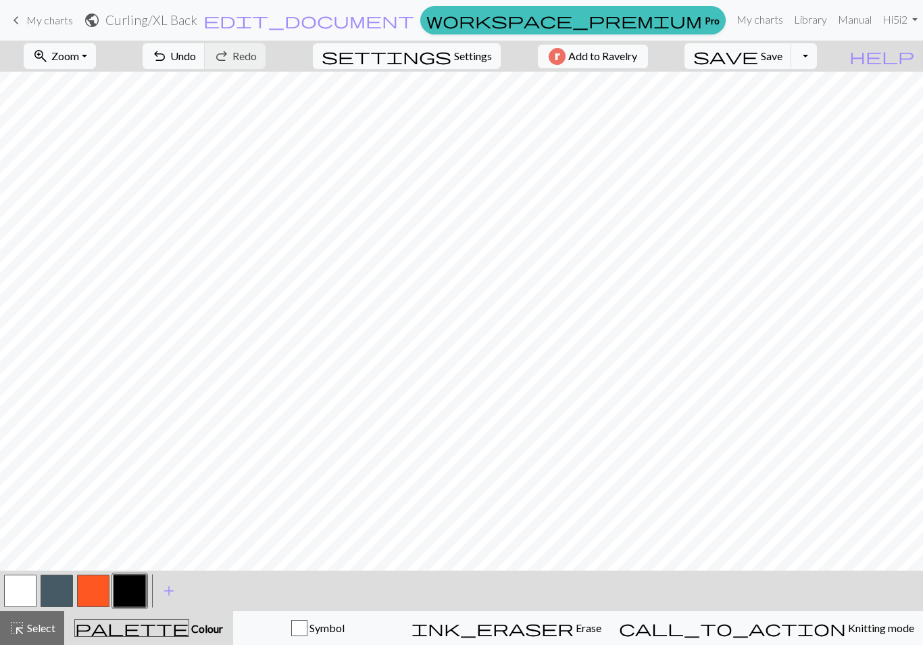
click at [782, 59] on span "Save" at bounding box center [772, 55] width 22 height 13
click at [817, 57] on button "Toggle Dropdown" at bounding box center [804, 56] width 26 height 26
click at [797, 109] on button "save_alt Download" at bounding box center [704, 108] width 223 height 22
click at [817, 59] on button "Toggle Dropdown" at bounding box center [804, 56] width 26 height 26
click at [806, 109] on button "save_alt Download" at bounding box center [704, 108] width 223 height 22
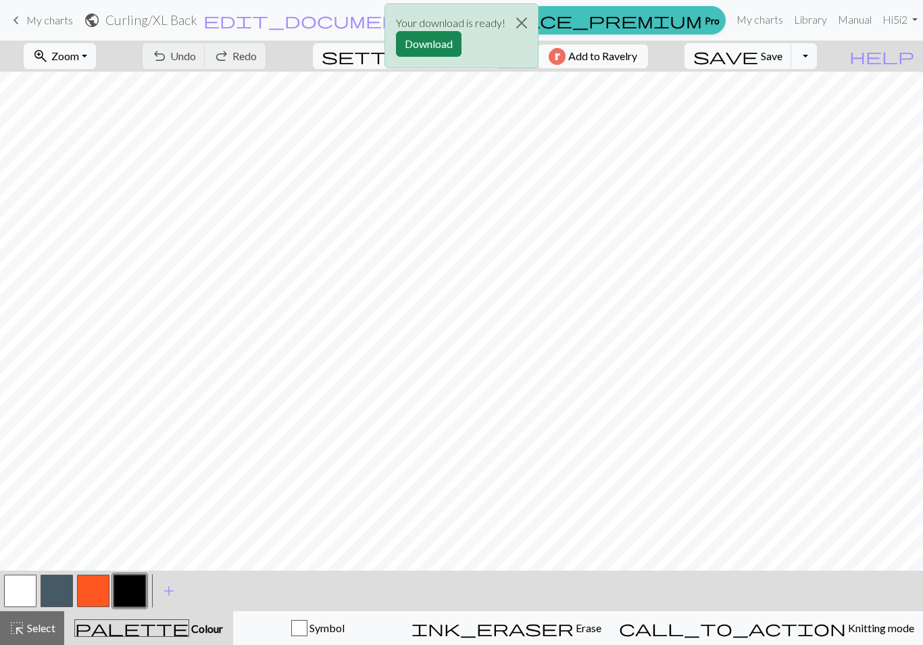
click at [432, 45] on button "Download" at bounding box center [429, 44] width 66 height 26
click at [61, 28] on div "Your download is ready! Download" at bounding box center [461, 39] width 923 height 79
click at [526, 16] on button "Close" at bounding box center [521, 23] width 32 height 38
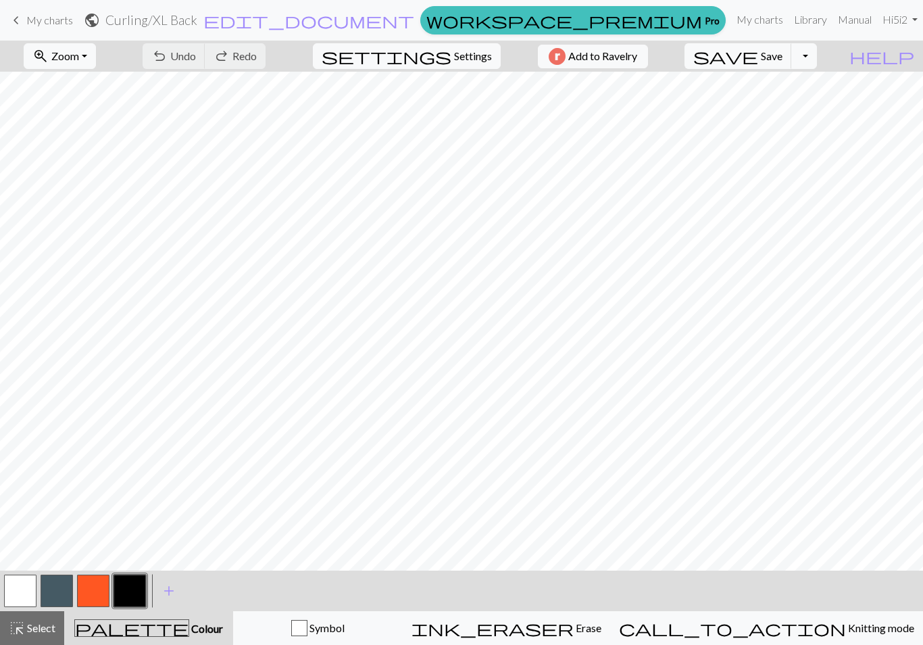
click at [50, 22] on span "My charts" at bounding box center [49, 20] width 47 height 13
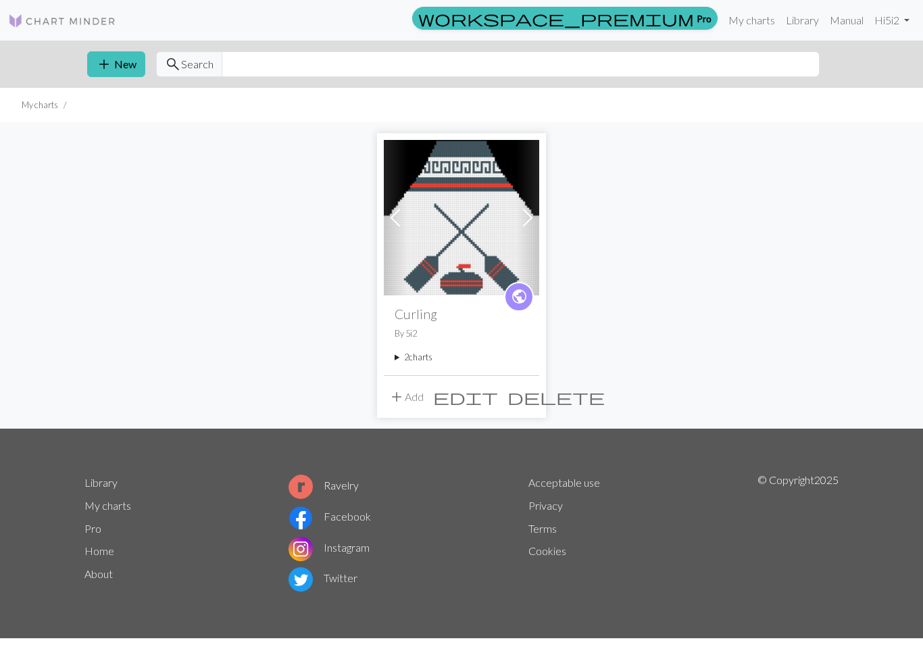
click at [453, 345] on div "public Curling By 5i2 2 charts Curling Med - Back delete XL Back delete" at bounding box center [461, 334] width 155 height 79
click at [406, 357] on summary "2 charts" at bounding box center [462, 357] width 134 height 13
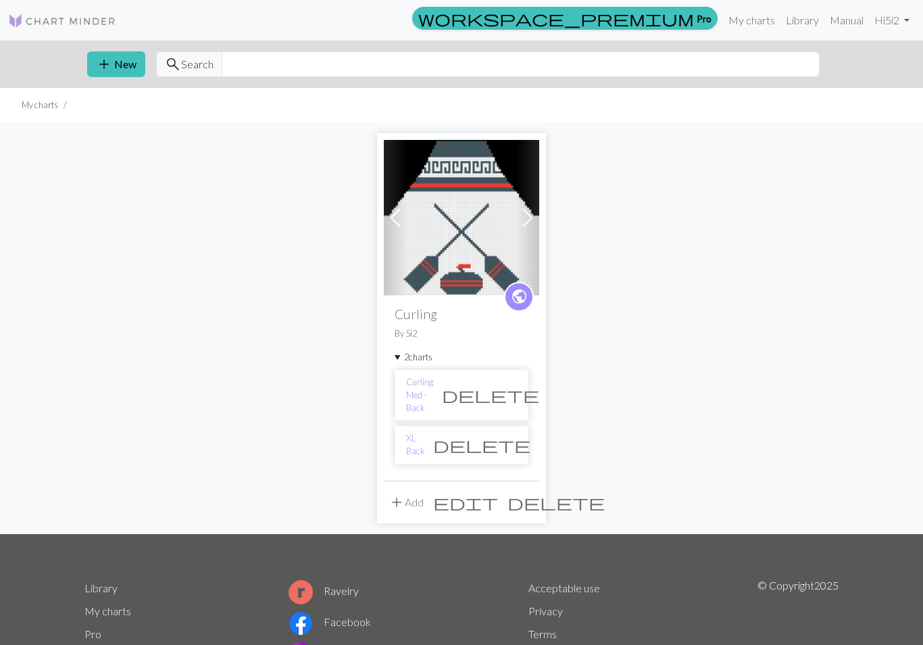
click at [433, 393] on link "Curling Med - Back" at bounding box center [419, 395] width 27 height 39
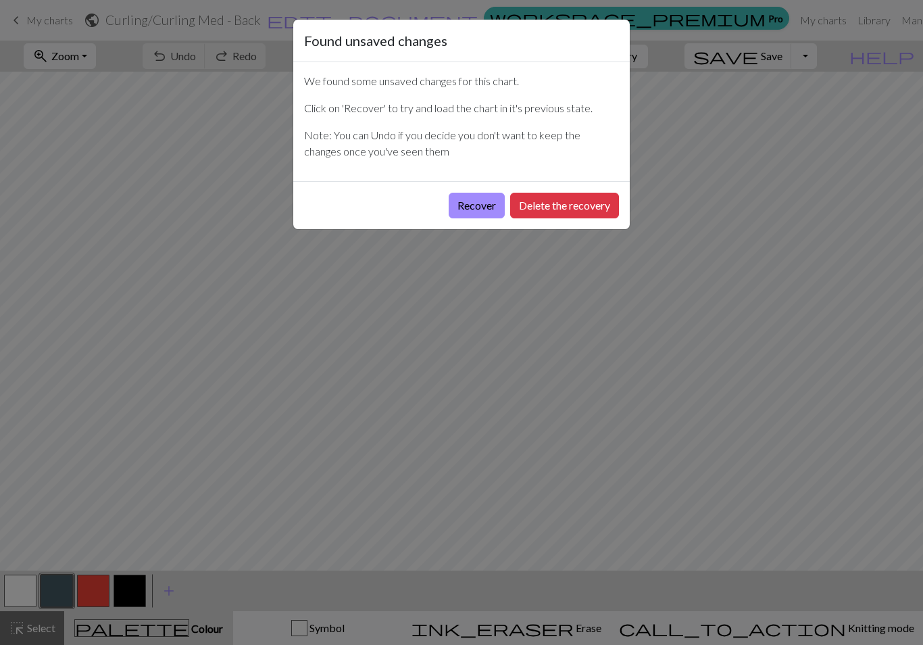
click at [475, 211] on button "Recover" at bounding box center [477, 206] width 56 height 26
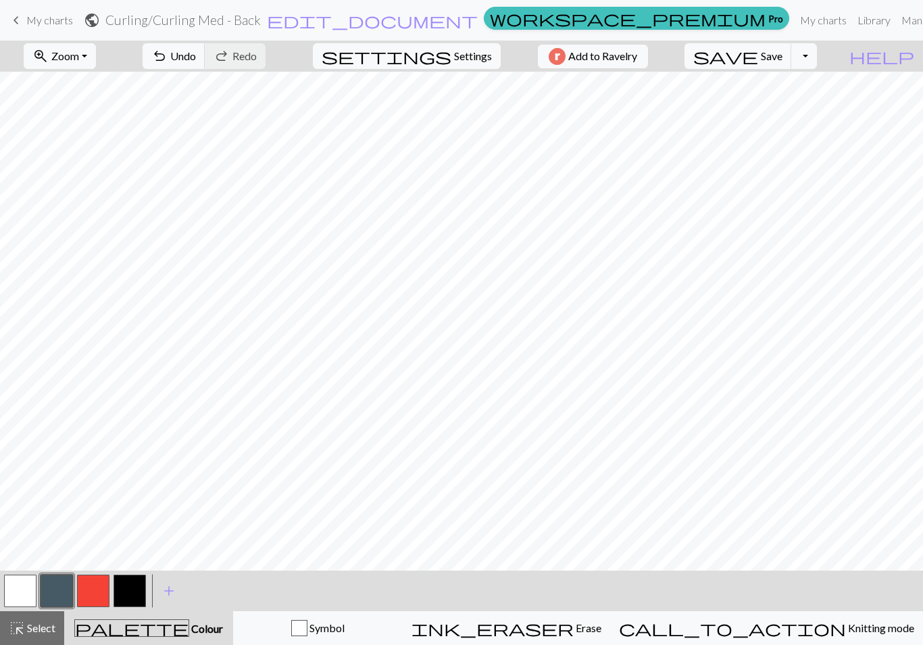
click at [96, 60] on button "zoom_in Zoom Zoom" at bounding box center [60, 56] width 72 height 26
click at [105, 102] on button "Fit width" at bounding box center [77, 108] width 107 height 22
click at [130, 593] on button "button" at bounding box center [130, 590] width 32 height 32
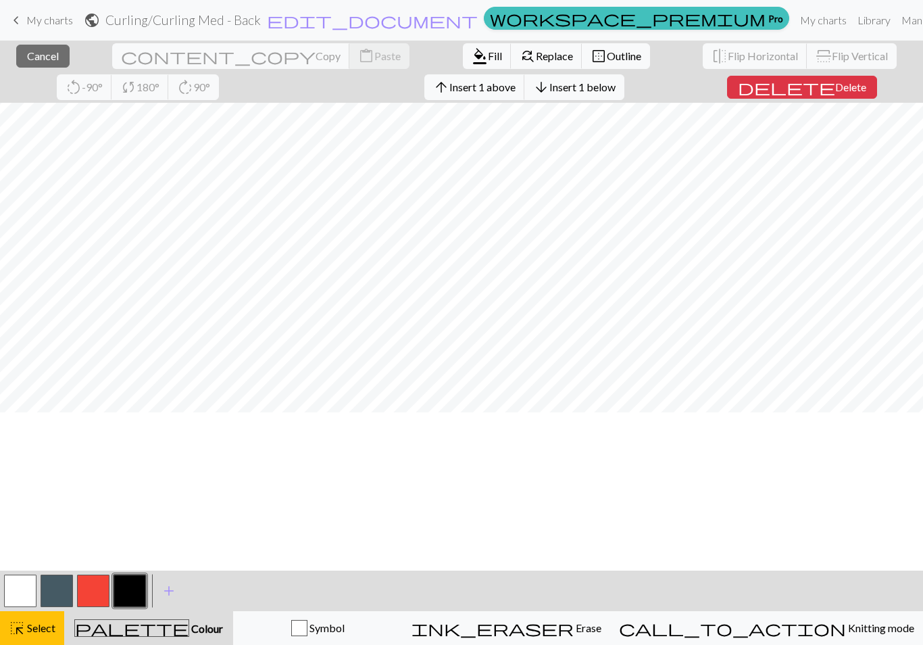
scroll to position [35, 0]
click at [46, 631] on span "Select" at bounding box center [40, 627] width 30 height 13
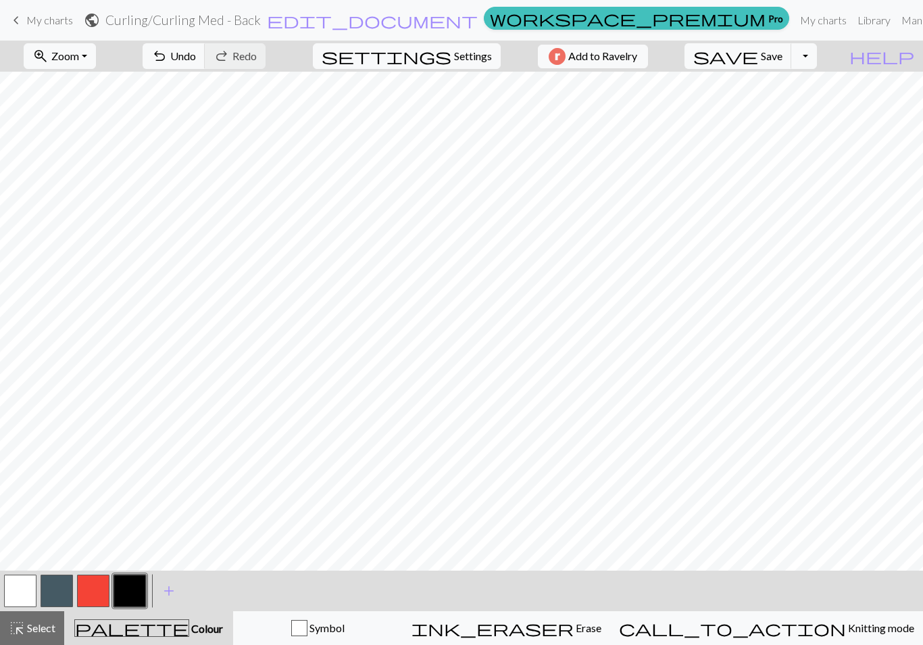
click at [782, 61] on span "Save" at bounding box center [772, 55] width 22 height 13
click at [782, 59] on span "Save" at bounding box center [772, 55] width 22 height 13
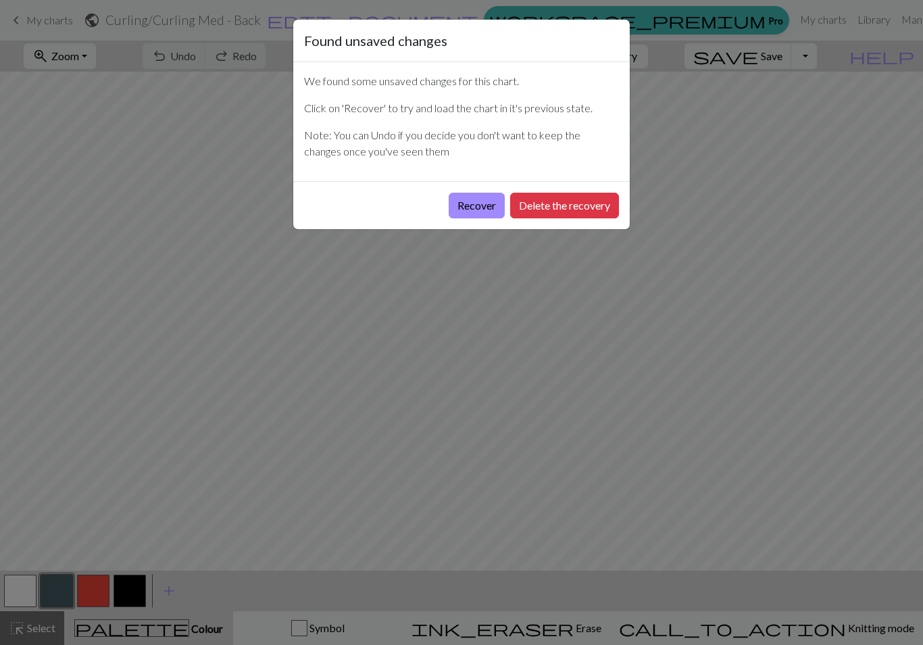
click at [490, 205] on button "Recover" at bounding box center [477, 206] width 56 height 26
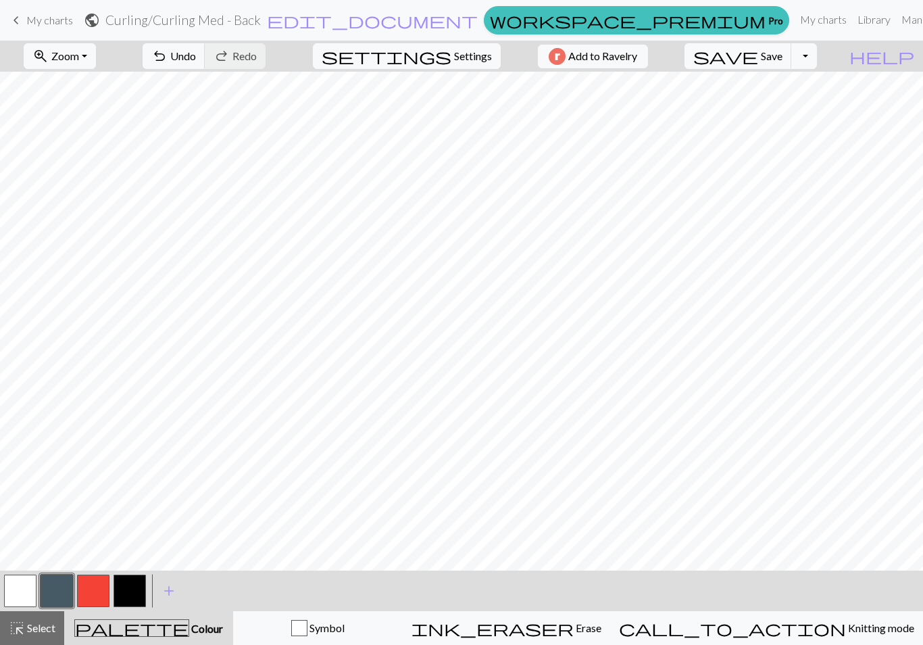
click at [96, 61] on button "zoom_in Zoom Zoom" at bounding box center [60, 56] width 72 height 26
click at [106, 111] on button "Fit width" at bounding box center [77, 108] width 107 height 22
click at [134, 591] on button "button" at bounding box center [130, 590] width 32 height 32
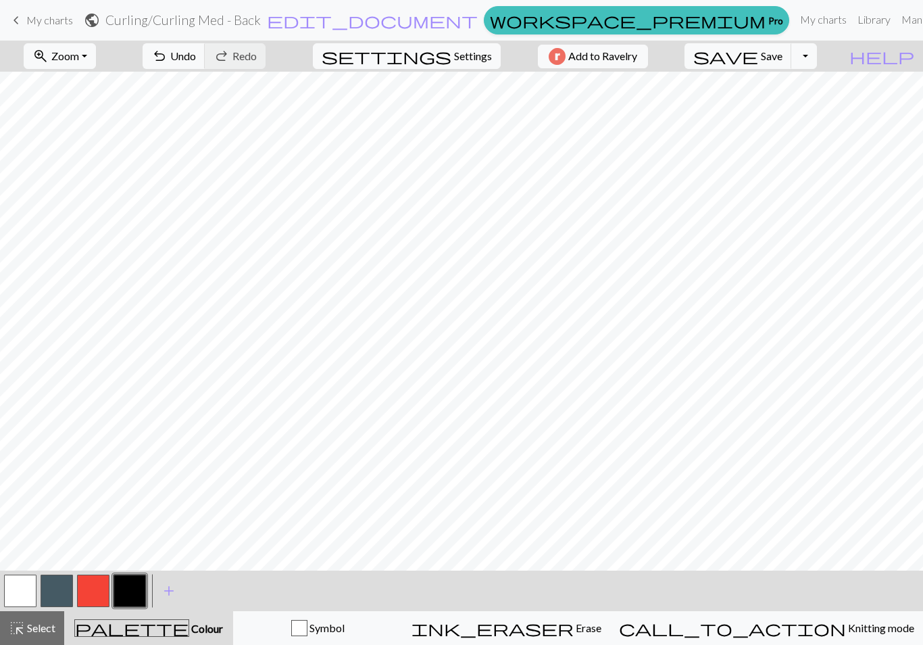
click at [50, 589] on button "button" at bounding box center [57, 590] width 32 height 32
click at [132, 588] on button "button" at bounding box center [130, 590] width 32 height 32
click at [65, 586] on button "button" at bounding box center [57, 590] width 32 height 32
click at [45, 623] on span "Select" at bounding box center [40, 627] width 30 height 13
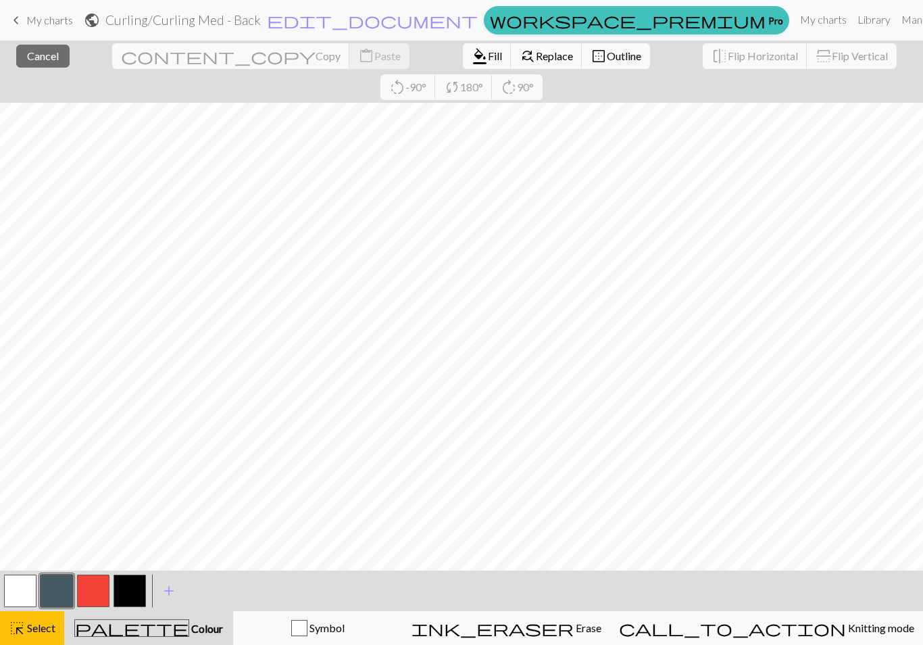
click at [472, 55] on span "format_color_fill" at bounding box center [480, 56] width 16 height 19
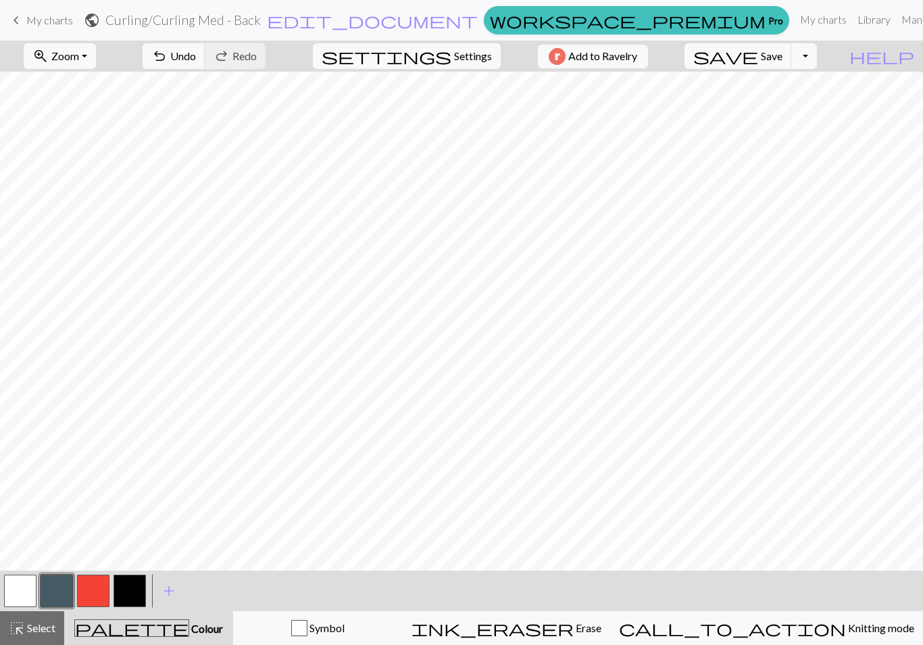
click at [817, 61] on button "Toggle Dropdown" at bounding box center [804, 56] width 26 height 26
click at [782, 61] on span "Save" at bounding box center [772, 55] width 22 height 13
click at [758, 60] on span "save" at bounding box center [725, 56] width 65 height 19
click at [836, 61] on div "Chart saved Chart saved" at bounding box center [461, 53] width 923 height 107
click at [817, 55] on button "Toggle Dropdown" at bounding box center [804, 56] width 26 height 26
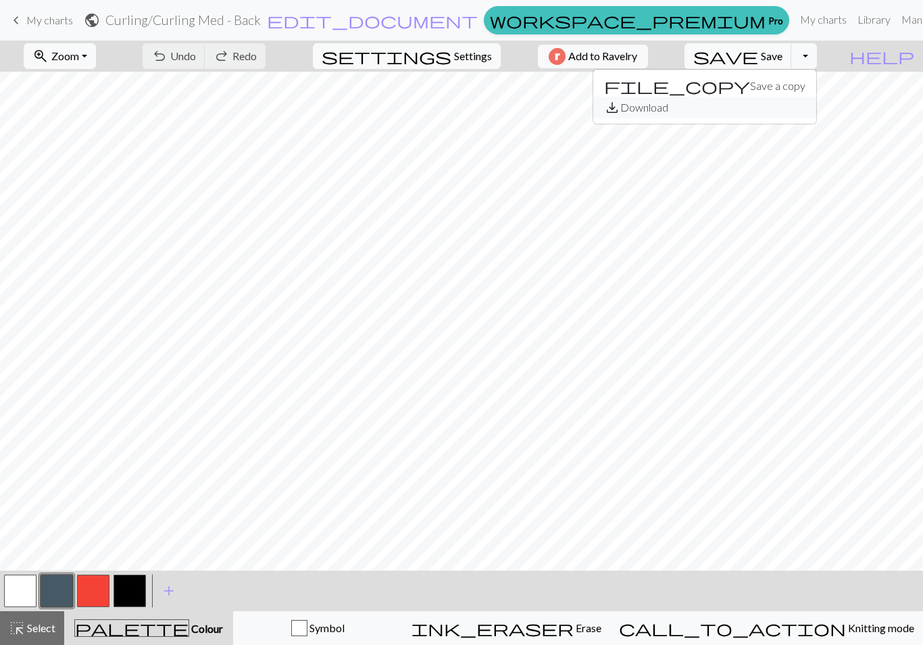
click at [797, 115] on button "save_alt Download" at bounding box center [704, 108] width 223 height 22
click at [34, 586] on button "button" at bounding box center [20, 590] width 32 height 32
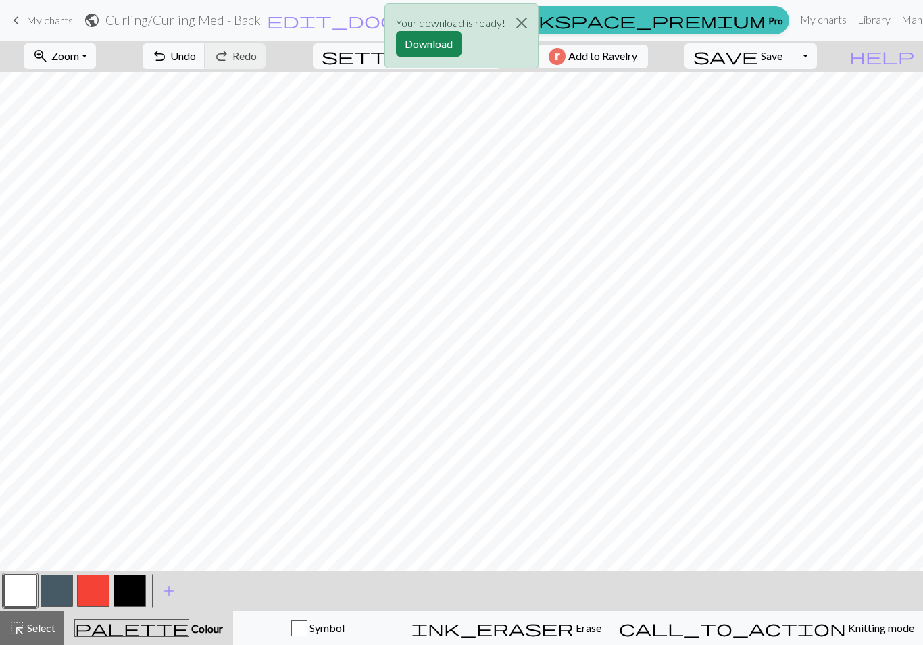
click at [97, 590] on button "button" at bounding box center [93, 590] width 32 height 32
click at [836, 63] on div "Your download is ready! Download" at bounding box center [461, 39] width 923 height 79
click at [522, 22] on button "Close" at bounding box center [521, 23] width 32 height 38
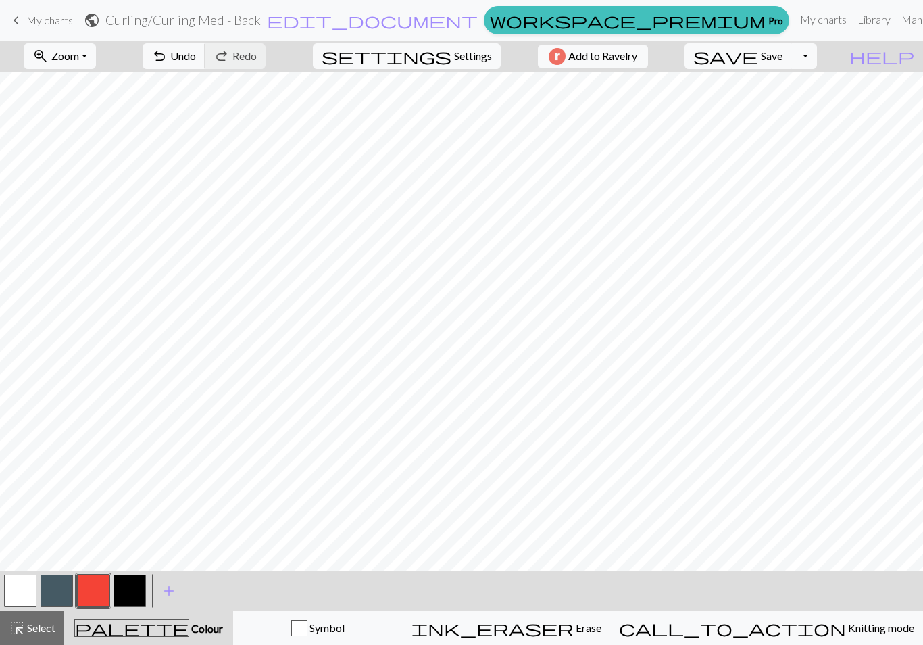
click at [817, 54] on button "Toggle Dropdown" at bounding box center [804, 56] width 26 height 26
click at [791, 111] on button "save_alt Download" at bounding box center [704, 108] width 223 height 22
click at [817, 61] on button "Toggle Dropdown" at bounding box center [804, 56] width 26 height 26
click at [790, 107] on button "save_alt Download" at bounding box center [704, 108] width 223 height 22
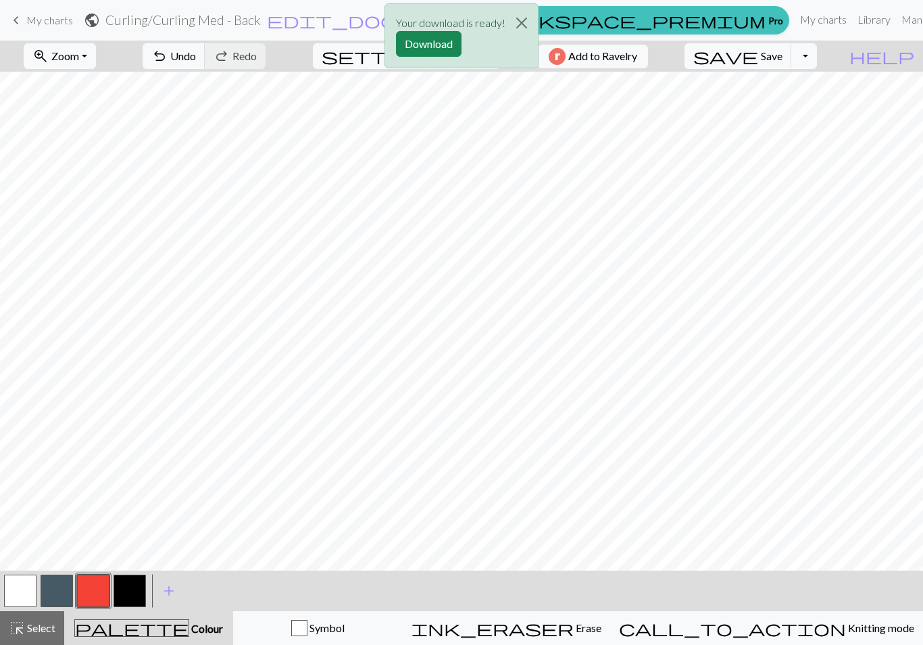
click at [449, 43] on button "Download" at bounding box center [429, 44] width 66 height 26
click at [57, 594] on button "button" at bounding box center [57, 590] width 32 height 32
click at [61, 586] on button "button" at bounding box center [57, 590] width 32 height 32
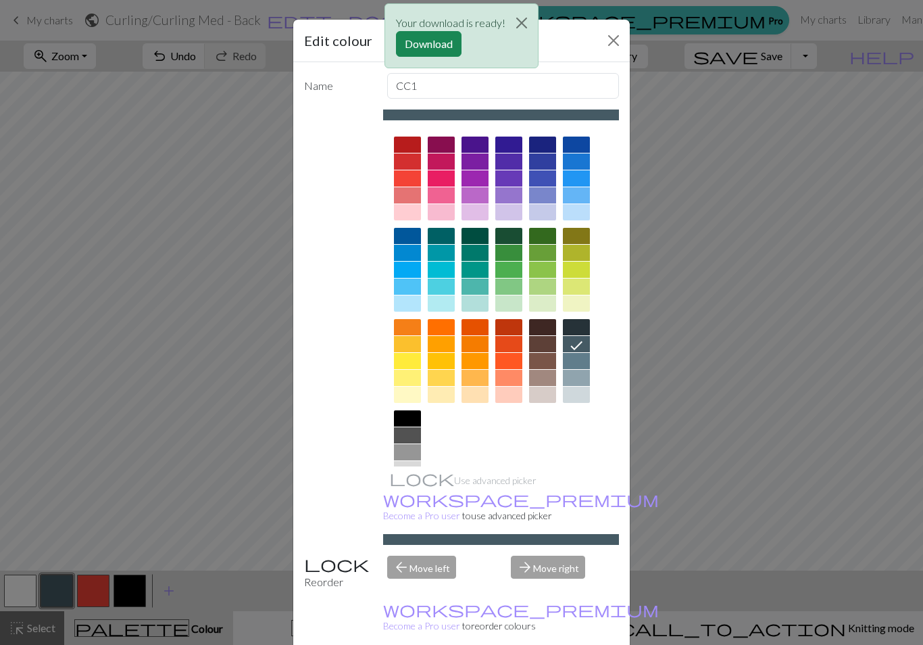
click at [530, 19] on button "Close" at bounding box center [521, 23] width 32 height 38
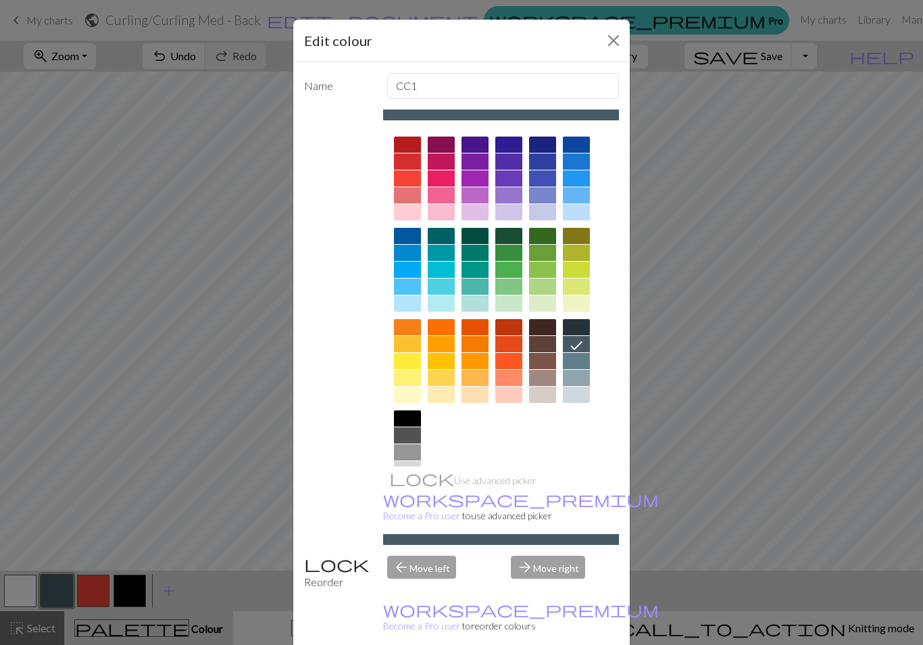
click at [411, 470] on div at bounding box center [407, 469] width 27 height 16
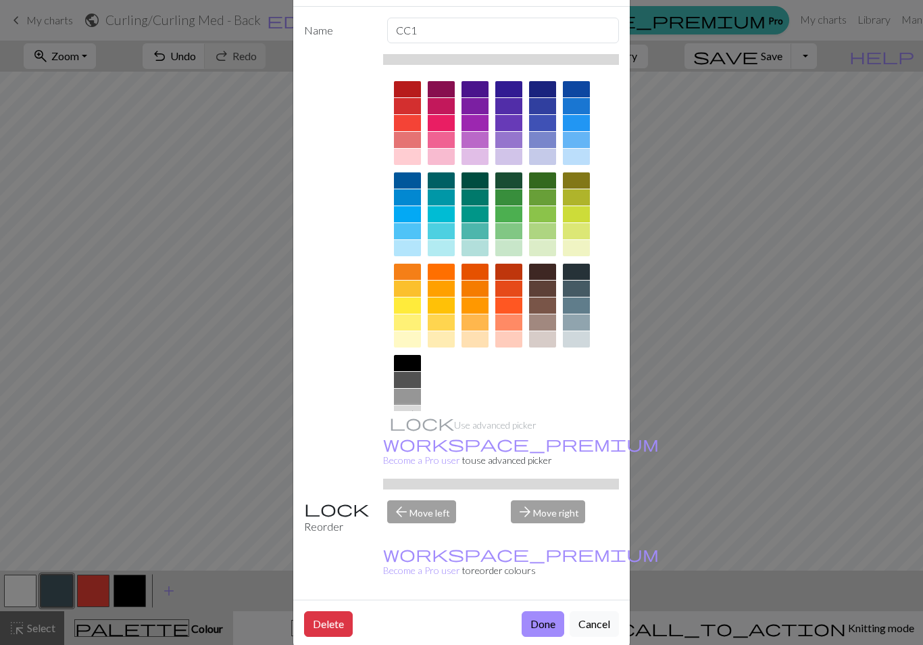
scroll to position [55, 0]
click at [540, 611] on button "Done" at bounding box center [543, 624] width 43 height 26
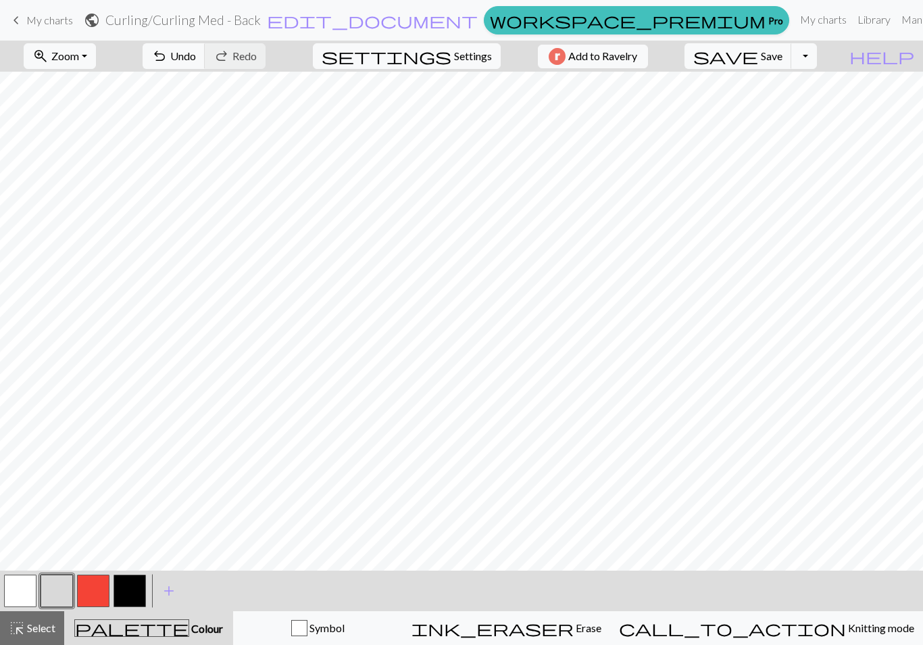
click at [22, 594] on button "button" at bounding box center [20, 590] width 32 height 32
click at [26, 588] on button "button" at bounding box center [20, 590] width 32 height 32
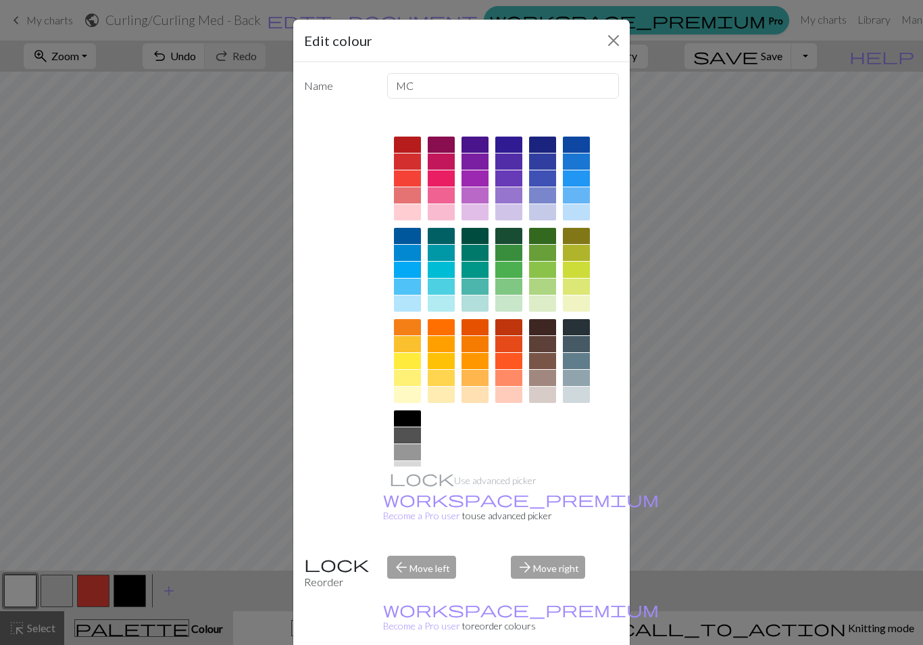
click at [582, 342] on div at bounding box center [576, 344] width 27 height 16
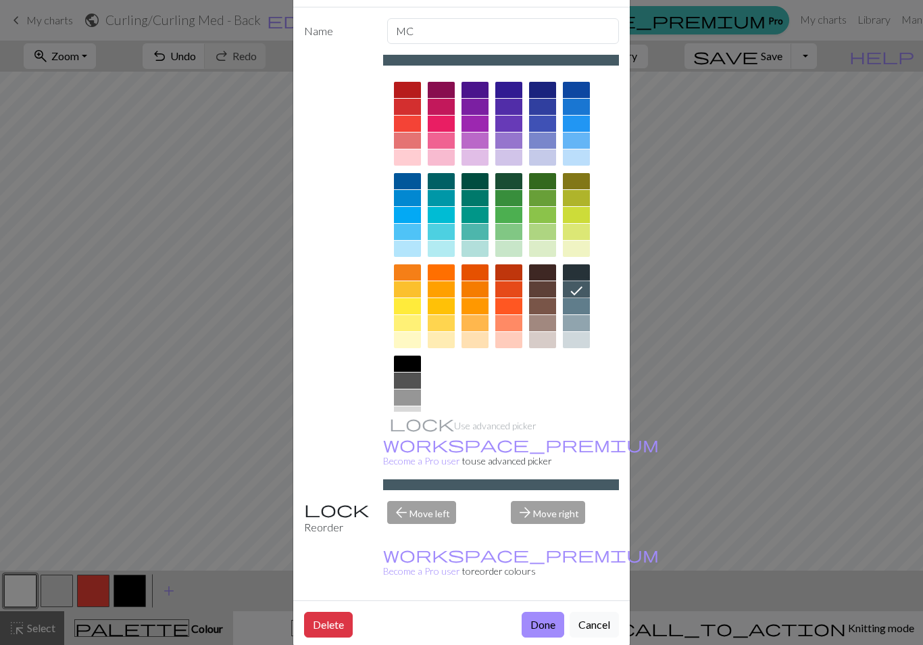
click at [541, 611] on button "Done" at bounding box center [543, 624] width 43 height 26
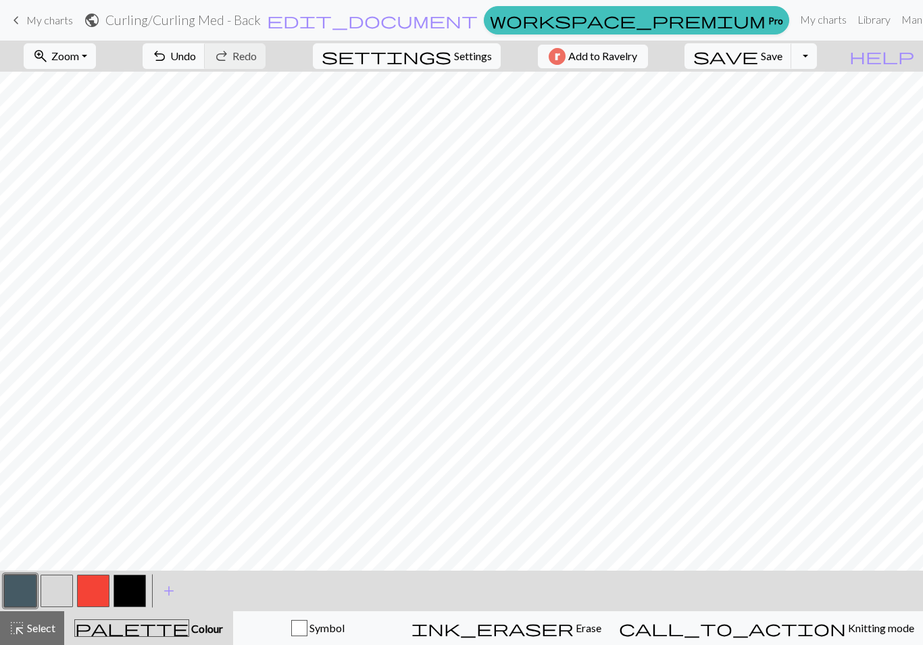
click at [56, 590] on button "button" at bounding box center [57, 590] width 32 height 32
click at [63, 594] on button "button" at bounding box center [57, 590] width 32 height 32
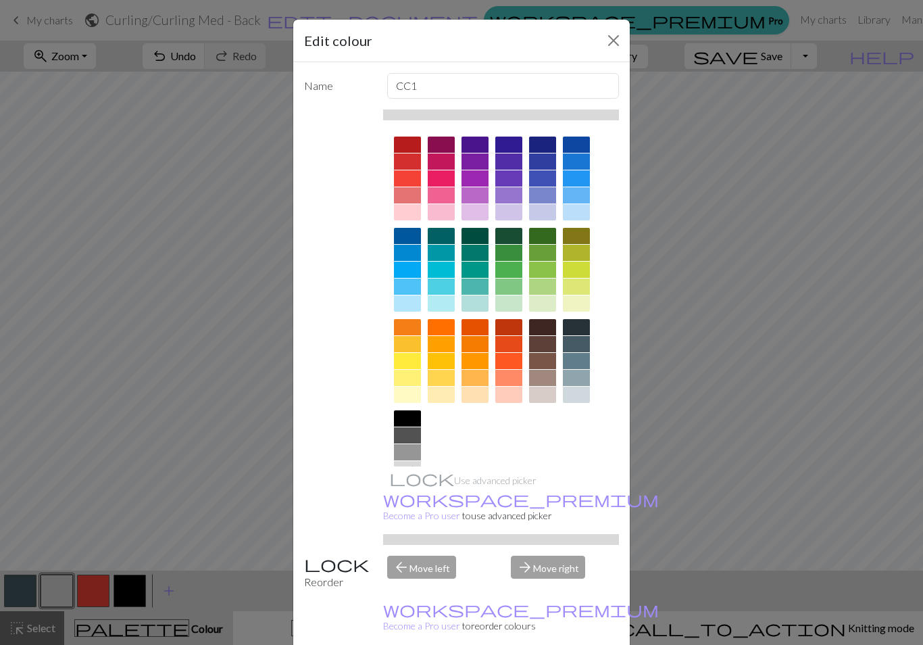
click at [406, 486] on div at bounding box center [407, 486] width 27 height 16
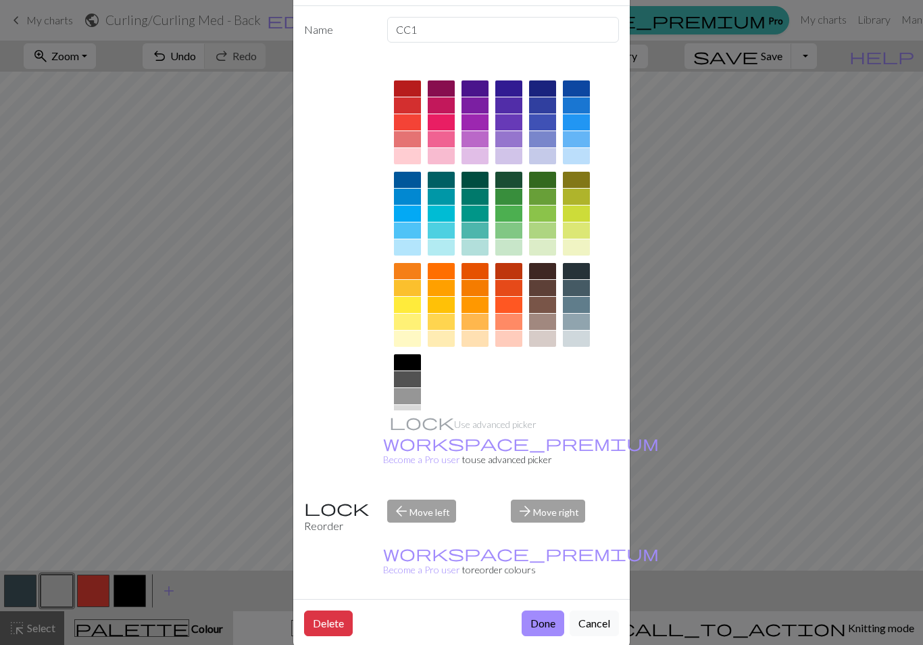
scroll to position [55, 0]
click at [545, 611] on button "Done" at bounding box center [543, 624] width 43 height 26
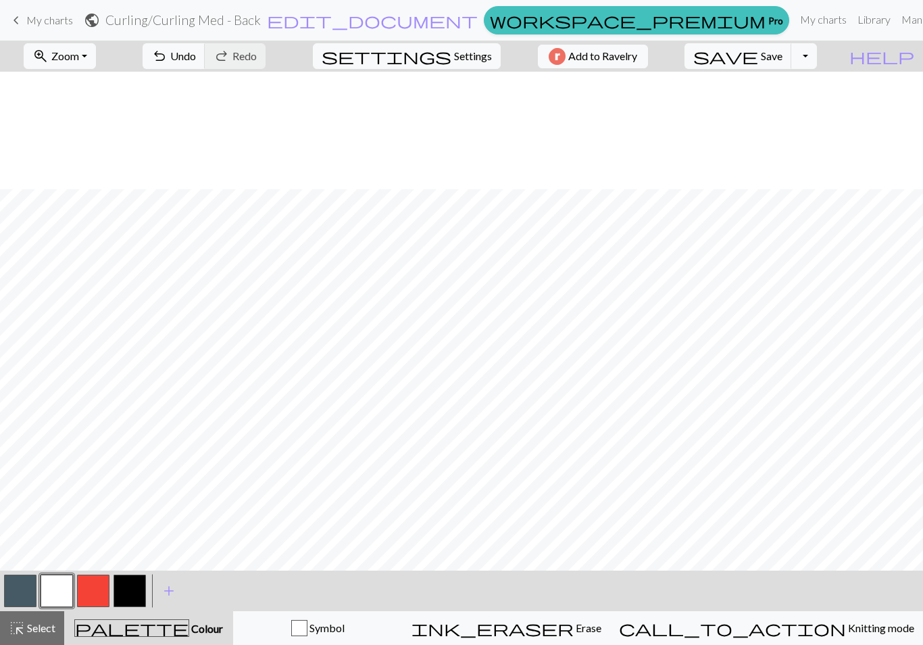
scroll to position [307, 0]
click at [817, 55] on button "Toggle Dropdown" at bounding box center [804, 56] width 26 height 26
click at [804, 106] on button "save_alt Download" at bounding box center [704, 108] width 223 height 22
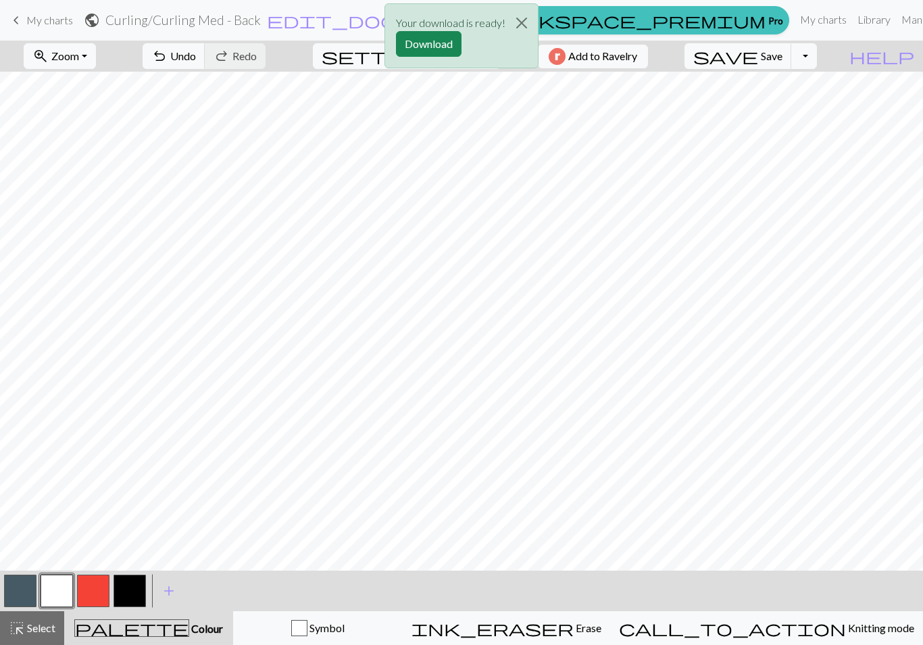
click at [447, 39] on button "Download" at bounding box center [429, 44] width 66 height 26
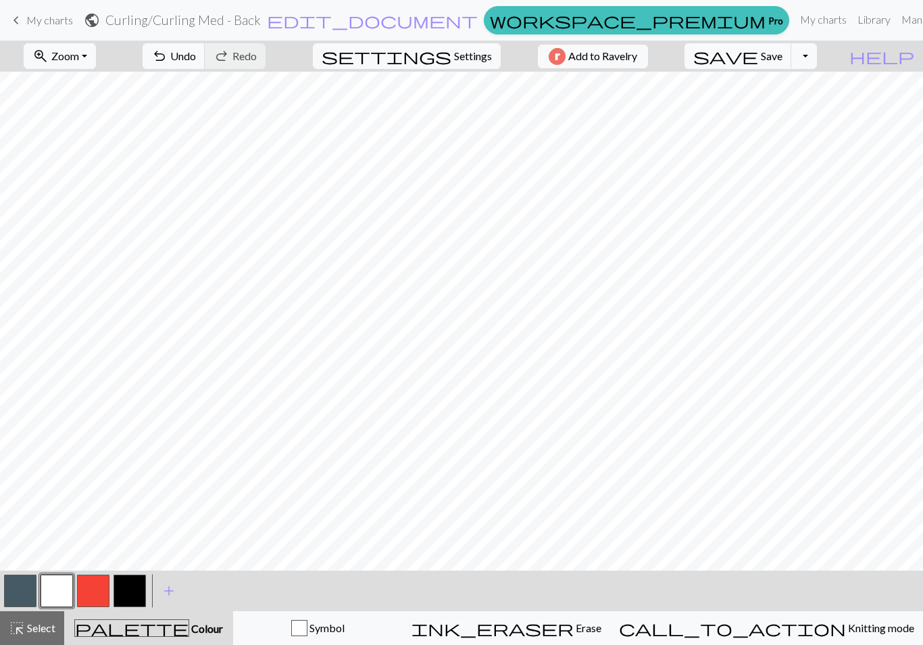
click at [26, 595] on button "button" at bounding box center [20, 590] width 32 height 32
click at [24, 593] on button "button" at bounding box center [20, 590] width 32 height 32
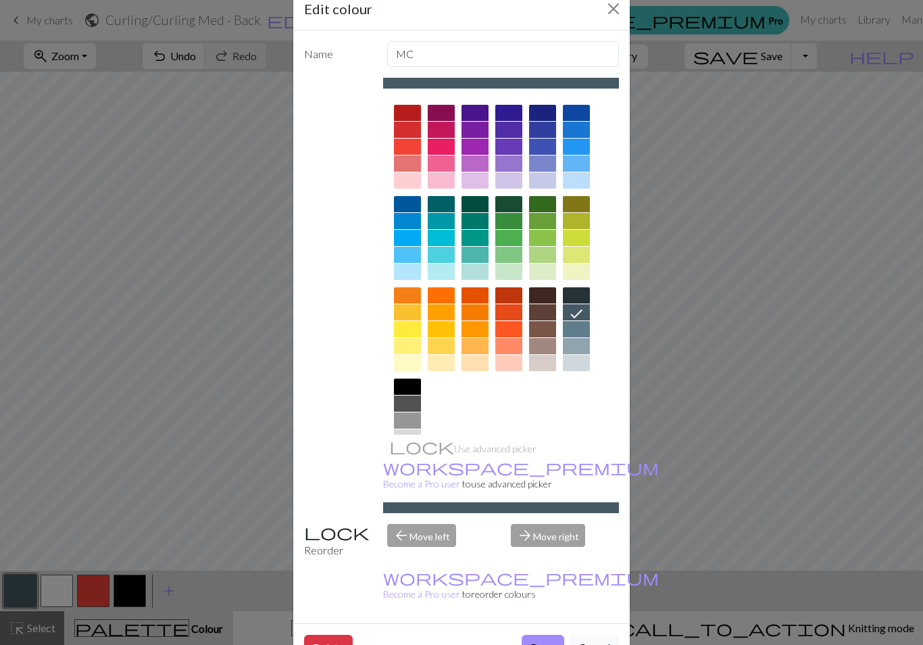
scroll to position [30, 0]
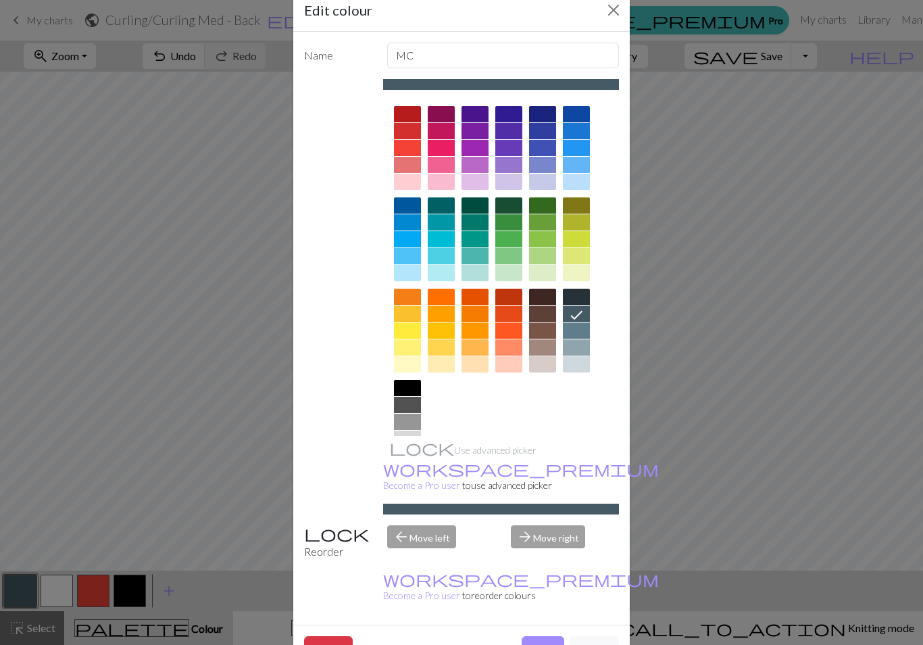
click at [544, 361] on div at bounding box center [542, 364] width 27 height 16
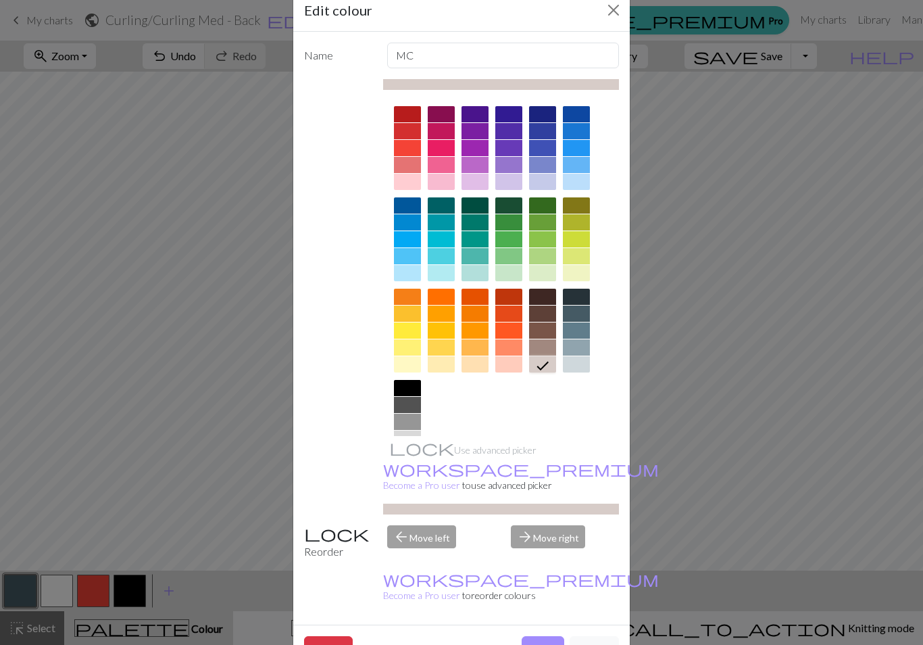
click at [546, 636] on button "Done" at bounding box center [543, 649] width 43 height 26
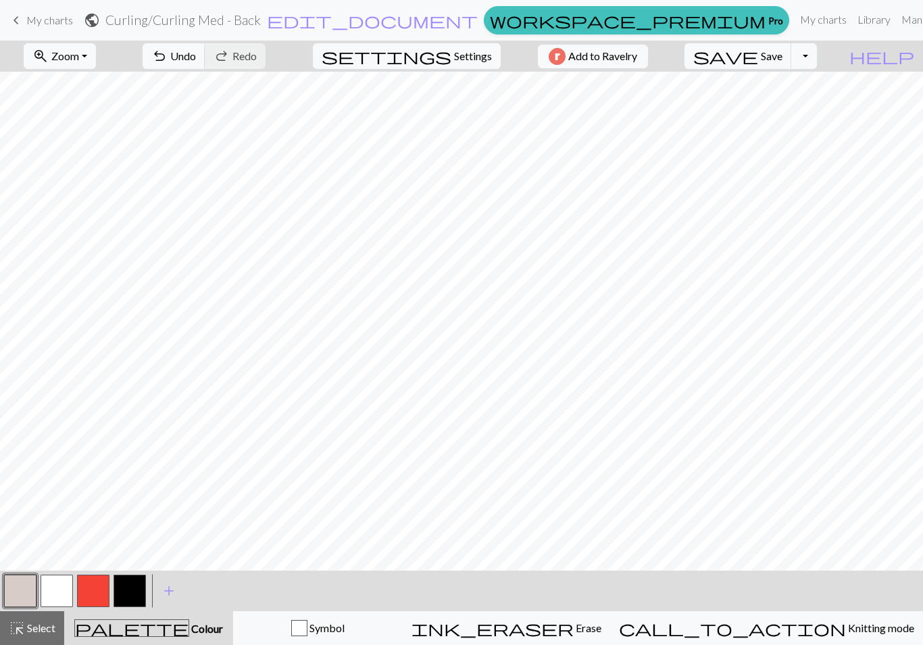
click at [59, 599] on button "button" at bounding box center [57, 590] width 32 height 32
click at [66, 588] on button "button" at bounding box center [57, 590] width 32 height 32
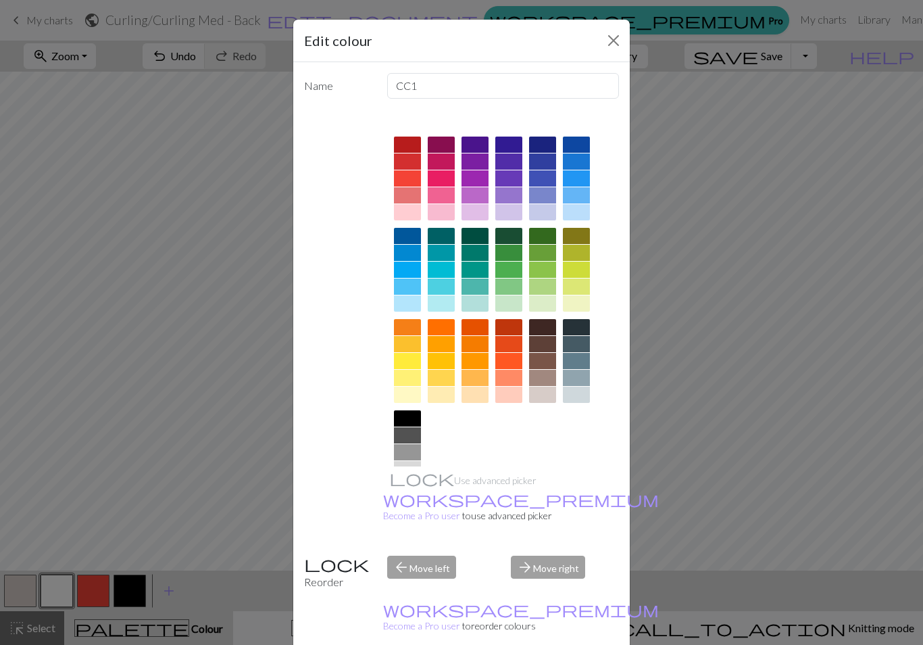
click at [581, 349] on div at bounding box center [576, 344] width 27 height 16
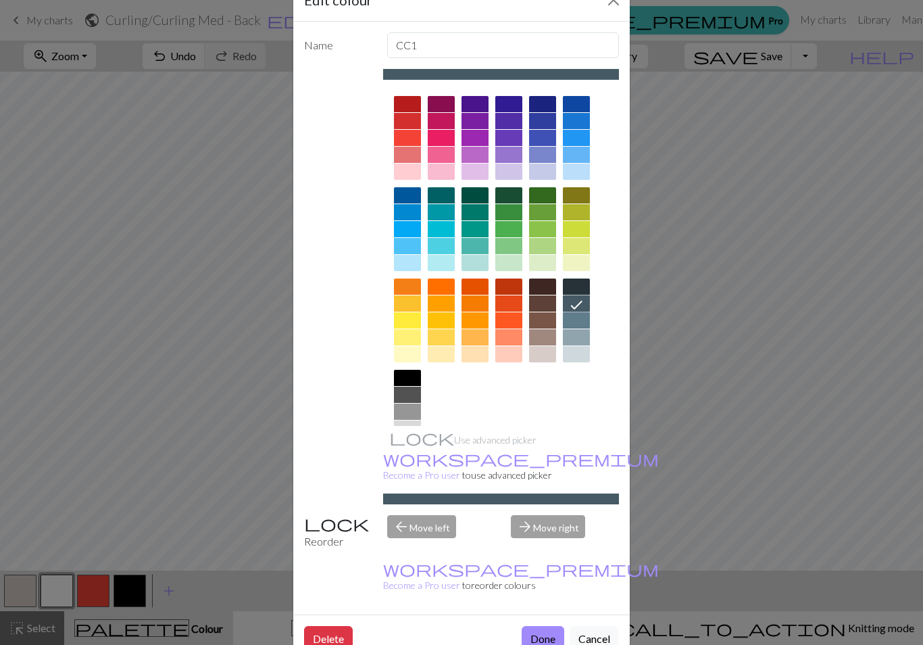
scroll to position [41, 0]
click at [549, 626] on button "Done" at bounding box center [543, 639] width 43 height 26
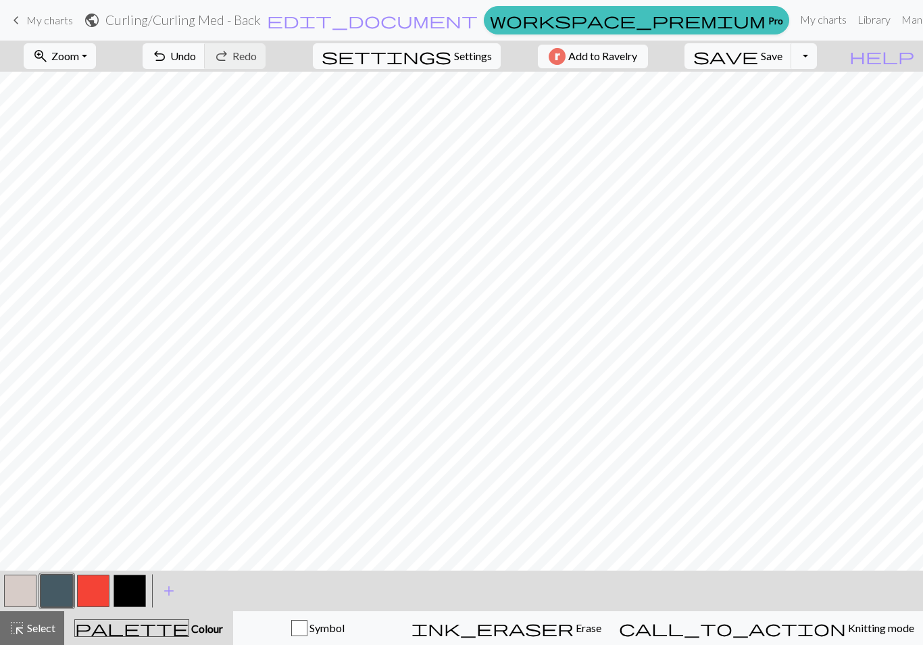
click at [196, 57] on span "Undo" at bounding box center [183, 55] width 26 height 13
